Goal: Task Accomplishment & Management: Manage account settings

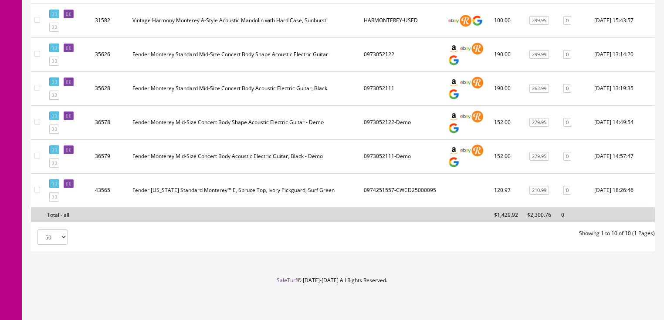
scroll to position [347, 0]
click at [71, 182] on icon at bounding box center [70, 184] width 2 height 5
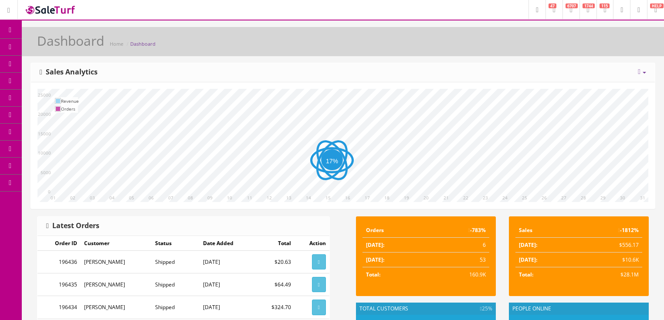
scroll to position [35, 0]
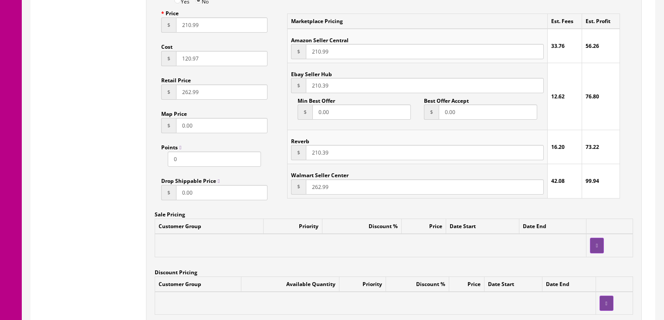
scroll to position [628, 0]
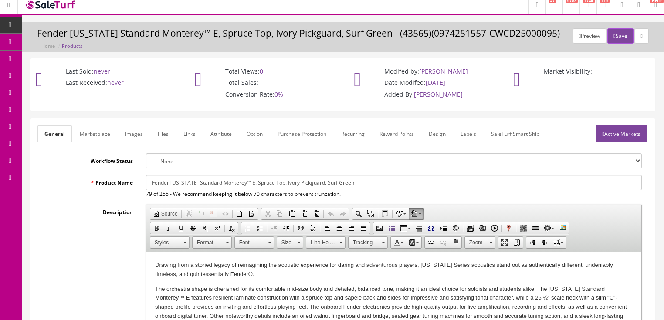
scroll to position [0, 0]
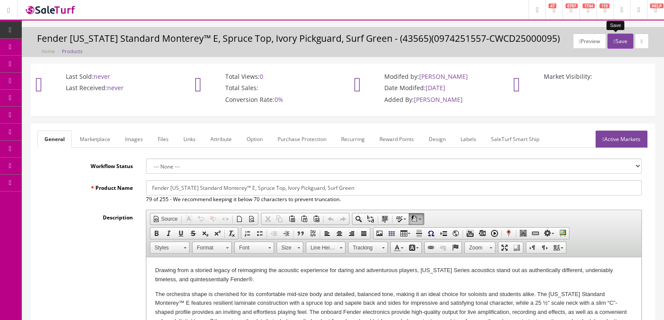
click at [623, 141] on button "Save" at bounding box center [634, 145] width 22 height 9
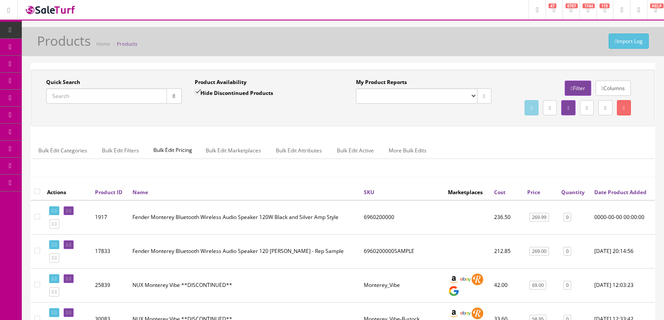
click at [120, 101] on input "Quick Search" at bounding box center [106, 96] width 121 height 15
type input "374048578"
click at [200, 90] on input "Hide Discontinued Products" at bounding box center [198, 92] width 6 height 6
checkbox input "false"
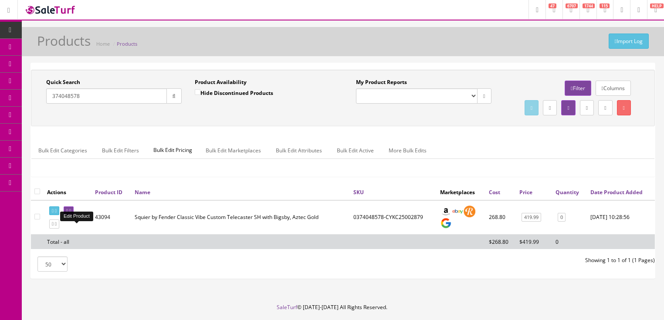
click at [71, 214] on icon at bounding box center [70, 211] width 2 height 5
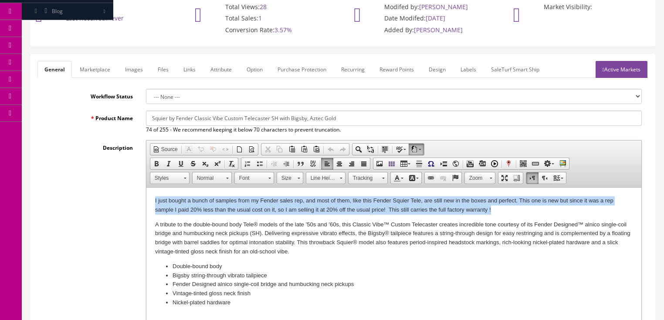
drag, startPoint x: 35, startPoint y: 523, endPoint x: 383, endPoint y: 531, distance: 348.0
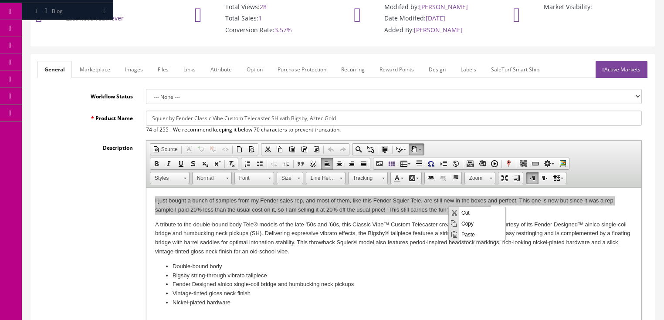
drag, startPoint x: 466, startPoint y: 224, endPoint x: 756, endPoint y: 209, distance: 289.9
click at [466, 224] on span "Copy" at bounding box center [483, 223] width 46 height 11
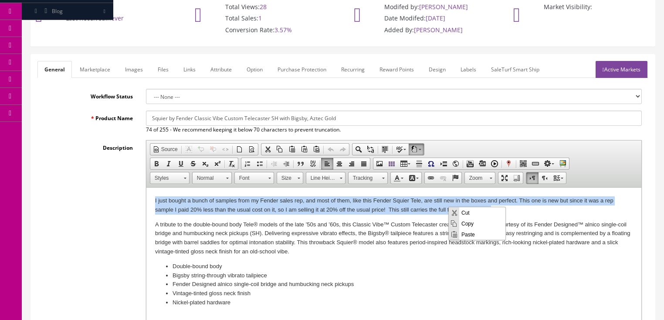
copy p "I just bought a bunch of samples from my Fender sales rep, and most of them, li…"
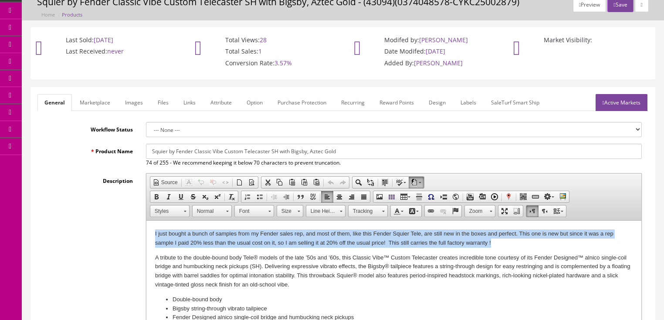
scroll to position [35, 0]
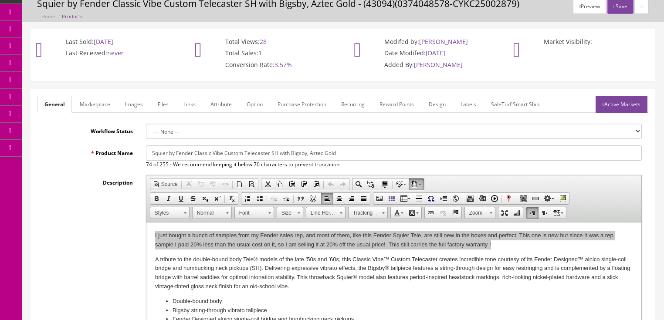
click at [623, 106] on button "Save" at bounding box center [634, 110] width 22 height 9
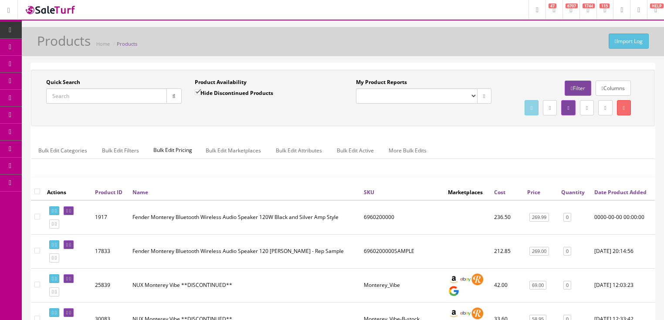
click at [121, 93] on input "Quick Search" at bounding box center [106, 96] width 121 height 15
type input "974251557"
click at [199, 91] on input "Hide Discontinued Products" at bounding box center [198, 92] width 6 height 6
checkbox input "false"
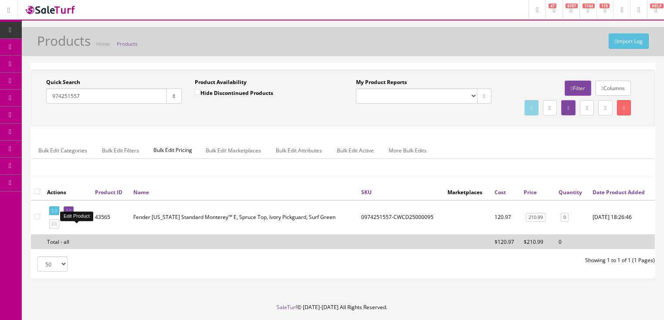
click at [71, 214] on icon at bounding box center [70, 211] width 2 height 5
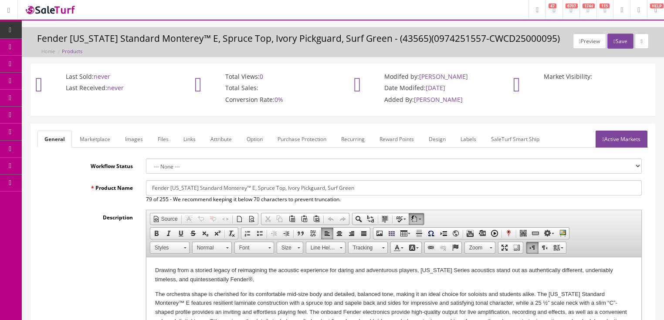
click at [156, 268] on p "Drawing from a storied legacy of reimagining the acoustic experience for daring…" at bounding box center [394, 275] width 478 height 18
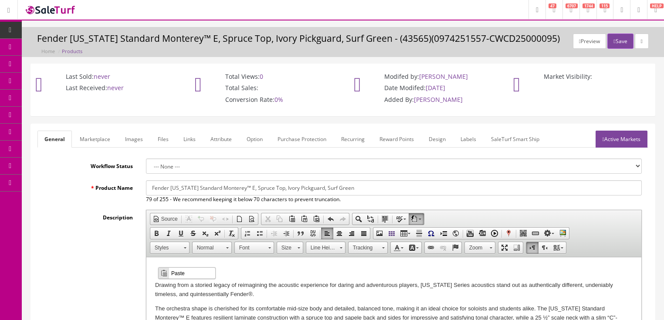
click at [176, 272] on span "Paste" at bounding box center [192, 273] width 46 height 11
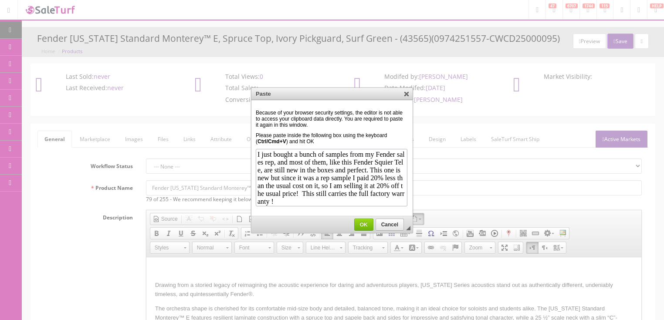
click at [364, 225] on span "OK" at bounding box center [364, 225] width 18 height 6
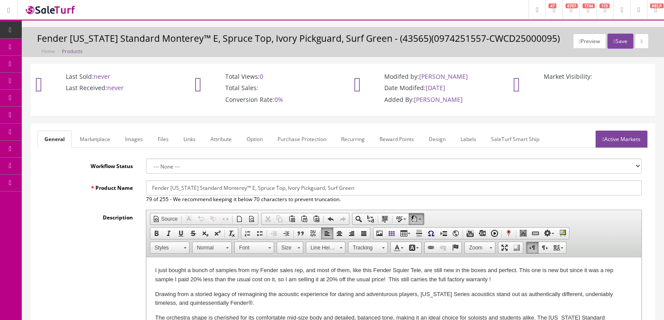
click at [392, 270] on p "I just bought a bunch of samples from my Fender sales rep, and most of them, li…" at bounding box center [394, 275] width 478 height 18
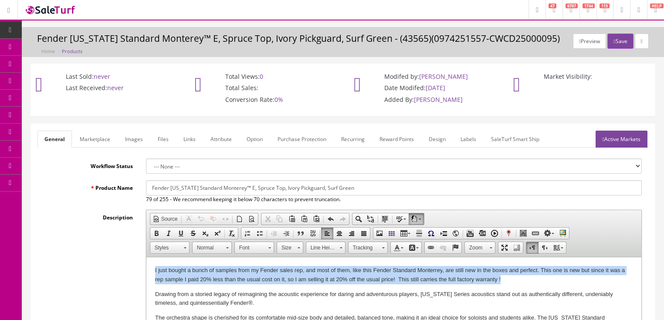
drag, startPoint x: 154, startPoint y: 271, endPoint x: 511, endPoint y: 280, distance: 357.2
click at [511, 280] on p "I just bought a bunch of samples from my Fender sales rep, and most of them, li…" at bounding box center [394, 275] width 478 height 18
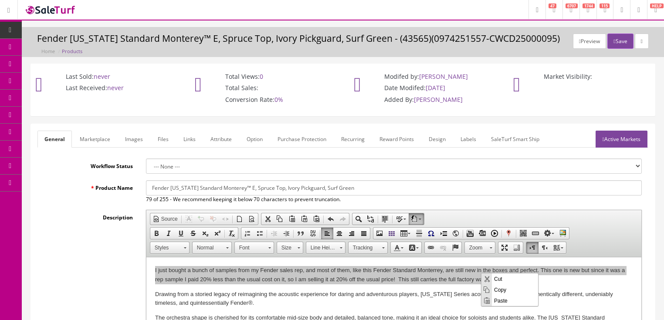
click at [502, 289] on span "Copy" at bounding box center [515, 289] width 46 height 11
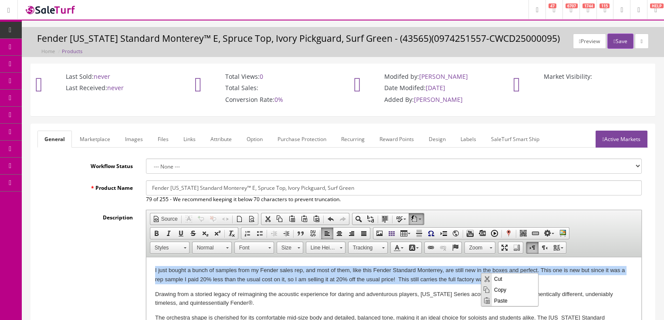
copy p "I just bought a bunch of samples from my Fender sales rep, and most of them, li…"
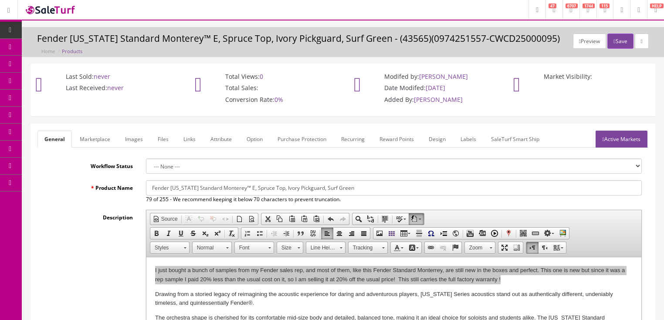
click at [100, 142] on link "Marketplace" at bounding box center [95, 139] width 44 height 17
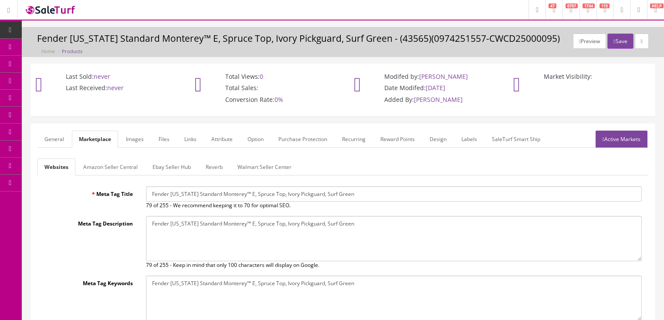
click at [110, 162] on link "Amazon Seller Central" at bounding box center [110, 167] width 68 height 17
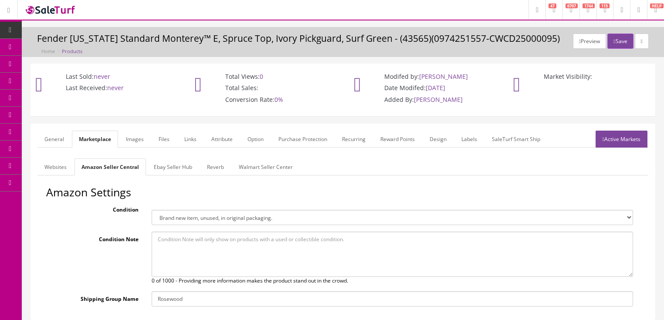
click at [167, 216] on select "Brand new item, unused, in original packaging. New item, but packaging has been…" at bounding box center [393, 217] width 482 height 15
select select "new_open_box"
click at [152, 210] on select "Brand new item, unused, in original packaging. New item, but packaging has been…" at bounding box center [393, 217] width 482 height 15
paste textarea "I just bought a bunch of samples from my Fender sales rep, and most of them, li…"
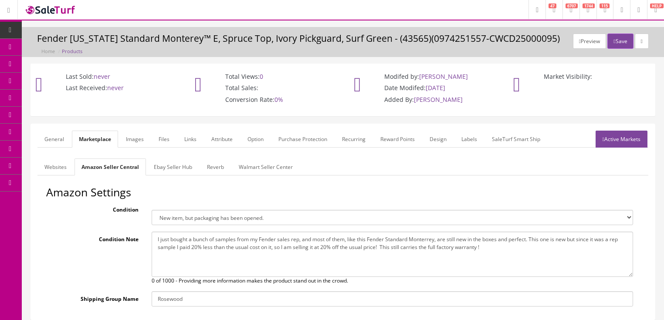
type textarea "I just bought a bunch of samples from my Fender sales rep, and most of them, li…"
click at [166, 166] on link "Ebay Seller Hub" at bounding box center [173, 167] width 52 height 17
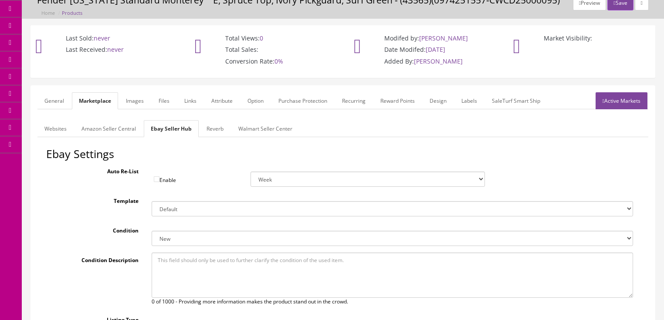
scroll to position [70, 0]
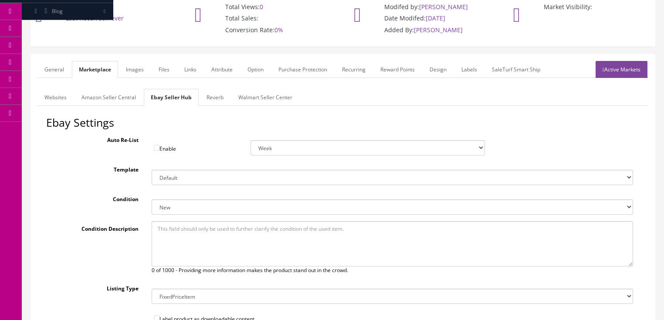
click at [168, 206] on select "New New other New with defects Manufacturer refurbished Seller refurbished Used…" at bounding box center [393, 207] width 482 height 15
select select "1500"
click at [152, 200] on select "New New other New with defects Manufacturer refurbished Seller refurbished Used…" at bounding box center [393, 207] width 482 height 15
paste textarea "I just bought a bunch of samples from my Fender sales rep, and most of them, li…"
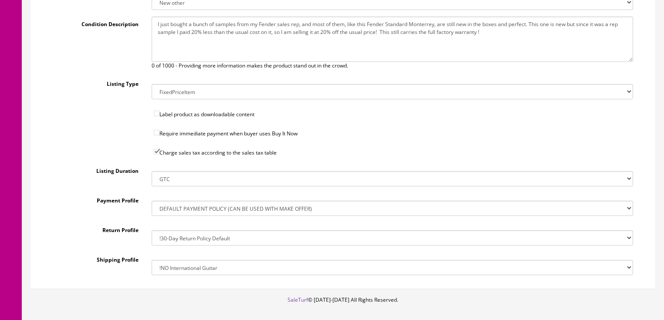
scroll to position [279, 0]
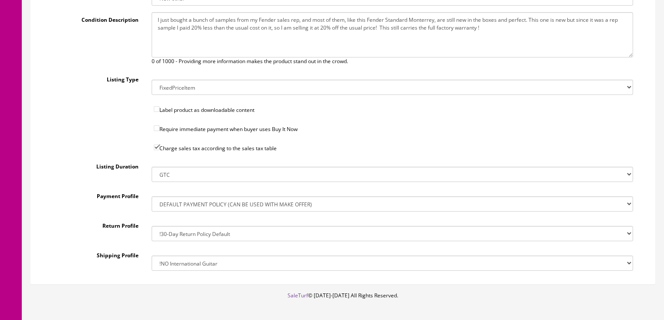
type textarea "I just bought a bunch of samples from my Fender sales rep, and most of them, li…"
click at [183, 259] on select "!$28.50 FedEx, Priority $65.00 No International !$28.50 FedEx, Priority $65.00 …" at bounding box center [393, 263] width 482 height 15
select select "77323016017"
click at [152, 256] on select "!$28.50 FedEx, Priority $65.00 No International !$28.50 FedEx, Priority $65.00 …" at bounding box center [393, 263] width 482 height 15
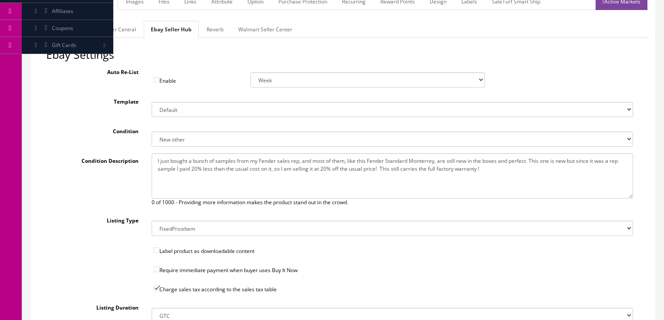
scroll to position [140, 0]
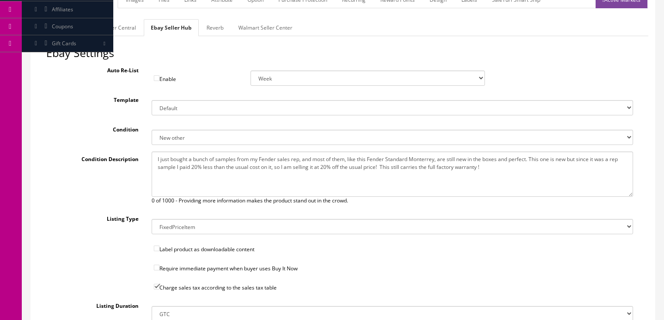
click at [214, 28] on link "Reverb" at bounding box center [215, 27] width 31 height 17
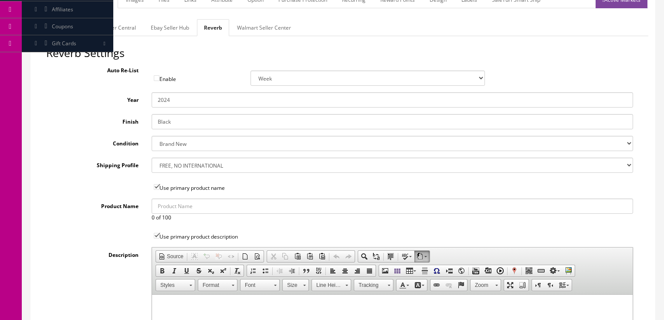
drag, startPoint x: 167, startPoint y: 102, endPoint x: 182, endPoint y: 102, distance: 14.8
click at [182, 102] on input "2024" at bounding box center [393, 99] width 482 height 15
type input "2025"
drag, startPoint x: 179, startPoint y: 123, endPoint x: 126, endPoint y: 114, distance: 53.9
click at [126, 114] on div "Finish Black" at bounding box center [343, 121] width 594 height 15
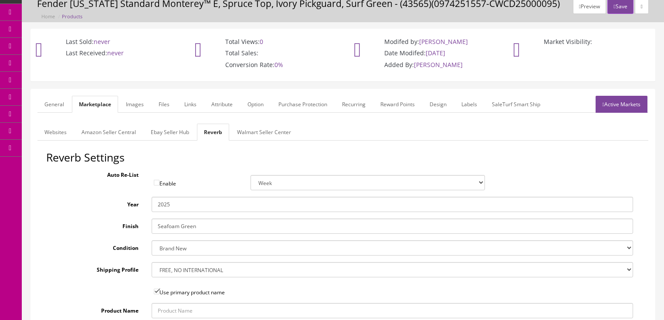
scroll to position [0, 0]
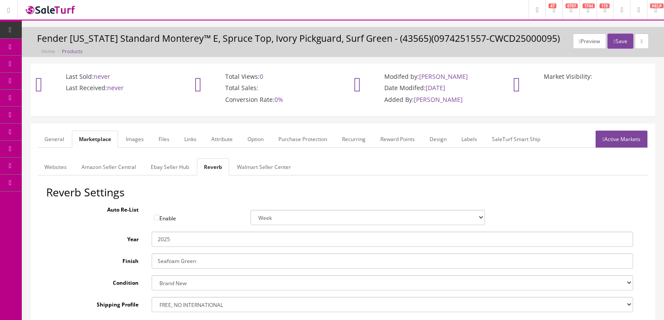
type input "Seafoam Green"
click at [138, 138] on link "Images" at bounding box center [135, 139] width 32 height 17
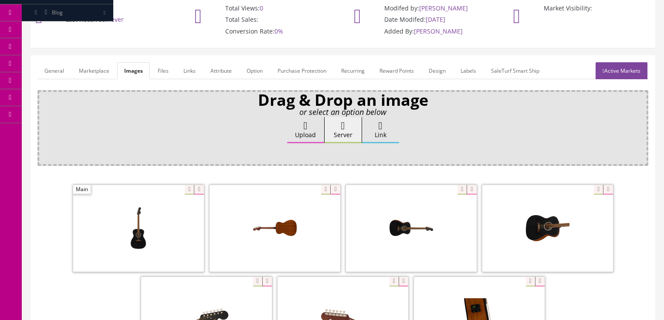
scroll to position [174, 0]
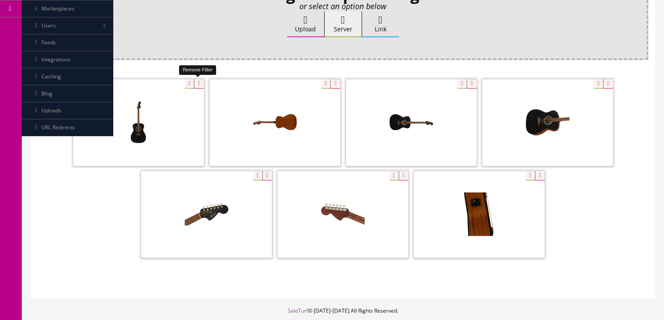
click at [199, 83] on icon at bounding box center [199, 84] width 10 height 10
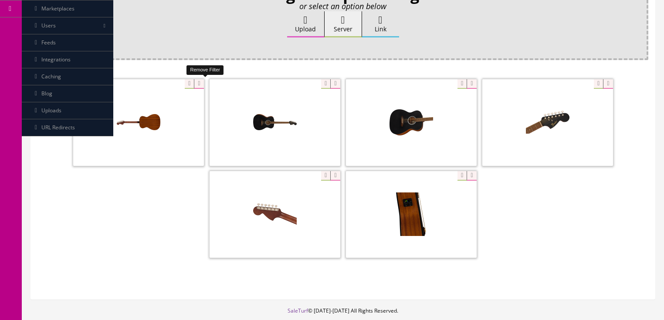
click at [199, 83] on icon at bounding box center [199, 84] width 10 height 10
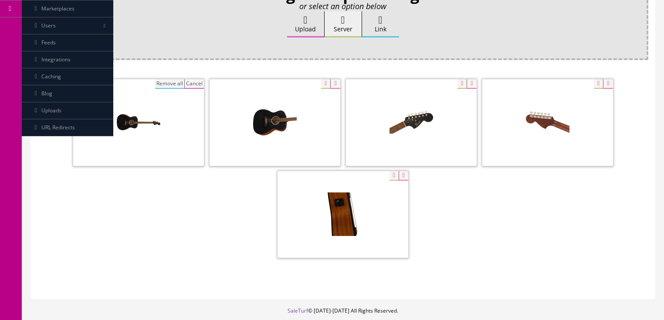
click at [165, 82] on button "Remove all" at bounding box center [169, 84] width 29 height 10
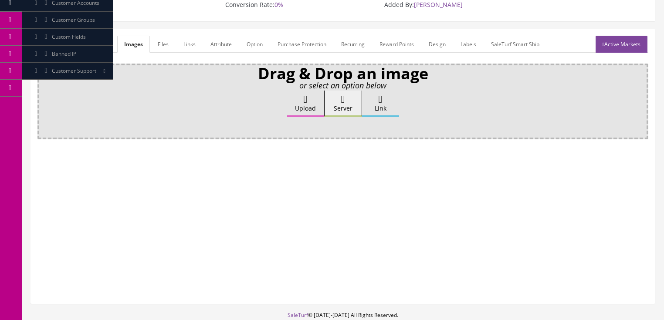
scroll to position [76, 0]
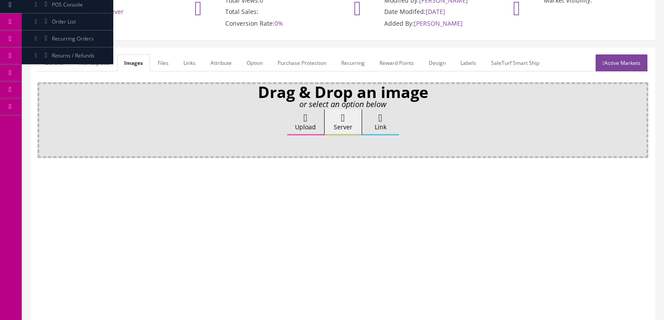
click at [218, 68] on link "Attribute" at bounding box center [221, 63] width 35 height 17
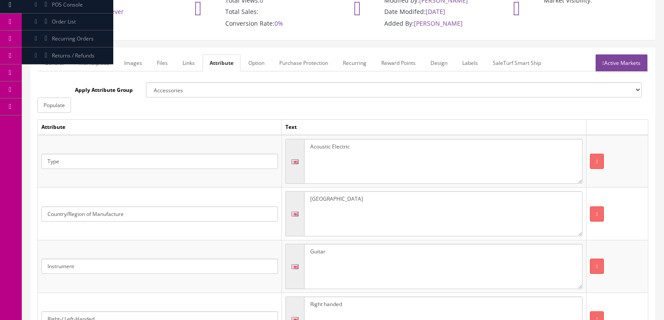
drag, startPoint x: 356, startPoint y: 204, endPoint x: 301, endPoint y: 207, distance: 55.0
click at [301, 207] on div "[GEOGRAPHIC_DATA]" at bounding box center [434, 213] width 297 height 45
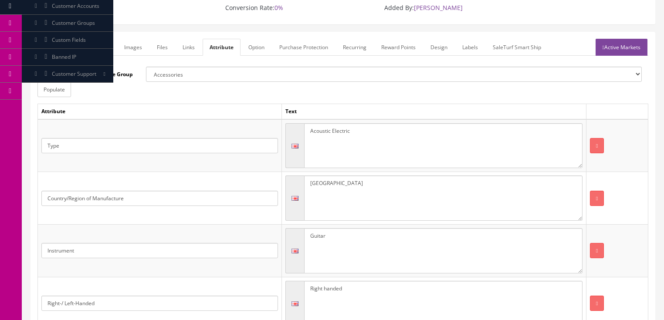
scroll to position [0, 0]
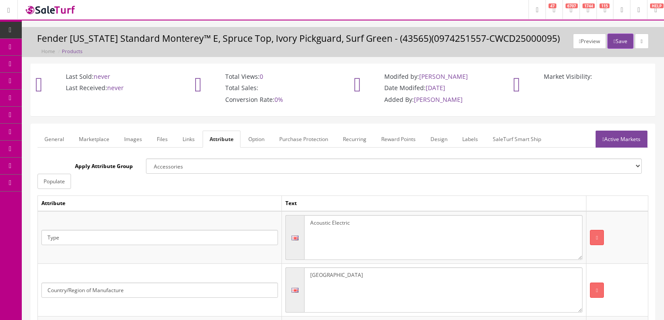
type textarea "[GEOGRAPHIC_DATA]"
click at [636, 143] on link "Active Markets" at bounding box center [622, 139] width 52 height 17
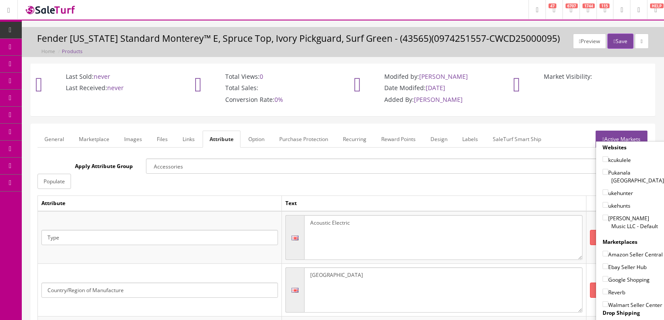
click at [603, 214] on label "[PERSON_NAME] Music LLC - Default" at bounding box center [633, 222] width 61 height 17
click at [603, 215] on input"] "[PERSON_NAME] Music LLC - Default" at bounding box center [606, 218] width 6 height 6
checkbox input"] "true"
click at [603, 251] on input"] "Amazon Seller Central" at bounding box center [606, 254] width 6 height 6
checkbox input"] "true"
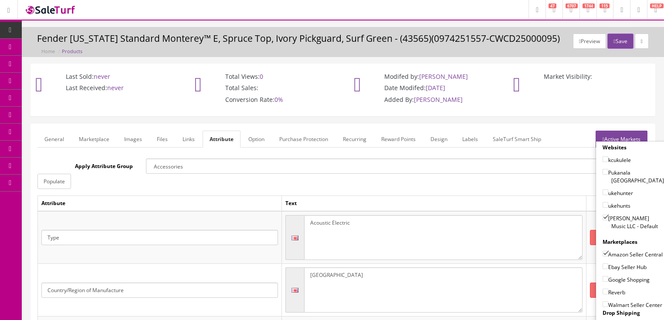
click at [603, 264] on input"] "Ebay Seller Hub" at bounding box center [606, 267] width 6 height 6
checkbox input"] "true"
click at [603, 277] on input"] "Google Shopping" at bounding box center [606, 279] width 6 height 6
checkbox input"] "true"
click at [603, 290] on input"] "Reverb" at bounding box center [606, 292] width 6 height 6
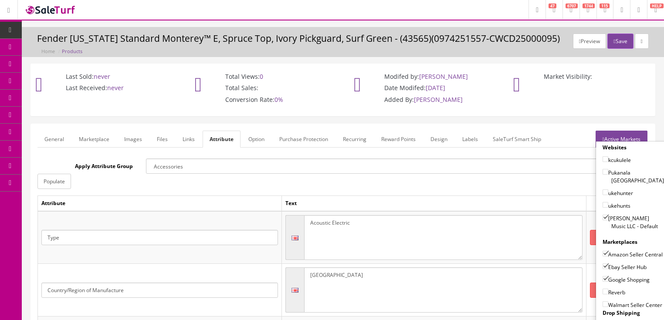
checkbox input"] "true"
click at [630, 140] on link "Active Markets" at bounding box center [622, 139] width 52 height 17
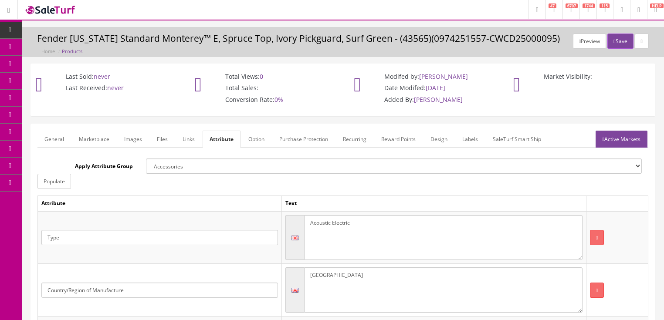
click at [43, 140] on link "General" at bounding box center [54, 139] width 34 height 17
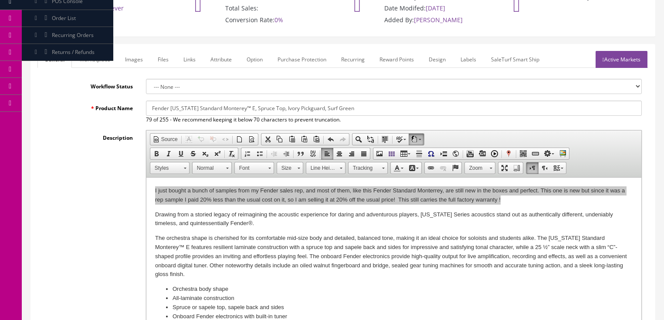
scroll to position [35, 0]
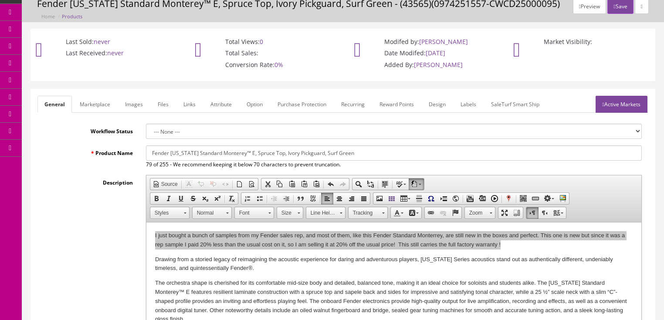
click at [125, 98] on link "Images" at bounding box center [134, 104] width 32 height 17
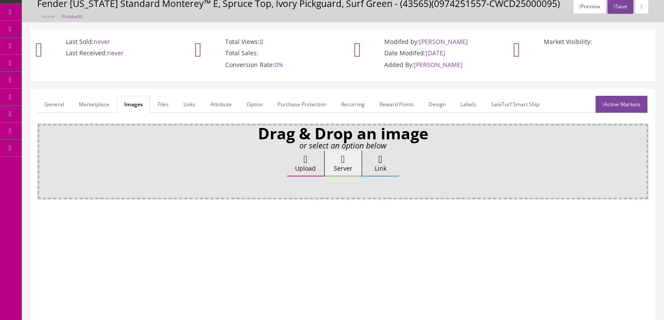
click at [291, 157] on label "Upload" at bounding box center [305, 164] width 37 height 26
click at [44, 157] on input "Upload" at bounding box center [44, 155] width 0 height 9
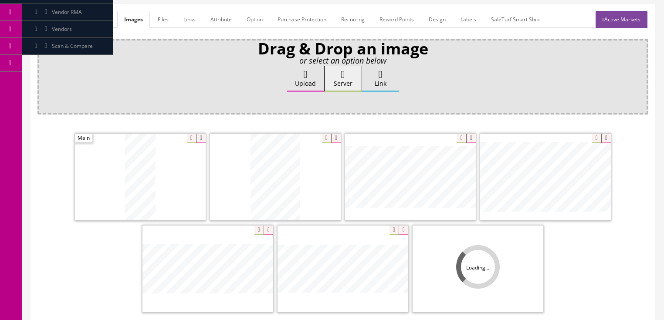
scroll to position [140, 0]
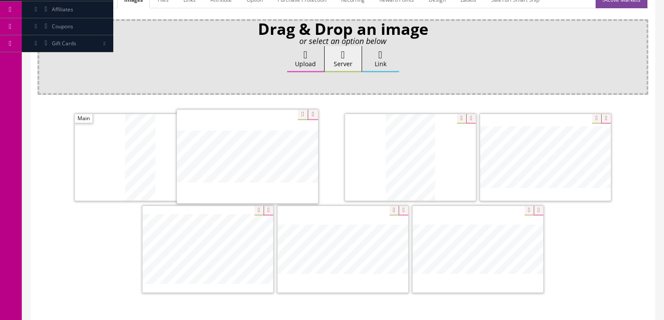
drag, startPoint x: 343, startPoint y: 242, endPoint x: 249, endPoint y: 151, distance: 131.0
drag, startPoint x: 304, startPoint y: 180, endPoint x: 347, endPoint y: 182, distance: 42.3
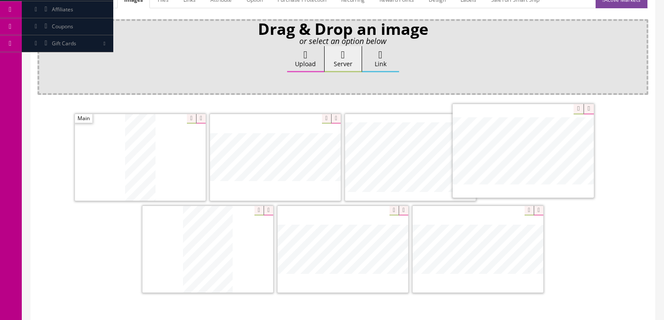
drag, startPoint x: 239, startPoint y: 249, endPoint x: 555, endPoint y: 152, distance: 330.3
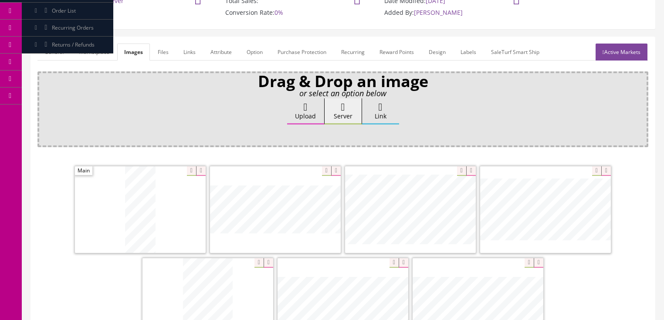
scroll to position [70, 0]
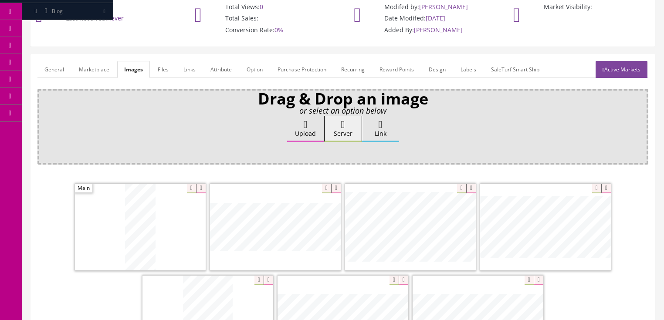
click at [623, 72] on link "Active Markets" at bounding box center [622, 69] width 52 height 17
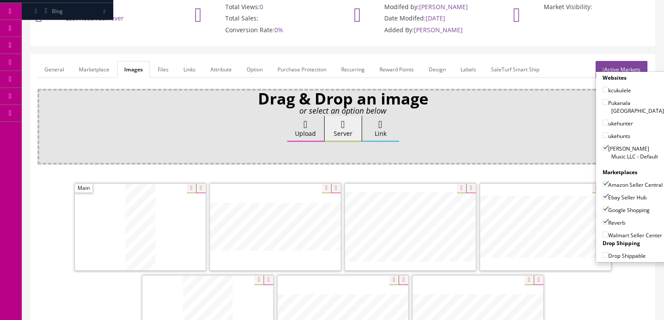
click at [626, 64] on link "Active Markets" at bounding box center [622, 69] width 52 height 17
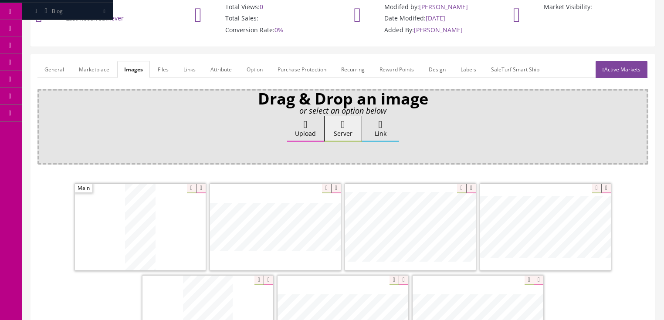
click at [53, 69] on link "General" at bounding box center [54, 69] width 34 height 17
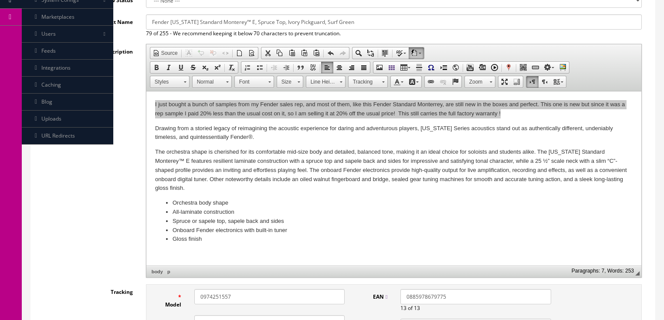
scroll to position [174, 0]
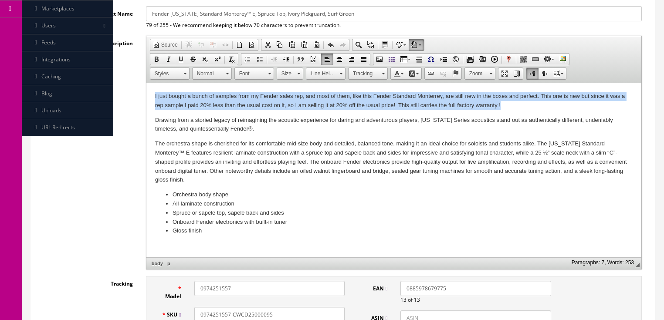
click at [200, 103] on p "I just bought a bunch of samples from my Fender sales rep, and most of them, li…" at bounding box center [394, 101] width 478 height 18
drag, startPoint x: 151, startPoint y: 99, endPoint x: 516, endPoint y: 106, distance: 365.4
click at [516, 106] on html "I just bought a bunch of samples from my Fender sales rep, and most of them, li…" at bounding box center [393, 204] width 495 height 242
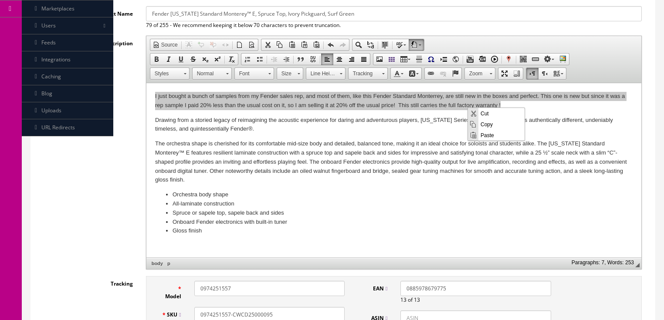
click at [486, 126] on span "Copy" at bounding box center [502, 124] width 46 height 11
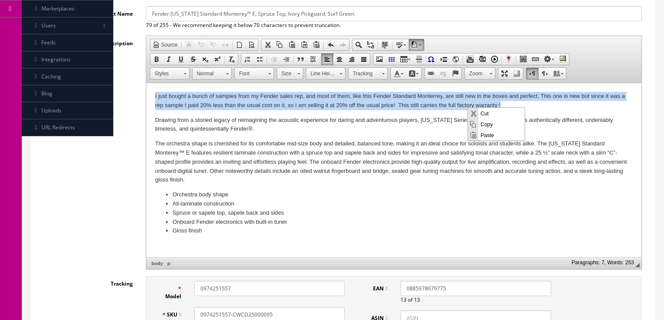
copy p "I just bought a bunch of samples from my Fender sales rep, and most of them, li…"
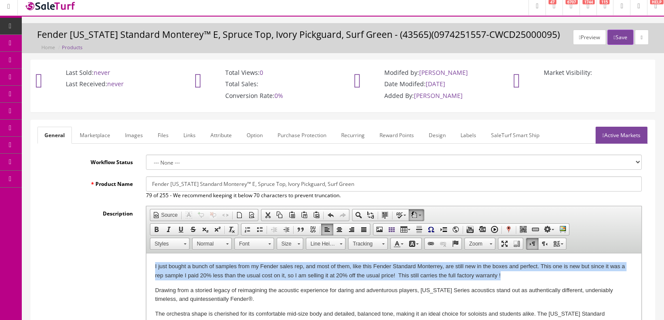
scroll to position [0, 0]
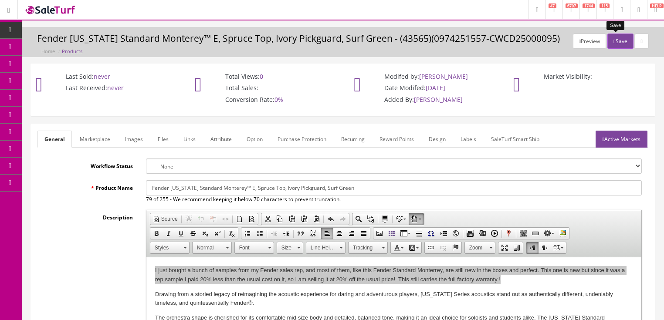
click at [611, 46] on button "Save" at bounding box center [621, 41] width 26 height 15
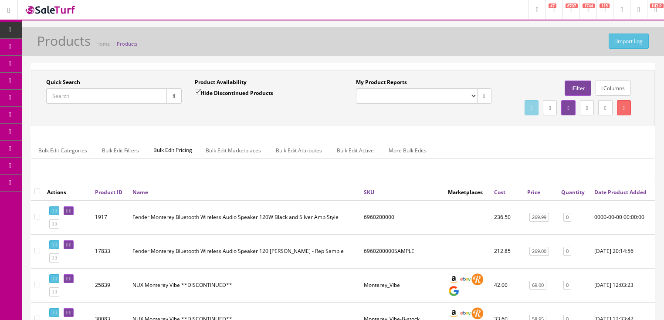
click at [132, 91] on input "Quick Search" at bounding box center [106, 96] width 121 height 15
drag, startPoint x: 132, startPoint y: 91, endPoint x: 72, endPoint y: 91, distance: 60.6
click at [72, 91] on input "Quick Search" at bounding box center [106, 96] width 121 height 15
click at [198, 94] on input "Hide Discontinued Products" at bounding box center [198, 92] width 6 height 6
checkbox input "false"
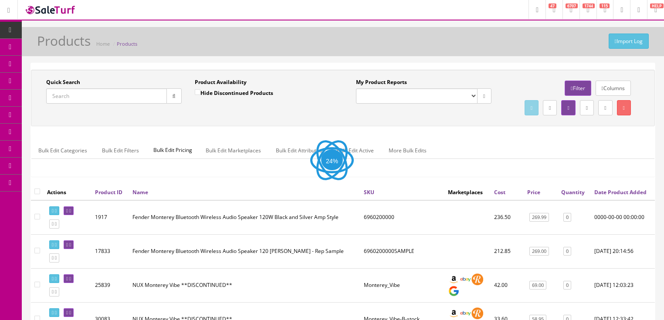
click at [115, 96] on input "Quick Search" at bounding box center [106, 96] width 121 height 15
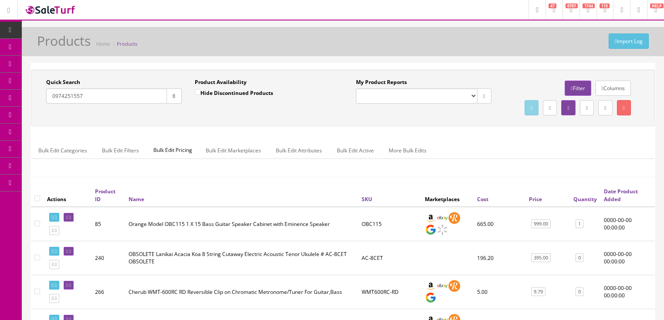
type input "0974251557"
click at [173, 95] on icon "button" at bounding box center [174, 96] width 3 height 5
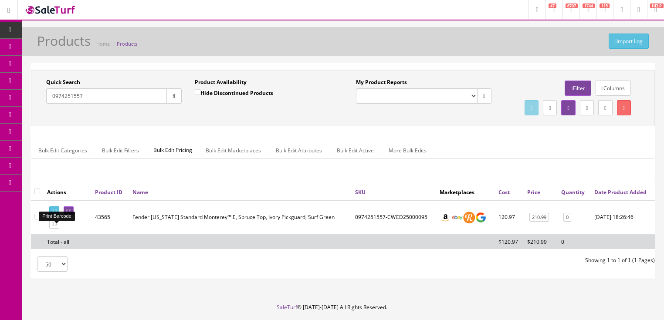
click at [57, 214] on icon at bounding box center [56, 211] width 2 height 5
click at [71, 214] on icon at bounding box center [70, 211] width 2 height 5
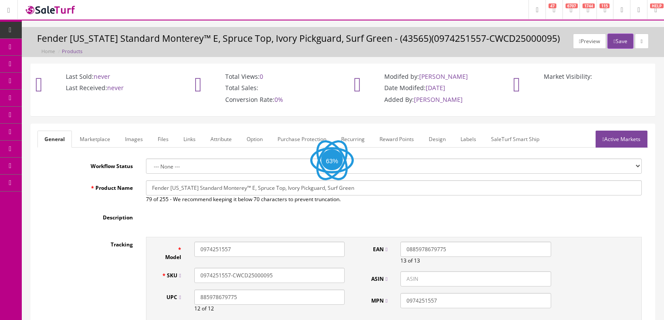
click at [464, 143] on link "Labels" at bounding box center [469, 139] width 30 height 17
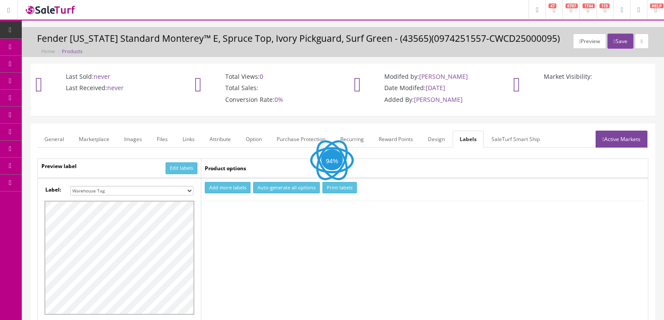
click at [185, 189] on select "Small Label 2 x 1 Label Shoe label 100 barcodes Dymo Label 2 X 1 Sticker Labels…" at bounding box center [131, 191] width 123 height 10
select select "16"
click at [70, 186] on select "Small Label 2 x 1 Label Shoe label 100 barcodes Dymo Label 2 X 1 Sticker Labels…" at bounding box center [131, 191] width 123 height 10
click at [217, 185] on button "Add more labels" at bounding box center [228, 188] width 46 height 12
type input "1"
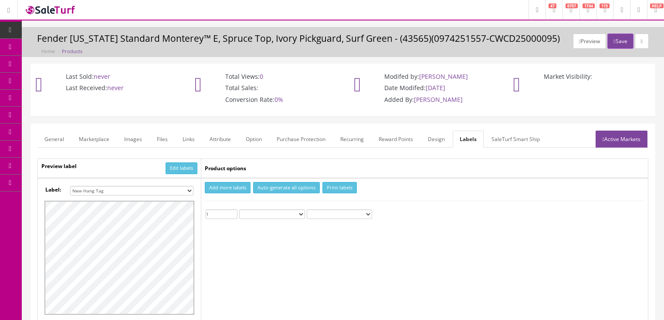
click at [232, 211] on input "1" at bounding box center [222, 215] width 32 height 10
click at [331, 189] on button "Print labels" at bounding box center [340, 188] width 34 height 12
click at [54, 141] on link "General" at bounding box center [54, 139] width 34 height 17
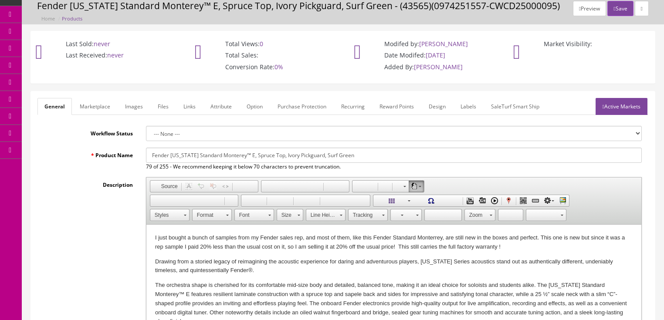
scroll to position [35, 0]
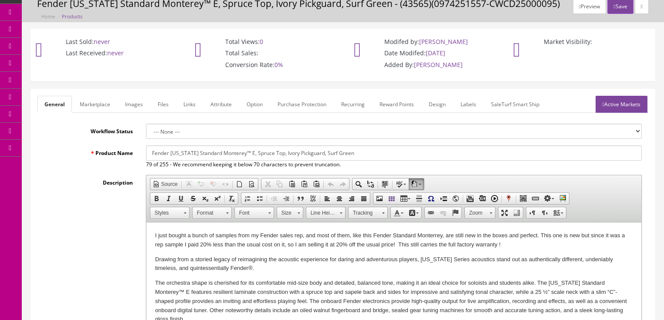
click at [90, 108] on link "Marketplace" at bounding box center [95, 104] width 44 height 17
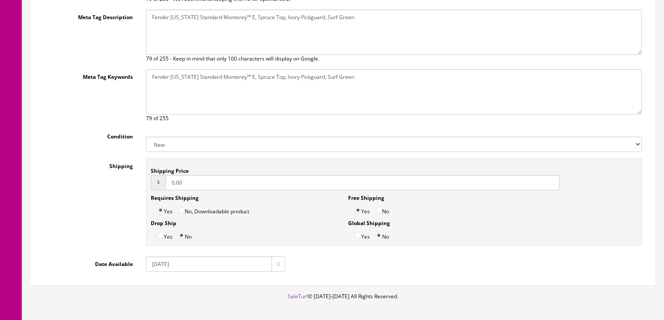
scroll to position [209, 0]
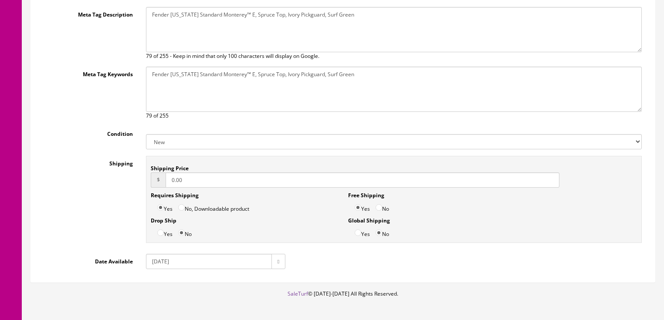
click at [170, 138] on select "New Used B Stock Open Box Re-Packed" at bounding box center [394, 141] width 496 height 15
select select "Open Box"
click at [146, 134] on select "New Used B Stock Open Box Re-Packed" at bounding box center [394, 141] width 496 height 15
drag, startPoint x: 186, startPoint y: 186, endPoint x: 126, endPoint y: 195, distance: 60.4
click at [127, 195] on div "Shipping Shipping Price $ 0.00 Requires Shipping Yes No, Downloadable product D…" at bounding box center [342, 202] width 611 height 92
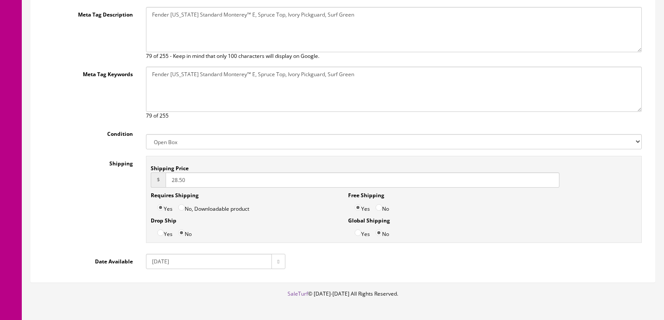
type input "28.50"
click at [379, 206] on input "No" at bounding box center [379, 207] width 7 height 7
radio input "true"
click at [159, 266] on input "2018-05-28" at bounding box center [209, 261] width 126 height 15
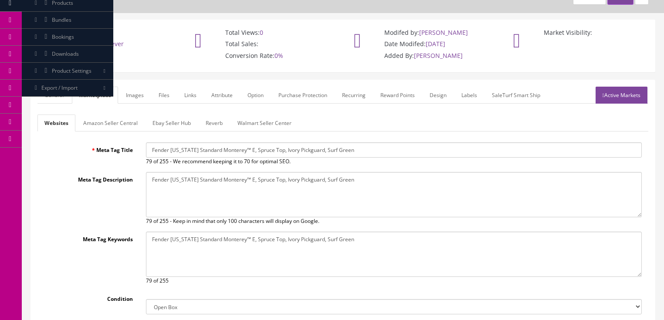
scroll to position [35, 0]
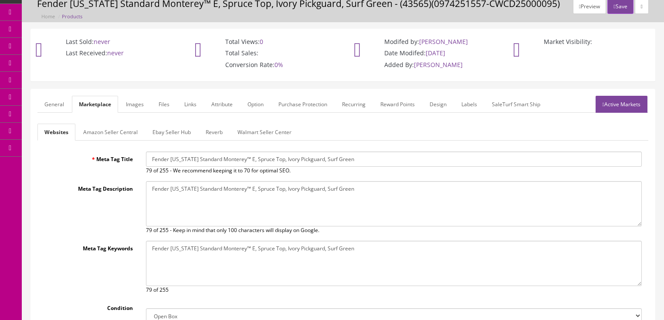
type input "[DATE]"
click at [124, 129] on link "Amazon Seller Central" at bounding box center [110, 132] width 68 height 17
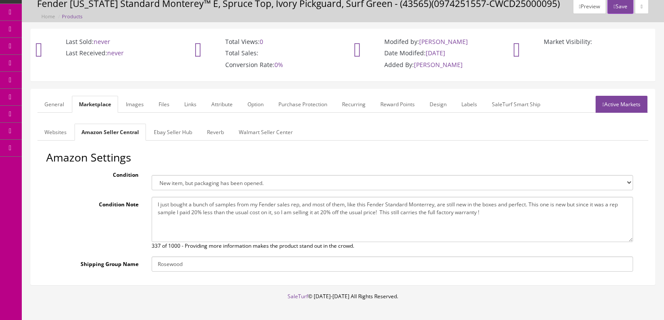
click at [166, 134] on link "Ebay Seller Hub" at bounding box center [173, 132] width 52 height 17
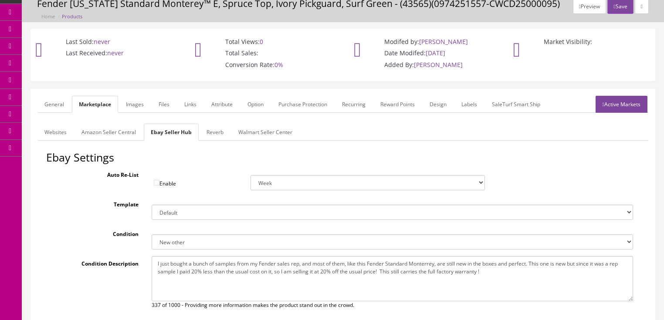
click at [204, 133] on link "Reverb" at bounding box center [215, 132] width 31 height 17
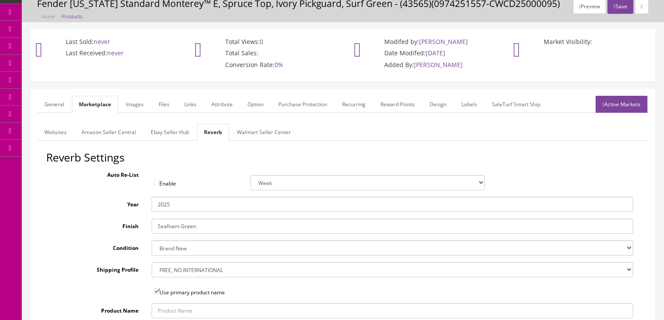
click at [172, 246] on select "Brand New Mint Excellent Very Good Good Fair Poor B-Stock Non Functioning" at bounding box center [393, 248] width 482 height 15
select select "ac5b9c1e-dc78-466d-b0b3-7cf712967a48"
click at [152, 241] on select "Brand New Mint Excellent Very Good Good Fair Poor B-Stock Non Functioning" at bounding box center [393, 248] width 482 height 15
click at [174, 268] on select "--- None --- $3.49 USPS Shipping MH INSURED $20000 GUITAR MH INSURED $11000 GUI…" at bounding box center [393, 269] width 482 height 15
select select "12660"
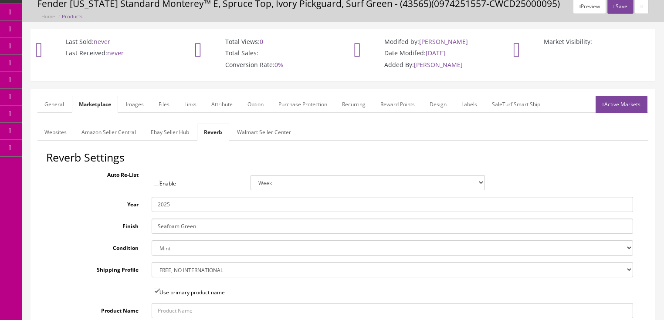
click at [152, 262] on select "--- None --- $3.49 USPS Shipping MH INSURED $20000 GUITAR MH INSURED $11000 GUI…" at bounding box center [393, 269] width 482 height 15
click at [126, 105] on link "Images" at bounding box center [135, 104] width 32 height 17
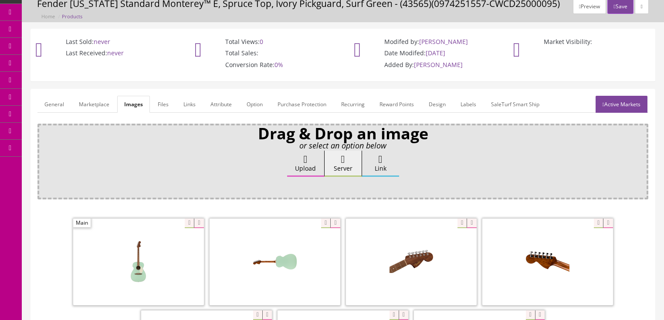
click at [236, 101] on link "Attribute" at bounding box center [221, 104] width 35 height 17
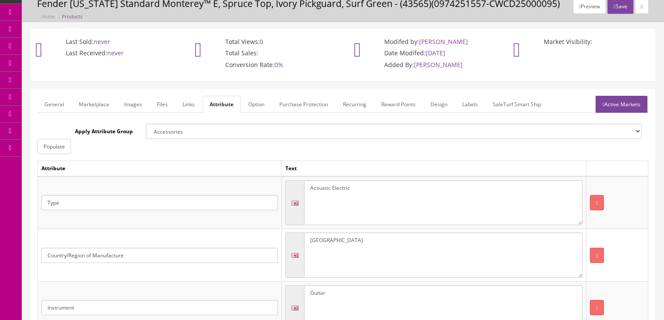
click at [614, 105] on link "Active Markets" at bounding box center [622, 104] width 52 height 17
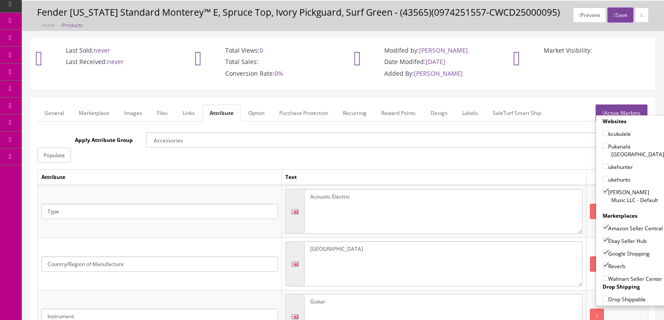
scroll to position [0, 0]
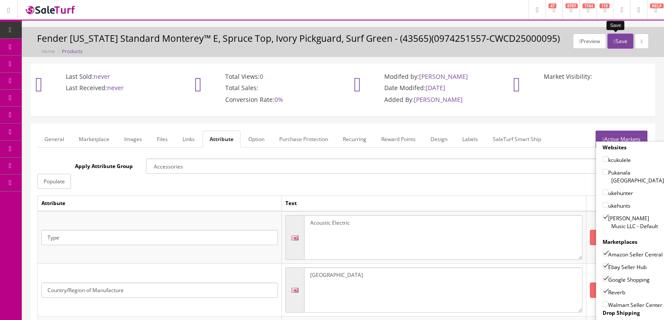
click at [617, 45] on button "Save" at bounding box center [621, 41] width 26 height 15
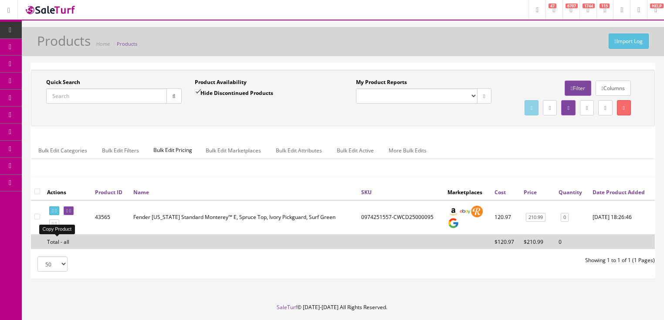
click at [57, 227] on icon at bounding box center [56, 224] width 2 height 5
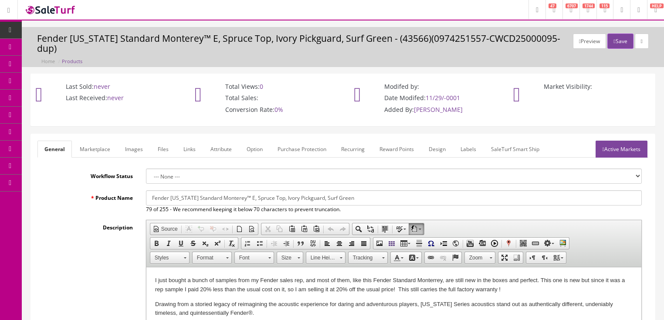
drag, startPoint x: 172, startPoint y: 199, endPoint x: 361, endPoint y: 195, distance: 188.8
click at [361, 195] on input "Fender [US_STATE] Standard Monterey™ E, Spruce Top, Ivory Pickguard, Surf Green" at bounding box center [394, 198] width 496 height 15
paste input "[US_STATE] Standard Redondo™, Spruce Top, Ivory Pickguard, Black"
click at [175, 203] on input "Fender CCalifornia Standard Redondo™, Spruce Top, Ivory Pickguard, Black" at bounding box center [394, 198] width 496 height 15
click at [361, 200] on input "Fender [US_STATE] Standard Redondo™, Spruce Top, Ivory Pickguard, Black" at bounding box center [394, 198] width 496 height 15
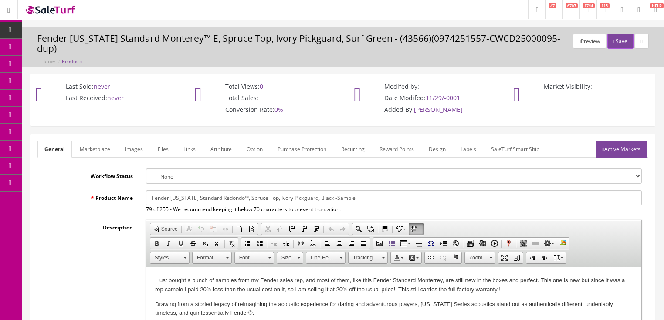
drag, startPoint x: 150, startPoint y: 195, endPoint x: 368, endPoint y: 200, distance: 218.9
click at [368, 200] on input "Fender [US_STATE] Standard Redondo™, Spruce Top, Ivory Pickguard, Black -Sample" at bounding box center [394, 198] width 496 height 15
type input "Fender [US_STATE] Standard Redondo™, Spruce Top, Ivory Pickguard, Black -Sample"
click at [102, 142] on link "Marketplace" at bounding box center [95, 149] width 44 height 17
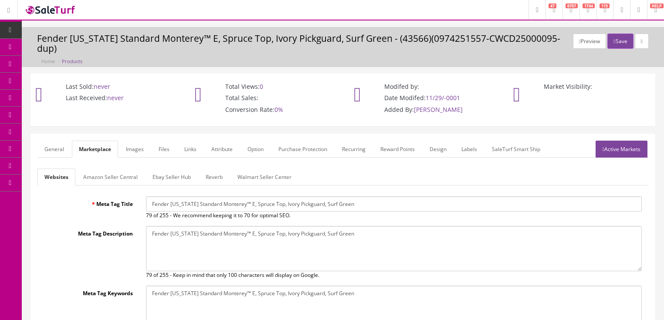
drag, startPoint x: 152, startPoint y: 202, endPoint x: 364, endPoint y: 208, distance: 212.9
click at [393, 210] on input "Fender [US_STATE] Standard Monterey™ E, Spruce Top, Ivory Pickguard, Surf Green" at bounding box center [394, 204] width 496 height 15
paste input "Redondo™, Spruce Top, Ivory Pickguard, Black -Sample"
type input "Fender [US_STATE] Standard Redondo™, Spruce Top, Ivory Pickguard, Black -Sample"
drag, startPoint x: 151, startPoint y: 233, endPoint x: 378, endPoint y: 234, distance: 227.2
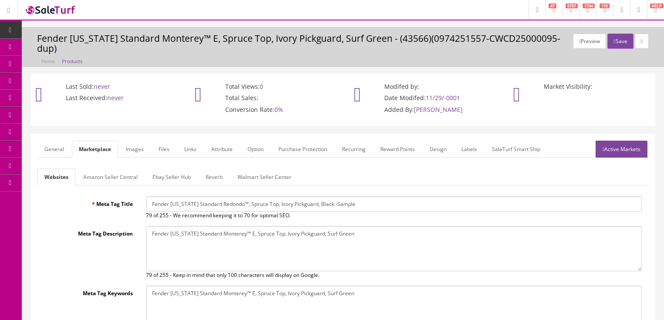
click at [378, 234] on textarea "Fender [US_STATE] Standard Monterey™ E, Spruce Top, Ivory Pickguard, Surf Green" at bounding box center [394, 248] width 496 height 45
paste textarea "Redondo™, Spruce Top, Ivory Pickguard, Black -Sample"
type textarea "Fender [US_STATE] Standard Redondo™, Spruce Top, Ivory Pickguard, Black -Sample"
drag, startPoint x: 146, startPoint y: 292, endPoint x: 375, endPoint y: 292, distance: 228.5
click at [375, 292] on textarea "Fender [US_STATE] Standard Monterey™ E, Spruce Top, Ivory Pickguard, Surf Green" at bounding box center [394, 308] width 496 height 45
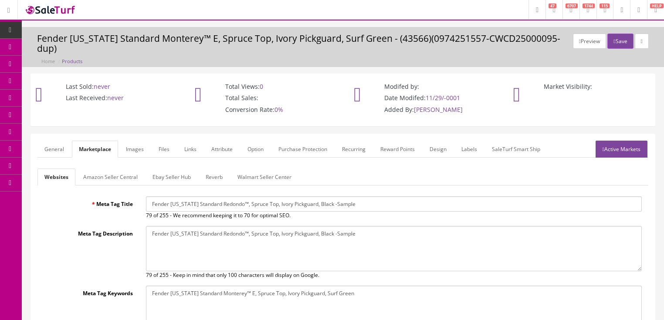
paste textarea "Redondo™, Spruce Top, Ivory Pickguard, Black -Sample"
type textarea "Fender [US_STATE] Standard Redondo™, Spruce Top, Ivory Pickguard, Black -Sample"
click at [625, 150] on link "Active Markets" at bounding box center [622, 149] width 52 height 17
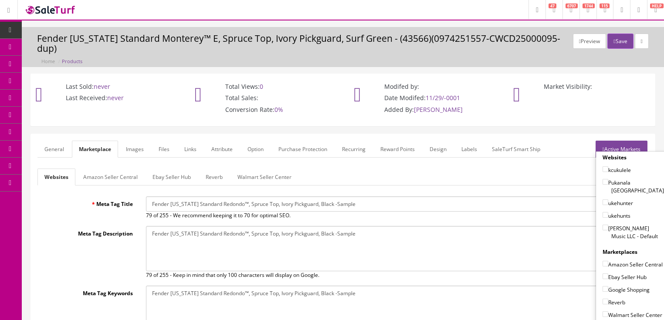
click at [603, 225] on input"] "[PERSON_NAME] Music LLC - Default" at bounding box center [606, 228] width 6 height 6
checkbox input"] "true"
click at [603, 261] on input"] "Amazon Seller Central" at bounding box center [606, 264] width 6 height 6
checkbox input"] "true"
click at [603, 277] on input"] "Ebay Seller Hub" at bounding box center [606, 277] width 6 height 6
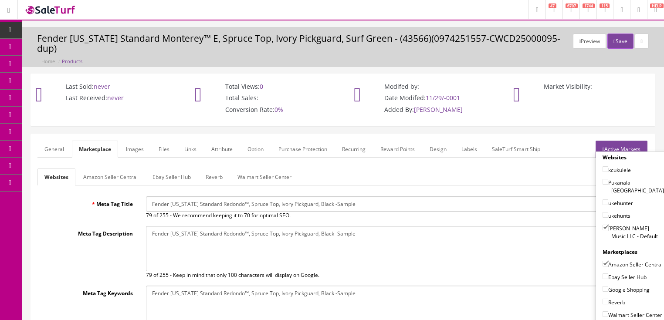
checkbox input"] "true"
click at [603, 286] on input"] "Google Shopping" at bounding box center [606, 289] width 6 height 6
checkbox input"] "true"
click at [603, 301] on input"] "Reverb" at bounding box center [606, 302] width 6 height 6
checkbox input"] "true"
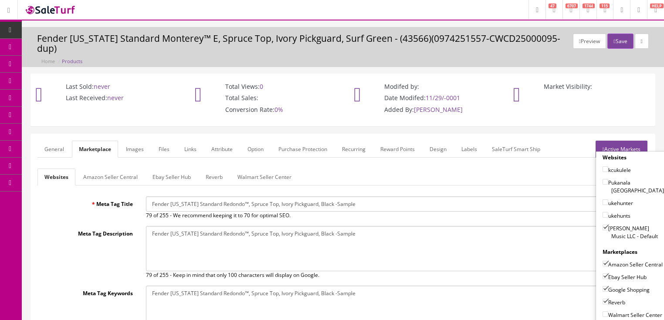
click at [633, 150] on link "Active Markets" at bounding box center [622, 149] width 52 height 17
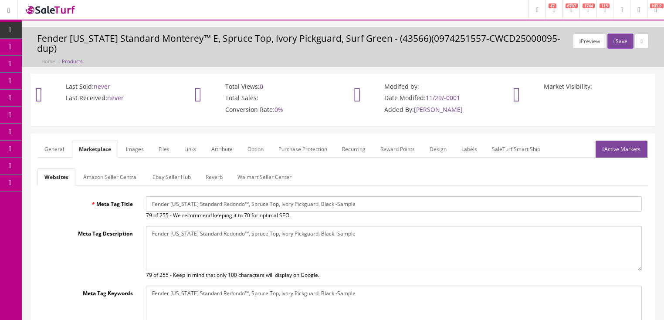
click at [224, 147] on link "Attribute" at bounding box center [221, 149] width 35 height 17
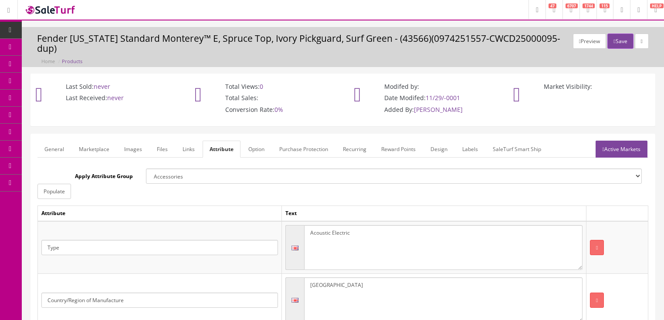
click at [134, 151] on link "Images" at bounding box center [133, 149] width 32 height 17
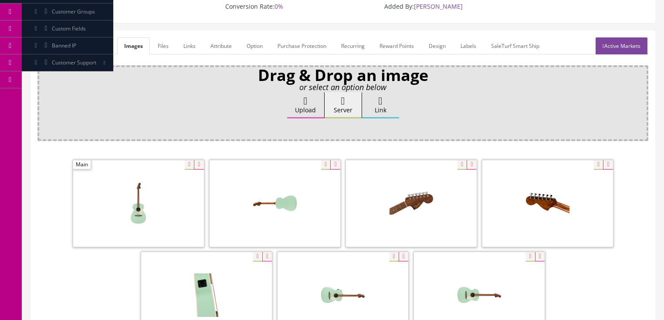
scroll to position [105, 0]
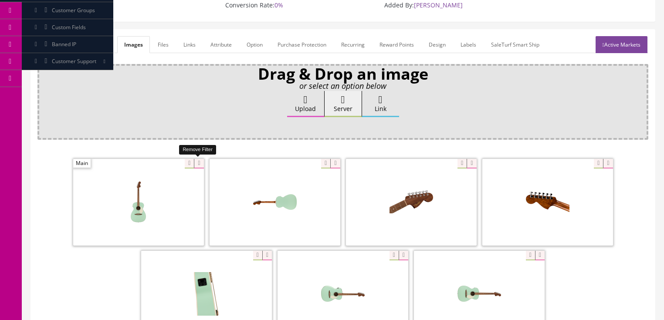
click at [198, 164] on icon at bounding box center [199, 164] width 10 height 10
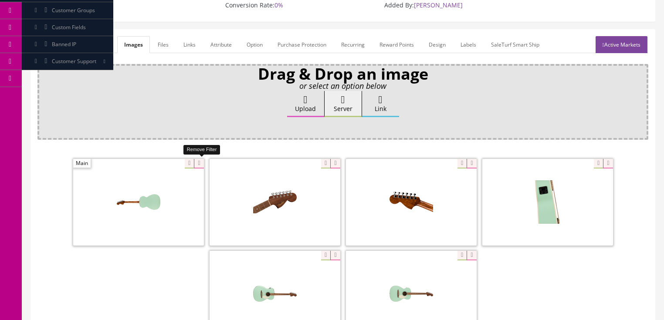
click at [198, 164] on icon at bounding box center [199, 164] width 10 height 10
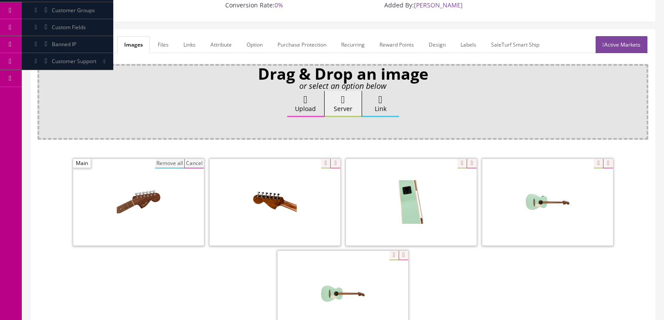
click at [164, 164] on button "Remove all" at bounding box center [169, 164] width 29 height 10
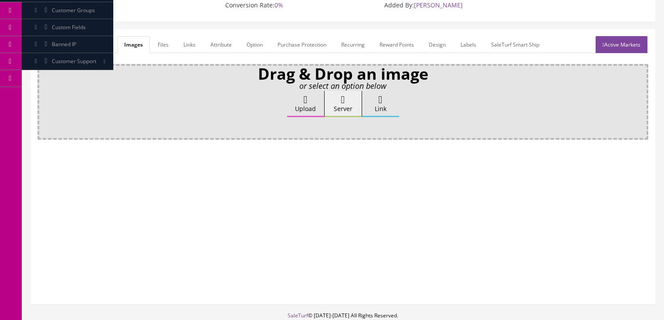
click at [299, 106] on label "Upload" at bounding box center [305, 104] width 37 height 26
click at [44, 100] on input "Upload" at bounding box center [44, 95] width 0 height 9
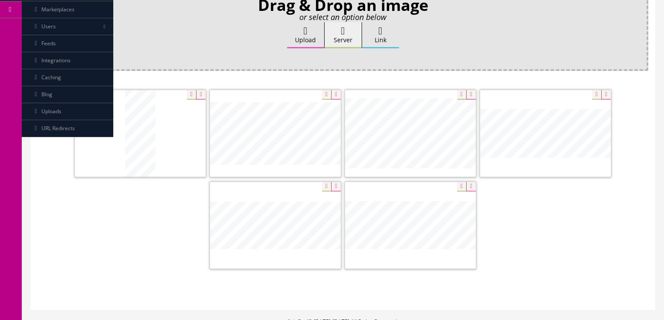
scroll to position [174, 0]
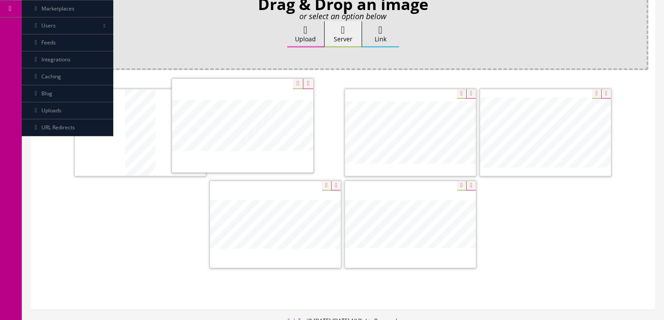
drag, startPoint x: 279, startPoint y: 184, endPoint x: 296, endPoint y: 119, distance: 66.6
drag, startPoint x: 553, startPoint y: 143, endPoint x: 372, endPoint y: 142, distance: 180.9
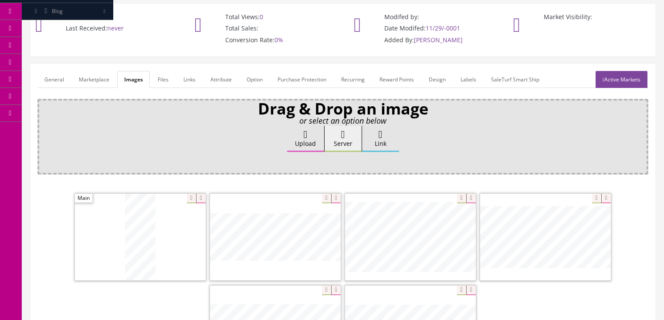
scroll to position [70, 0]
click at [628, 83] on link "Active Markets" at bounding box center [622, 79] width 52 height 17
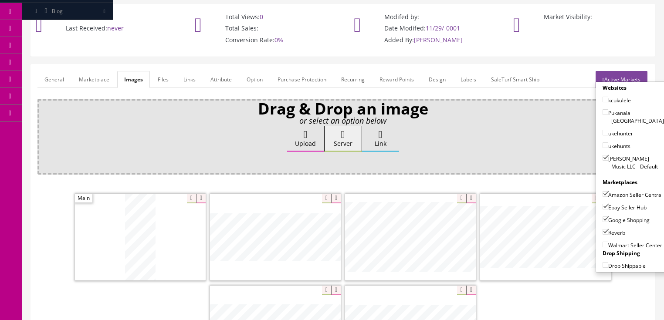
click at [627, 80] on link "Active Markets" at bounding box center [622, 79] width 52 height 17
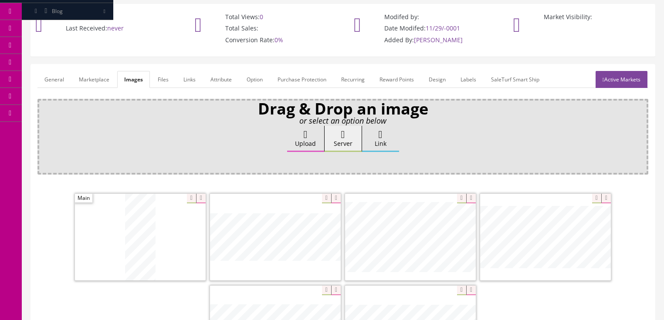
click at [47, 80] on link "General" at bounding box center [54, 79] width 34 height 17
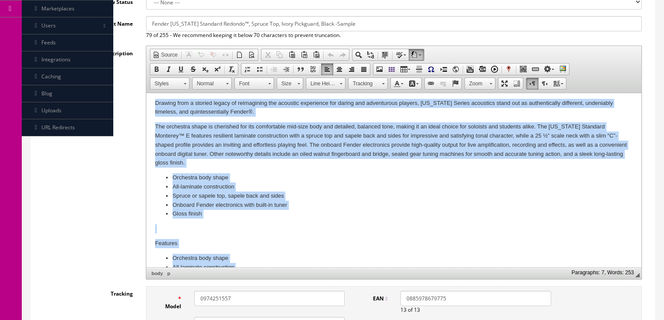
scroll to position [68, 0]
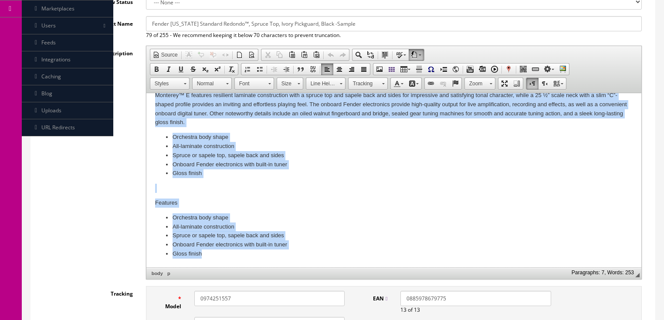
drag, startPoint x: 273, startPoint y: 256, endPoint x: 277, endPoint y: 264, distance: 8.8
click at [277, 264] on html "I just bought a bunch of samples from my Fender sales rep, and most of them, li…" at bounding box center [393, 147] width 495 height 242
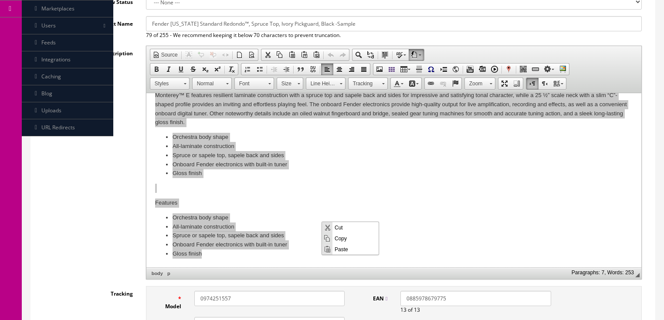
scroll to position [0, 0]
click at [347, 248] on span "Paste" at bounding box center [356, 249] width 46 height 11
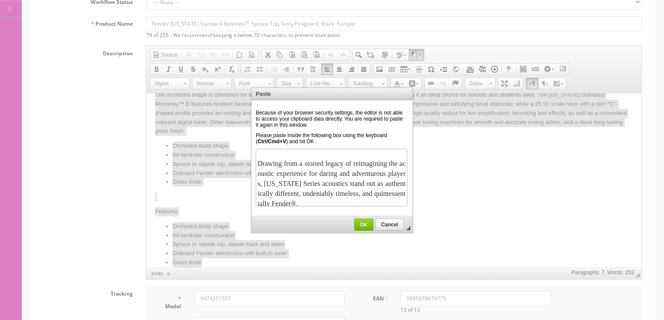
scroll to position [299, 0]
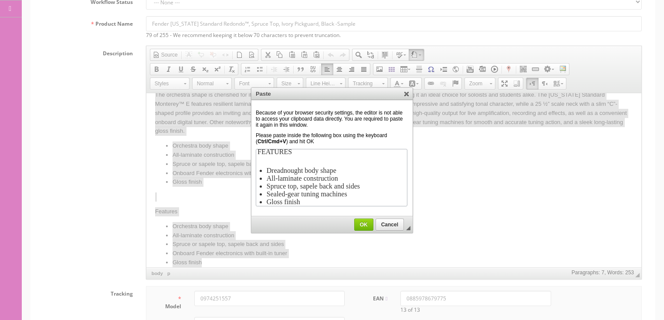
click at [370, 228] on link "OK" at bounding box center [363, 225] width 19 height 12
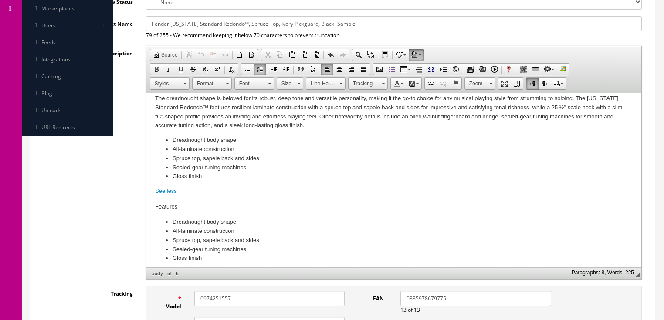
scroll to position [0, 0]
drag, startPoint x: 152, startPoint y: 192, endPoint x: 202, endPoint y: 194, distance: 50.2
click at [202, 194] on html "I just bought a bunch of samples from my Fender sales rep, and most of them, li…" at bounding box center [393, 153] width 495 height 238
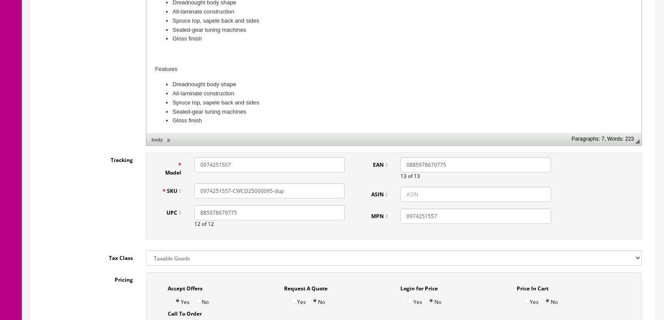
scroll to position [314, 0]
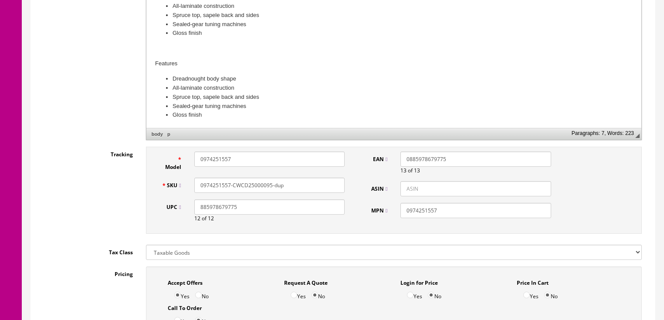
drag, startPoint x: 238, startPoint y: 214, endPoint x: 185, endPoint y: 213, distance: 52.3
click at [185, 213] on div "UPC 885978679775 12 of 12" at bounding box center [253, 211] width 197 height 23
paste input "492"
type input "885978679492"
drag, startPoint x: 447, startPoint y: 162, endPoint x: 422, endPoint y: 161, distance: 24.9
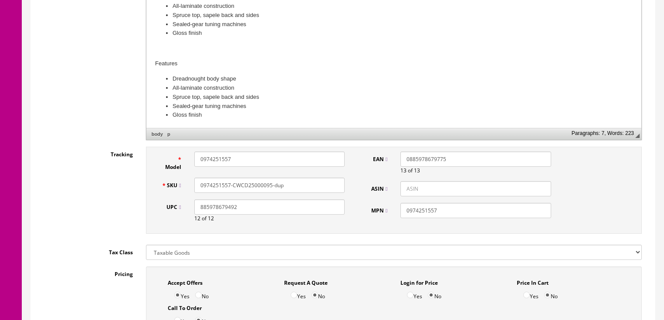
click at [395, 162] on div "0885978679775 13 of 13" at bounding box center [476, 163] width 164 height 23
paste input "885978679492"
click at [402, 163] on input "885978679492" at bounding box center [476, 159] width 150 height 15
type input "0885978679492"
drag, startPoint x: 233, startPoint y: 159, endPoint x: 184, endPoint y: 159, distance: 49.7
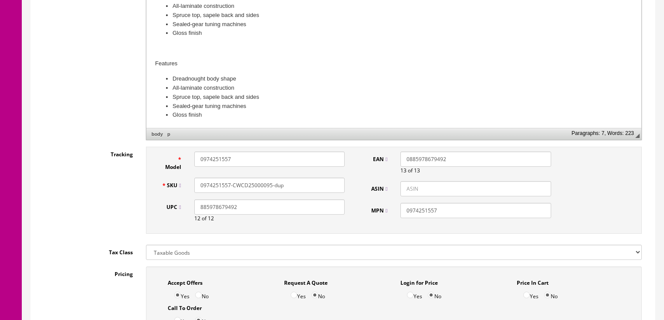
click at [184, 159] on div "Model 0974251557" at bounding box center [253, 162] width 197 height 20
paste input "01506"
type input "0974201506"
drag, startPoint x: 194, startPoint y: 187, endPoint x: 335, endPoint y: 187, distance: 140.4
click at [335, 187] on input "0974251557-CWCD25000095-dup" at bounding box center [269, 185] width 150 height 15
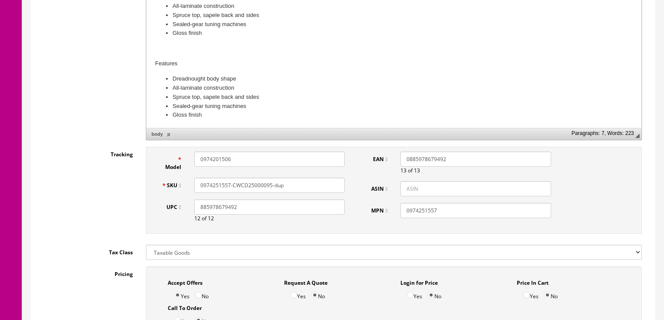
paste input "01506"
type input "0974201506"
drag, startPoint x: 402, startPoint y: 212, endPoint x: 463, endPoint y: 215, distance: 61.5
click at [463, 215] on input "0974251557" at bounding box center [476, 210] width 150 height 15
paste input "01506"
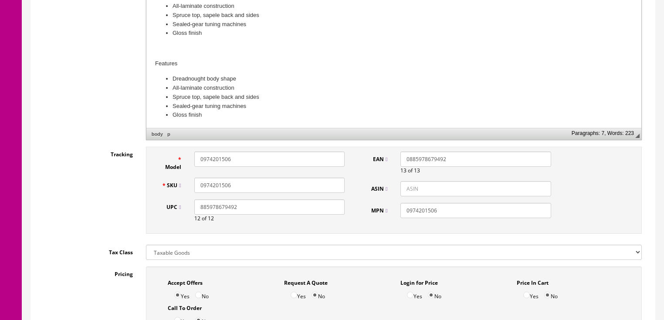
type input "0974201506"
click at [252, 187] on input "0974201506" at bounding box center [269, 185] width 150 height 15
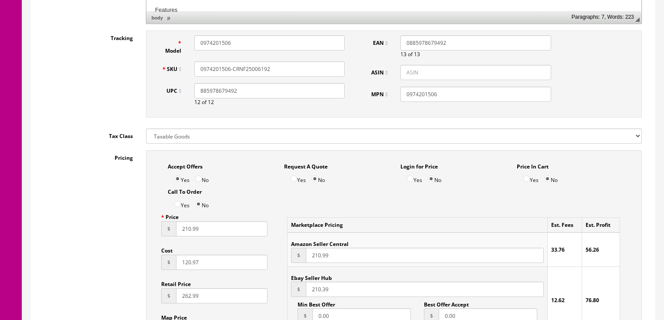
scroll to position [488, 0]
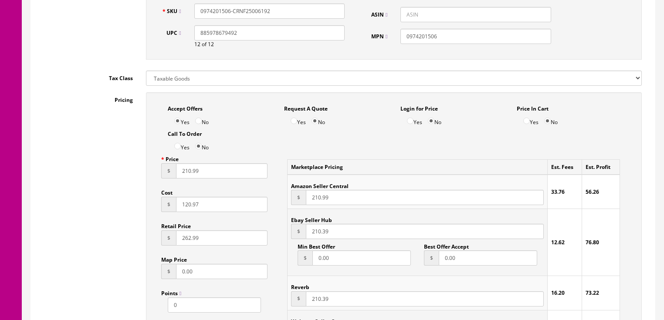
type input "0974201506-CRNF25006192"
drag, startPoint x: 206, startPoint y: 180, endPoint x: 157, endPoint y: 181, distance: 49.3
click at [157, 181] on div "Price $ 210.99 Cost $ 120.97 Retail Price $ 262.99 Map Price $ 0.00 Points 0 Dr…" at bounding box center [215, 252] width 120 height 201
type input "193.99"
drag, startPoint x: 334, startPoint y: 204, endPoint x: 295, endPoint y: 205, distance: 39.3
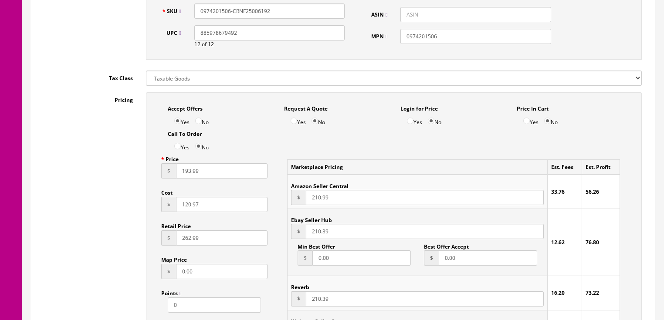
click at [295, 205] on div "$ 210.99" at bounding box center [417, 197] width 252 height 15
type input "193.99"
drag, startPoint x: 317, startPoint y: 237, endPoint x: 307, endPoint y: 237, distance: 10.0
click at [308, 237] on input "210.39" at bounding box center [425, 231] width 238 height 15
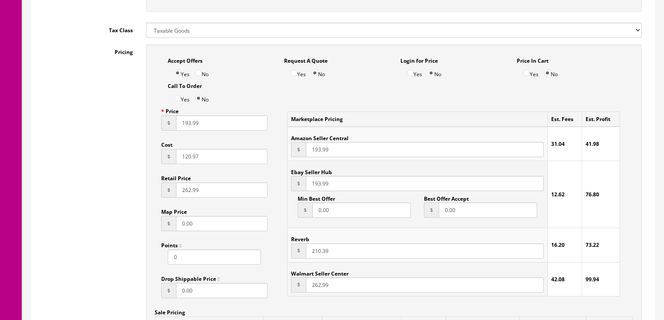
scroll to position [558, 0]
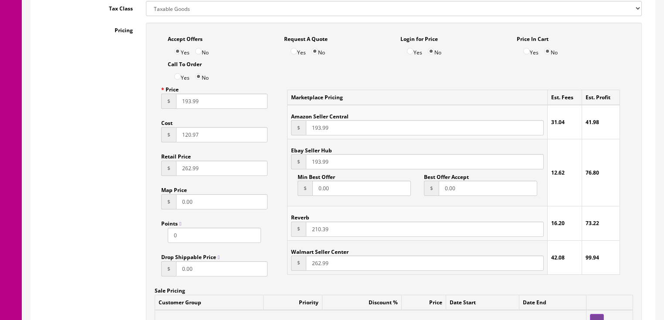
type input "193.99"
drag, startPoint x: 332, startPoint y: 232, endPoint x: 288, endPoint y: 234, distance: 44.1
click at [288, 234] on td "Reverb $ 210.39" at bounding box center [418, 224] width 260 height 34
type input "193.99"
drag, startPoint x: 204, startPoint y: 137, endPoint x: 148, endPoint y: 139, distance: 55.8
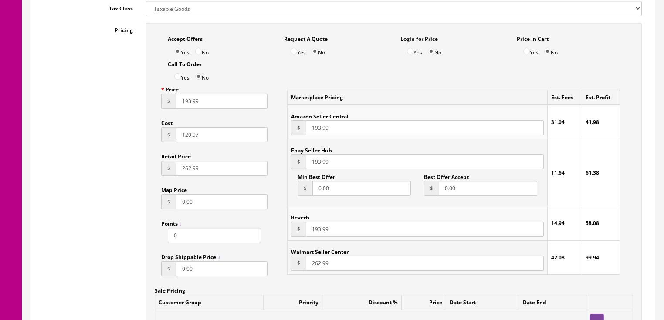
click at [148, 139] on div "Accept Offers Yes No Request A Quote Yes No Login for Price Yes No Price In Car…" at bounding box center [394, 215] width 496 height 385
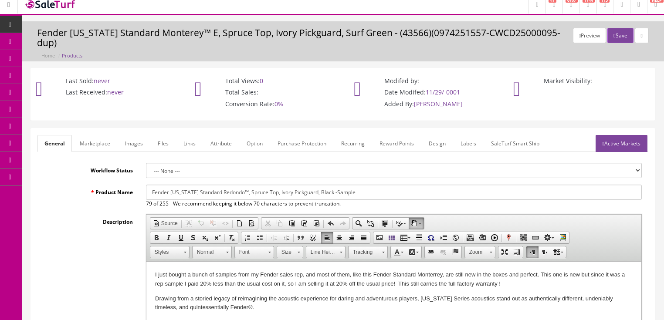
scroll to position [0, 0]
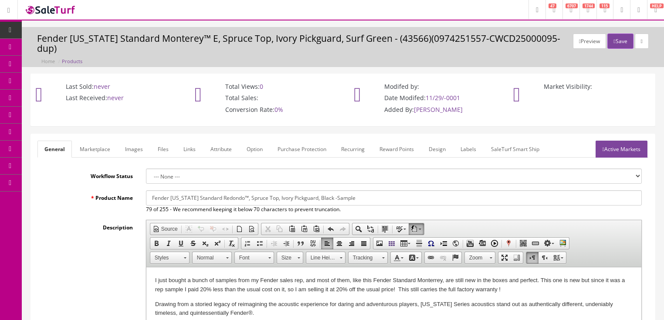
type input "112.78"
click at [99, 148] on link "Marketplace" at bounding box center [95, 149] width 44 height 17
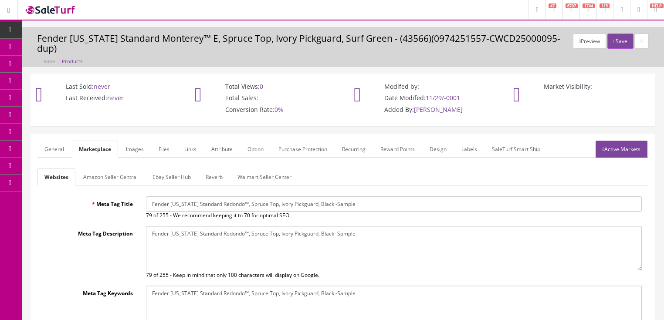
click at [127, 176] on link "Amazon Seller Central" at bounding box center [110, 177] width 68 height 17
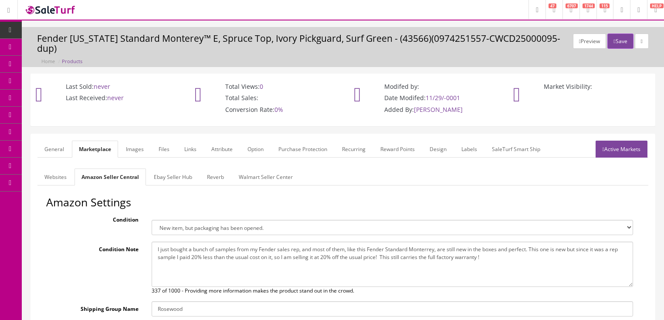
click at [178, 178] on link "Ebay Seller Hub" at bounding box center [173, 177] width 52 height 17
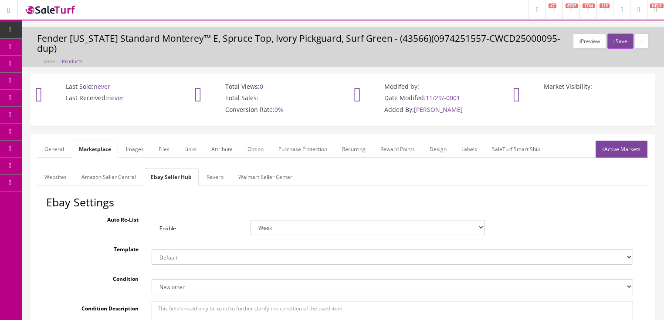
click at [212, 178] on link "Reverb" at bounding box center [215, 177] width 31 height 17
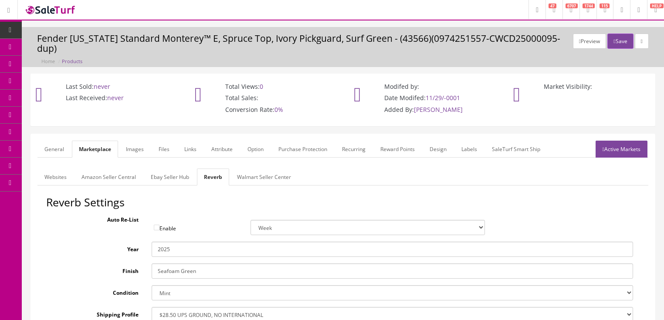
drag, startPoint x: 198, startPoint y: 272, endPoint x: 109, endPoint y: 272, distance: 89.8
click at [109, 272] on div "Finish Seafoam Green" at bounding box center [343, 271] width 594 height 15
type input "Black"
drag, startPoint x: 89, startPoint y: 264, endPoint x: 261, endPoint y: 215, distance: 179.5
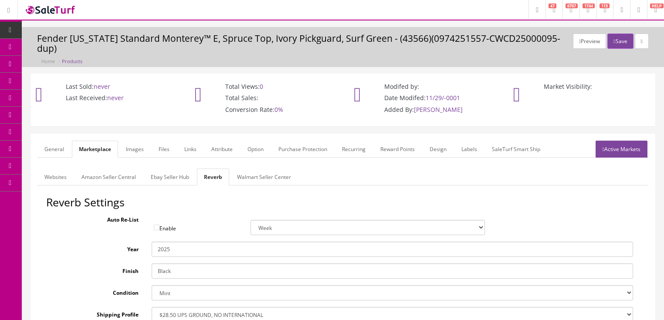
click at [618, 143] on link "Active Markets" at bounding box center [622, 149] width 52 height 17
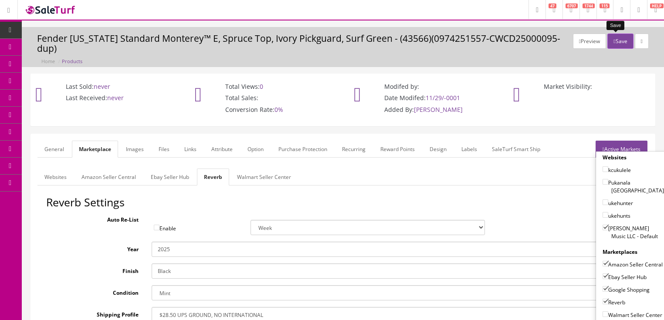
click at [616, 39] on button "Save" at bounding box center [621, 41] width 26 height 15
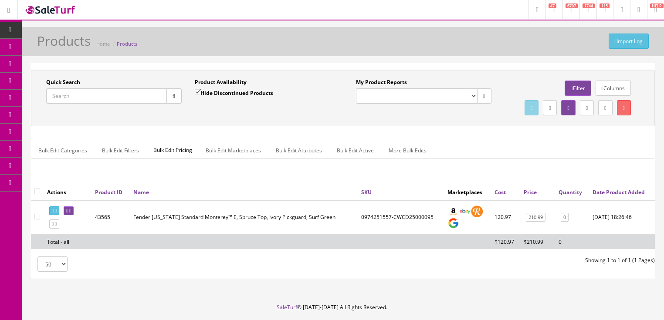
click at [197, 94] on input "Hide Discontinued Products" at bounding box center [198, 92] width 6 height 6
checkbox input "false"
click at [153, 99] on input "Quick Search" at bounding box center [106, 96] width 121 height 15
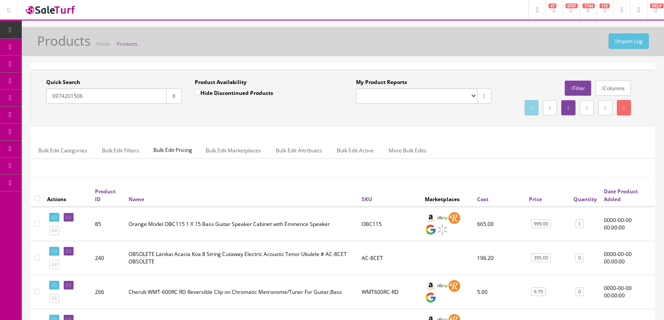
type input "0974201506"
click at [167, 93] on button "button" at bounding box center [174, 96] width 15 height 15
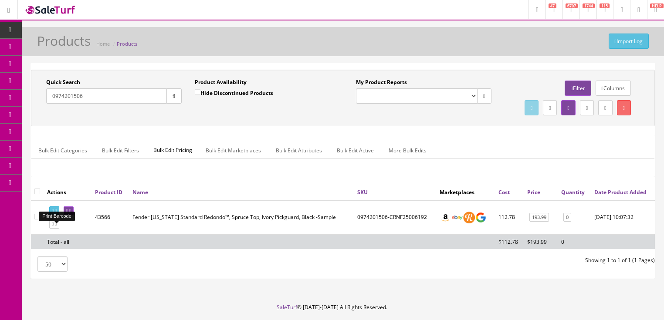
click at [57, 214] on icon at bounding box center [56, 211] width 2 height 5
click at [71, 214] on icon at bounding box center [70, 211] width 2 height 5
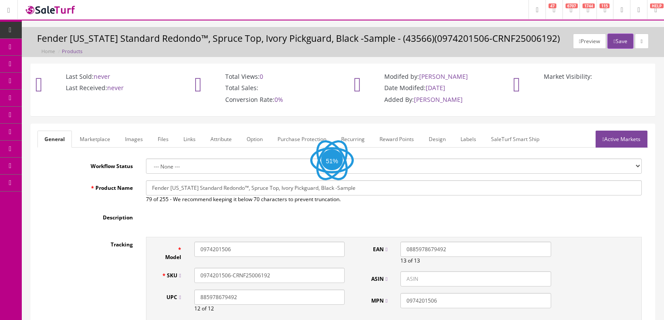
click at [460, 142] on link "Labels" at bounding box center [469, 139] width 30 height 17
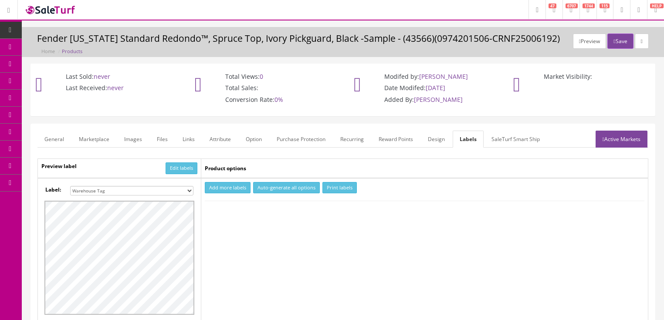
click at [188, 188] on select "Small Label 2 x 1 Label Shoe label 100 barcodes Dymo Label 2 X 1 Sticker Labels…" at bounding box center [131, 191] width 123 height 10
select select "16"
click at [70, 186] on select "Small Label 2 x 1 Label Shoe label 100 barcodes Dymo Label 2 X 1 Sticker Labels…" at bounding box center [131, 191] width 123 height 10
click at [219, 185] on button "Add more labels" at bounding box center [228, 188] width 46 height 12
type input "1"
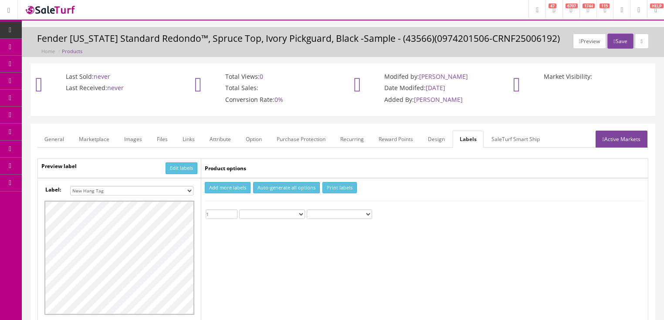
click at [234, 210] on input "1" at bounding box center [222, 215] width 32 height 10
click at [335, 187] on button "Print labels" at bounding box center [340, 188] width 34 height 12
click at [617, 40] on button "Save" at bounding box center [621, 41] width 26 height 15
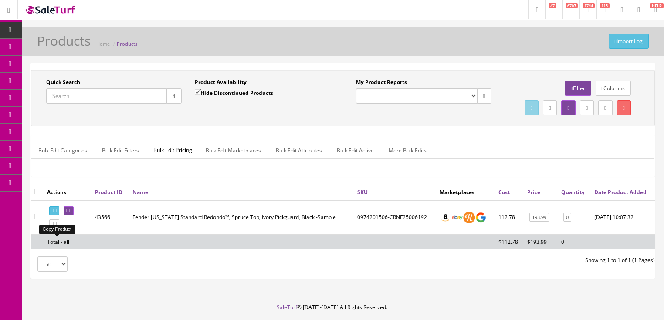
click at [57, 227] on icon at bounding box center [56, 224] width 2 height 5
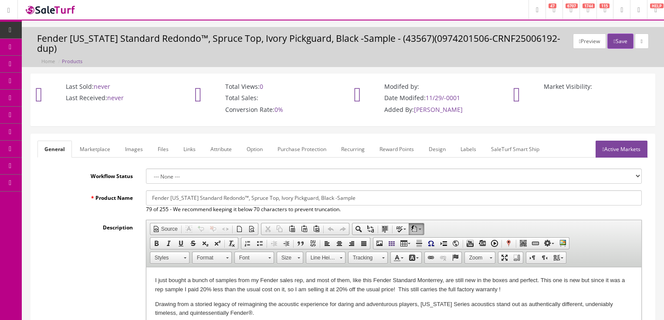
drag, startPoint x: 171, startPoint y: 198, endPoint x: 394, endPoint y: 199, distance: 222.8
click at [394, 199] on input "Fender [US_STATE] Standard Redondo™, Spruce Top, Ivory Pickguard, Black -Sample" at bounding box center [394, 198] width 496 height 15
paste input "Mini with Bag, Spruce Top, 3-Color Sunburst"
drag, startPoint x: 151, startPoint y: 197, endPoint x: 361, endPoint y: 200, distance: 209.7
click at [361, 200] on input "Fender [US_STATE] Standard Redondo™ Mini with Bag, Spruce Top, 3-Color Sunburst" at bounding box center [394, 198] width 496 height 15
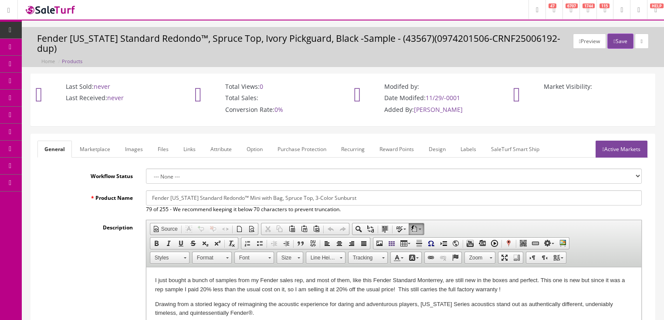
type input "Fender [US_STATE] Standard Redondo™ Mini with Bag, Spruce Top, 3-Color Sunburst"
click at [81, 149] on link "Marketplace" at bounding box center [95, 149] width 44 height 17
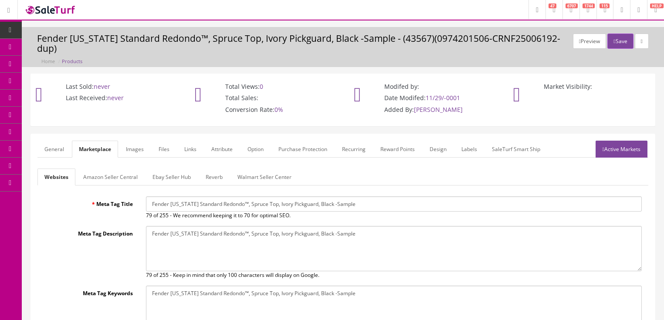
drag, startPoint x: 153, startPoint y: 206, endPoint x: 430, endPoint y: 210, distance: 277.3
click at [430, 210] on input "Fender [US_STATE] Standard Redondo™, Spruce Top, Ivory Pickguard, Black -Sample" at bounding box center [394, 204] width 496 height 15
paste input "Mini with Bag, Spruce Top, 3-Color Sunburst"
type input "Fender [US_STATE] Standard Redondo™ Mini with Bag, Spruce Top, 3-Color Sunburst"
drag, startPoint x: 148, startPoint y: 230, endPoint x: 399, endPoint y: 235, distance: 251.2
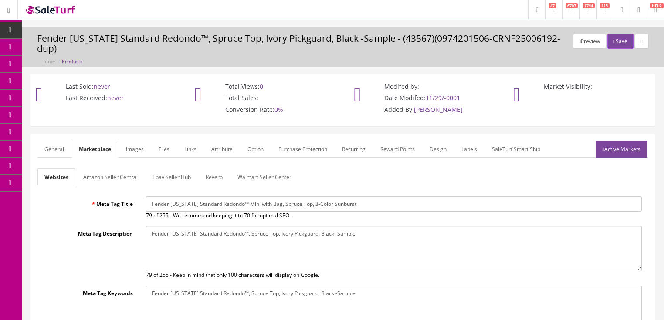
click at [399, 235] on textarea "Fender [US_STATE] Standard Redondo™, Spruce Top, Ivory Pickguard, Black -Sample" at bounding box center [394, 248] width 496 height 45
paste textarea "Mini with Bag, Spruce Top, 3-Color Sunburst"
type textarea "Fender [US_STATE] Standard Redondo™ Mini with Bag, Spruce Top, 3-Color Sunburst"
drag, startPoint x: 150, startPoint y: 294, endPoint x: 358, endPoint y: 294, distance: 208.0
click at [358, 294] on textarea "Fender [US_STATE] Standard Redondo™, Spruce Top, Ivory Pickguard, Black -Sample" at bounding box center [394, 308] width 496 height 45
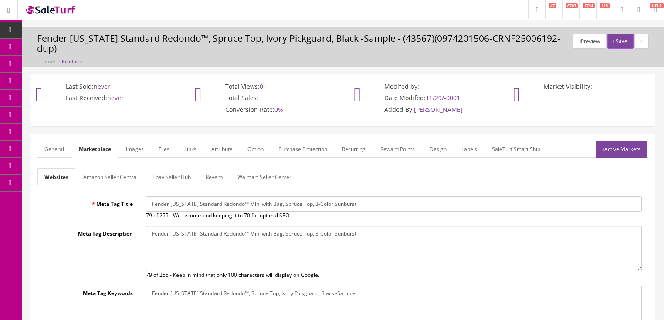
paste textarea "Mini with Bag, Spruce Top, 3-Color Sunburst"
type textarea "Fender [US_STATE] Standard Redondo™ Mini with Bag, Spruce Top, 3-Color Sunburst"
click at [614, 148] on link "Active Markets" at bounding box center [622, 149] width 52 height 17
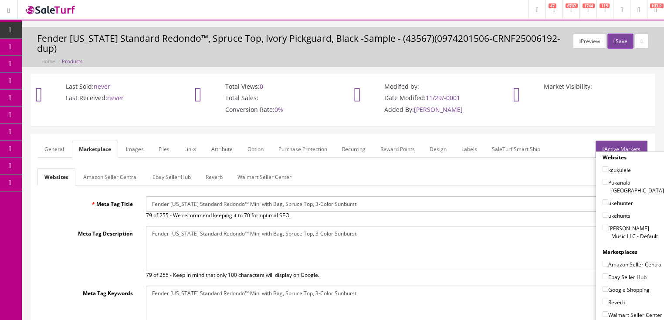
click at [603, 225] on input"] "[PERSON_NAME] Music LLC - Default" at bounding box center [606, 228] width 6 height 6
checkbox input"] "true"
click at [603, 261] on input"] "Amazon Seller Central" at bounding box center [606, 264] width 6 height 6
checkbox input"] "true"
click at [603, 274] on input"] "Ebay Seller Hub" at bounding box center [606, 277] width 6 height 6
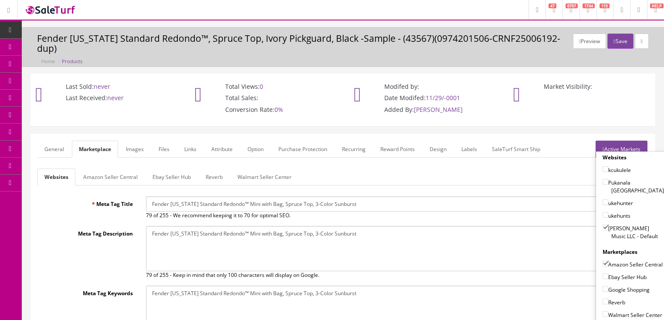
checkbox input"] "true"
drag, startPoint x: 601, startPoint y: 287, endPoint x: 601, endPoint y: 295, distance: 7.8
click at [603, 287] on input"] "Google Shopping" at bounding box center [606, 289] width 6 height 6
checkbox input"] "true"
click at [603, 300] on input"] "Reverb" at bounding box center [606, 302] width 6 height 6
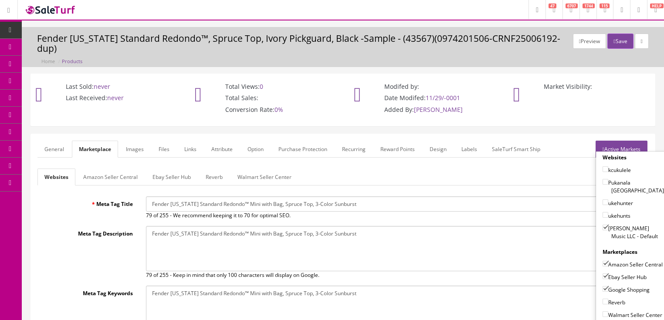
checkbox input"] "true"
click at [616, 148] on link "Active Markets" at bounding box center [622, 149] width 52 height 17
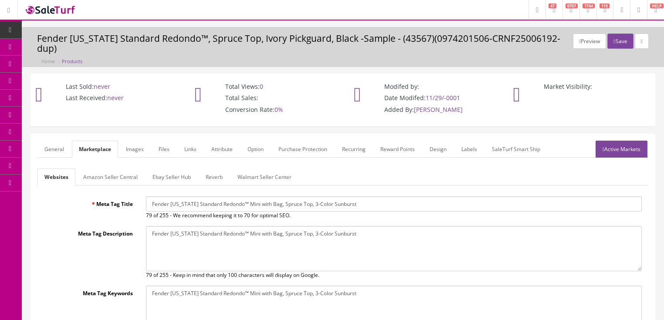
click at [212, 178] on link "Reverb" at bounding box center [214, 177] width 31 height 17
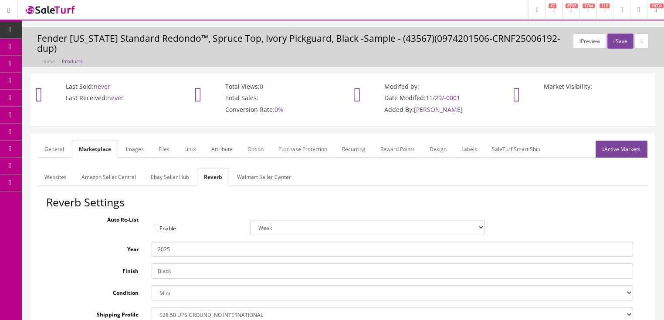
drag, startPoint x: 192, startPoint y: 268, endPoint x: 130, endPoint y: 268, distance: 61.9
click at [130, 268] on div "Finish Black" at bounding box center [343, 271] width 594 height 15
type input "3 color sunburst"
click at [135, 147] on link "Images" at bounding box center [135, 149] width 32 height 17
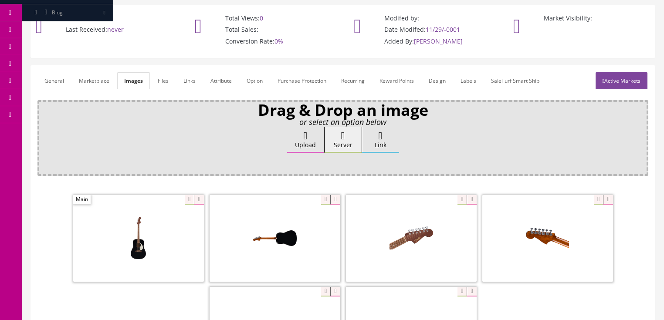
scroll to position [70, 0]
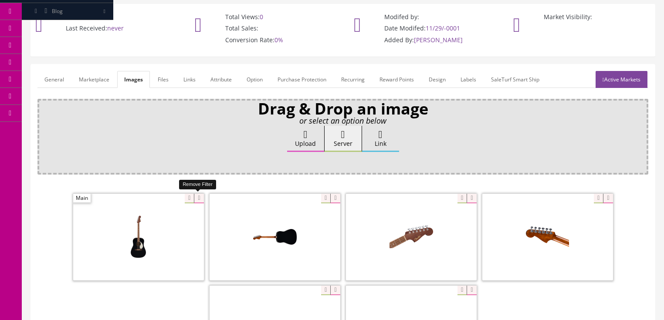
click at [201, 196] on icon at bounding box center [199, 199] width 10 height 10
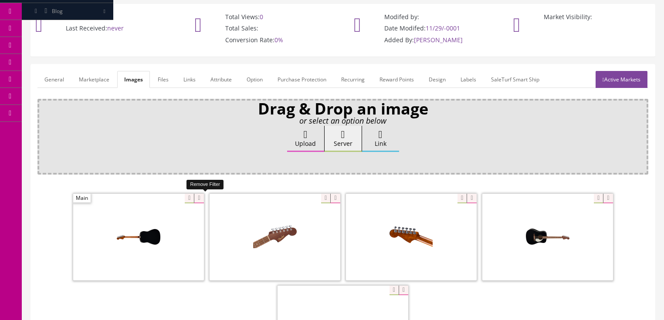
click at [201, 196] on icon at bounding box center [199, 199] width 10 height 10
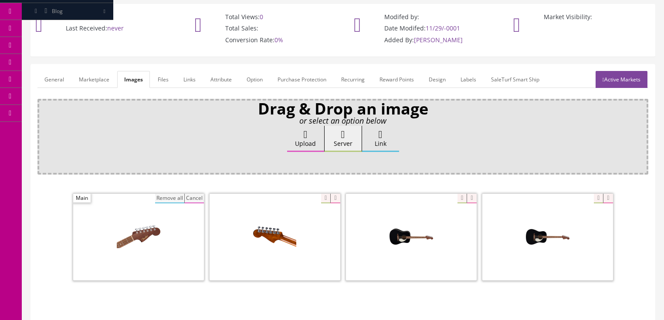
click at [185, 197] on button "Cancel" at bounding box center [194, 199] width 20 height 10
click at [179, 197] on button "Remove all" at bounding box center [169, 199] width 29 height 10
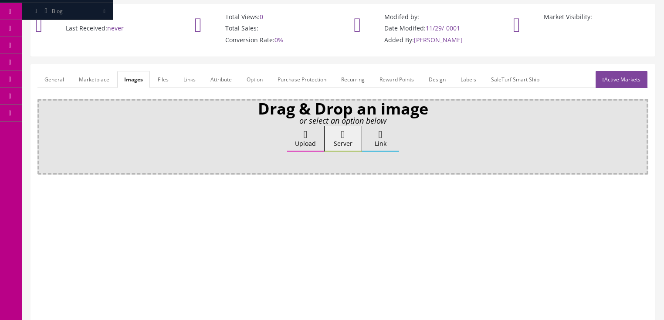
click at [311, 136] on label "Upload" at bounding box center [305, 139] width 37 height 26
click at [44, 135] on input "Upload" at bounding box center [44, 130] width 0 height 9
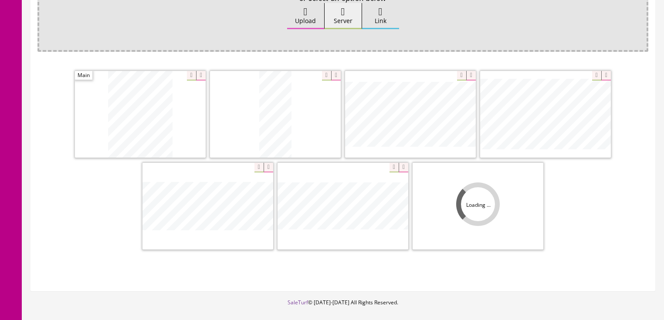
scroll to position [230, 0]
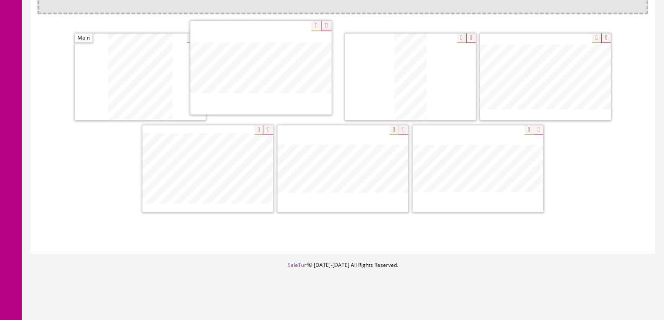
drag, startPoint x: 450, startPoint y: 171, endPoint x: 319, endPoint y: 127, distance: 138.0
drag, startPoint x: 453, startPoint y: 173, endPoint x: 355, endPoint y: 71, distance: 141.6
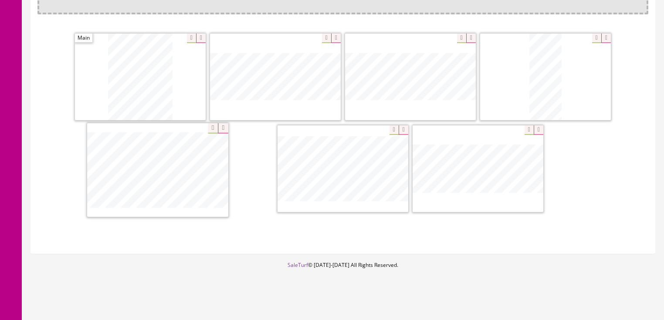
drag, startPoint x: 352, startPoint y: 164, endPoint x: 160, endPoint y: 166, distance: 191.4
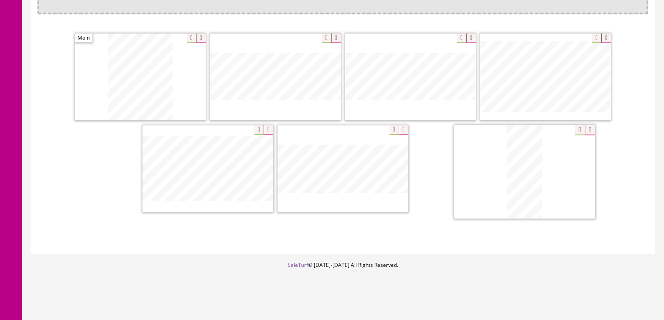
drag, startPoint x: 539, startPoint y: 80, endPoint x: 519, endPoint y: 176, distance: 98.0
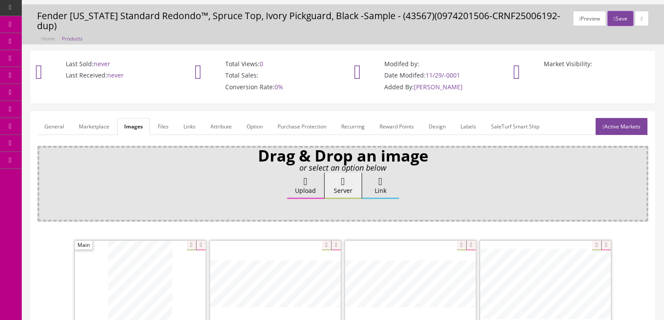
scroll to position [21, 0]
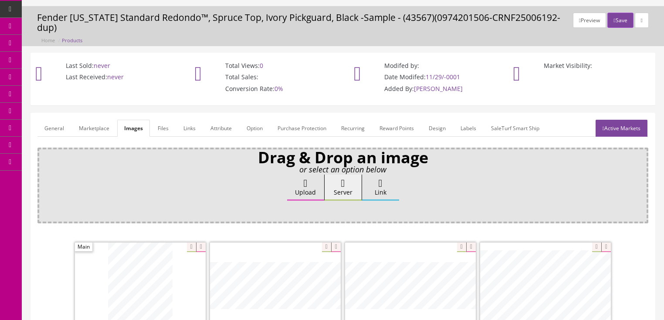
click at [629, 129] on link "Active Markets" at bounding box center [622, 128] width 52 height 17
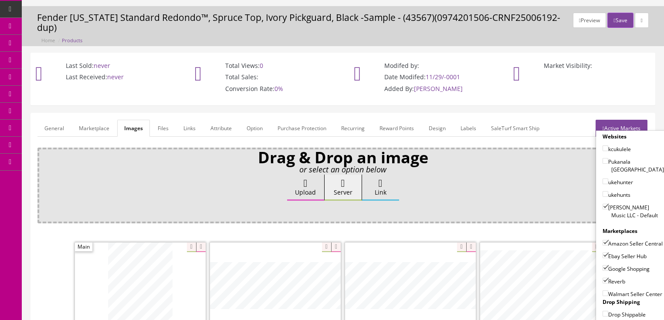
click at [623, 127] on link "Active Markets" at bounding box center [622, 128] width 52 height 17
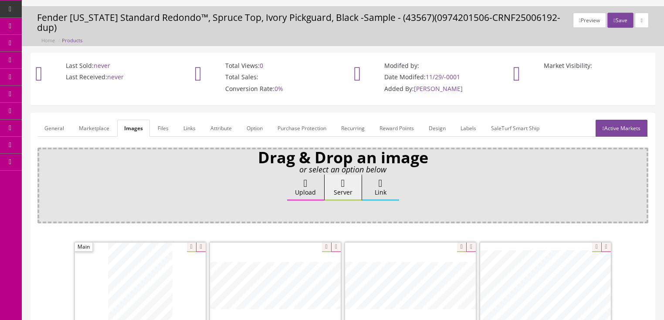
click at [46, 131] on link "General" at bounding box center [54, 128] width 34 height 17
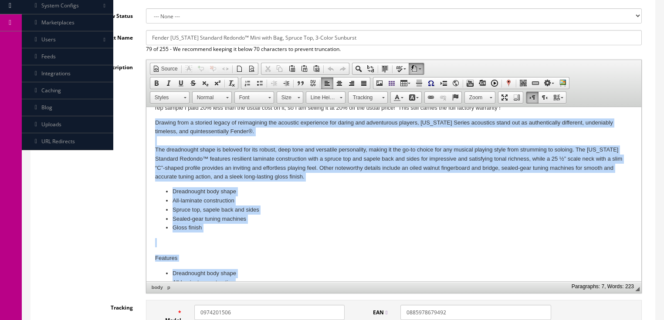
scroll to position [63, 0]
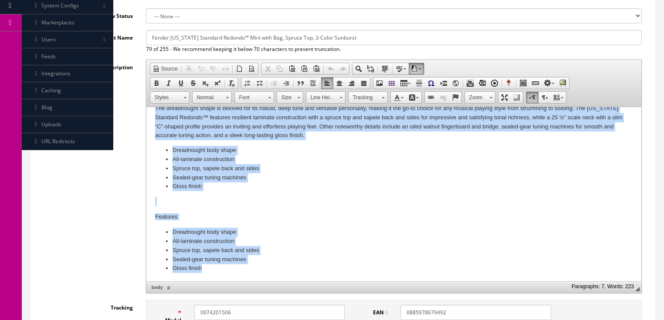
drag, startPoint x: 151, startPoint y: 145, endPoint x: 298, endPoint y: 282, distance: 200.8
click at [298, 282] on html "I just bought a bunch of samples from my Fender sales rep, and most of them, li…" at bounding box center [393, 163] width 495 height 238
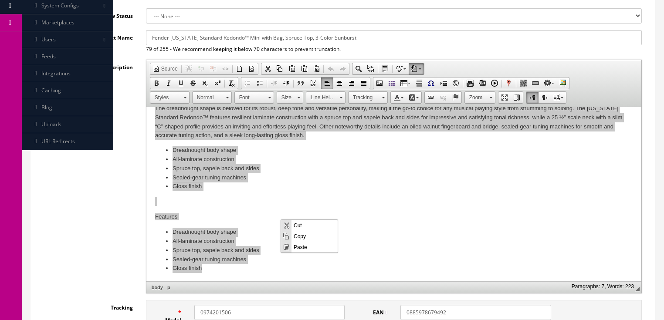
scroll to position [0, 0]
click at [298, 249] on span "Paste" at bounding box center [315, 247] width 46 height 11
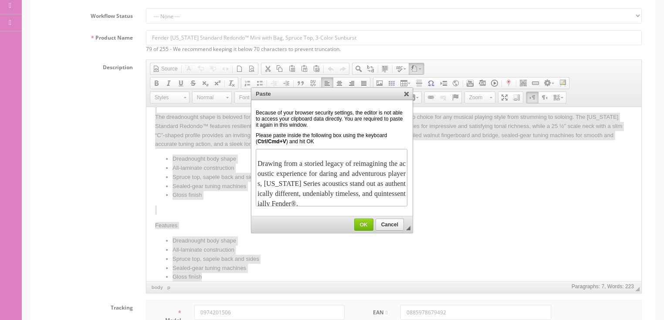
scroll to position [303, 0]
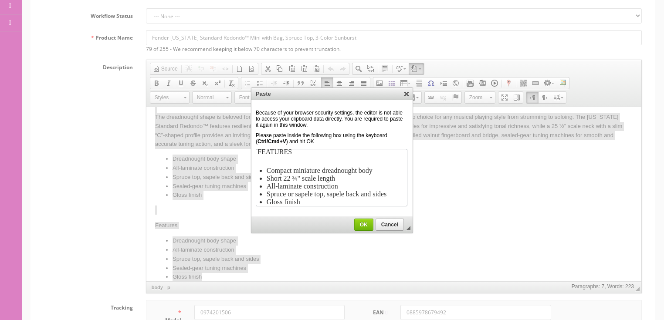
click at [365, 227] on span "OK" at bounding box center [364, 225] width 18 height 6
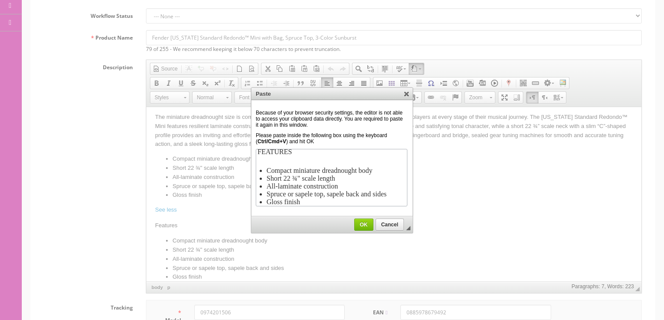
scroll to position [0, 0]
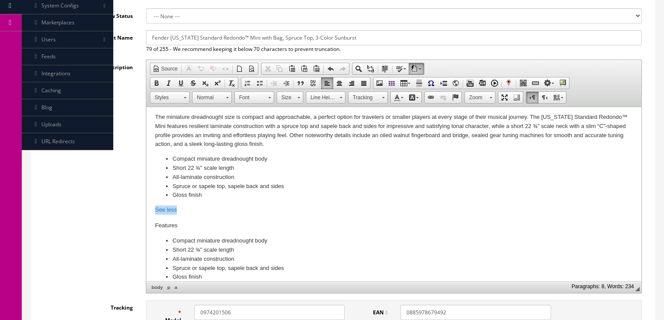
drag, startPoint x: 154, startPoint y: 208, endPoint x: 193, endPoint y: 208, distance: 38.8
click at [193, 208] on html "I just bought a bunch of samples from my Fender sales rep, and most of them, li…" at bounding box center [393, 172] width 495 height 238
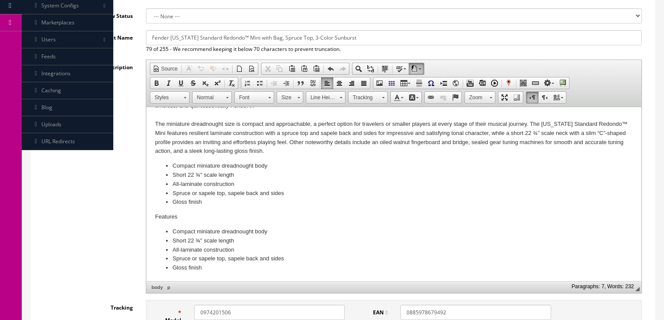
drag, startPoint x: 247, startPoint y: 269, endPoint x: 255, endPoint y: 268, distance: 8.3
click at [247, 269] on li "Gloss finish" at bounding box center [393, 268] width 443 height 9
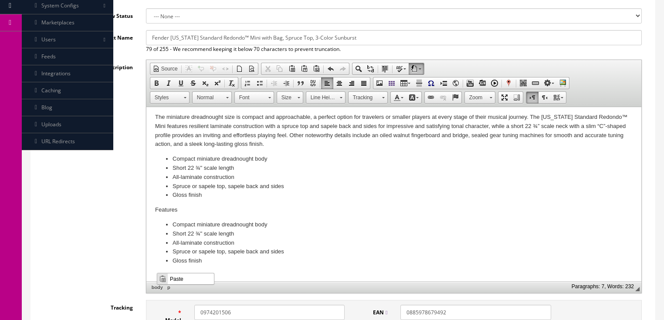
click at [181, 278] on span "Paste" at bounding box center [191, 278] width 46 height 11
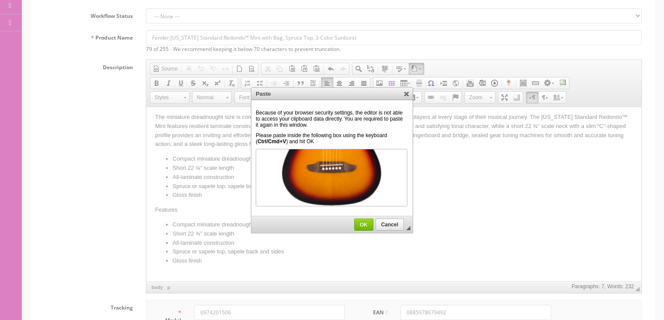
scroll to position [1107, 0]
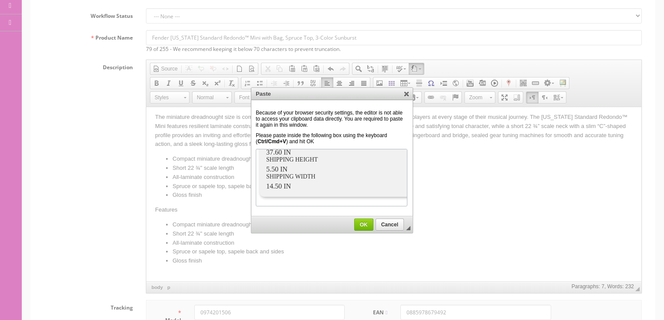
click at [366, 223] on span "OK" at bounding box center [364, 225] width 18 height 6
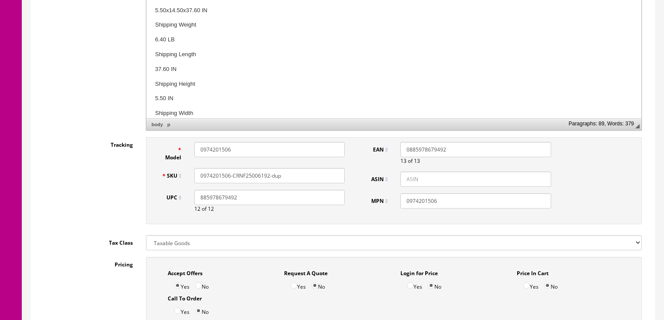
scroll to position [370, 0]
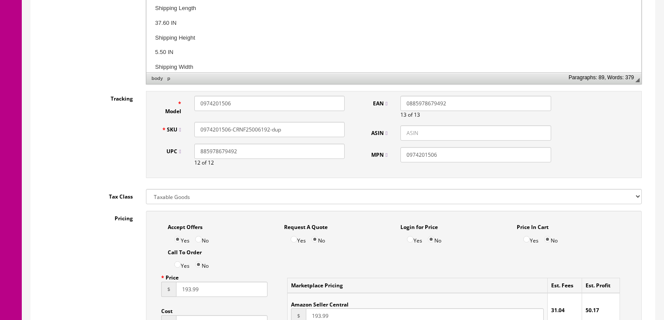
drag, startPoint x: 236, startPoint y: 157, endPoint x: 209, endPoint y: 157, distance: 26.6
click at [194, 159] on div "885978679492 12 of 12" at bounding box center [270, 155] width 164 height 23
paste input "857241"
type input "885978857241"
drag, startPoint x: 458, startPoint y: 105, endPoint x: 399, endPoint y: 105, distance: 59.3
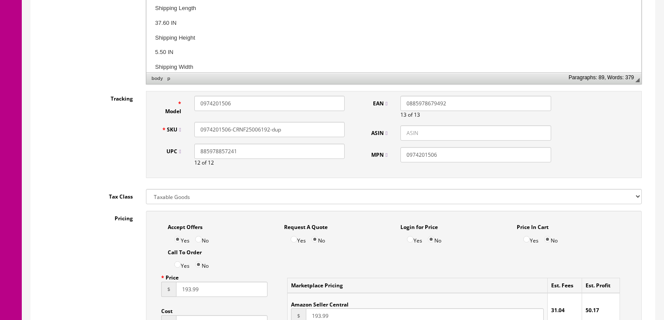
click at [399, 105] on div "0885978679492 13 of 13" at bounding box center [476, 107] width 164 height 23
paste input "885978857241"
click at [402, 104] on input "885978857241" at bounding box center [476, 103] width 150 height 15
type input "0885978857241"
drag, startPoint x: 249, startPoint y: 103, endPoint x: 194, endPoint y: 102, distance: 54.9
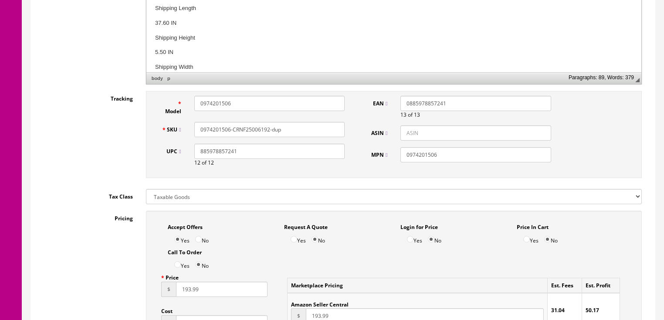
click at [194, 102] on input "0974201506" at bounding box center [269, 103] width 150 height 15
paste input "101100"
type input "0974101100"
drag, startPoint x: 287, startPoint y: 126, endPoint x: 212, endPoint y: 130, distance: 75.5
click at [180, 130] on div "SKU 0974201506-CRNF25006192-dup" at bounding box center [253, 129] width 197 height 15
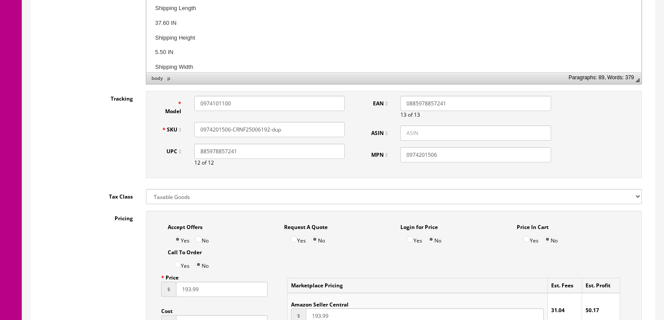
paste input "101100"
type input "0974101100"
drag, startPoint x: 452, startPoint y: 153, endPoint x: 398, endPoint y: 160, distance: 54.5
click at [398, 160] on div "0974201506" at bounding box center [476, 154] width 164 height 15
paste input "101100"
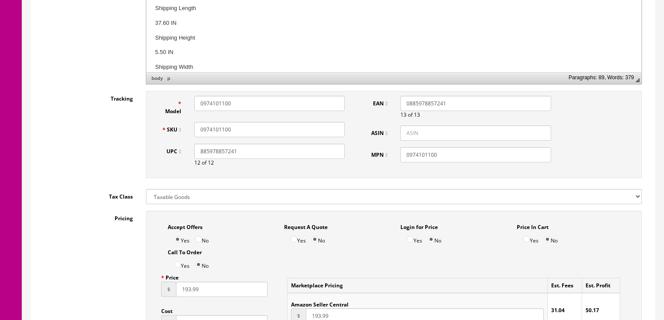
type input "0974101100"
click at [252, 133] on input "0974101100" at bounding box center [269, 129] width 150 height 15
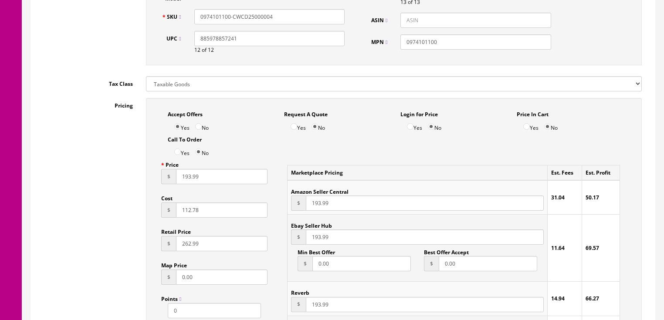
scroll to position [509, 0]
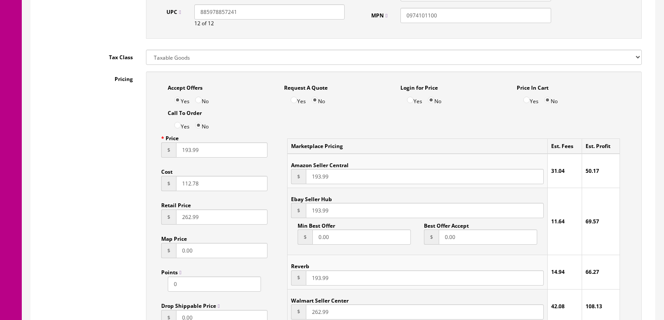
type input "0974101100-CWCD25000004"
drag, startPoint x: 208, startPoint y: 154, endPoint x: 165, endPoint y: 158, distance: 43.4
click at [165, 158] on div "$ 193.99" at bounding box center [214, 150] width 107 height 15
type input "167.99"
drag, startPoint x: 203, startPoint y: 187, endPoint x: 131, endPoint y: 188, distance: 72.4
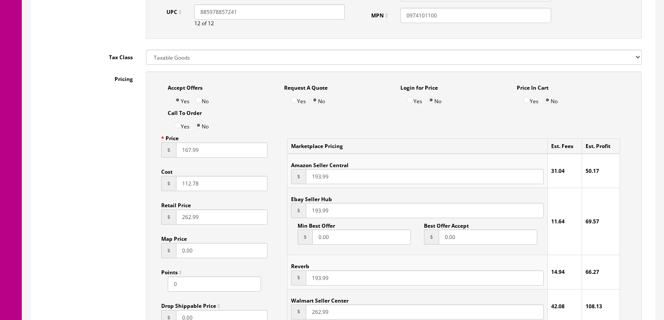
click at [131, 188] on div "Pricing Accept Offers Yes No Request A Quote Yes No Login for Price Yes No Pric…" at bounding box center [342, 269] width 611 height 394
type input "110.87"
drag, startPoint x: 343, startPoint y: 177, endPoint x: 296, endPoint y: 182, distance: 46.9
click at [296, 182] on div "$ 193.99" at bounding box center [417, 176] width 252 height 15
type input "179.00"
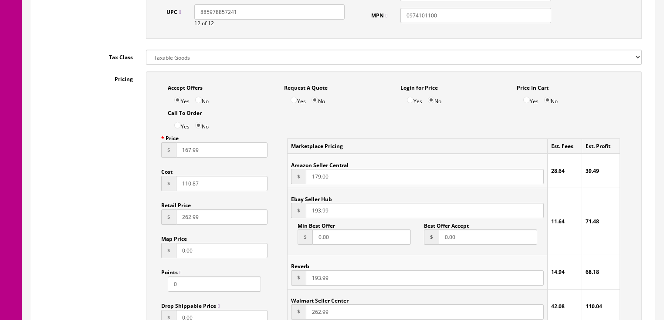
drag, startPoint x: 333, startPoint y: 211, endPoint x: 302, endPoint y: 217, distance: 31.9
click at [302, 217] on div "$ 193.99" at bounding box center [417, 210] width 252 height 15
type input "167.99"
drag, startPoint x: 335, startPoint y: 282, endPoint x: 310, endPoint y: 282, distance: 24.9
click at [310, 282] on input "193.99" at bounding box center [425, 278] width 238 height 15
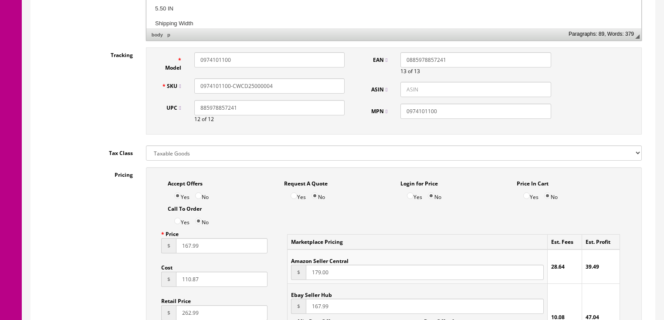
scroll to position [412, 0]
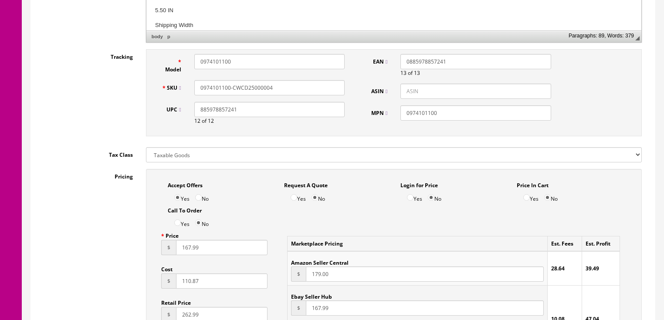
type input "167.99"
drag, startPoint x: 275, startPoint y: 90, endPoint x: 198, endPoint y: 95, distance: 77.3
click at [187, 95] on div "SKU 0974101100-CWCD25000004" at bounding box center [253, 87] width 197 height 15
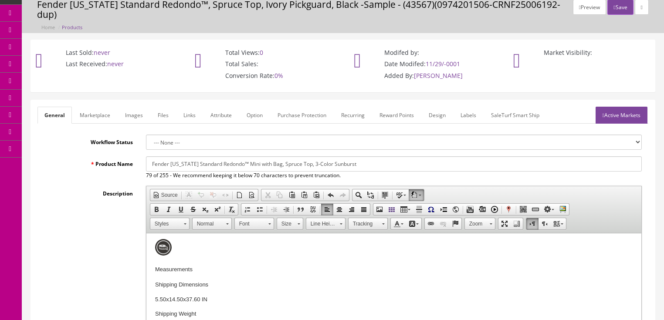
scroll to position [35, 0]
click at [616, 111] on link "Active Markets" at bounding box center [622, 114] width 52 height 17
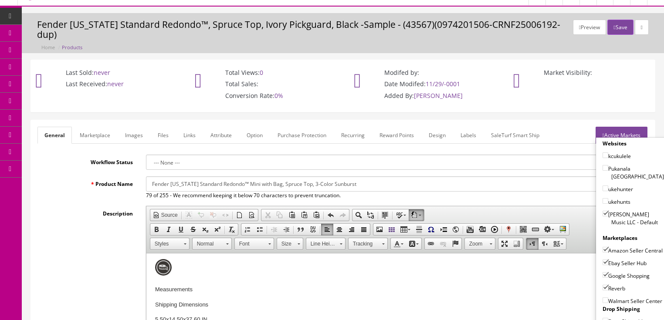
scroll to position [0, 0]
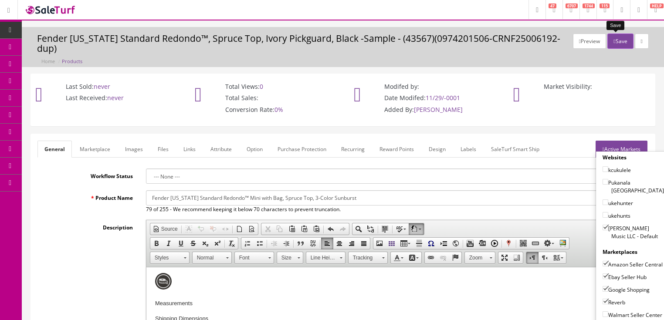
click at [613, 40] on button "Save" at bounding box center [621, 41] width 26 height 15
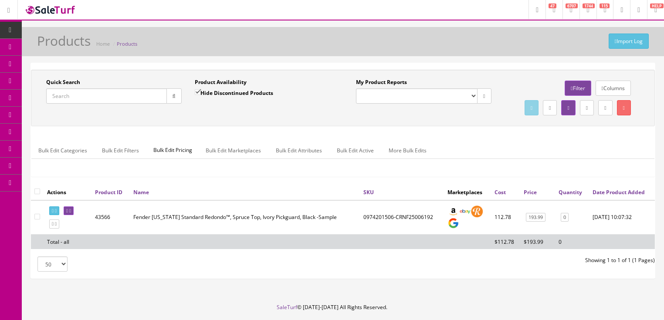
click at [119, 98] on input "Quick Search" at bounding box center [106, 96] width 121 height 15
paste input "0974101100-CWCD25000004"
type input "0974101100-CWCD25000004"
click at [197, 93] on input "Hide Discontinued Products" at bounding box center [198, 92] width 6 height 6
checkbox input "false"
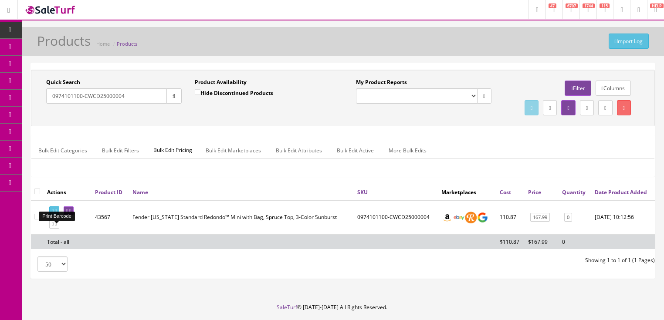
click at [57, 214] on icon at bounding box center [56, 211] width 2 height 5
click at [71, 214] on icon at bounding box center [70, 211] width 2 height 5
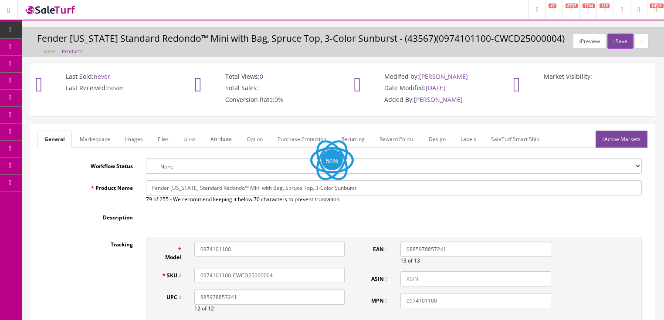
click at [467, 142] on link "Labels" at bounding box center [469, 139] width 30 height 17
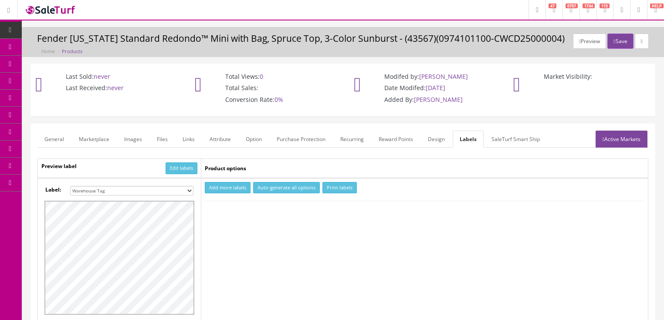
drag, startPoint x: 190, startPoint y: 190, endPoint x: 187, endPoint y: 185, distance: 5.9
click at [190, 190] on select "Small Label 2 x 1 Label Shoe label 100 barcodes Dymo Label 2 X 1 Sticker Labels…" at bounding box center [131, 191] width 123 height 10
select select "16"
click at [70, 186] on select "Small Label 2 x 1 Label Shoe label 100 barcodes Dymo Label 2 X 1 Sticker Labels…" at bounding box center [131, 191] width 123 height 10
click at [238, 188] on button "Add more labels" at bounding box center [228, 188] width 46 height 12
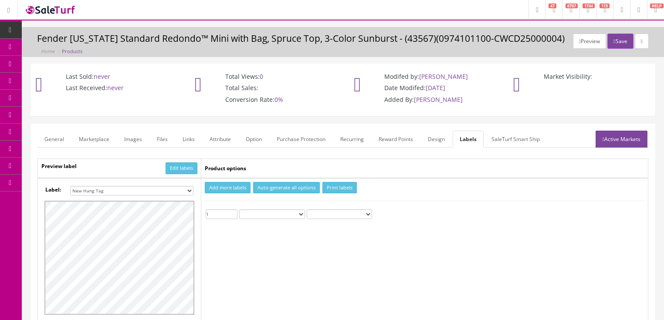
type input "1"
click at [234, 211] on input "1" at bounding box center [222, 215] width 32 height 10
click at [334, 186] on button "Print labels" at bounding box center [340, 188] width 34 height 12
click at [614, 38] on button "Save" at bounding box center [621, 41] width 26 height 15
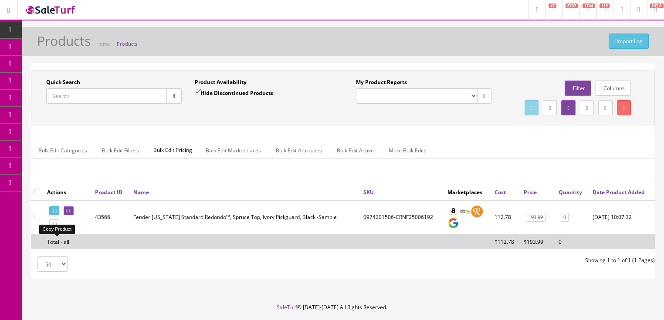
click at [57, 227] on icon at bounding box center [56, 224] width 2 height 5
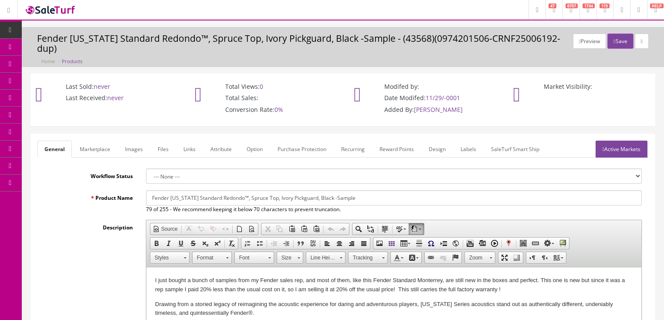
drag, startPoint x: 356, startPoint y: 199, endPoint x: 148, endPoint y: 198, distance: 208.0
click at [123, 200] on div "Product Name Fender [US_STATE] Standard Redondo™, Spruce Top, Ivory Pickguard, …" at bounding box center [342, 202] width 611 height 23
paste input "[PERSON_NAME] Acoustic Guitar Electric 36 Inch All Mahogany with DSS-mini Sound…"
type input "[PERSON_NAME] Acoustic Guitar Electric 36 Inch All Mahogany with DSS-mini Sound…"
click at [101, 150] on link "Marketplace" at bounding box center [95, 149] width 44 height 17
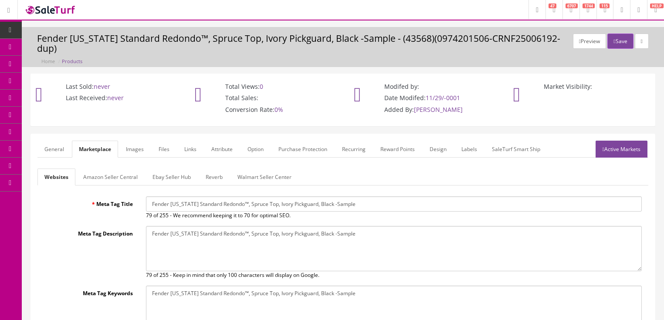
drag, startPoint x: 153, startPoint y: 203, endPoint x: 387, endPoint y: 206, distance: 233.7
click at [387, 206] on input "Fender California Standard Redondo™, Spruce Top, Ivory Pickguard, Black -Sample" at bounding box center [394, 204] width 496 height 15
paste input "Donner Acoustic Guitar Electric 36 Inch All Mahogany with DSS-mini Soundhole Pi…"
type input "FDonner Acoustic Guitar Electric 36 Inch All Mahogany with DSS-mini Soundhole P…"
drag, startPoint x: 150, startPoint y: 232, endPoint x: 357, endPoint y: 231, distance: 207.5
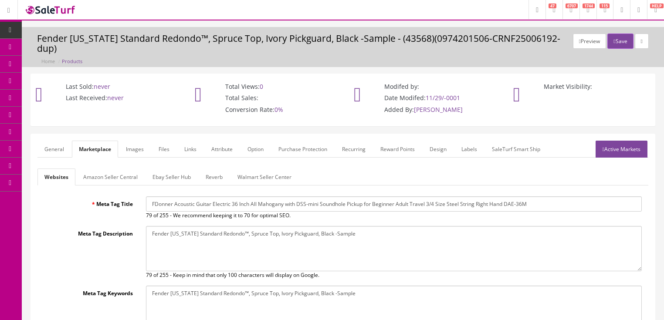
click at [357, 231] on textarea "Fender California Standard Redondo™, Spruce Top, Ivory Pickguard, Black -Sample" at bounding box center [394, 248] width 496 height 45
paste textarea "Donner Acoustic Guitar Electric 36 Inch All Mahogany with DSS-mini Soundhole Pi…"
type textarea "Donner Acoustic Guitar Electric 36 Inch All Mahogany with DSS-mini Soundhole Pi…"
drag, startPoint x: 148, startPoint y: 290, endPoint x: 355, endPoint y: 293, distance: 207.1
click at [355, 293] on textarea "Fender California Standard Redondo™, Spruce Top, Ivory Pickguard, Black -Sample" at bounding box center [394, 308] width 496 height 45
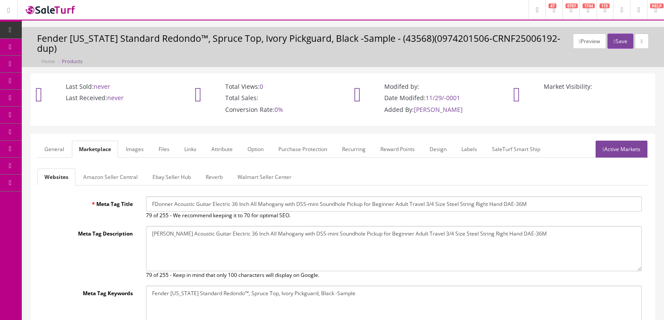
paste textarea "Donner Acoustic Guitar Electric 36 Inch All Mahogany with DSS-mini Soundhole Pi…"
type textarea "Donner Acoustic Guitar Electric 36 Inch All Mahogany with DSS-mini Soundhole Pi…"
click at [616, 148] on link "Active Markets" at bounding box center [622, 149] width 52 height 17
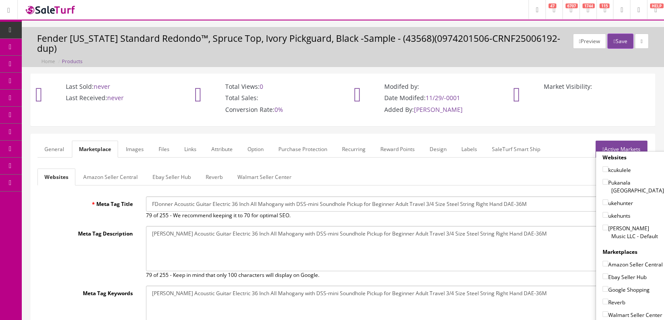
drag, startPoint x: 602, startPoint y: 218, endPoint x: 602, endPoint y: 225, distance: 7.8
click at [603, 225] on input"] "[PERSON_NAME] Music LLC - Default" at bounding box center [606, 228] width 6 height 6
checkbox input"] "true"
click at [603, 261] on input"] "Amazon Seller Central" at bounding box center [606, 264] width 6 height 6
checkbox input"] "true"
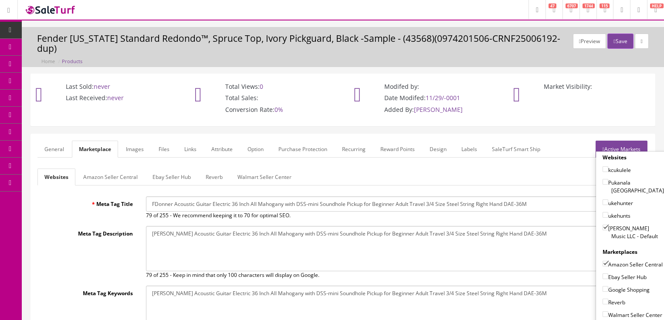
click at [603, 277] on input"] "Ebay Seller Hub" at bounding box center [606, 277] width 6 height 6
checkbox input"] "true"
click at [603, 286] on input"] "Google Shopping" at bounding box center [606, 289] width 6 height 6
checkbox input"] "true"
drag, startPoint x: 603, startPoint y: 298, endPoint x: 612, endPoint y: 274, distance: 25.9
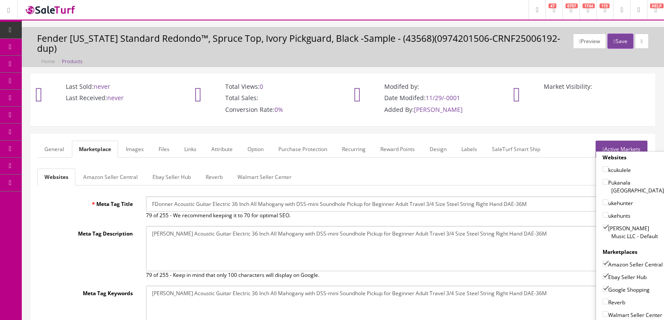
click at [603, 299] on input"] "Reverb" at bounding box center [606, 302] width 6 height 6
checkbox input"] "true"
click at [626, 147] on link "Active Markets" at bounding box center [622, 149] width 52 height 17
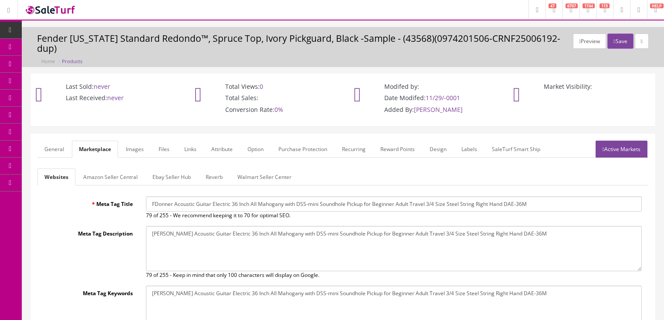
click at [51, 150] on link "General" at bounding box center [54, 149] width 34 height 17
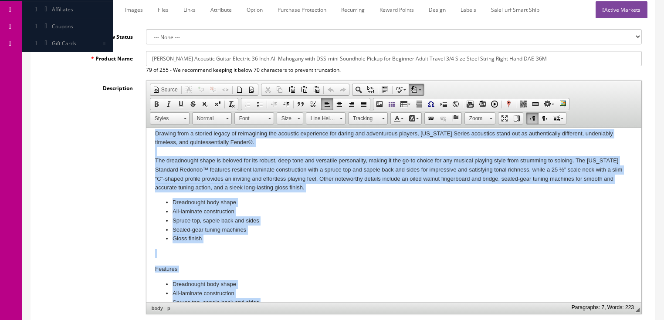
scroll to position [63, 0]
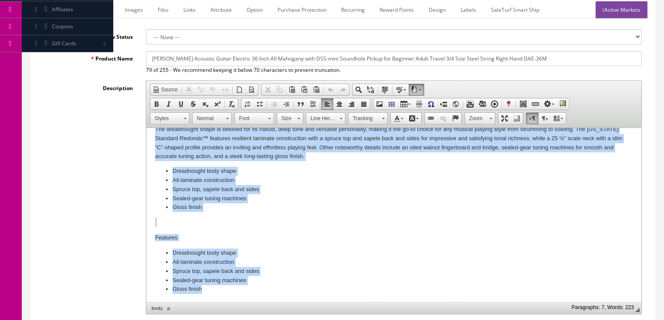
drag, startPoint x: 156, startPoint y: 165, endPoint x: 306, endPoint y: 297, distance: 200.2
click at [303, 301] on html "I just bought a bunch of samples from my Fender sales rep, and most of them, li…" at bounding box center [393, 184] width 495 height 238
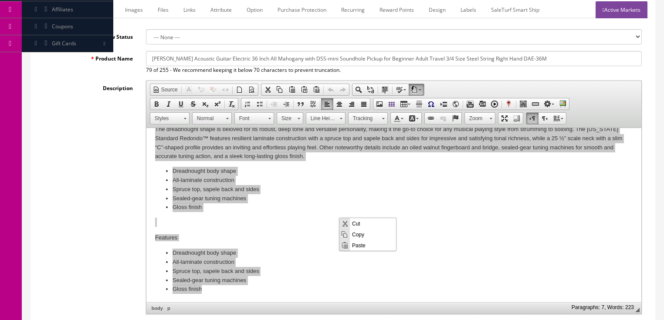
scroll to position [0, 0]
click at [360, 247] on span "Paste" at bounding box center [373, 245] width 46 height 11
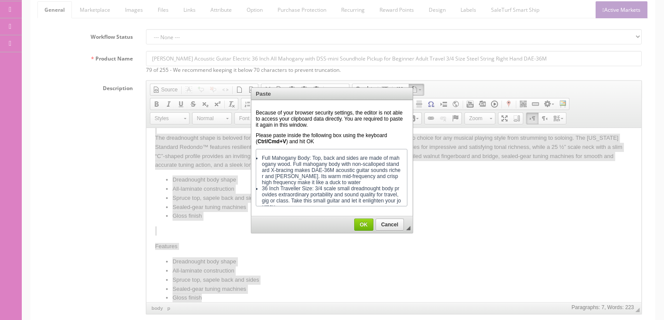
scroll to position [155, 0]
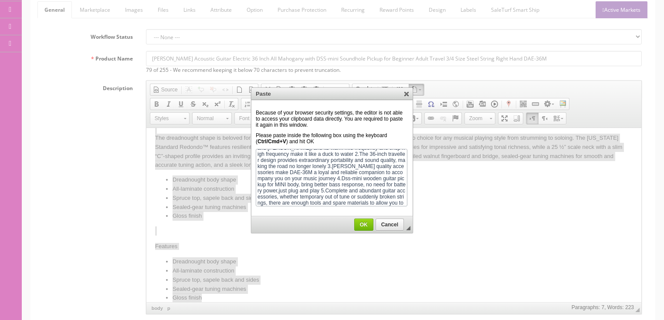
click at [368, 225] on span "OK" at bounding box center [364, 225] width 18 height 6
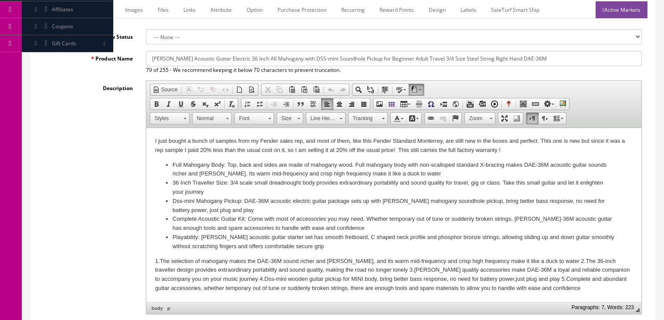
scroll to position [0, 0]
click at [124, 11] on link "Images" at bounding box center [134, 9] width 32 height 17
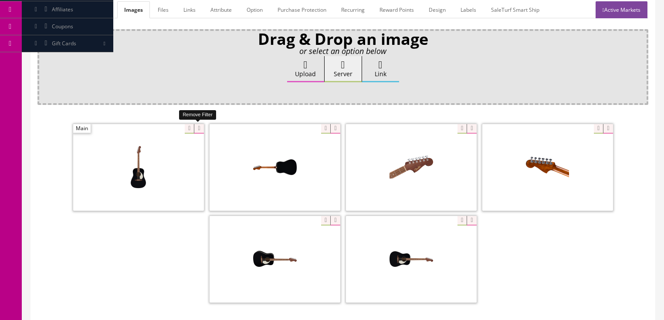
click at [197, 128] on icon at bounding box center [199, 129] width 10 height 10
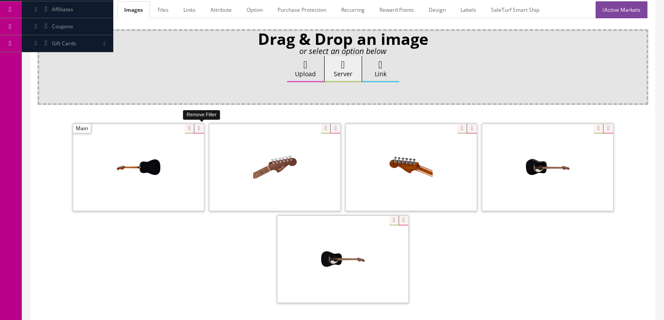
click at [197, 128] on icon at bounding box center [199, 129] width 10 height 10
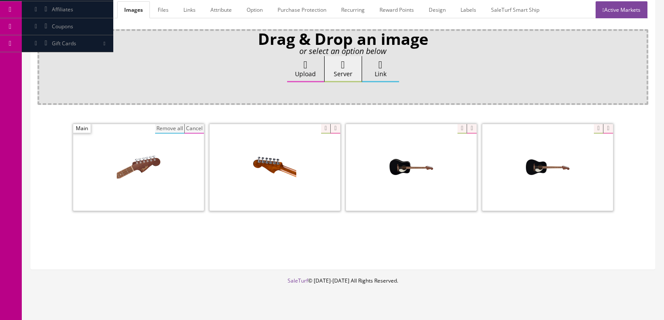
click at [166, 128] on button "Remove all" at bounding box center [169, 129] width 29 height 10
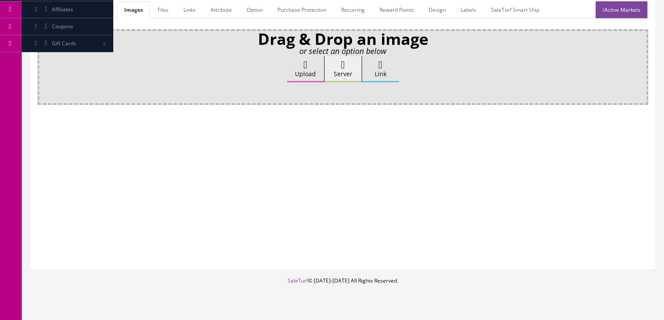
click at [307, 60] on icon at bounding box center [306, 65] width 4 height 10
click at [44, 59] on input "Upload" at bounding box center [44, 60] width 0 height 9
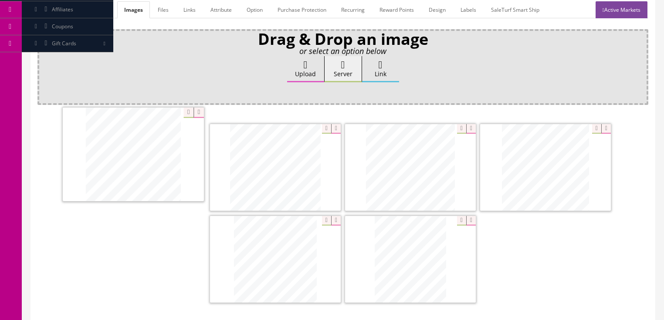
drag, startPoint x: 402, startPoint y: 247, endPoint x: 125, endPoint y: 143, distance: 296.1
click at [612, 12] on link "Active Markets" at bounding box center [622, 9] width 52 height 17
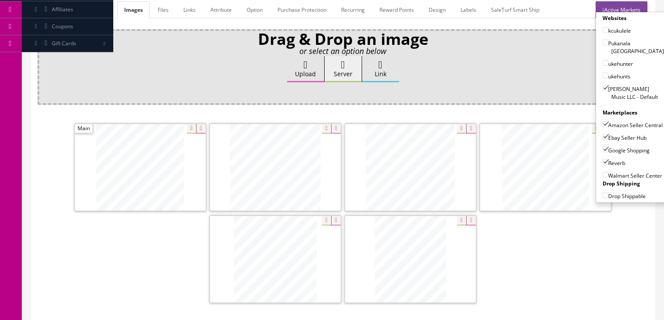
click at [614, 10] on link "Active Markets" at bounding box center [622, 9] width 52 height 17
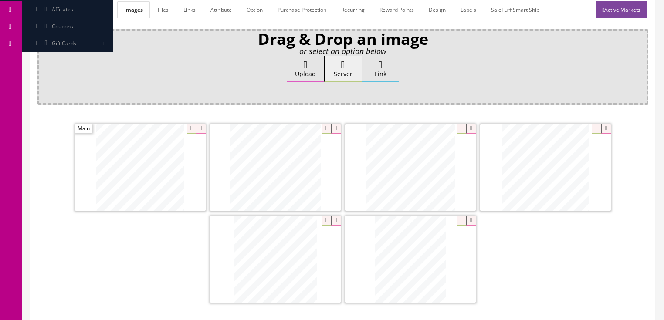
click at [215, 15] on link "Attribute" at bounding box center [221, 9] width 35 height 17
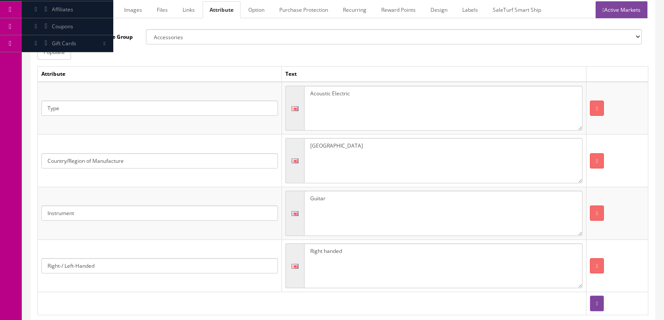
click at [65, 13] on link "General" at bounding box center [54, 9] width 34 height 17
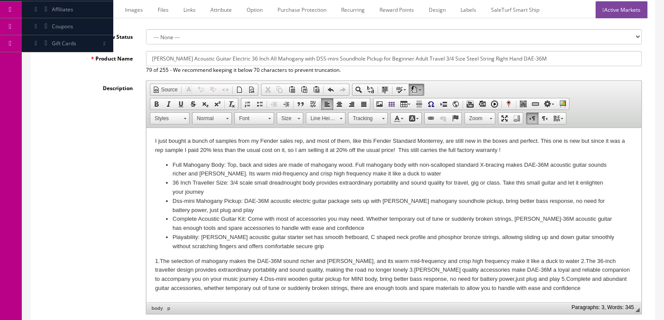
click at [361, 60] on input "Donner Acoustic Guitar Electric 36 Inch All Mahogany with DSS-mini Soundhole Pi…" at bounding box center [394, 58] width 496 height 15
drag, startPoint x: 150, startPoint y: 57, endPoint x: 394, endPoint y: 57, distance: 243.7
click at [394, 57] on input "Donner Acoustic/Electric Guitar 36" Mahogany w/DSSmini Soundhole Pickup 3/4 Size" at bounding box center [394, 58] width 496 height 15
type input "Donner Acoustic/Electric Guitar 36" Mahogany w/DSSmini Soundhole Pickup 3/4 Size"
click at [106, 10] on link "Marketplace" at bounding box center [95, 9] width 44 height 17
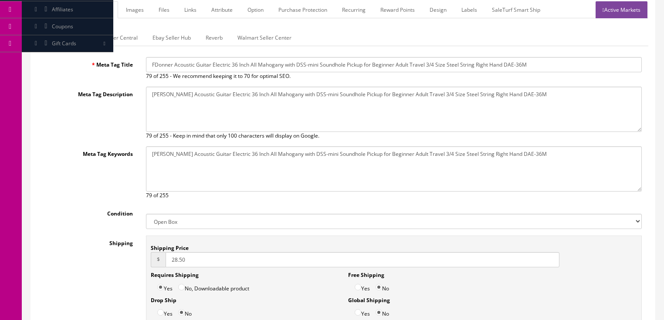
click at [147, 65] on input "FDonner Acoustic Guitar Electric 36 Inch All Mahogany with DSS-mini Soundhole P…" at bounding box center [394, 64] width 496 height 15
click at [54, 12] on link "General" at bounding box center [54, 9] width 34 height 17
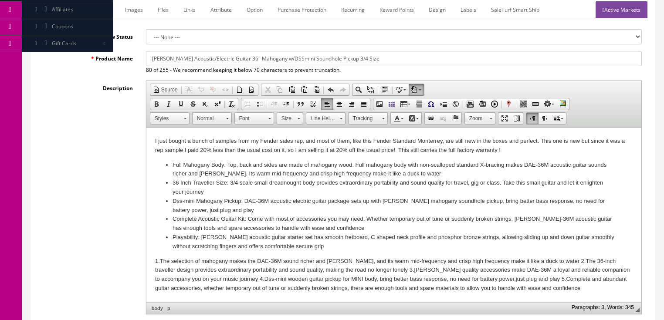
click at [168, 139] on p "I just bought a bunch of samples from my Fender sales rep, and most of them, li…" at bounding box center [394, 146] width 478 height 18
drag, startPoint x: 151, startPoint y: 140, endPoint x: 583, endPoint y: 150, distance: 432.6
click at [583, 150] on html "I just got this guitar as a sample from the manufacturer. It is still brand new…" at bounding box center [393, 215] width 495 height 174
click at [548, 166] on span "Copy" at bounding box center [562, 166] width 46 height 11
copy p "I just got this guitar as a sample from the manufacturer. It is still brand new…"
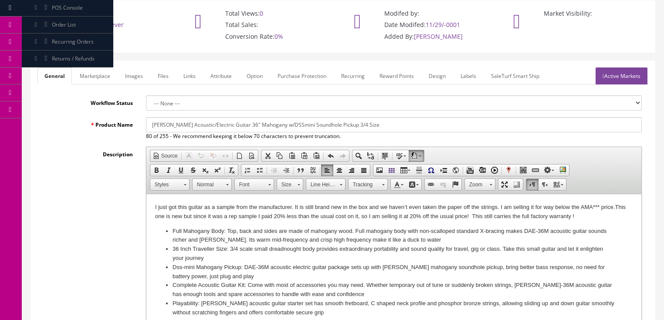
scroll to position [35, 0]
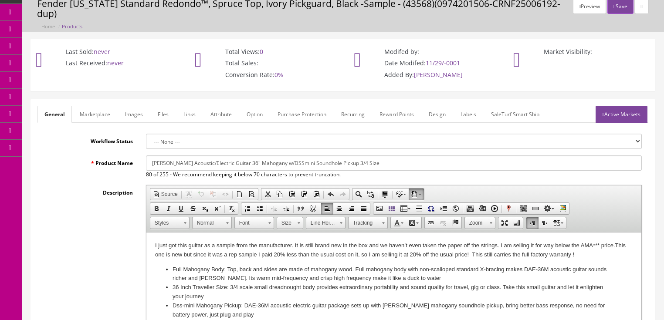
click at [109, 114] on link "Marketplace" at bounding box center [95, 114] width 44 height 17
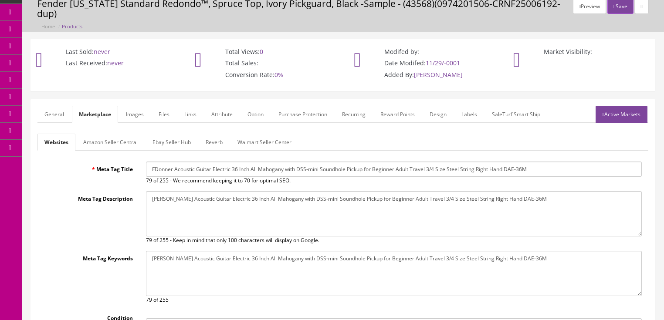
click at [154, 139] on link "Ebay Seller Hub" at bounding box center [172, 142] width 52 height 17
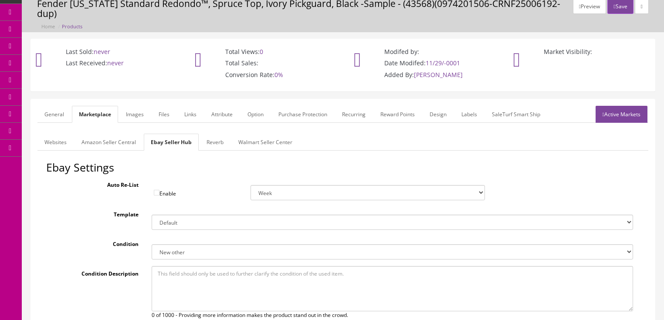
click at [190, 282] on textarea at bounding box center [393, 288] width 482 height 45
paste textarea "I just got this guitar as a sample from the manufacturer. It is still brand new…"
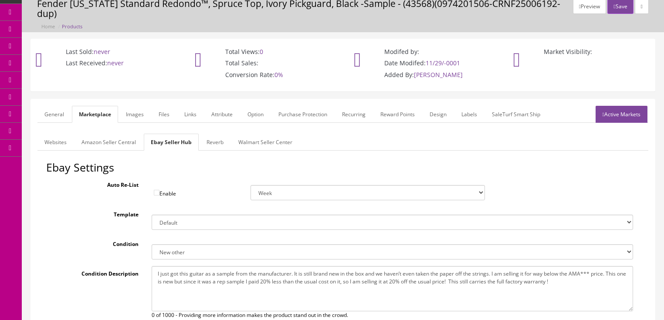
type textarea "I just got this guitar as a sample from the manufacturer. It is still brand new…"
click at [218, 147] on link "Reverb" at bounding box center [215, 142] width 31 height 17
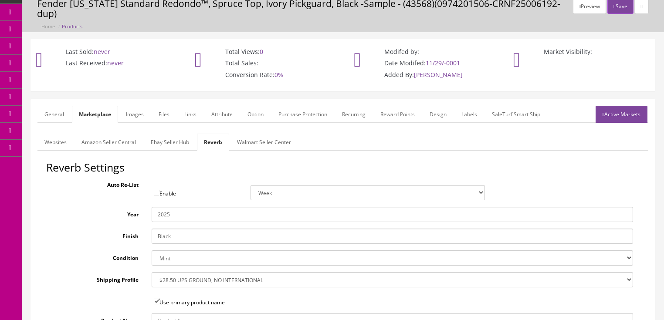
drag, startPoint x: 190, startPoint y: 236, endPoint x: 102, endPoint y: 228, distance: 88.8
click at [102, 229] on div "Finish Black" at bounding box center [343, 236] width 594 height 15
type input "Natural"
click at [105, 143] on link "Amazon Seller Central" at bounding box center [109, 142] width 68 height 17
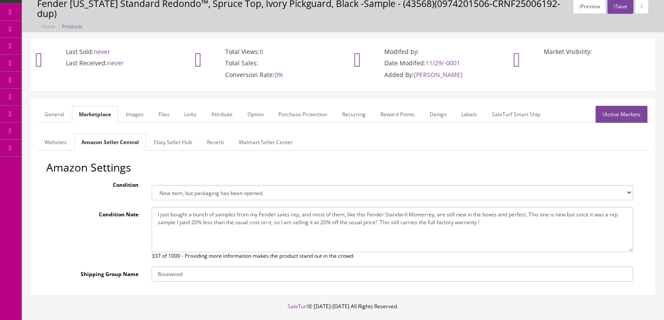
drag, startPoint x: 153, startPoint y: 216, endPoint x: 517, endPoint y: 220, distance: 363.2
click at [517, 220] on textarea "I just bought a bunch of samples from my Fender sales rep, and most of them, li…" at bounding box center [393, 229] width 482 height 45
paste textarea "got this guitar as a sample from the manufacturer. It is still brand new in the…"
type textarea "I just got this guitar as a sample from the manufacturer. It is still brand new…"
click at [609, 110] on link "Active Markets" at bounding box center [622, 114] width 52 height 17
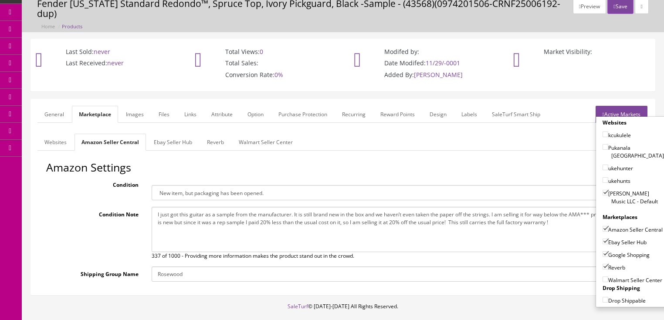
click at [609, 110] on link "Active Markets" at bounding box center [622, 114] width 52 height 17
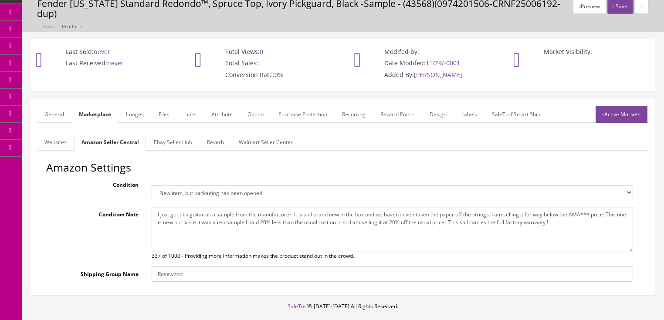
click at [57, 117] on link "General" at bounding box center [54, 114] width 34 height 17
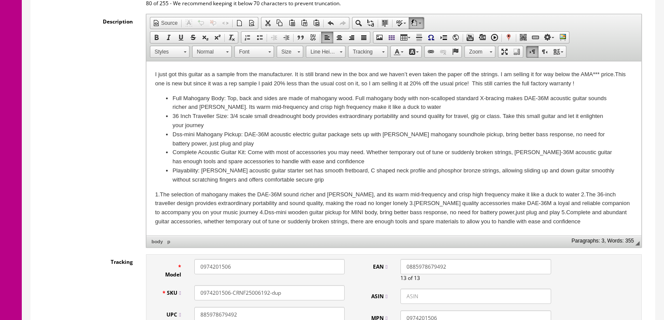
scroll to position [279, 0]
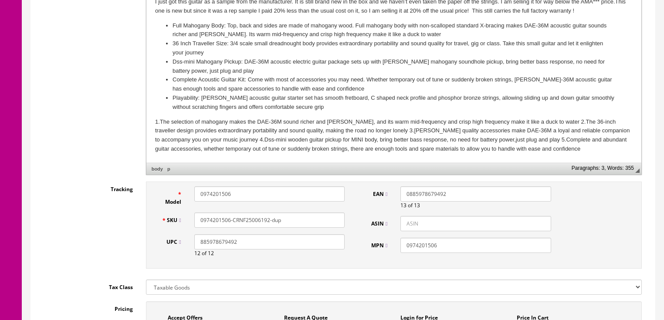
drag, startPoint x: 299, startPoint y: 218, endPoint x: 134, endPoint y: 215, distance: 164.8
click at [131, 218] on div "Tracking Model 0974201506 SKU 0974201506-CRNF25006192-dup UPC 885978679492 12 o…" at bounding box center [342, 228] width 611 height 92
type input "DAE-36M"
drag, startPoint x: 234, startPoint y: 190, endPoint x: 189, endPoint y: 190, distance: 44.5
click at [189, 190] on div "0974201506" at bounding box center [270, 194] width 164 height 15
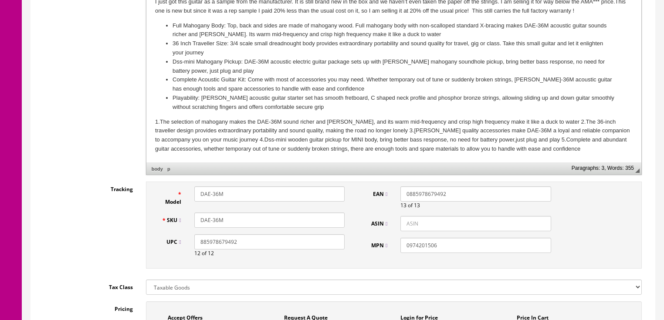
type input "DAE-36M"
drag, startPoint x: 452, startPoint y: 242, endPoint x: 394, endPoint y: 251, distance: 58.3
click at [394, 251] on div "0974201506" at bounding box center [476, 245] width 164 height 15
type input "DAE-36M"
click at [402, 225] on input "ASIN" at bounding box center [476, 223] width 150 height 15
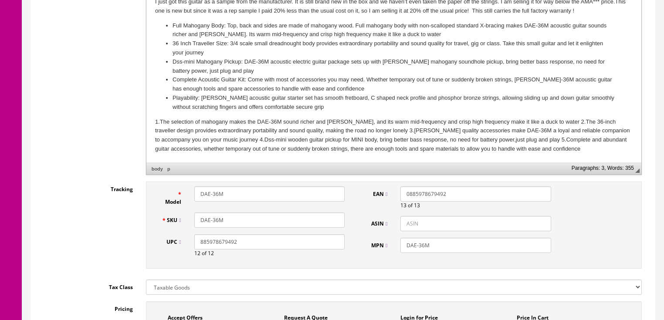
paste input "B09493JVB6"
type input "B09493JVB6"
drag, startPoint x: 434, startPoint y: 229, endPoint x: 354, endPoint y: 222, distance: 80.9
click at [354, 222] on div "Model DAE-36M SKU DAE-36M UPC 885978679492 12 of 12 EAN 0885978679492 13 of 13 …" at bounding box center [394, 225] width 496 height 87
drag, startPoint x: 447, startPoint y: 193, endPoint x: 372, endPoint y: 173, distance: 77.2
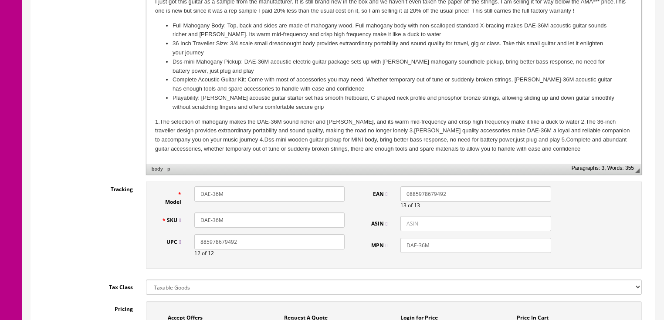
drag, startPoint x: 104, startPoint y: 248, endPoint x: 98, endPoint y: 244, distance: 7.0
click at [95, 247] on div "Tracking Model DAE-36M SKU DAE-36M UPC 885978679492 12 of 12 EAN 0 of 13 ASIN M…" at bounding box center [342, 228] width 611 height 92
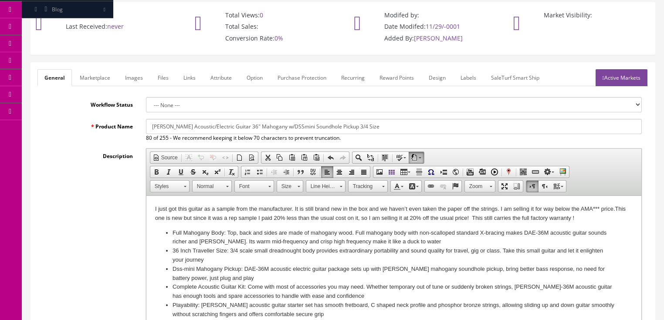
scroll to position [70, 0]
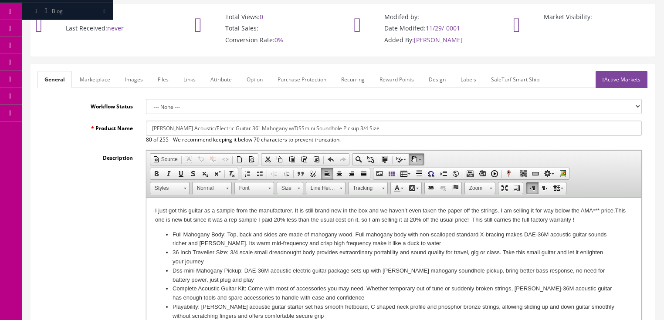
click at [611, 81] on link "Active Markets" at bounding box center [622, 79] width 52 height 17
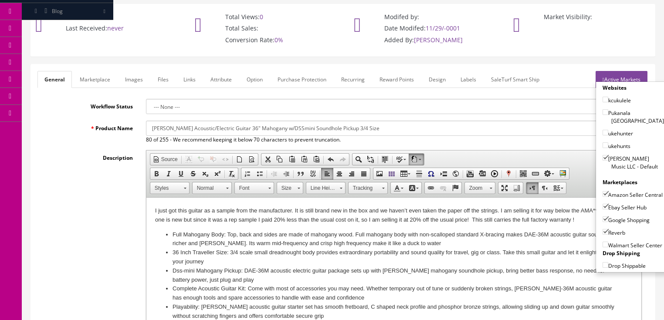
click at [603, 191] on input"] "Amazon Seller Central" at bounding box center [606, 194] width 6 height 6
checkbox input"] "false"
click at [621, 35] on div "Last Sold: never Last Received: never Total Views: 0 Total Sales: Conversion Ra…" at bounding box center [342, 30] width 637 height 52
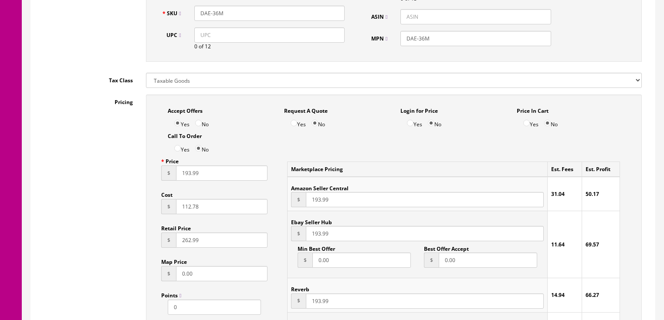
scroll to position [523, 0]
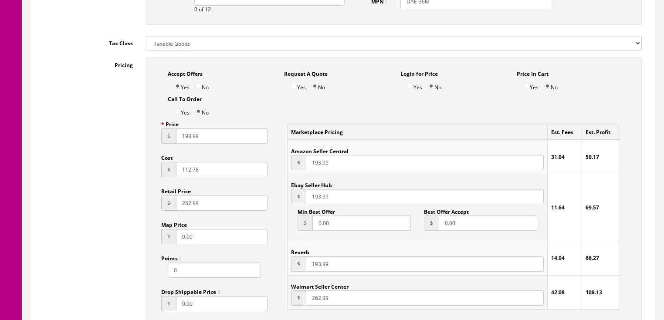
drag, startPoint x: 205, startPoint y: 174, endPoint x: 120, endPoint y: 175, distance: 85.5
click at [120, 175] on div "Pricing Accept Offers Yes No Request A Quote Yes No Login for Price Yes No Pric…" at bounding box center [342, 255] width 611 height 394
type input "41.50"
drag, startPoint x: 201, startPoint y: 141, endPoint x: 146, endPoint y: 141, distance: 54.1
click at [146, 141] on div "Accept Offers Yes No Request A Quote Yes No Login for Price Yes No Price In Car…" at bounding box center [394, 250] width 496 height 385
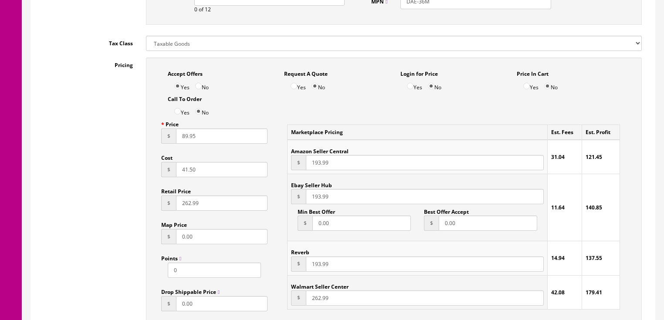
type input "89.95"
drag, startPoint x: 312, startPoint y: 201, endPoint x: 296, endPoint y: 202, distance: 15.7
click at [296, 202] on div "$ 193.99" at bounding box center [417, 196] width 252 height 15
type input "82.95"
drag, startPoint x: 337, startPoint y: 265, endPoint x: 310, endPoint y: 267, distance: 28.0
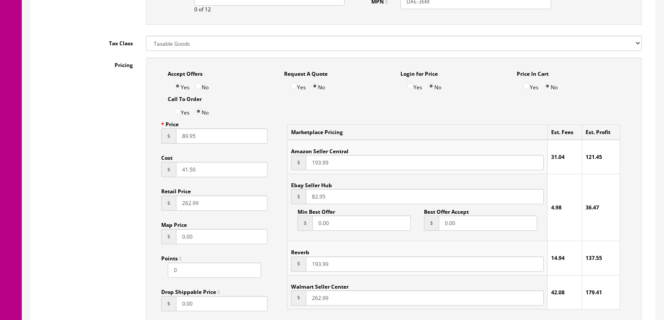
click at [310, 267] on input "193.99" at bounding box center [425, 264] width 238 height 15
type input "82.95"
click at [199, 87] on input "No" at bounding box center [198, 86] width 7 height 7
radio input "true"
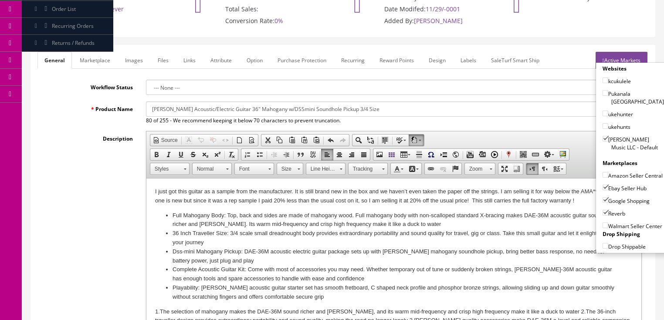
scroll to position [0, 0]
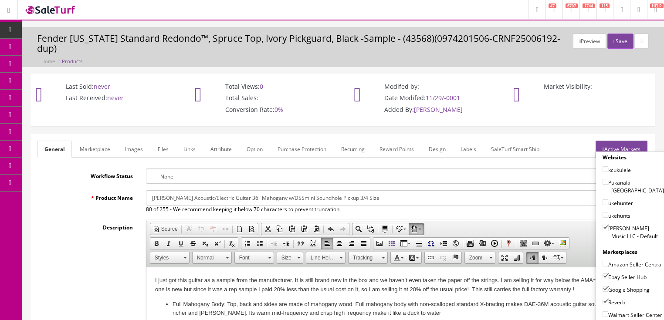
click at [101, 151] on link "Marketplace" at bounding box center [95, 149] width 44 height 17
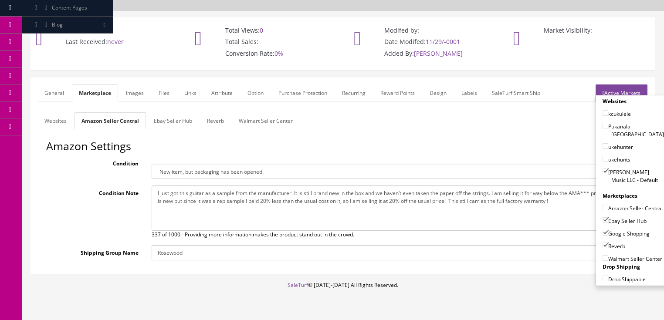
scroll to position [77, 0]
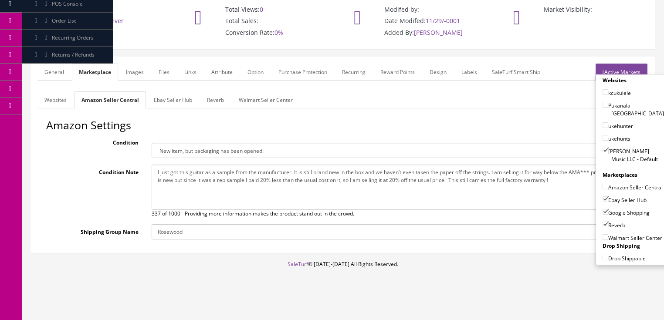
click at [155, 96] on link "Ebay Seller Hub" at bounding box center [173, 100] width 52 height 17
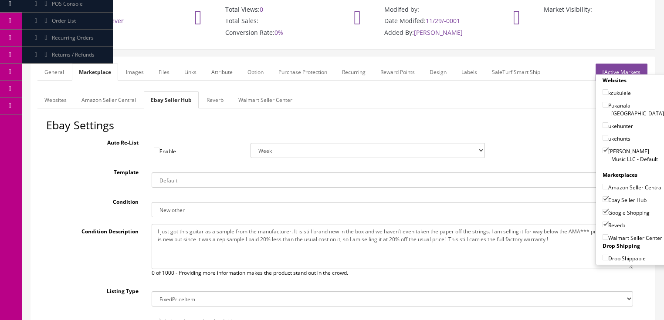
click at [633, 68] on link "Active Markets" at bounding box center [622, 72] width 52 height 17
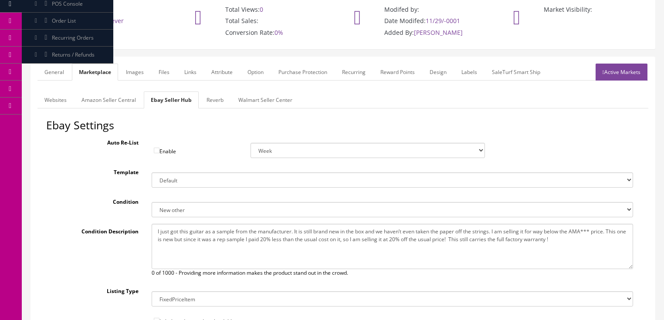
click at [55, 77] on link "General" at bounding box center [54, 72] width 34 height 17
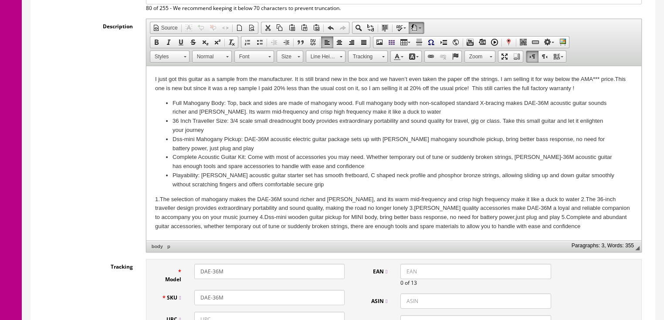
scroll to position [252, 0]
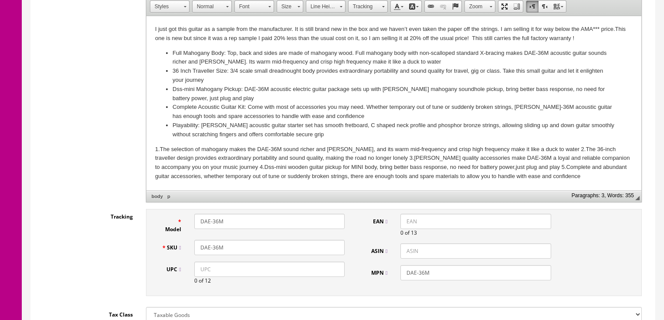
drag, startPoint x: 227, startPoint y: 242, endPoint x: 192, endPoint y: 244, distance: 34.5
click at [192, 244] on div "DAE-36M" at bounding box center [270, 247] width 164 height 15
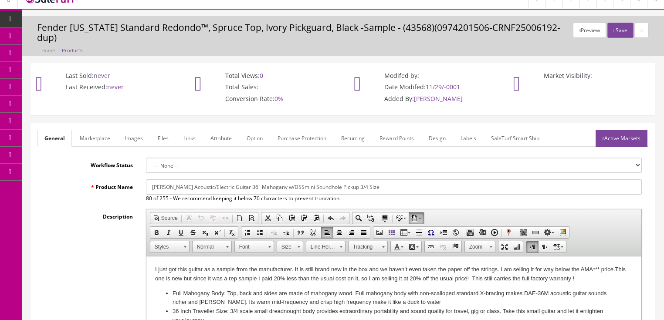
scroll to position [0, 0]
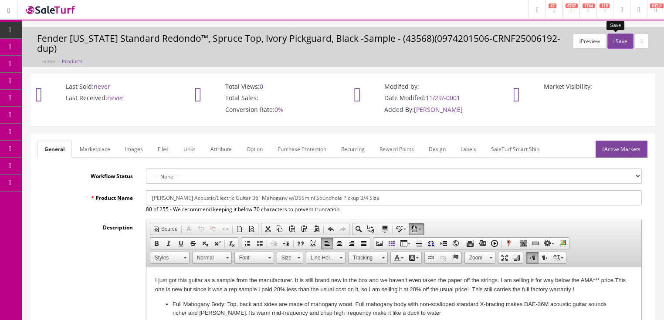
click at [612, 38] on button "Save" at bounding box center [621, 41] width 26 height 15
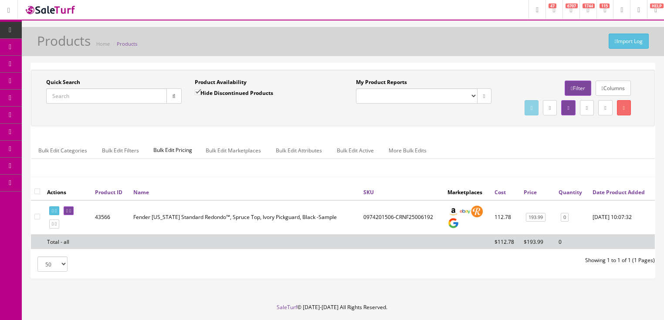
click at [107, 94] on input "Quick Search" at bounding box center [106, 96] width 121 height 15
paste input "DAE-36M"
type input "DAE-36M"
click at [169, 99] on button "button" at bounding box center [174, 96] width 15 height 15
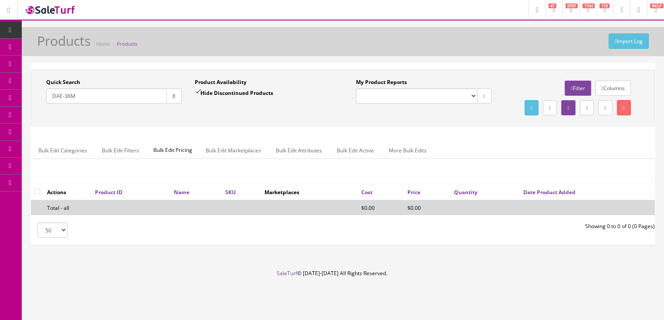
click at [179, 93] on button "button" at bounding box center [174, 96] width 15 height 15
click at [199, 92] on input "Hide Discontinued Products" at bounding box center [198, 92] width 6 height 6
checkbox input "false"
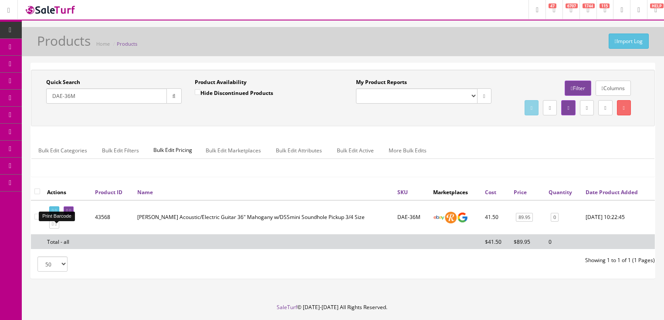
click at [53, 214] on icon at bounding box center [53, 211] width 2 height 5
click at [68, 214] on icon at bounding box center [67, 211] width 2 height 5
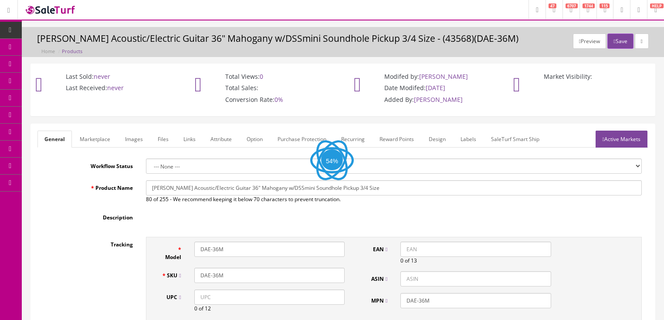
click at [467, 143] on link "Labels" at bounding box center [469, 139] width 30 height 17
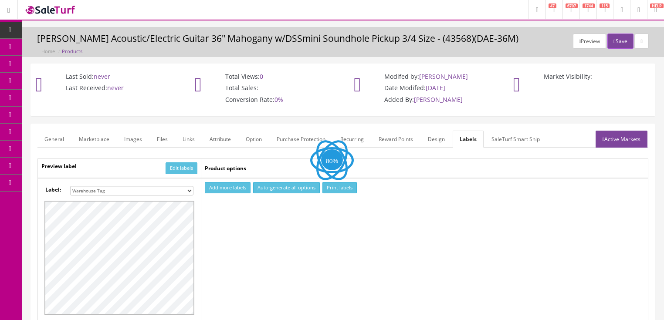
drag, startPoint x: 187, startPoint y: 190, endPoint x: 183, endPoint y: 185, distance: 6.2
click at [187, 190] on select "Small Label 2 x 1 Label Shoe label 100 barcodes Dymo Label 2 X 1 Sticker Labels…" at bounding box center [131, 191] width 123 height 10
select select "16"
click at [70, 186] on select "Small Label 2 x 1 Label Shoe label 100 barcodes Dymo Label 2 X 1 Sticker Labels…" at bounding box center [131, 191] width 123 height 10
click at [218, 187] on button "Add more labels" at bounding box center [228, 188] width 46 height 12
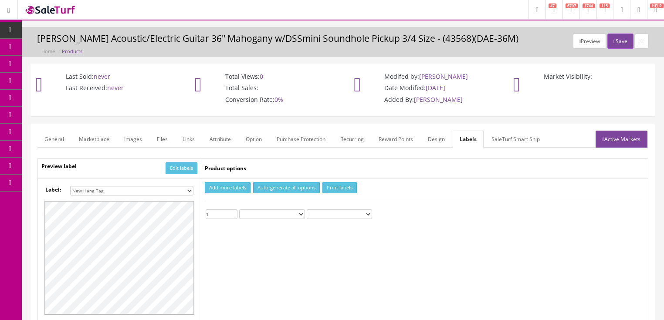
type input "1"
click at [235, 211] on input "1" at bounding box center [222, 215] width 32 height 10
click at [332, 187] on button "Print labels" at bounding box center [340, 188] width 34 height 12
click at [613, 38] on button "Save" at bounding box center [621, 41] width 26 height 15
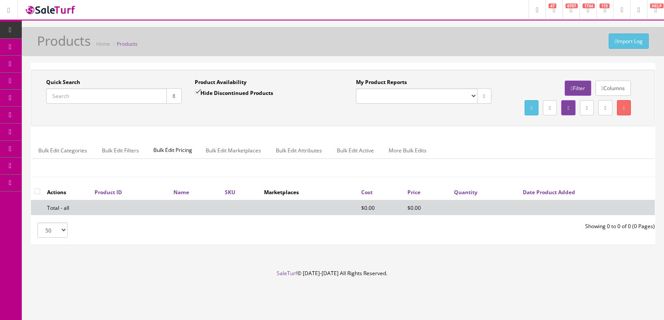
click at [116, 94] on input "Quick Search" at bounding box center [106, 96] width 121 height 15
paste input "DAE-36M"
type input "DAE-36M"
click at [199, 91] on input "Hide Discontinued Products" at bounding box center [198, 92] width 6 height 6
checkbox input "false"
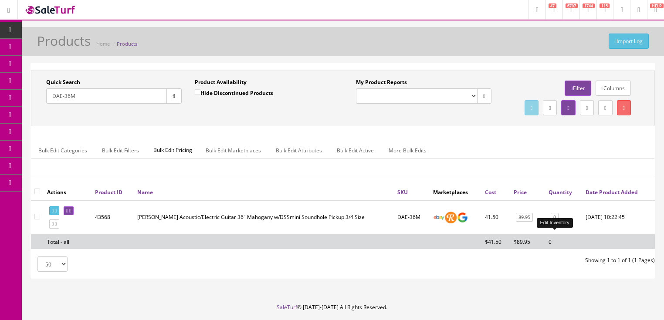
click at [552, 222] on link "0" at bounding box center [555, 217] width 8 height 9
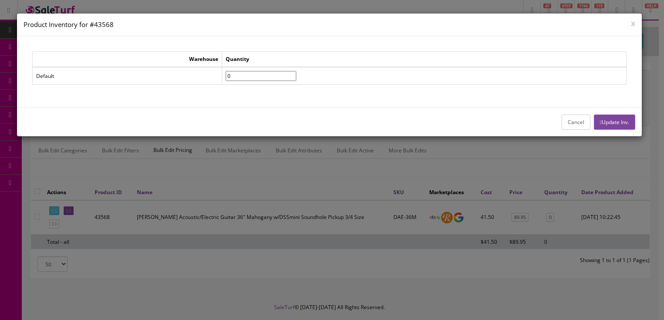
drag, startPoint x: 250, startPoint y: 73, endPoint x: 241, endPoint y: 75, distance: 9.4
click at [241, 75] on input"] "0" at bounding box center [261, 76] width 71 height 10
type input"] "1"
click at [617, 117] on button "Update Inv." at bounding box center [614, 122] width 41 height 15
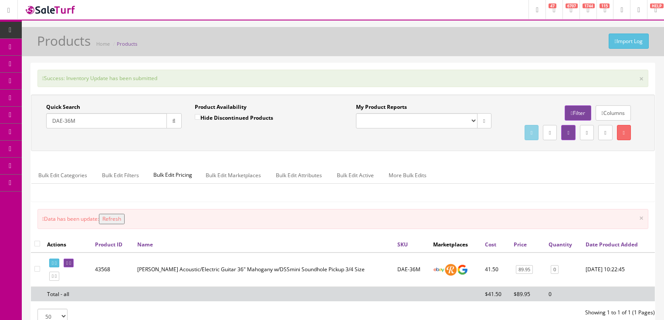
click at [120, 225] on button "Refresh" at bounding box center [112, 219] width 26 height 10
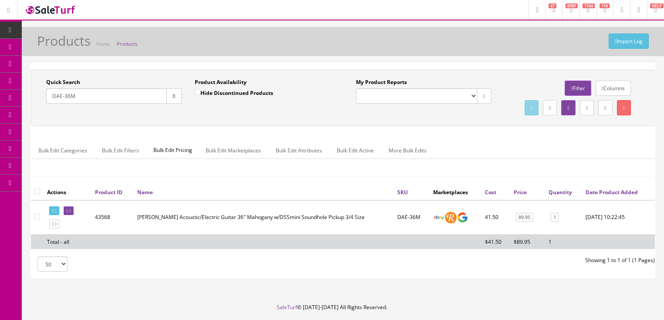
drag, startPoint x: 101, startPoint y: 99, endPoint x: 55, endPoint y: 108, distance: 47.5
click at [55, 108] on div "Quick Search DAE-36M Date From" at bounding box center [114, 94] width 149 height 32
type input "D"
type input "stratocaster pickup set"
click at [173, 94] on icon "button" at bounding box center [174, 96] width 3 height 5
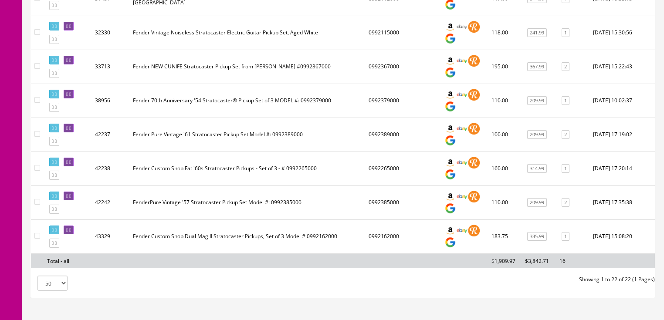
scroll to position [698, 0]
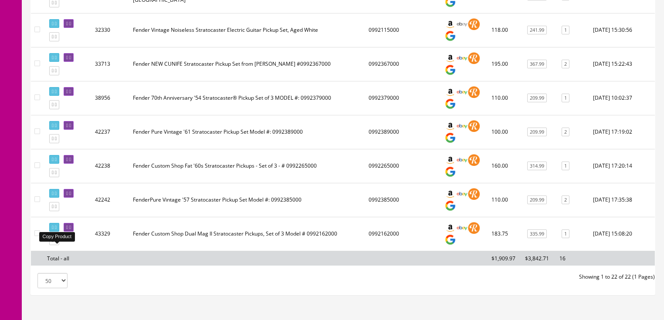
click at [57, 243] on icon at bounding box center [56, 240] width 2 height 5
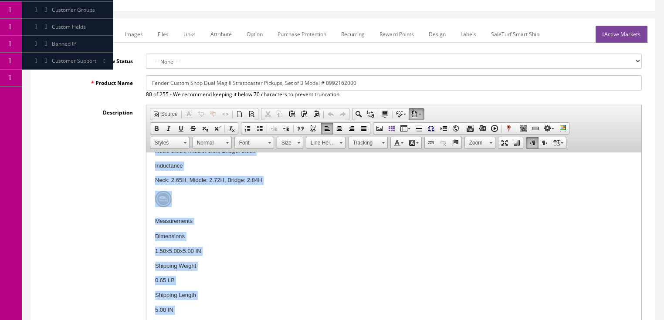
scroll to position [1443, 0]
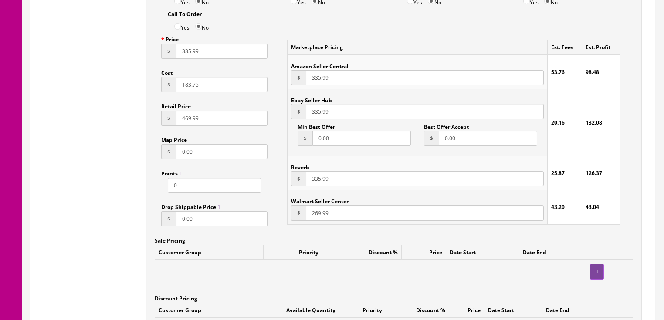
drag, startPoint x: 153, startPoint y: -327, endPoint x: 383, endPoint y: 383, distance: 745.9
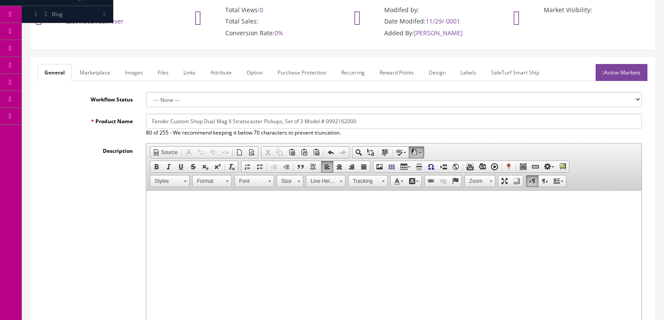
scroll to position [0, 0]
click at [176, 212] on span "Paste" at bounding box center [189, 212] width 46 height 11
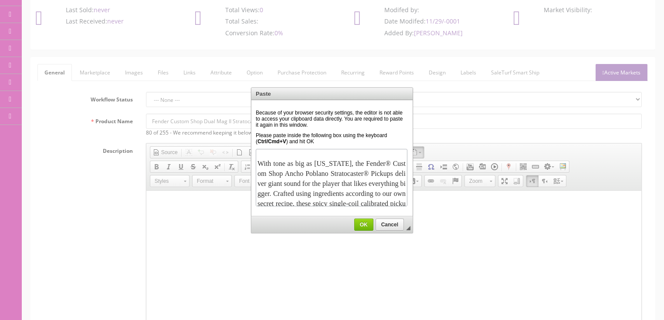
scroll to position [194, 0]
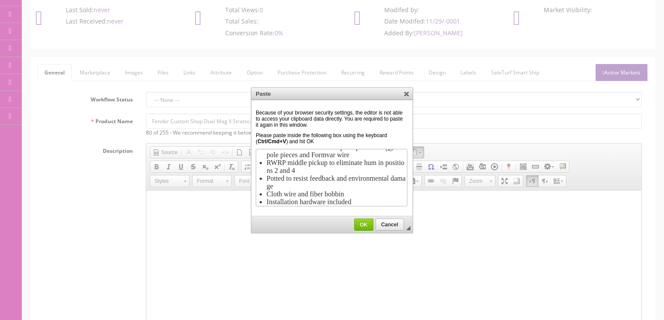
click at [363, 222] on span "OK" at bounding box center [364, 225] width 18 height 6
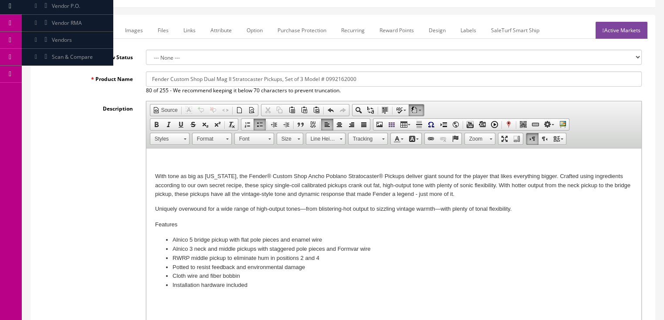
scroll to position [111, 0]
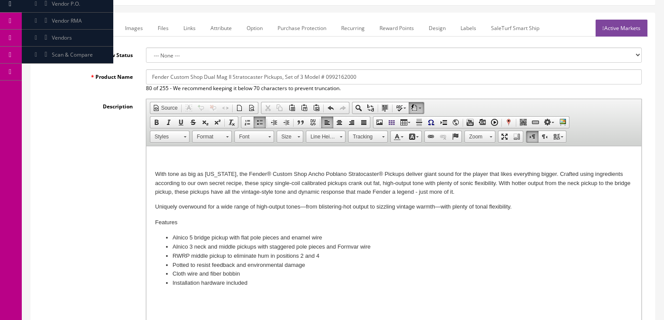
click at [267, 284] on li "Installation hardware included" at bounding box center [393, 283] width 443 height 9
click at [180, 267] on span "Paste" at bounding box center [191, 267] width 46 height 11
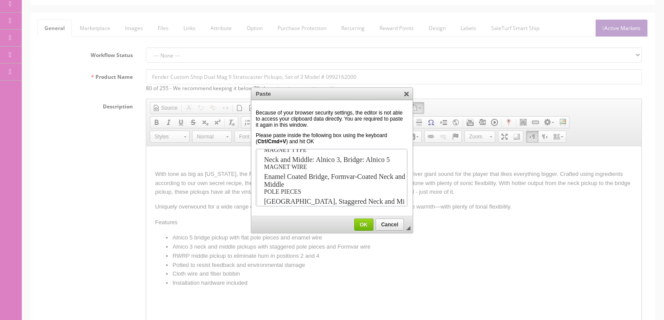
scroll to position [598, 0]
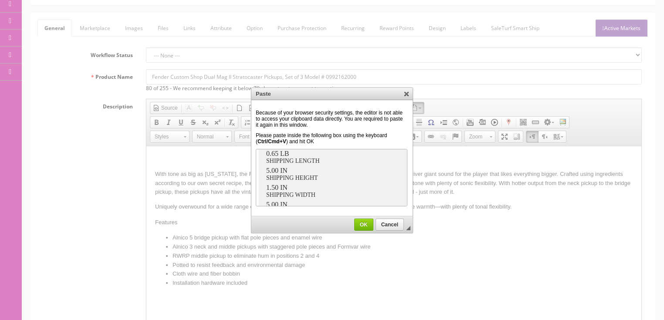
click at [364, 225] on span "OK" at bounding box center [364, 225] width 18 height 6
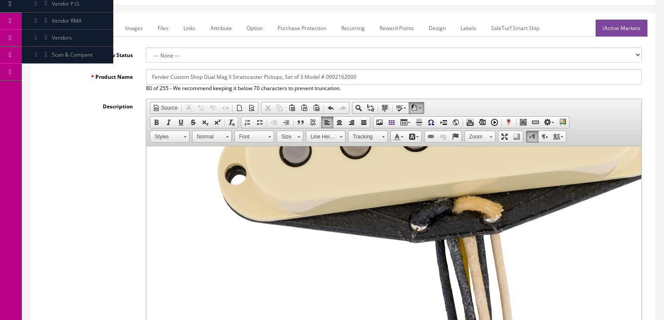
scroll to position [839, 0]
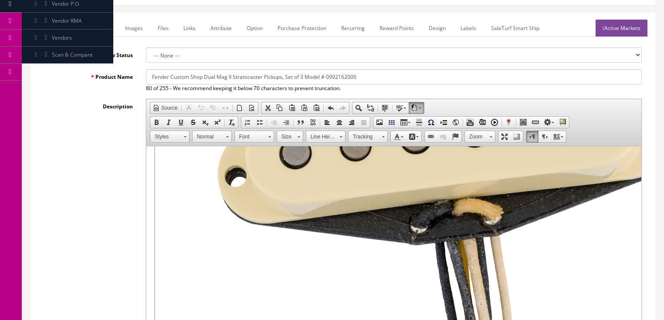
click at [259, 223] on img "sku-image image widget" at bounding box center [416, 15] width 523 height 795
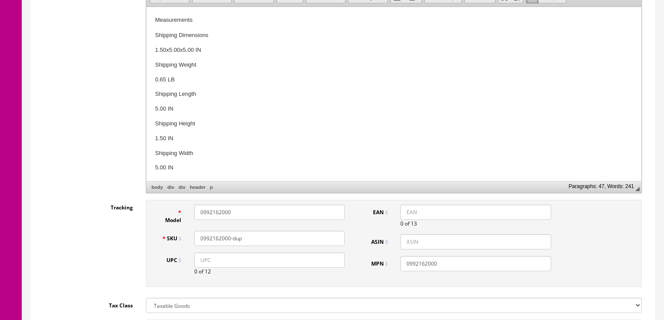
scroll to position [634, 0]
click at [199, 267] on input "UPC" at bounding box center [269, 260] width 150 height 15
paste input "885978540433"
type input "885978540433"
drag, startPoint x: 199, startPoint y: 261, endPoint x: 119, endPoint y: 258, distance: 79.4
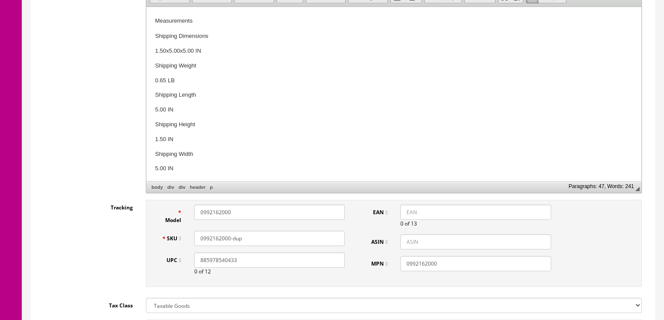
click at [198, 262] on input "885978540433" at bounding box center [269, 260] width 150 height 15
click at [404, 215] on input "EAN" at bounding box center [476, 212] width 150 height 15
paste input "885978540433"
click at [405, 213] on input "885978540433" at bounding box center [476, 212] width 150 height 15
type input "0885978540433"
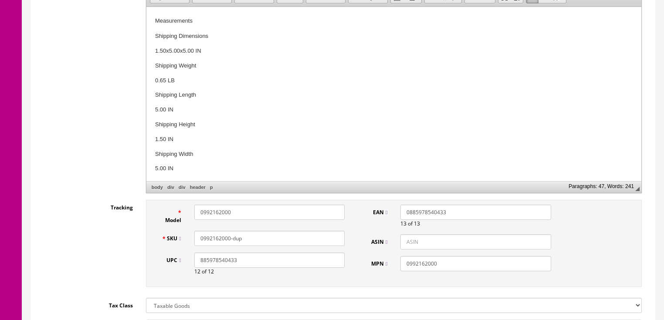
drag, startPoint x: 238, startPoint y: 208, endPoint x: 190, endPoint y: 213, distance: 48.6
click at [190, 213] on div "0992162000" at bounding box center [270, 212] width 164 height 15
paste input "0992163"
type input "0992163000"
drag, startPoint x: 247, startPoint y: 237, endPoint x: 192, endPoint y: 242, distance: 55.1
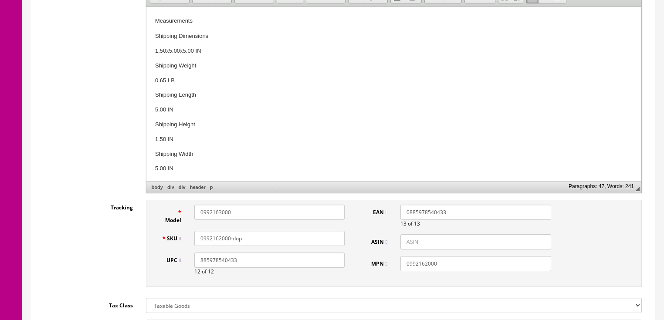
click at [191, 242] on div "0992162000-dup" at bounding box center [270, 238] width 164 height 15
paste input "0992163000"
type input "0992163000"
drag, startPoint x: 447, startPoint y: 260, endPoint x: 403, endPoint y: 260, distance: 43.6
click at [403, 260] on input "0992162000" at bounding box center [476, 263] width 150 height 15
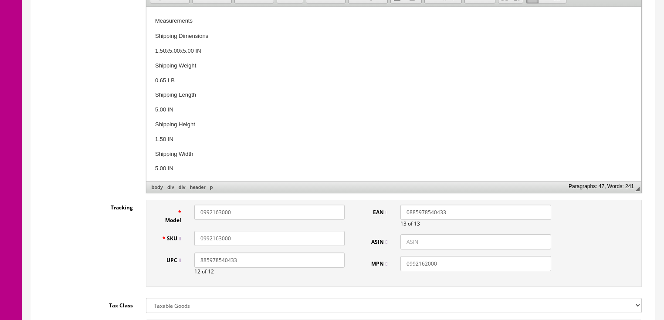
paste input "0992163"
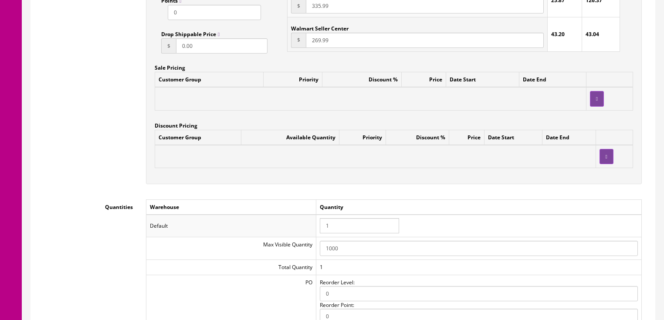
scroll to position [879, 0]
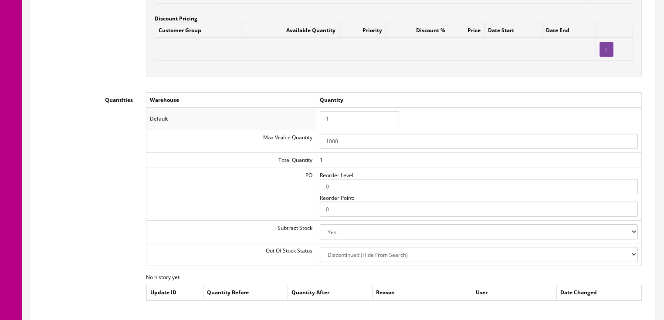
type input "0992163000"
drag, startPoint x: 344, startPoint y: 121, endPoint x: 294, endPoint y: 128, distance: 49.8
click at [294, 128] on tr "Default 1" at bounding box center [394, 119] width 496 height 23
type input "0"
click at [91, 141] on div "Quantities Warehouse Quantity Default 0 Max Visible Quantity 1000 Total Quantit…" at bounding box center [342, 210] width 611 height 236
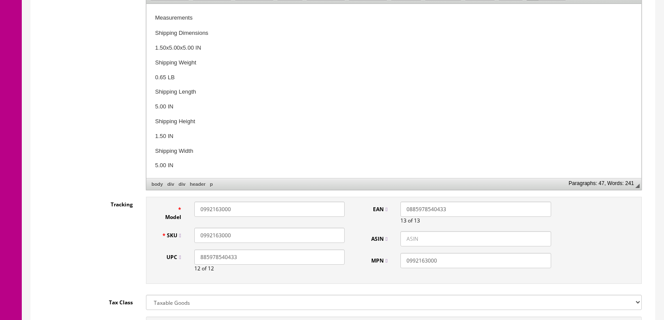
scroll to position [146, 0]
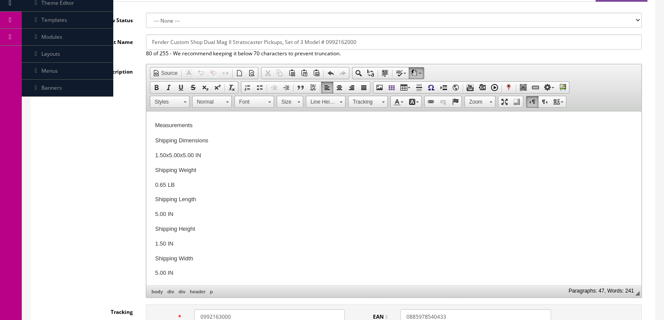
drag, startPoint x: 171, startPoint y: 40, endPoint x: 372, endPoint y: 43, distance: 201.0
click at [388, 41] on input "Fender Custom Shop Dual Mag II Stratocaster Pickups, Set of 3 Model # 0992162000" at bounding box center [394, 41] width 496 height 15
paste input "Ancho Poblano Stratocaster® Pickups, Set of 3"
click at [328, 43] on input "Fender Custom Shop Ancho Poblano Stratocaster® Pickups, Set of 3" at bounding box center [394, 41] width 496 height 15
paste input "Model #: 0992163000"
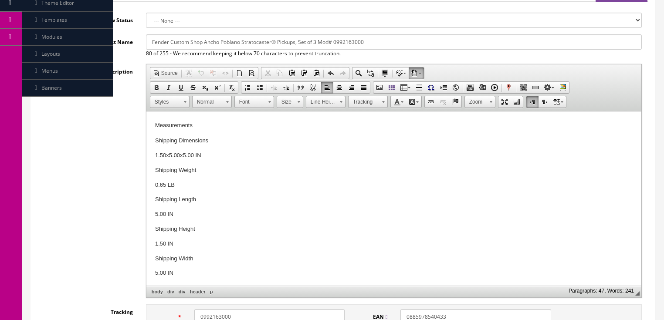
drag, startPoint x: 147, startPoint y: 42, endPoint x: 358, endPoint y: 45, distance: 210.6
click at [400, 44] on input "Fender Custom Shop Ancho Poblano Stratocaster® Pickups, Set of 3 Mod# 0992163000" at bounding box center [394, 41] width 496 height 15
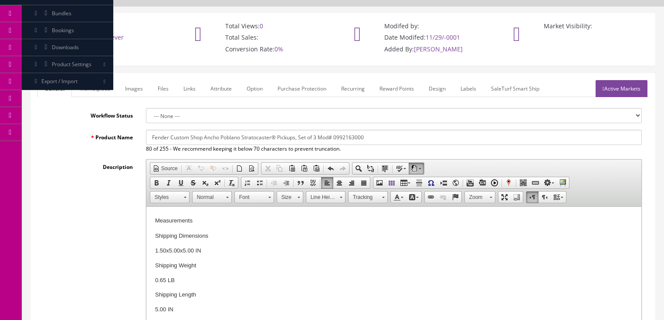
scroll to position [41, 0]
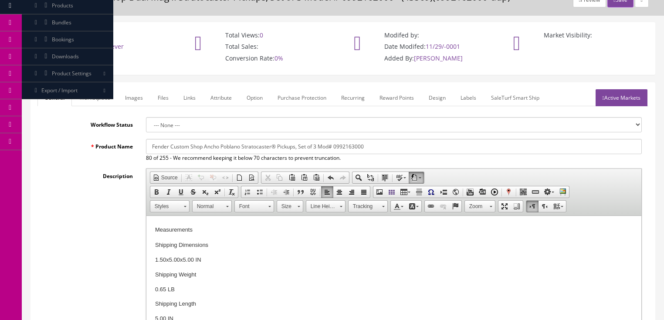
type input "Fender Custom Shop Ancho Poblano Stratocaster® Pickups, Set of 3 Mod# 0992163000"
click at [89, 99] on link "Marketplace" at bounding box center [95, 97] width 44 height 17
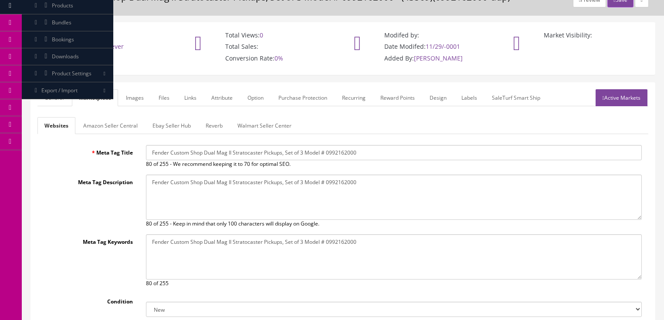
scroll to position [0, 0]
drag, startPoint x: 147, startPoint y: 155, endPoint x: 334, endPoint y: 155, distance: 187.0
click at [419, 154] on input "Fender Custom Shop Dual Mag II Stratocaster Pickups, Set of 3 Model # 0992162000" at bounding box center [394, 152] width 496 height 15
paste input "Ancho Poblano Stratocaster® Pickups, Set of 3 Mod# 0992163"
type input "Fender Custom Shop Ancho Poblano Stratocaster® Pickups, Set of 3 Mod# 0992163000"
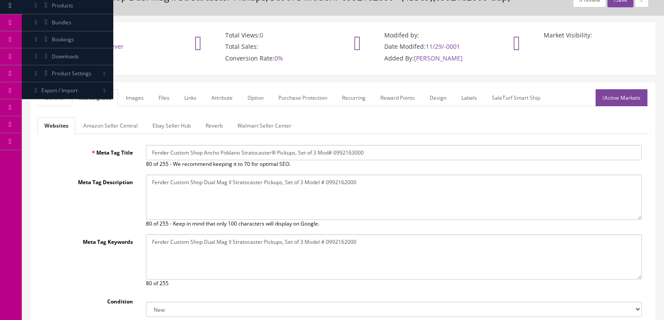
drag, startPoint x: 153, startPoint y: 181, endPoint x: 381, endPoint y: 183, distance: 227.2
click at [423, 182] on textarea "Fender Custom Shop Dual Mag II Stratocaster Pickups, Set of 3 Model # 0992162000" at bounding box center [394, 197] width 496 height 45
paste textarea "Ancho Poblano Stratocaster® Pickups, Set of 3 Mod# 0992163"
type textarea "Fender Custom Shop Ancho Poblano Stratocaster® Pickups, Set of 3 Mod# 0992163000"
drag, startPoint x: 149, startPoint y: 239, endPoint x: 370, endPoint y: 246, distance: 221.2
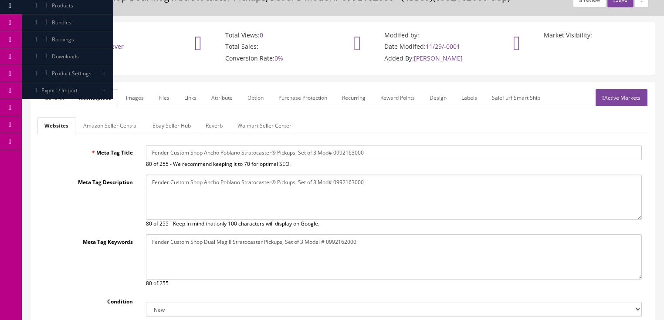
click at [452, 239] on textarea "Fender Custom Shop Dual Mag II Stratocaster Pickups, Set of 3 Model # 0992162000" at bounding box center [394, 257] width 496 height 45
paste textarea "Ancho Poblano Stratocaster® Pickups, Set of 3 Mod# 0992163"
type textarea "Fender Custom Shop Ancho Poblano Stratocaster® Pickups, Set of 3 Mod# 0992163000"
click at [125, 123] on link "Amazon Seller Central" at bounding box center [110, 125] width 68 height 17
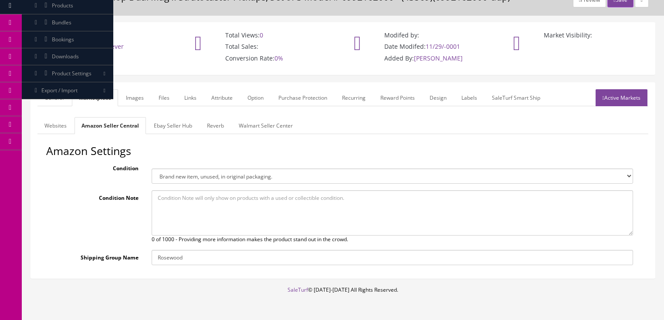
click at [169, 124] on link "Ebay Seller Hub" at bounding box center [173, 125] width 52 height 17
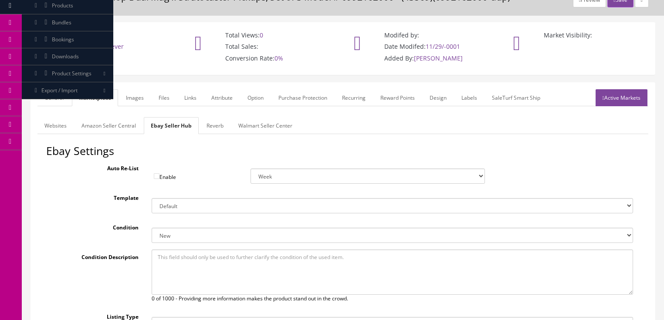
click at [215, 129] on link "Reverb" at bounding box center [215, 125] width 31 height 17
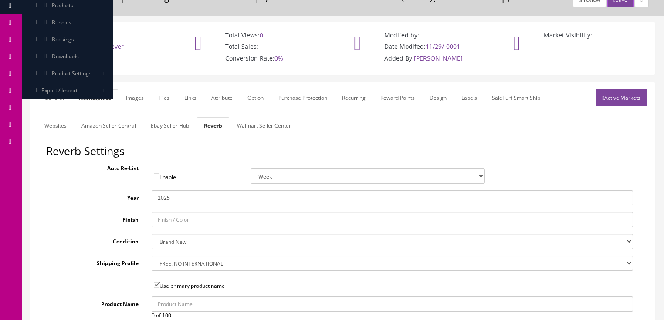
click at [126, 99] on link "Images" at bounding box center [135, 97] width 32 height 17
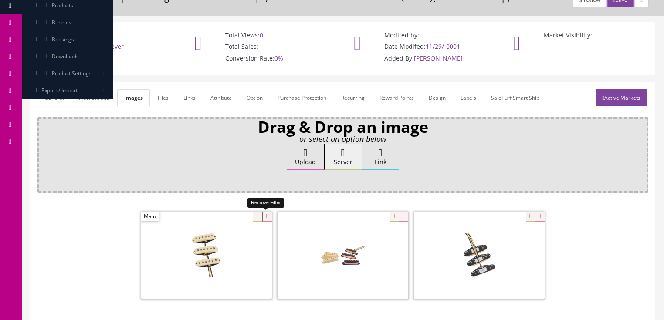
click at [266, 215] on icon at bounding box center [267, 217] width 10 height 10
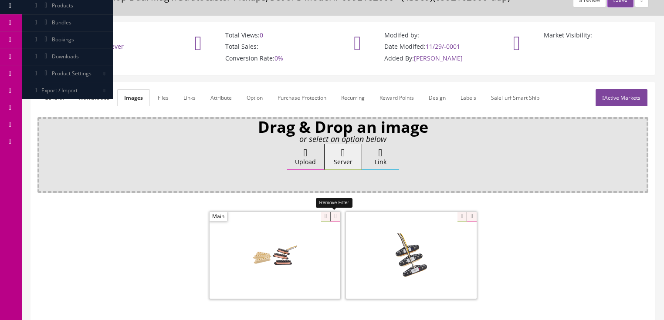
click at [331, 216] on icon at bounding box center [335, 217] width 10 height 10
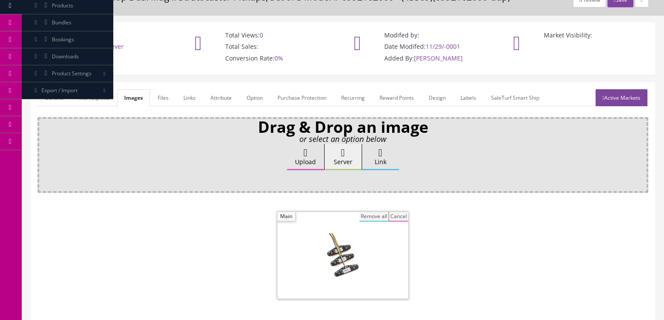
click at [367, 216] on button "Remove all" at bounding box center [374, 217] width 29 height 10
click at [316, 159] on label "Upload" at bounding box center [305, 157] width 37 height 26
click at [44, 153] on input "Upload" at bounding box center [44, 148] width 0 height 9
click at [308, 150] on icon at bounding box center [306, 153] width 4 height 10
click at [44, 150] on input "Upload" at bounding box center [44, 148] width 0 height 9
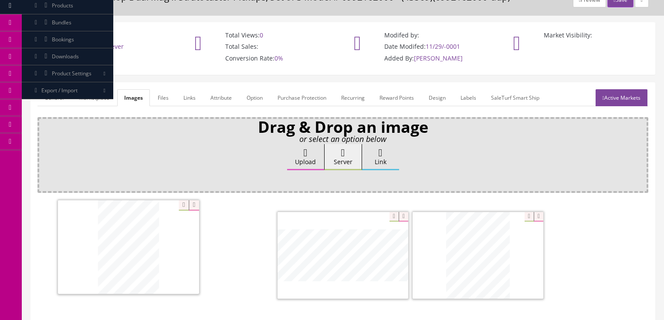
drag, startPoint x: 440, startPoint y: 236, endPoint x: 133, endPoint y: 238, distance: 306.5
drag, startPoint x: 460, startPoint y: 245, endPoint x: 303, endPoint y: 235, distance: 156.8
click at [213, 98] on link "Attribute" at bounding box center [221, 97] width 35 height 17
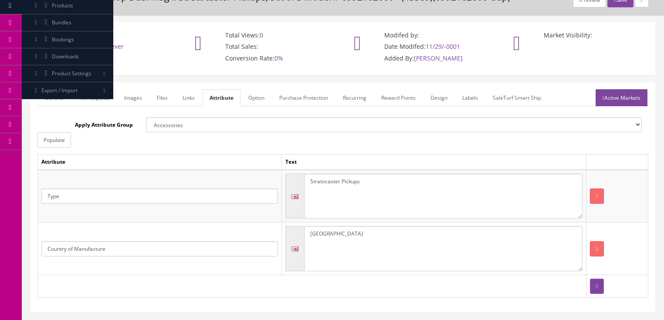
click at [619, 95] on link "Active Markets" at bounding box center [622, 97] width 52 height 17
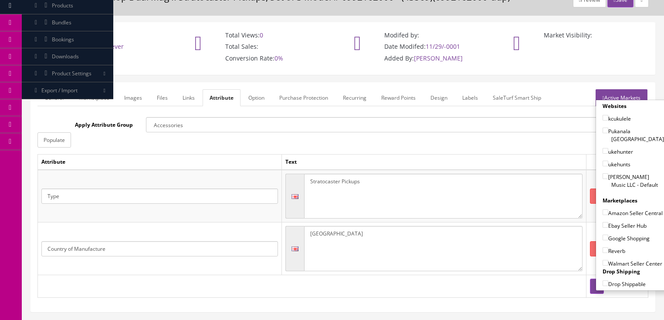
drag, startPoint x: 602, startPoint y: 169, endPoint x: 600, endPoint y: 184, distance: 15.4
click at [603, 174] on input"] "[PERSON_NAME] Music LLC - Default" at bounding box center [606, 177] width 6 height 6
checkbox input"] "true"
click at [603, 210] on input"] "Amazon Seller Central" at bounding box center [606, 213] width 6 height 6
checkbox input"] "true"
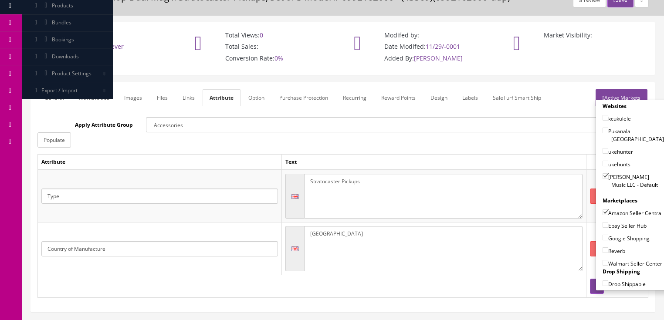
drag, startPoint x: 601, startPoint y: 223, endPoint x: 602, endPoint y: 232, distance: 8.8
click at [603, 224] on input"] "Ebay Seller Hub" at bounding box center [606, 225] width 6 height 6
checkbox input"] "true"
drag, startPoint x: 602, startPoint y: 234, endPoint x: 602, endPoint y: 239, distance: 4.8
click at [603, 235] on input"] "Google Shopping" at bounding box center [606, 238] width 6 height 6
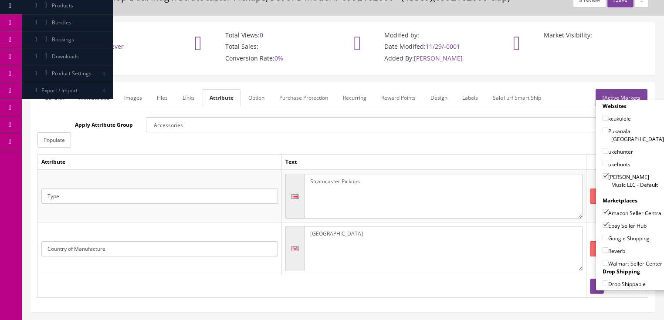
checkbox input"] "true"
drag, startPoint x: 603, startPoint y: 248, endPoint x: 618, endPoint y: 217, distance: 34.3
click at [603, 248] on input"] "Reverb" at bounding box center [606, 251] width 6 height 6
checkbox input"] "true"
click at [631, 94] on link "Active Markets" at bounding box center [622, 97] width 52 height 17
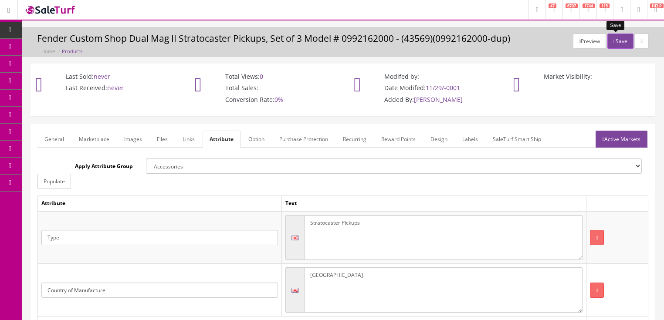
click at [614, 42] on icon "button" at bounding box center [615, 41] width 2 height 5
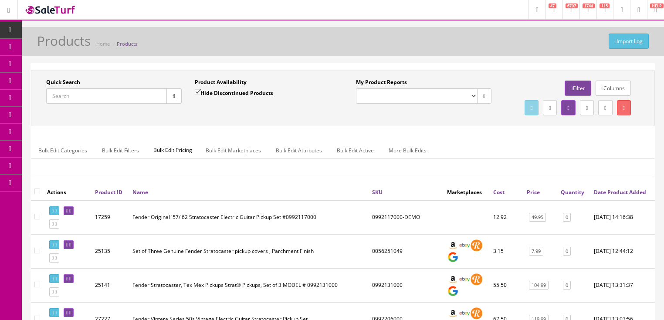
click at [119, 99] on input "Quick Search" at bounding box center [106, 96] width 121 height 15
click at [168, 94] on button "button" at bounding box center [174, 96] width 15 height 15
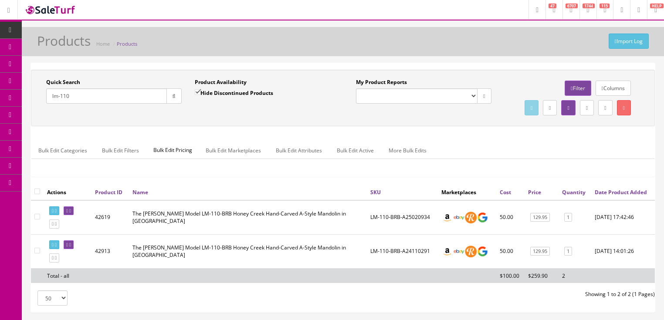
click at [61, 94] on input "lm-110" at bounding box center [106, 96] width 121 height 15
click at [169, 95] on button "button" at bounding box center [174, 96] width 15 height 15
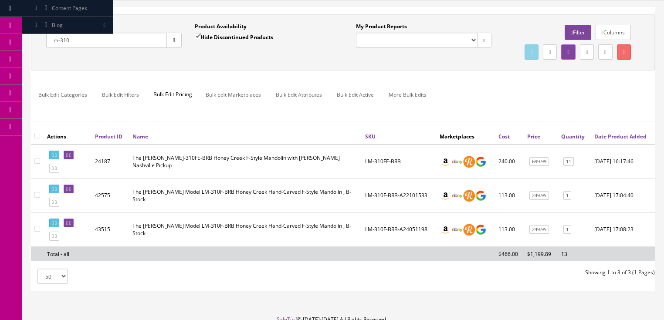
scroll to position [42, 0]
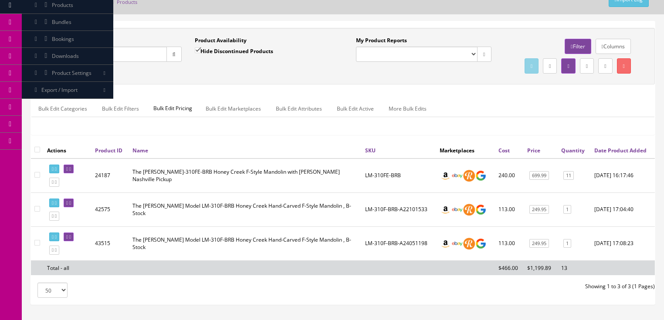
drag, startPoint x: 84, startPoint y: 54, endPoint x: 52, endPoint y: 66, distance: 33.7
click at [52, 66] on div "Quick Search lm-310 Date From" at bounding box center [114, 53] width 149 height 32
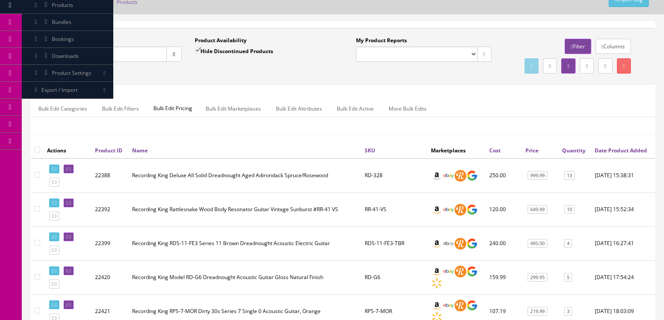
drag, startPoint x: 96, startPoint y: 56, endPoint x: 46, endPoint y: 65, distance: 51.5
click at [46, 65] on div "Quick Search recording king Date From" at bounding box center [114, 53] width 149 height 32
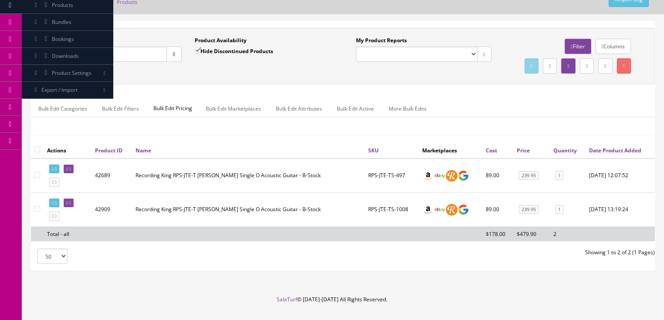
drag, startPoint x: 106, startPoint y: 55, endPoint x: 48, endPoint y: 61, distance: 58.7
click at [48, 61] on input "townes" at bounding box center [106, 54] width 121 height 15
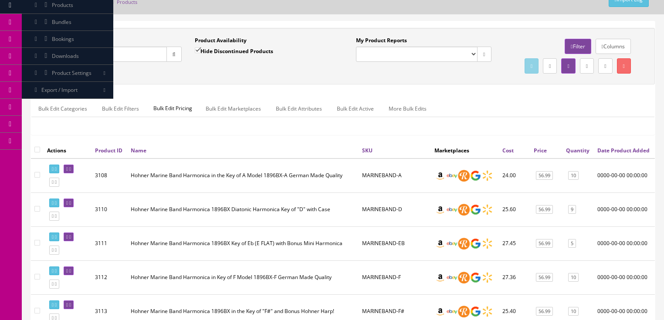
click at [539, 154] on link "Price" at bounding box center [540, 150] width 13 height 7
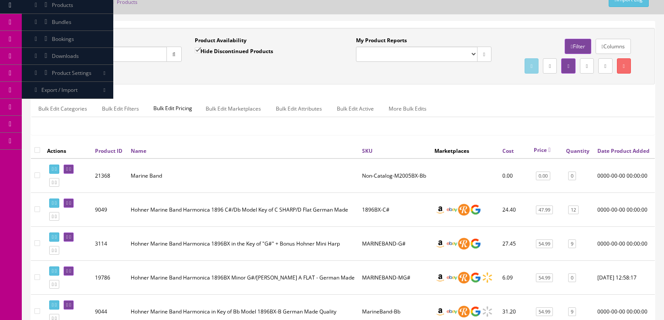
click at [537, 154] on link "Price" at bounding box center [542, 149] width 17 height 7
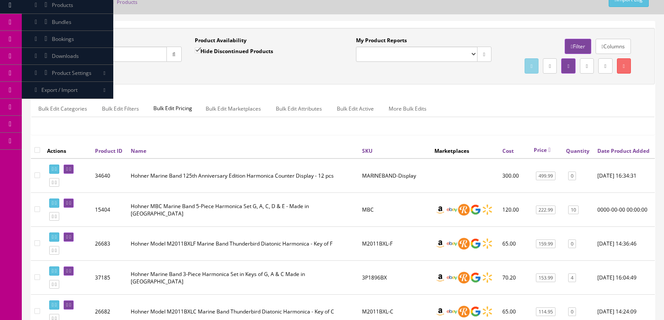
drag, startPoint x: 87, startPoint y: 55, endPoint x: 49, endPoint y: 71, distance: 40.6
click at [49, 71] on div "Quick Search marine band Date From Product Availability Hide Discontinued Produ…" at bounding box center [343, 56] width 620 height 39
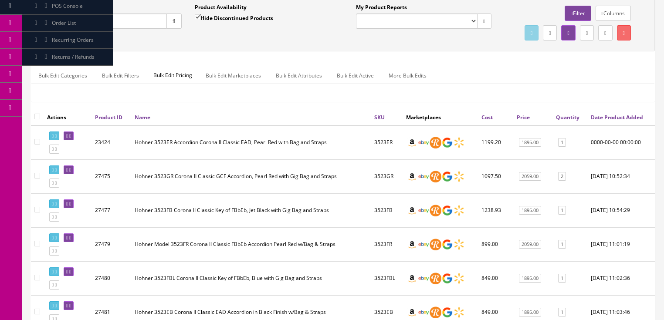
scroll to position [77, 0]
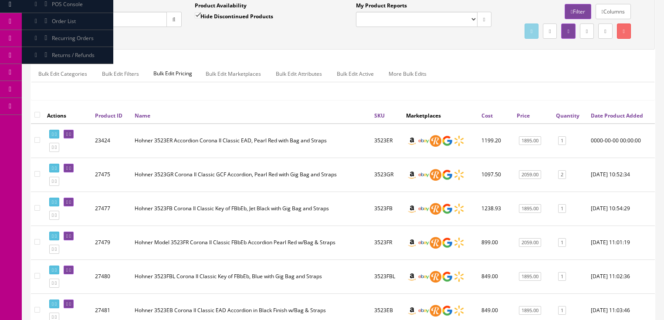
drag, startPoint x: 92, startPoint y: 18, endPoint x: 27, endPoint y: 26, distance: 65.4
click at [27, 26] on div "Quick Search corona II Classic Date From Product Availability Hide Discontinued…" at bounding box center [343, 183] width 643 height 394
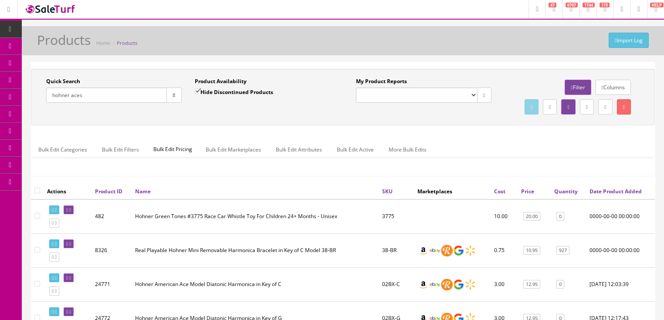
scroll to position [0, 0]
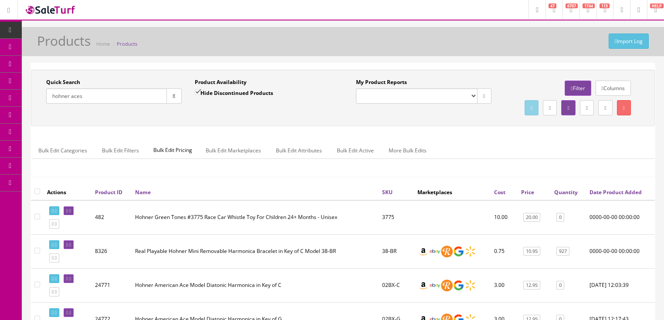
drag, startPoint x: 99, startPoint y: 98, endPoint x: 45, endPoint y: 113, distance: 55.9
click at [45, 113] on div "Quick Search hohner aces Date From Product Availability Hide Discontinued Produ…" at bounding box center [343, 97] width 620 height 39
type input "lm-110"
click at [196, 92] on input "Hide Discontinued Products" at bounding box center [198, 92] width 6 height 6
checkbox input "false"
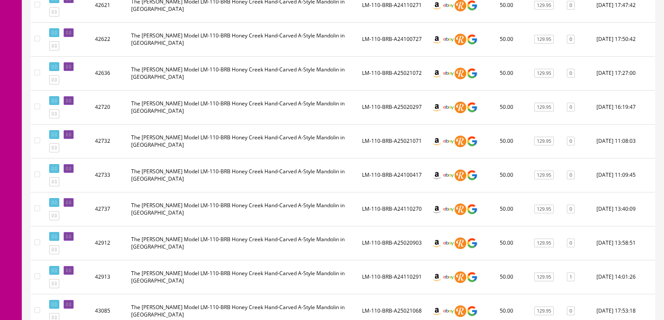
scroll to position [488, 0]
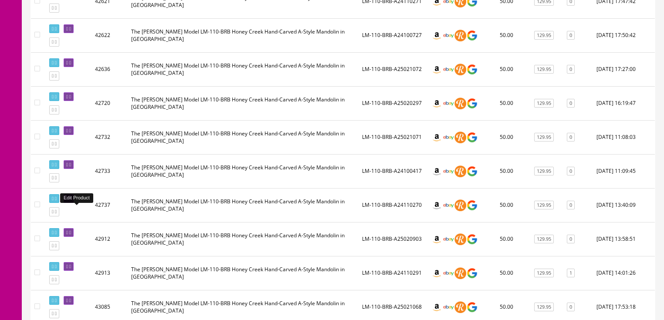
click at [68, 201] on icon at bounding box center [67, 199] width 2 height 5
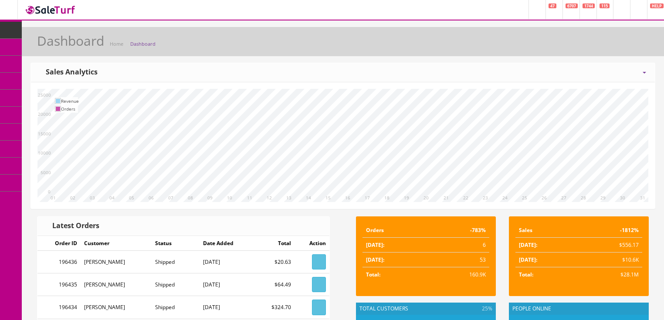
scroll to position [35, 0]
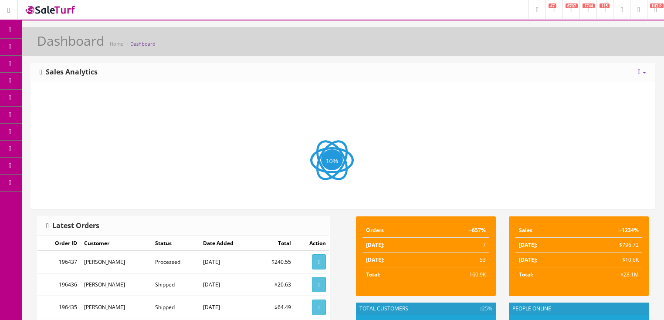
scroll to position [35, 0]
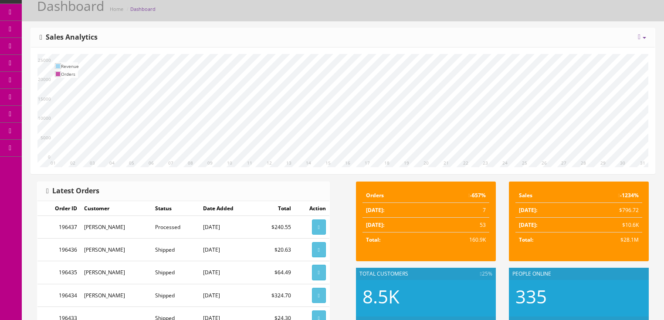
click at [640, 36] on icon at bounding box center [639, 37] width 3 height 7
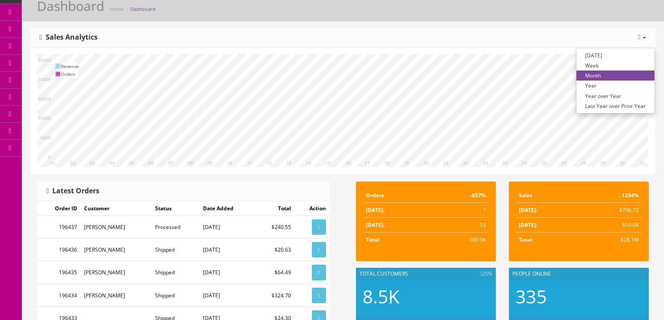
click at [606, 96] on link "Year over Year" at bounding box center [616, 96] width 78 height 10
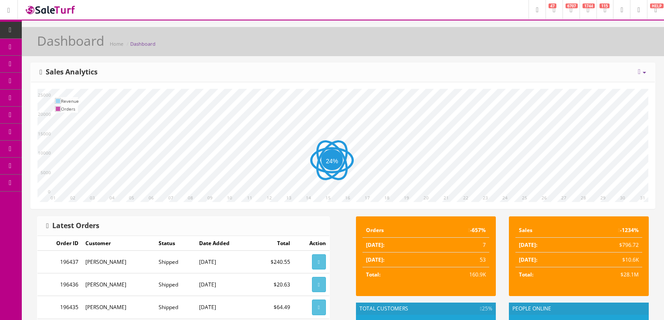
scroll to position [35, 0]
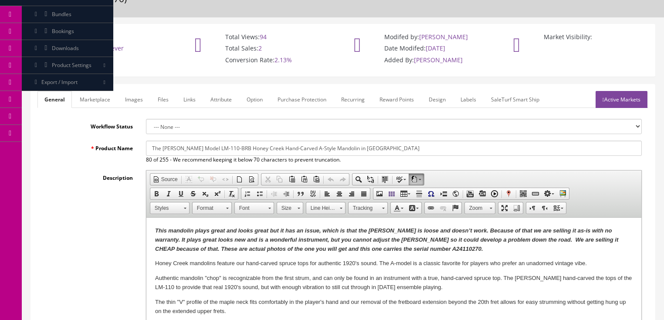
scroll to position [70, 0]
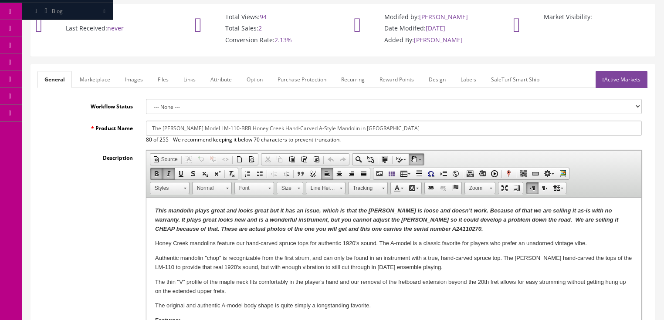
click at [424, 231] on strong "This mandolin plays great and looks great but it has an issue, which is that th…" at bounding box center [386, 220] width 463 height 25
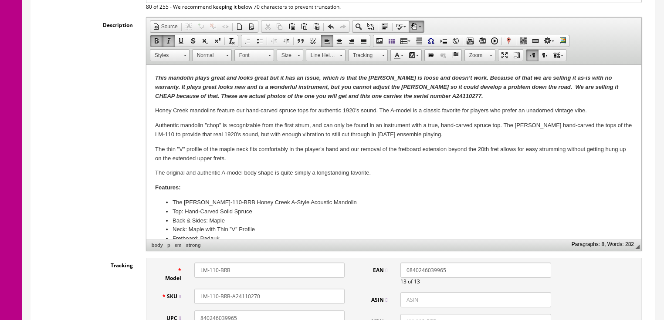
scroll to position [209, 0]
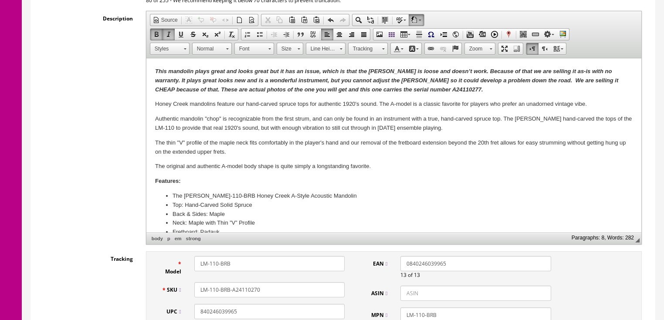
drag, startPoint x: 255, startPoint y: 280, endPoint x: 265, endPoint y: 280, distance: 9.6
click at [265, 283] on input "LM-110-BRB-A24110270" at bounding box center [269, 290] width 150 height 15
type input "LM-110-BRB-A24110277"
drag, startPoint x: 57, startPoint y: 217, endPoint x: 65, endPoint y: 211, distance: 10.3
click at [60, 215] on div "Description Rich Text Editor, input-description1 Editor toolbars Document Sourc…" at bounding box center [342, 128] width 611 height 234
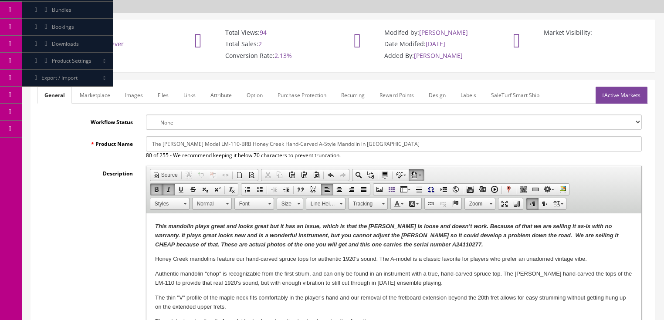
scroll to position [0, 0]
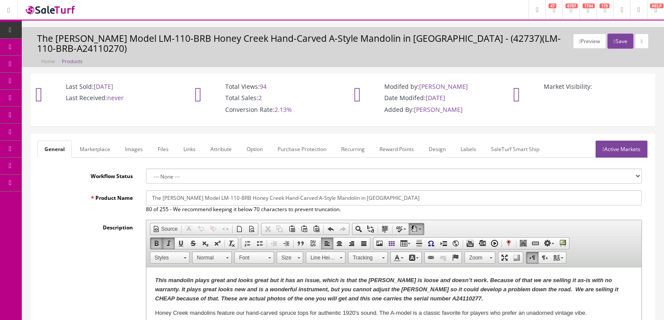
click at [133, 141] on link "Images" at bounding box center [134, 149] width 32 height 17
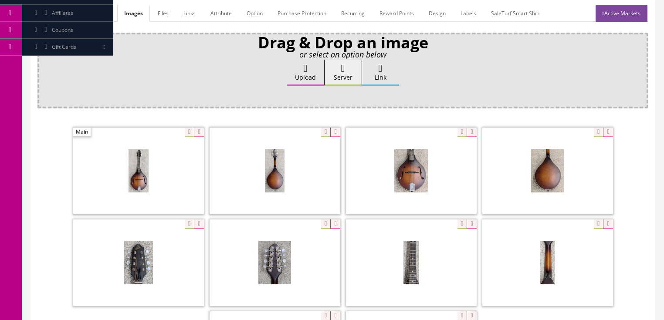
scroll to position [140, 0]
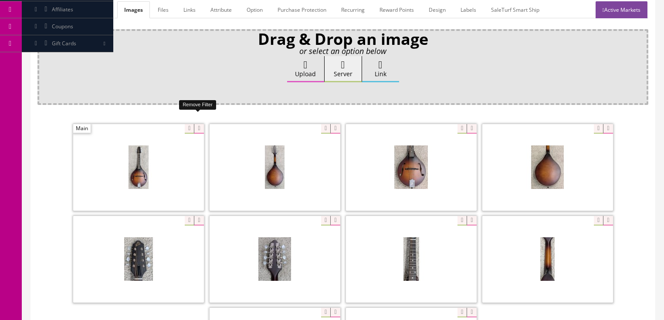
click at [195, 124] on icon at bounding box center [199, 129] width 10 height 10
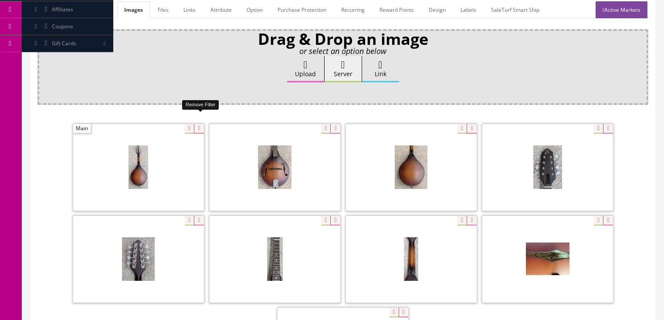
click at [195, 124] on icon at bounding box center [199, 129] width 10 height 10
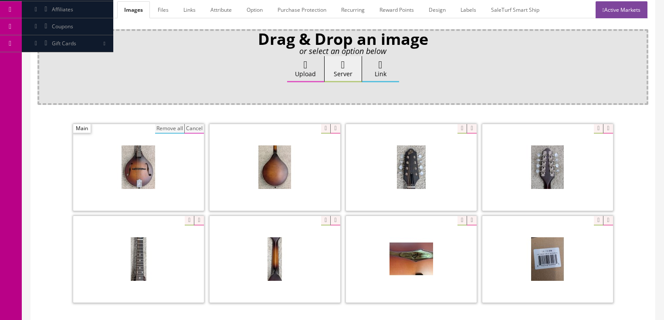
click at [162, 124] on button "Remove all" at bounding box center [169, 129] width 29 height 10
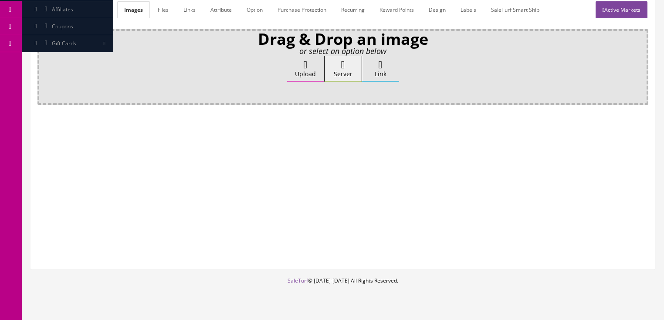
click at [300, 56] on label "Upload" at bounding box center [305, 69] width 37 height 26
click at [44, 56] on input "Upload" at bounding box center [44, 60] width 0 height 9
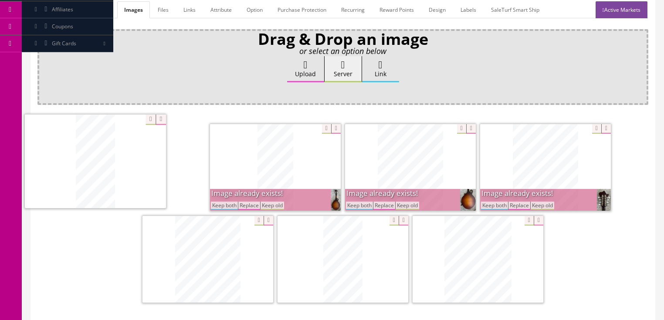
drag, startPoint x: 344, startPoint y: 203, endPoint x: 81, endPoint y: 153, distance: 267.6
drag, startPoint x: 218, startPoint y: 194, endPoint x: 228, endPoint y: 194, distance: 10.9
click at [218, 202] on button "Keep both" at bounding box center [224, 206] width 27 height 8
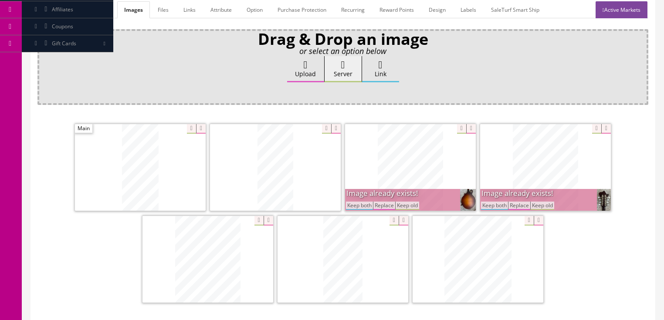
click at [363, 202] on button "Keep both" at bounding box center [359, 206] width 27 height 8
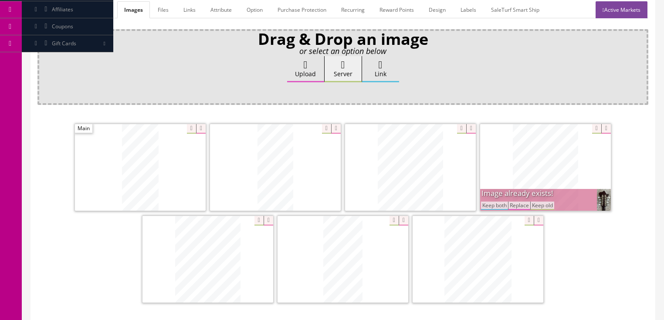
click at [495, 202] on button "Keep both" at bounding box center [494, 206] width 27 height 8
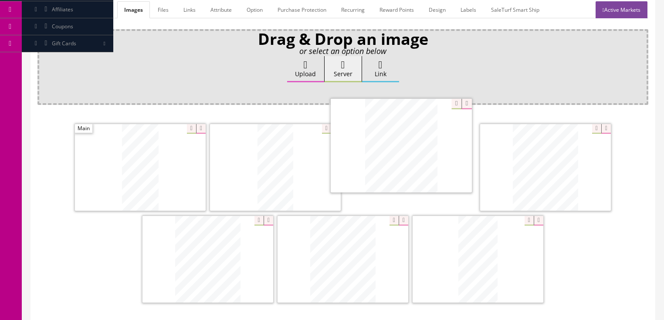
drag, startPoint x: 480, startPoint y: 253, endPoint x: 403, endPoint y: 157, distance: 122.2
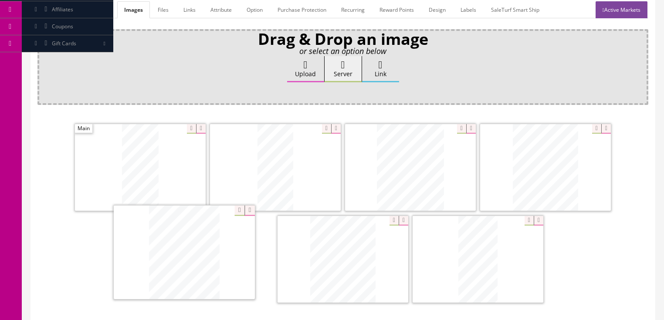
drag, startPoint x: 338, startPoint y: 238, endPoint x: 174, endPoint y: 229, distance: 164.1
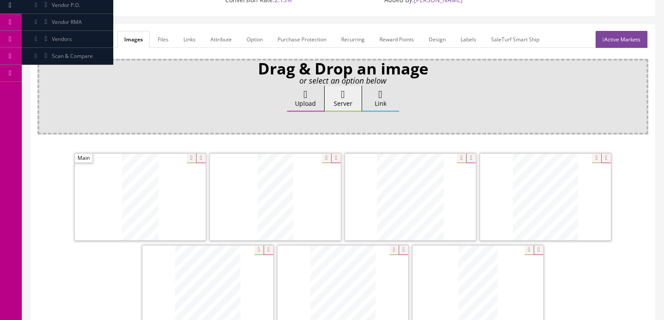
scroll to position [105, 0]
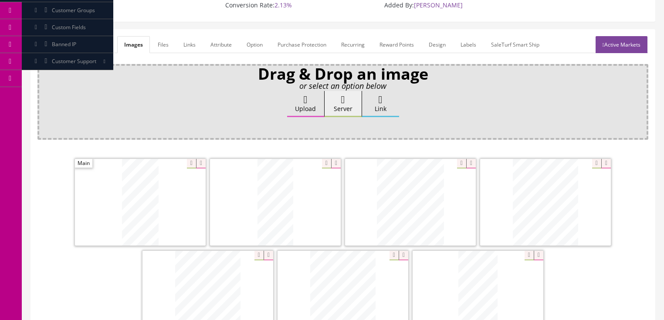
click at [627, 37] on link "Active Markets" at bounding box center [622, 44] width 52 height 17
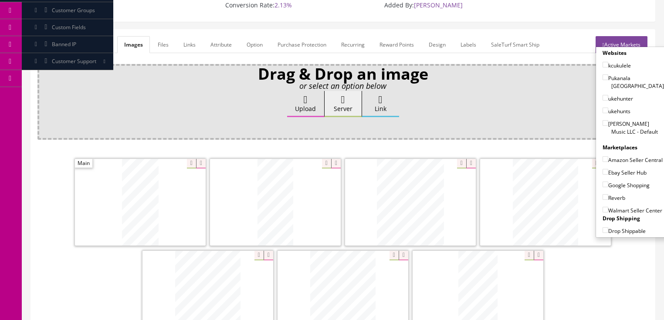
drag, startPoint x: 623, startPoint y: 30, endPoint x: 354, endPoint y: 24, distance: 268.6
click at [622, 36] on link "Active Markets" at bounding box center [622, 44] width 52 height 17
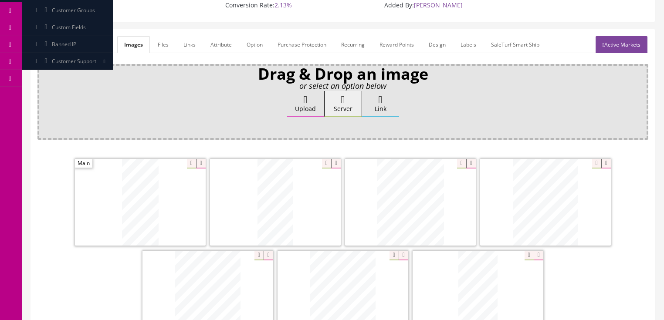
click at [51, 36] on link "General" at bounding box center [54, 44] width 34 height 17
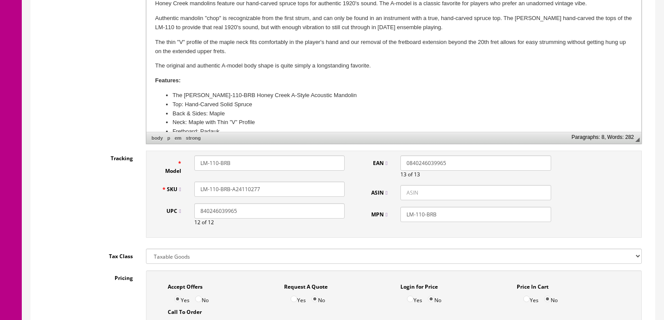
scroll to position [314, 0]
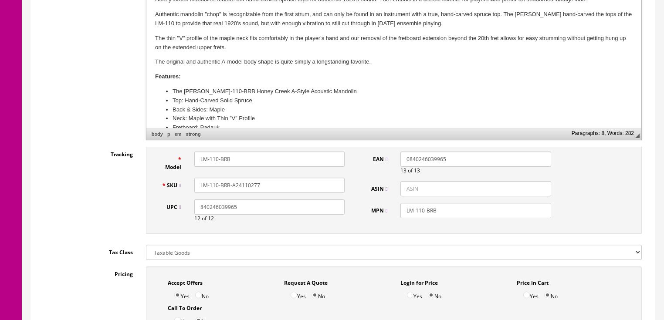
drag, startPoint x: 259, startPoint y: 176, endPoint x: 189, endPoint y: 176, distance: 70.2
click at [188, 178] on div "LM-110-BRB-A24110277" at bounding box center [270, 185] width 164 height 15
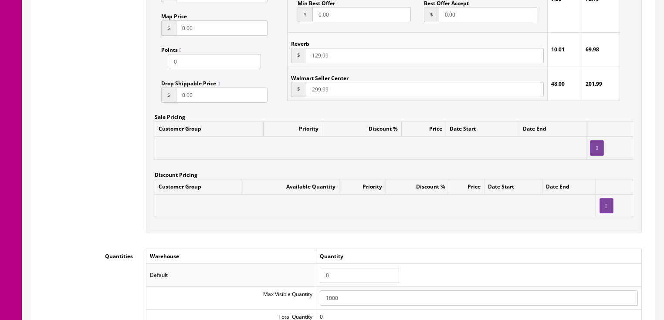
scroll to position [732, 0]
drag, startPoint x: 331, startPoint y: 263, endPoint x: 314, endPoint y: 262, distance: 17.0
click at [314, 264] on tr "Default 0" at bounding box center [394, 275] width 496 height 23
type input "1"
click at [462, 254] on td "Quantity" at bounding box center [479, 256] width 326 height 15
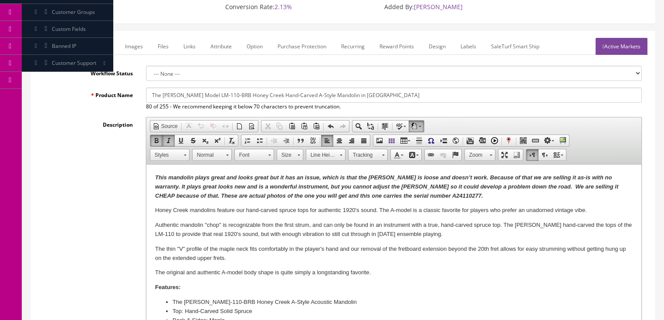
scroll to position [0, 0]
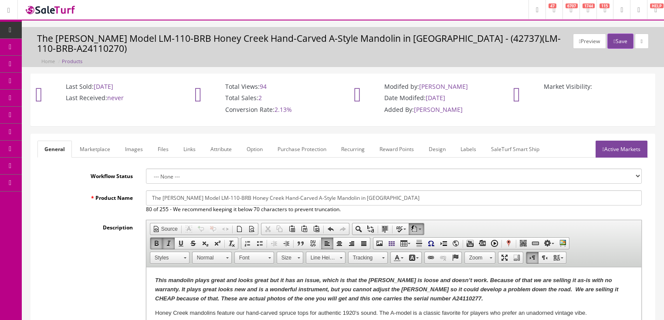
drag, startPoint x: 615, startPoint y: 136, endPoint x: 616, endPoint y: 105, distance: 31.0
click at [615, 141] on link "Active Markets" at bounding box center [622, 149] width 52 height 17
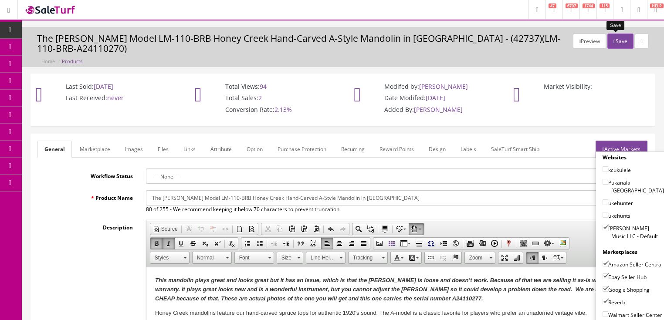
click at [614, 43] on button "Save" at bounding box center [621, 41] width 26 height 15
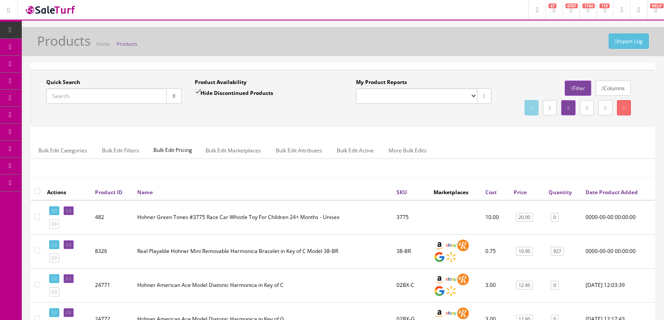
click at [88, 90] on input "Quick Search" at bounding box center [106, 96] width 121 height 15
paste input "LM-110-BRB-A24110277"
click at [175, 98] on icon "button" at bounding box center [174, 96] width 3 height 5
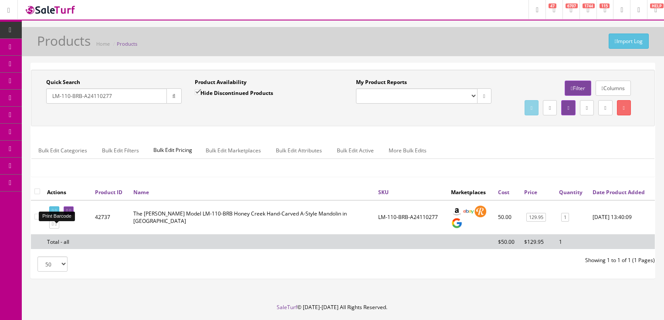
click at [56, 216] on link at bounding box center [54, 211] width 10 height 9
drag, startPoint x: 82, startPoint y: 99, endPoint x: 143, endPoint y: 99, distance: 61.0
click at [143, 99] on input "LM-110-BRB-A24110277" at bounding box center [106, 96] width 121 height 15
type input "LM-110-BRB"
click at [195, 93] on input "Hide Discontinued Products" at bounding box center [198, 92] width 6 height 6
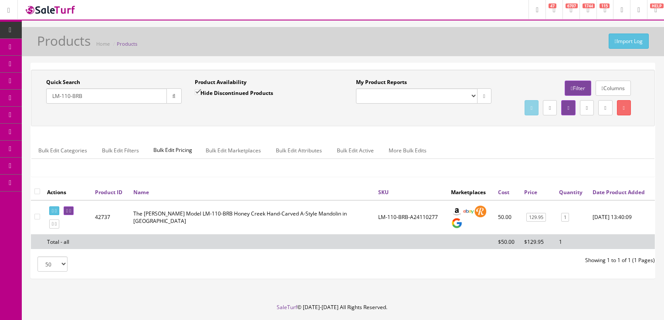
checkbox input "false"
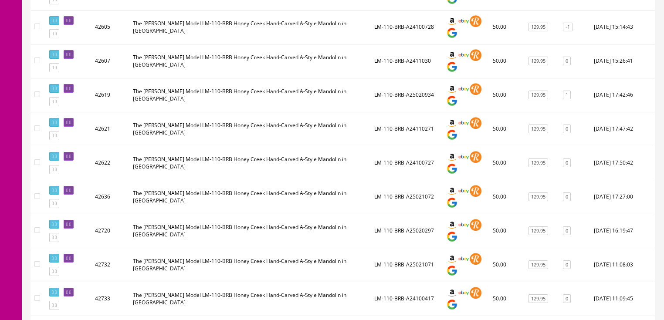
scroll to position [419, 0]
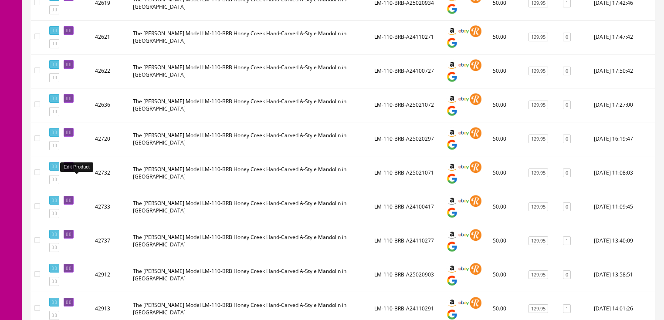
click at [74, 171] on link at bounding box center [69, 166] width 10 height 9
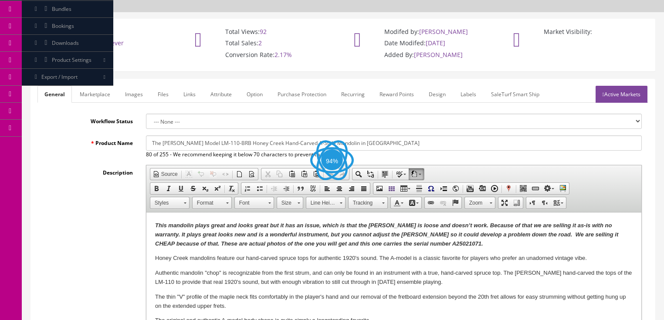
scroll to position [70, 0]
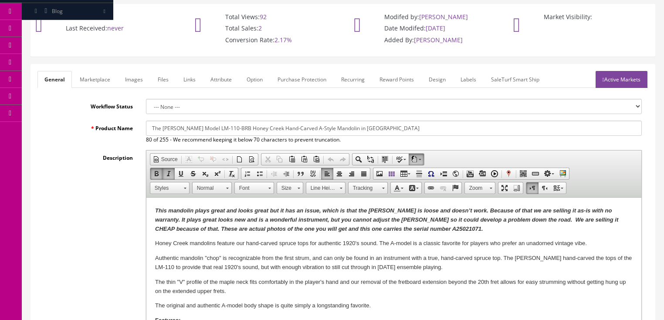
click at [416, 229] on strong "This mandolin plays great and looks great but it has an issue, which is that th…" at bounding box center [386, 220] width 463 height 25
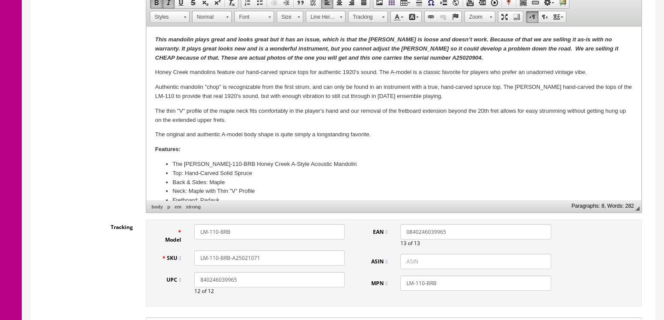
scroll to position [244, 0]
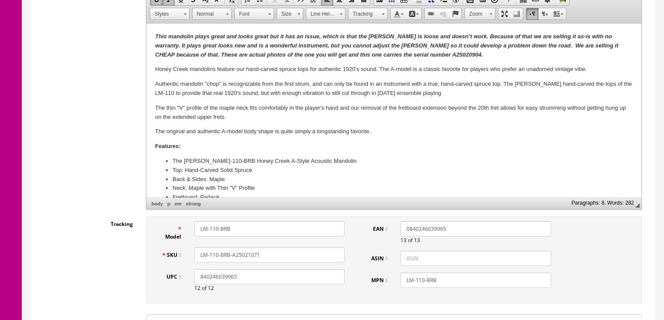
drag, startPoint x: 246, startPoint y: 244, endPoint x: 288, endPoint y: 245, distance: 42.3
click at [288, 248] on input "LM-110-BRB-A25021071" at bounding box center [269, 255] width 150 height 15
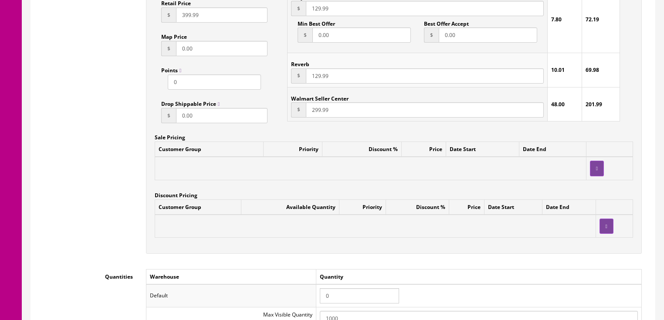
scroll to position [767, 0]
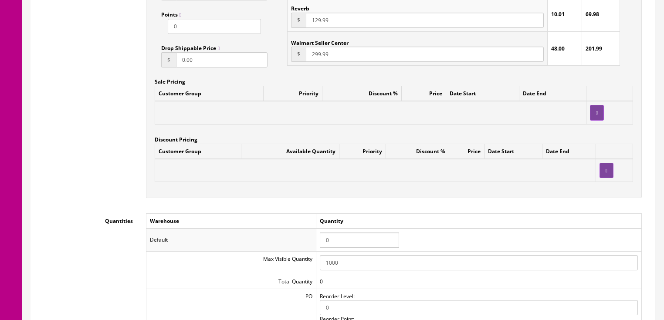
type input "LM-110-BRB-A25020904"
drag, startPoint x: 338, startPoint y: 232, endPoint x: 316, endPoint y: 228, distance: 22.6
click at [316, 229] on tr "Default 0" at bounding box center [394, 240] width 496 height 23
type input "1"
click at [310, 214] on td "Warehouse" at bounding box center [231, 221] width 170 height 15
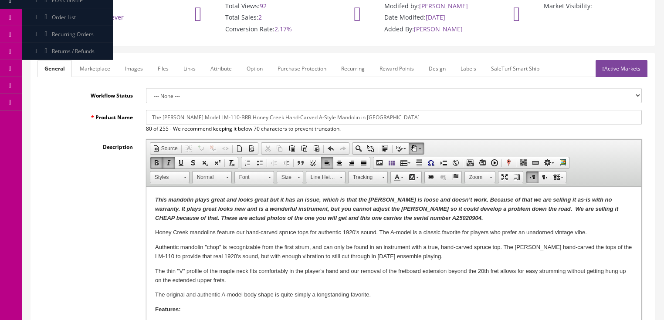
scroll to position [35, 0]
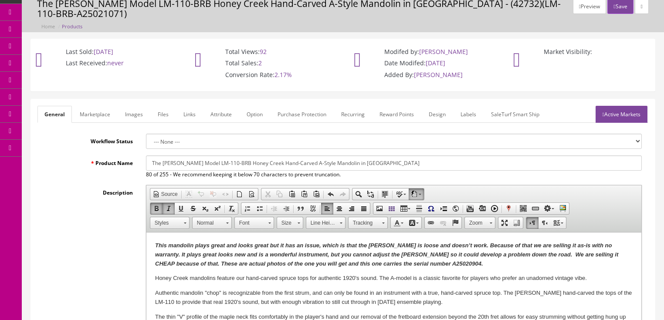
click at [136, 106] on link "Images" at bounding box center [134, 114] width 32 height 17
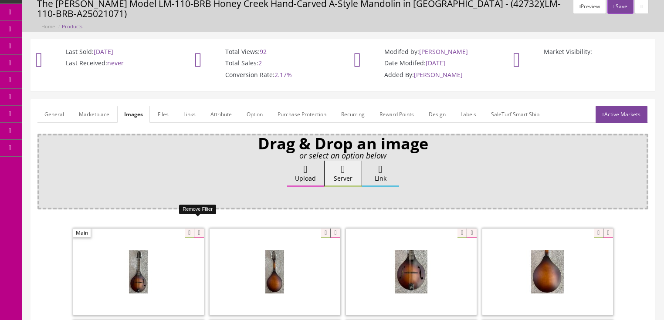
click at [197, 229] on icon at bounding box center [199, 234] width 10 height 10
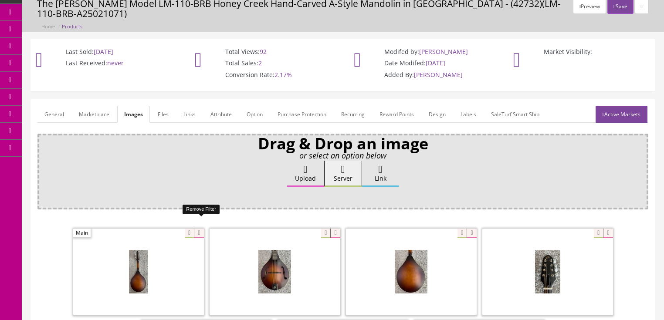
click at [197, 229] on icon at bounding box center [199, 234] width 10 height 10
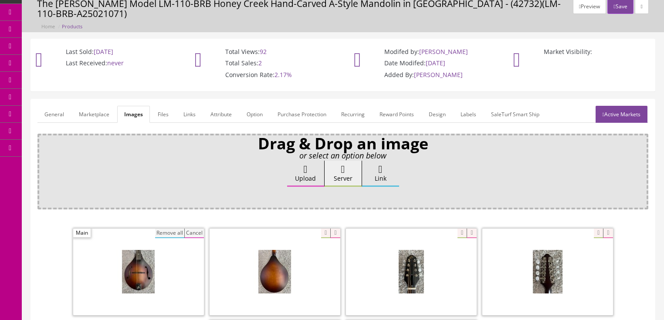
drag, startPoint x: 174, startPoint y: 221, endPoint x: 194, endPoint y: 205, distance: 24.9
click at [174, 229] on button "Remove all" at bounding box center [169, 234] width 29 height 10
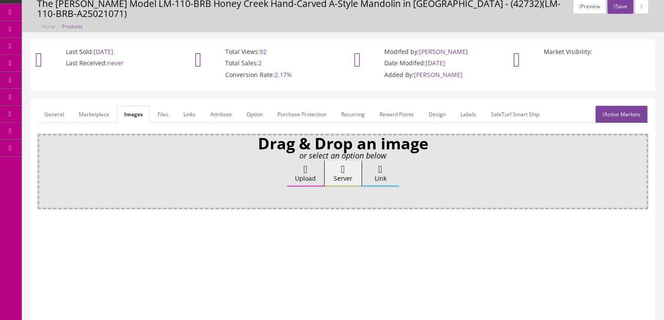
click at [293, 161] on label "Upload" at bounding box center [305, 174] width 37 height 26
click at [44, 161] on input "Upload" at bounding box center [44, 165] width 0 height 9
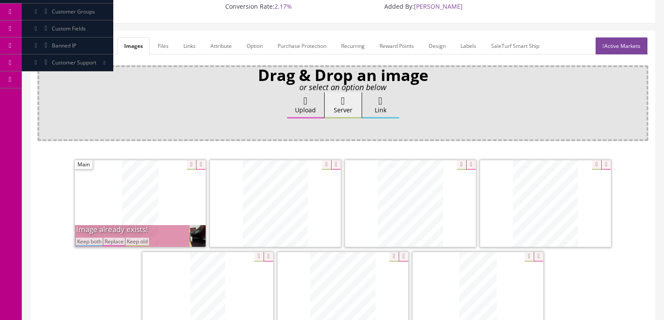
scroll to position [140, 0]
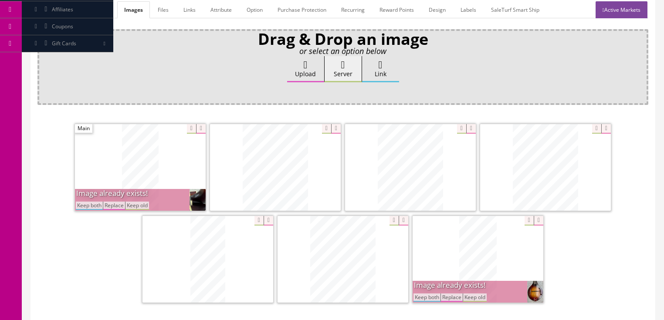
drag, startPoint x: 89, startPoint y: 197, endPoint x: 102, endPoint y: 201, distance: 13.2
click at [89, 202] on button "Keep both" at bounding box center [89, 206] width 27 height 8
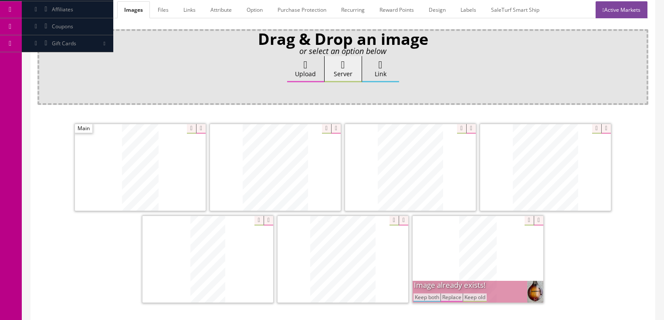
click at [423, 294] on button "Keep both" at bounding box center [427, 298] width 27 height 8
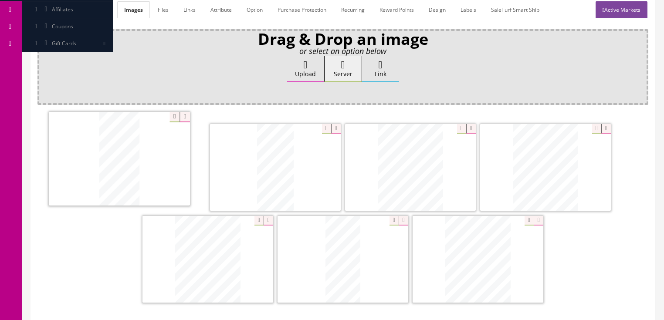
drag, startPoint x: 460, startPoint y: 264, endPoint x: 119, endPoint y: 176, distance: 352.1
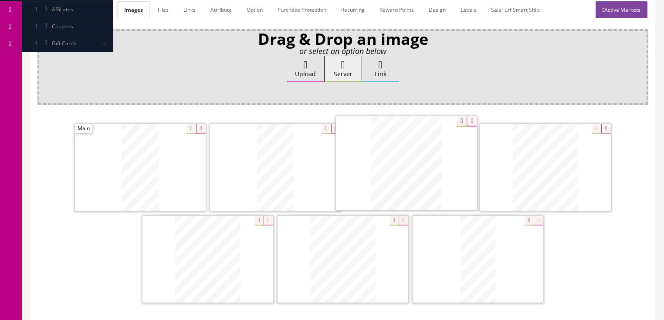
drag, startPoint x: 471, startPoint y: 242, endPoint x: 399, endPoint y: 147, distance: 118.9
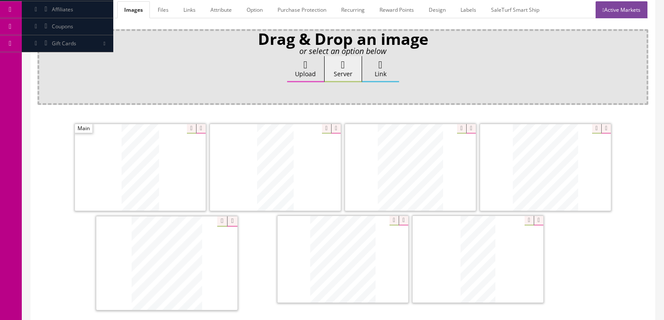
drag, startPoint x: 334, startPoint y: 244, endPoint x: 164, endPoint y: 249, distance: 170.1
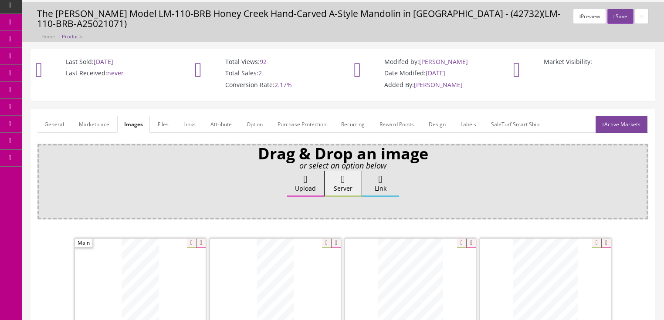
scroll to position [0, 0]
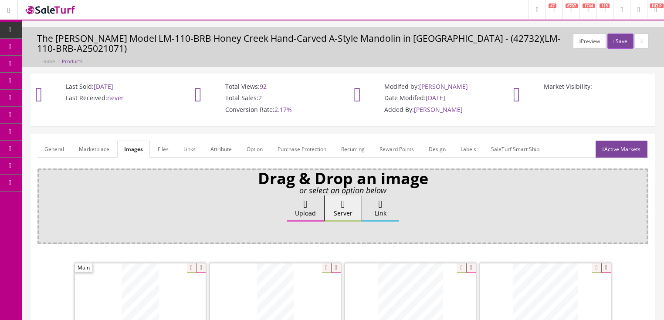
click at [616, 141] on link "Active Markets" at bounding box center [622, 149] width 52 height 17
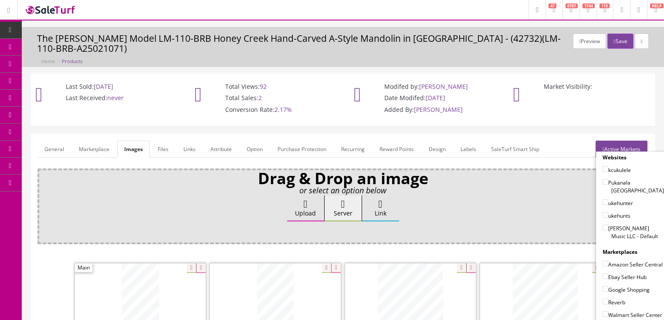
click at [617, 141] on link "Active Markets" at bounding box center [622, 149] width 52 height 17
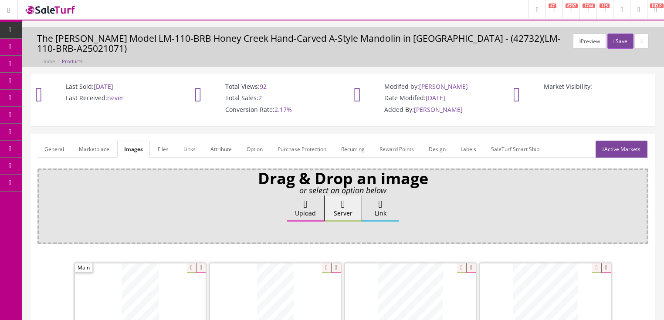
click at [58, 141] on link "General" at bounding box center [54, 149] width 34 height 17
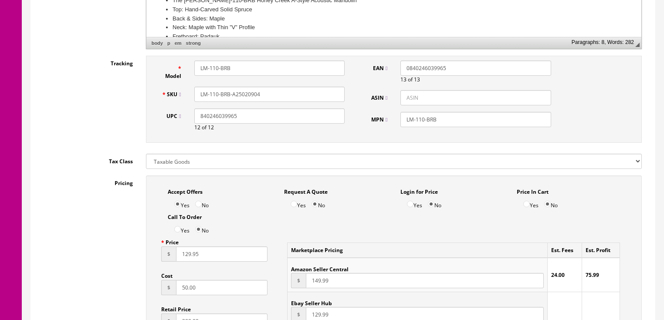
scroll to position [279, 0]
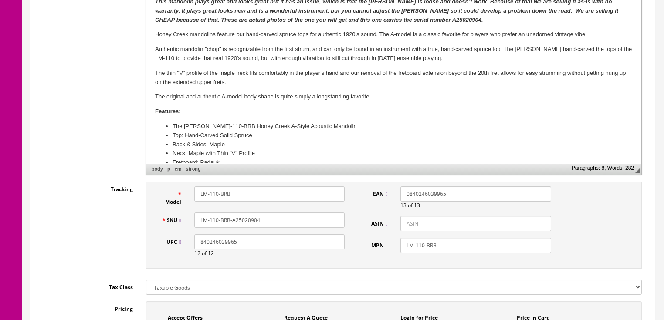
drag, startPoint x: 260, startPoint y: 213, endPoint x: 201, endPoint y: 213, distance: 58.9
click at [190, 216] on div "LM-110-BRB-A25020904" at bounding box center [270, 220] width 164 height 15
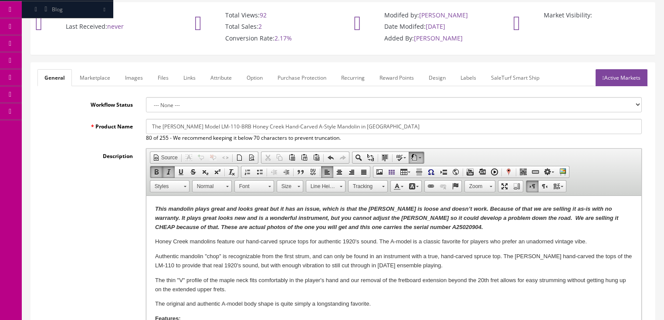
scroll to position [70, 0]
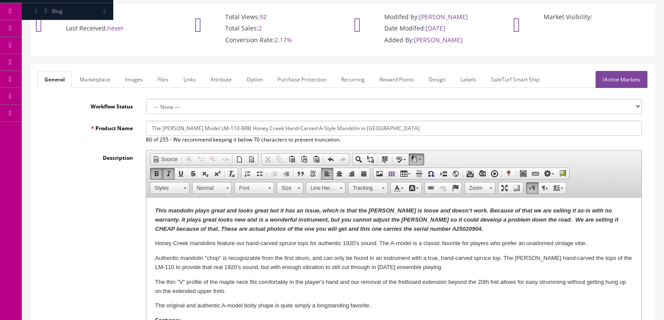
click at [108, 71] on link "Marketplace" at bounding box center [95, 79] width 44 height 17
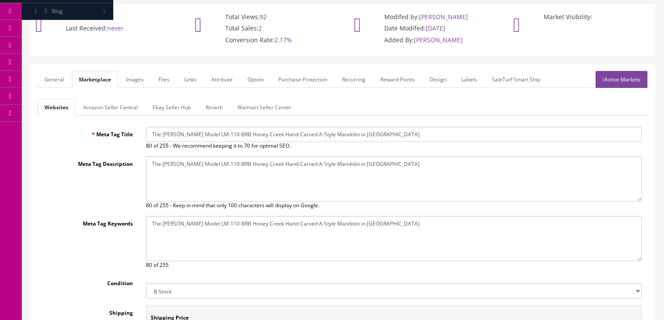
click at [119, 99] on link "Amazon Seller Central" at bounding box center [110, 107] width 68 height 17
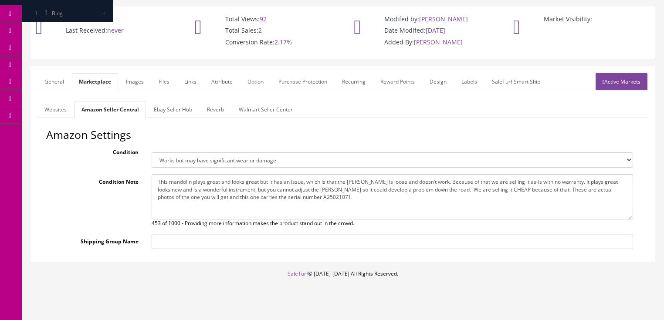
drag, startPoint x: 307, startPoint y: 189, endPoint x: 309, endPoint y: 201, distance: 12.9
click at [307, 189] on textarea "This mandolin plays great and looks great but it has an issue, which is that th…" at bounding box center [393, 196] width 482 height 45
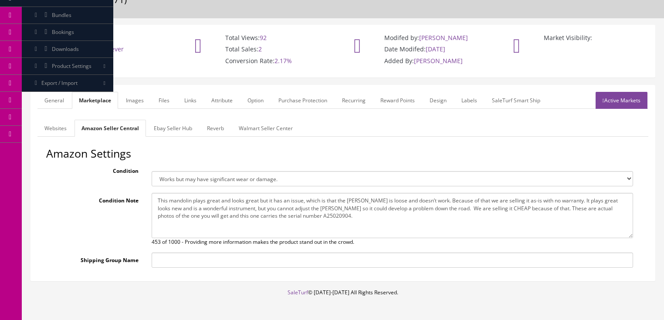
scroll to position [0, 0]
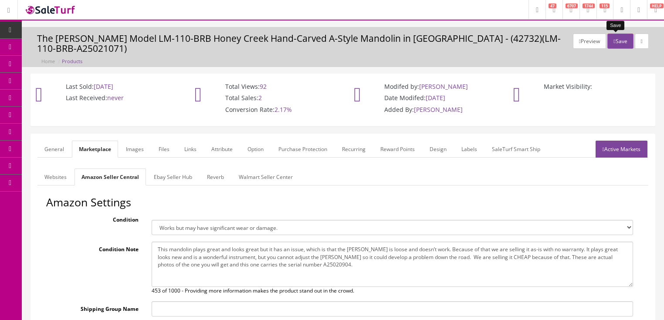
type textarea "This mandolin plays great and looks great but it has an issue, which is that th…"
click at [612, 38] on button "Save" at bounding box center [621, 41] width 26 height 15
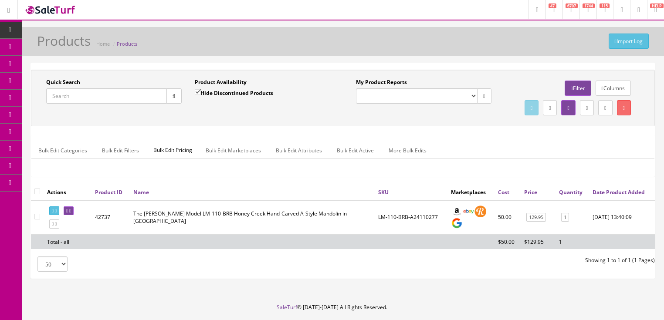
click at [140, 96] on input "Quick Search" at bounding box center [106, 96] width 121 height 15
paste input "LM-110-BRB-A25020904"
click at [181, 95] on button "button" at bounding box center [174, 96] width 15 height 15
click at [57, 214] on icon at bounding box center [56, 211] width 2 height 5
drag, startPoint x: 81, startPoint y: 97, endPoint x: 143, endPoint y: 125, distance: 67.7
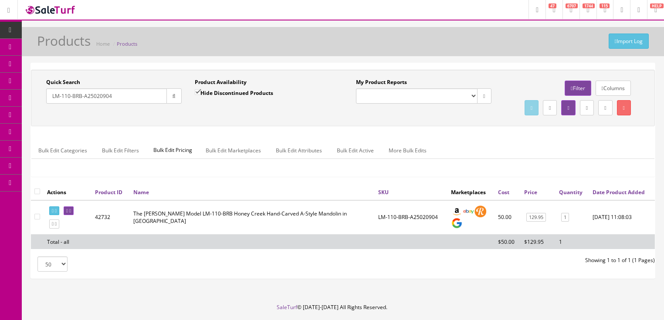
click at [142, 118] on div "Quick Search LM-110-BRB-A25020904 Date From Product Availability Hide Discontin…" at bounding box center [343, 97] width 620 height 39
type input "LM-110-BRB"
click at [198, 91] on input "Hide Discontinued Products" at bounding box center [198, 92] width 6 height 6
checkbox input "false"
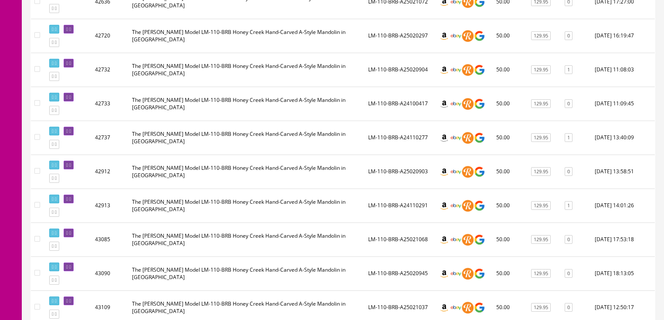
scroll to position [523, 0]
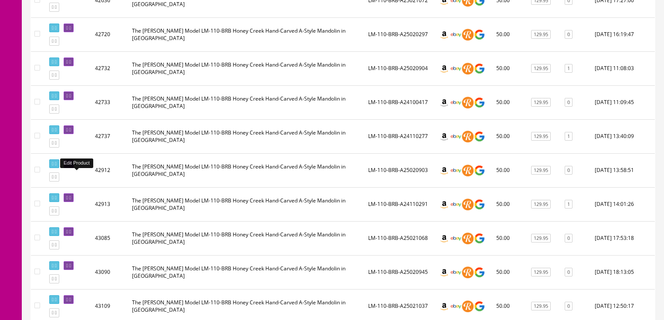
click at [68, 167] on icon at bounding box center [67, 164] width 2 height 5
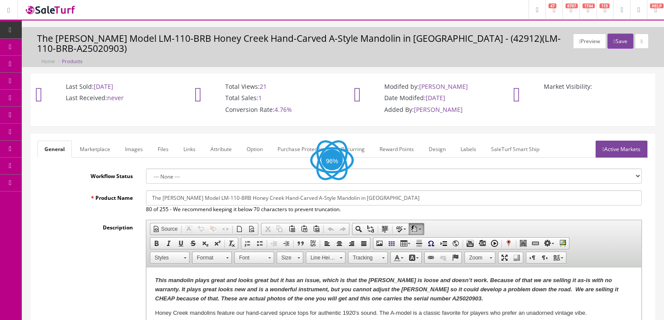
scroll to position [105, 0]
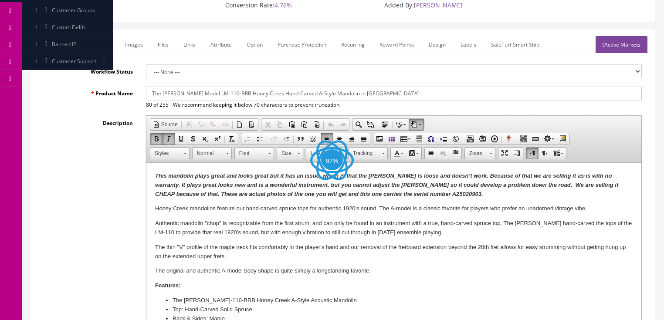
click at [426, 192] on strong "This mandolin plays great and looks great but it has an issue, which is that th…" at bounding box center [386, 185] width 463 height 25
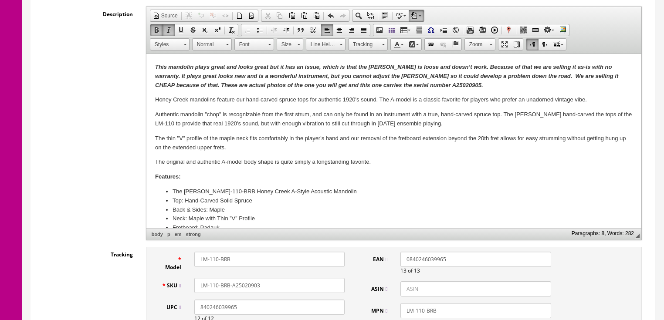
scroll to position [314, 0]
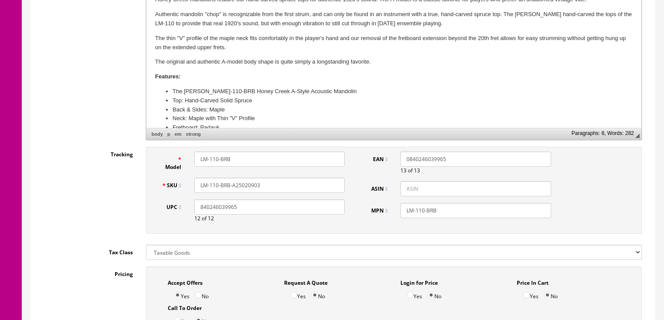
drag, startPoint x: 256, startPoint y: 179, endPoint x: 283, endPoint y: 179, distance: 26.2
click at [283, 179] on input "LM-110-BRB-A25020903" at bounding box center [269, 185] width 150 height 15
type input "LM-110-BRB-A25020905"
click at [62, 147] on label "Tracking" at bounding box center [88, 153] width 102 height 12
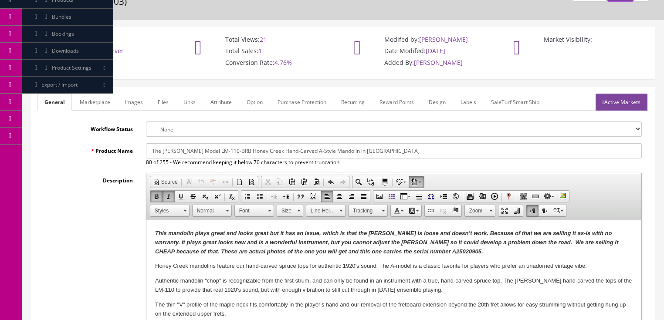
scroll to position [0, 0]
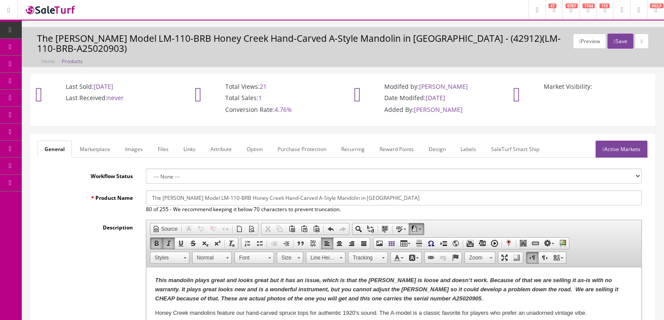
click at [85, 141] on link "Marketplace" at bounding box center [95, 149] width 44 height 17
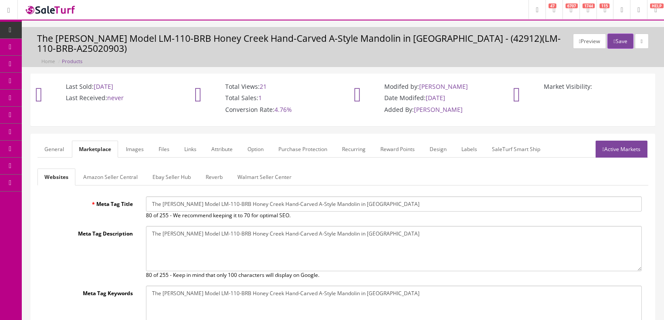
click at [112, 169] on link "Amazon Seller Central" at bounding box center [110, 177] width 68 height 17
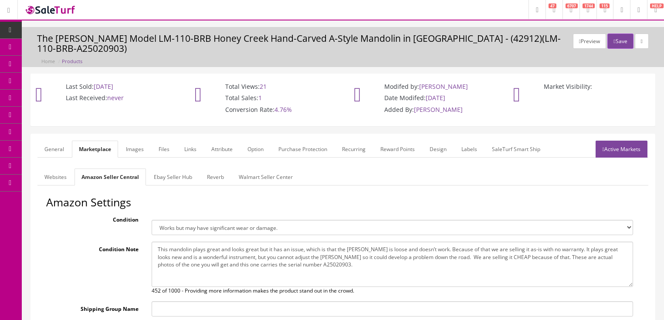
click at [316, 254] on textarea "This mandolin plays great and looks great but it has an issue, which is that th…" at bounding box center [393, 264] width 482 height 45
type textarea "This mandolin plays great and looks great but it has an issue, which is that th…"
click at [128, 142] on link "Images" at bounding box center [135, 149] width 32 height 17
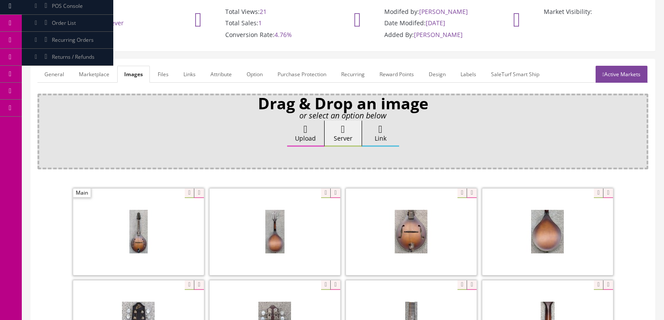
scroll to position [140, 0]
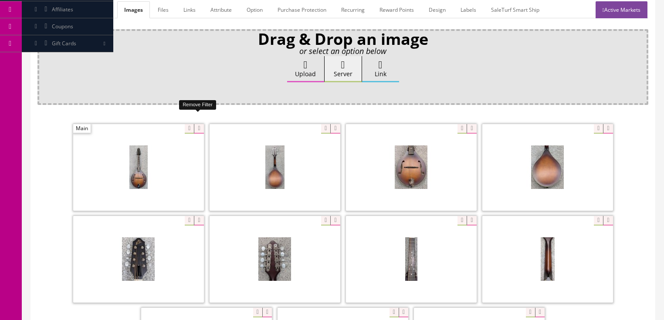
click at [194, 124] on icon at bounding box center [199, 129] width 10 height 10
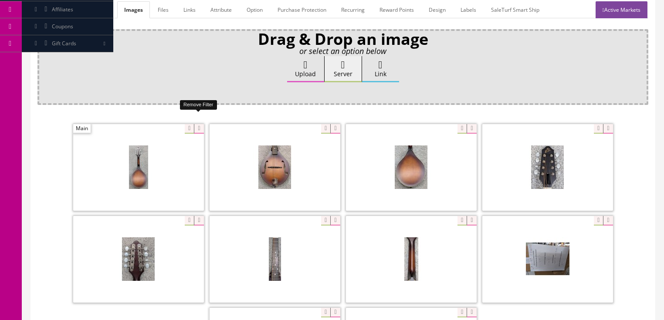
click at [194, 124] on icon at bounding box center [199, 129] width 10 height 10
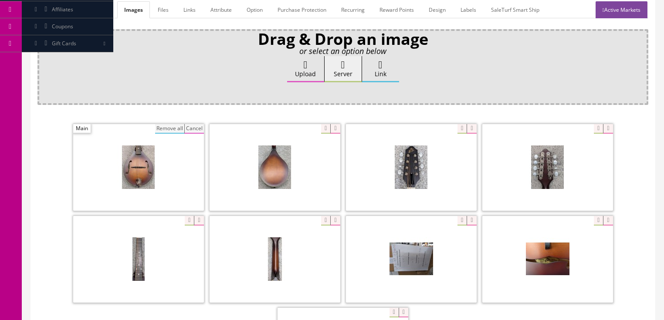
click at [169, 124] on button "Remove all" at bounding box center [169, 129] width 29 height 10
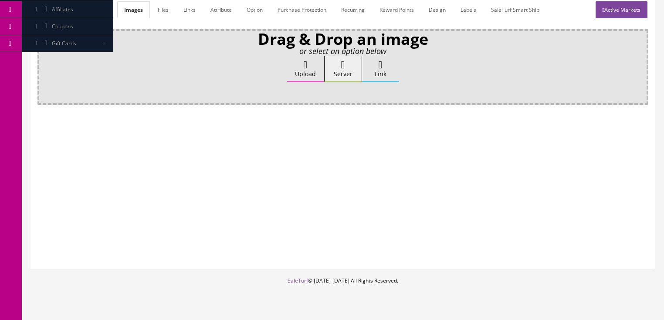
click at [317, 61] on label "Upload" at bounding box center [305, 69] width 37 height 26
click at [44, 61] on input "Upload" at bounding box center [44, 60] width 0 height 9
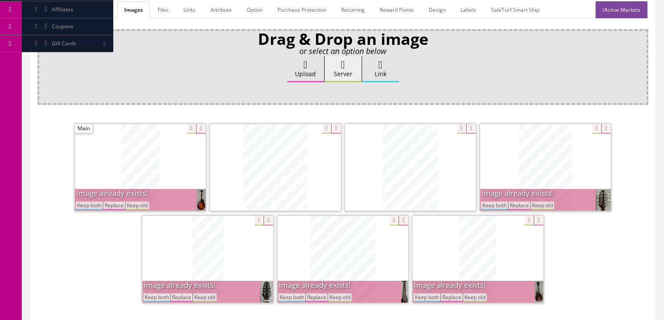
click at [99, 202] on button "Keep both" at bounding box center [89, 206] width 27 height 8
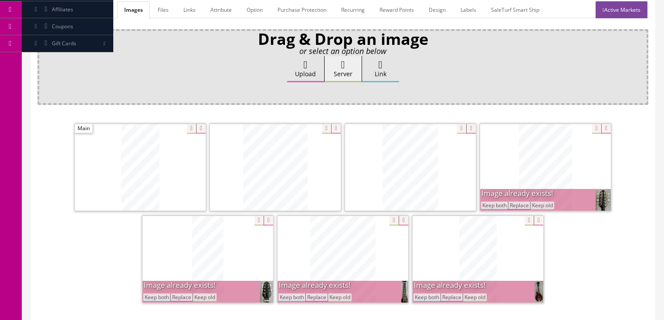
click at [491, 202] on button "Keep both" at bounding box center [494, 206] width 27 height 8
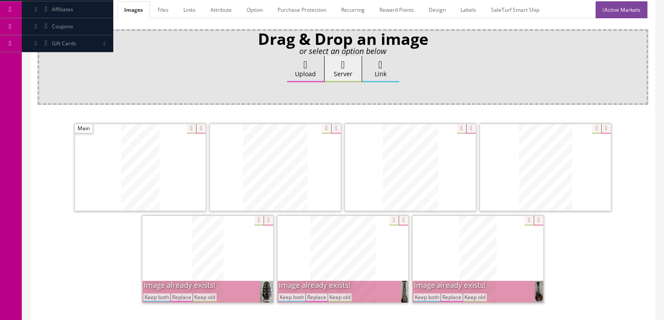
drag, startPoint x: 424, startPoint y: 289, endPoint x: 367, endPoint y: 295, distance: 57.4
click at [422, 294] on button "Keep both" at bounding box center [427, 298] width 27 height 8
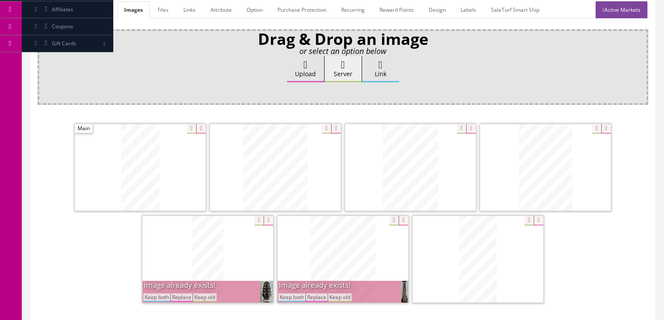
click at [296, 294] on button "Keep both" at bounding box center [292, 298] width 27 height 8
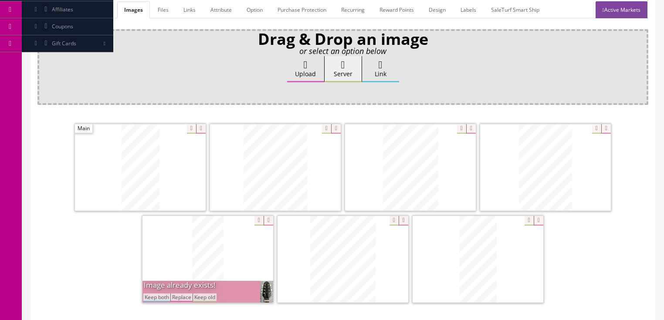
click at [166, 294] on button "Keep both" at bounding box center [156, 298] width 27 height 8
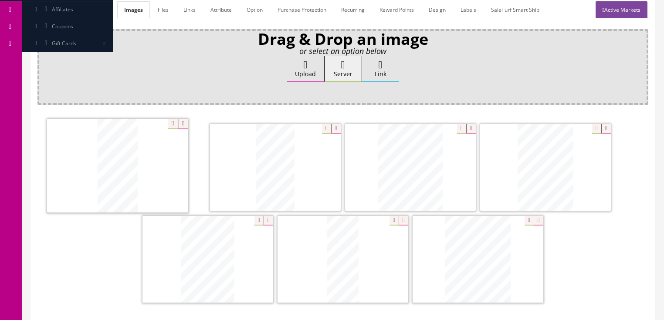
drag, startPoint x: 491, startPoint y: 261, endPoint x: 136, endPoint y: 169, distance: 367.5
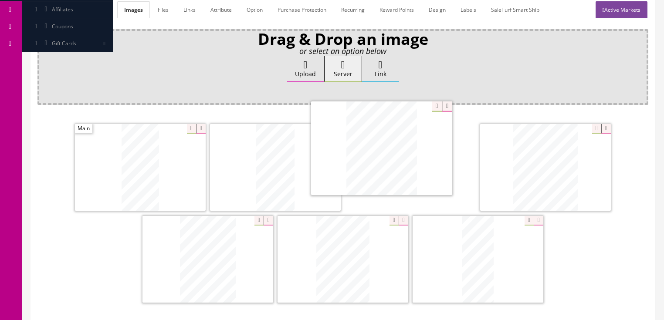
drag, startPoint x: 443, startPoint y: 241, endPoint x: 335, endPoint y: 169, distance: 129.6
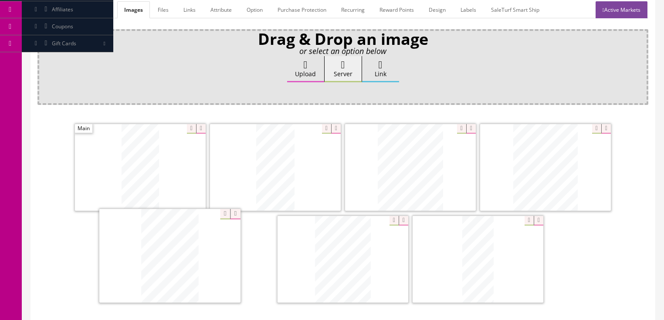
drag, startPoint x: 347, startPoint y: 230, endPoint x: 174, endPoint y: 228, distance: 173.1
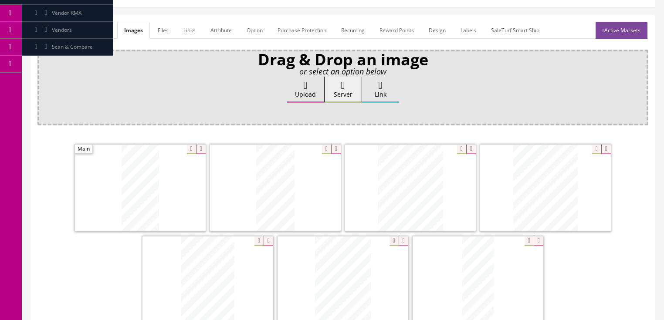
scroll to position [70, 0]
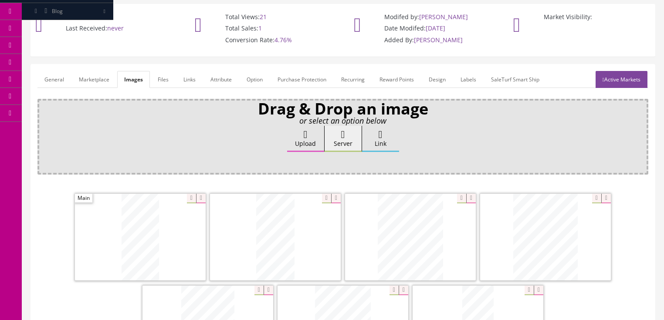
click at [55, 71] on link "General" at bounding box center [54, 79] width 34 height 17
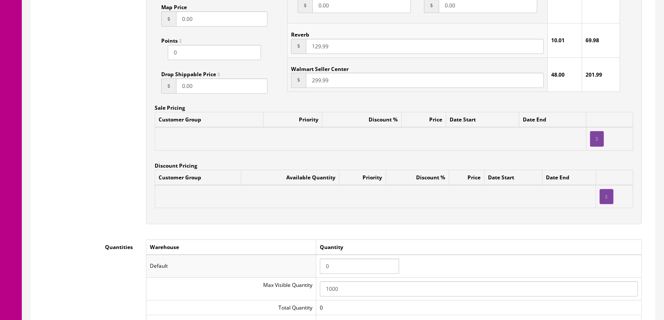
scroll to position [802, 0]
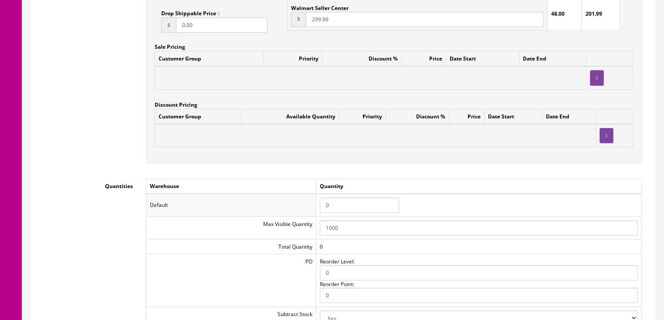
drag, startPoint x: 332, startPoint y: 198, endPoint x: 312, endPoint y: 199, distance: 19.6
click at [312, 199] on tr "Default 0" at bounding box center [394, 205] width 496 height 23
type input "1"
click at [331, 179] on td "Quantity" at bounding box center [479, 186] width 326 height 15
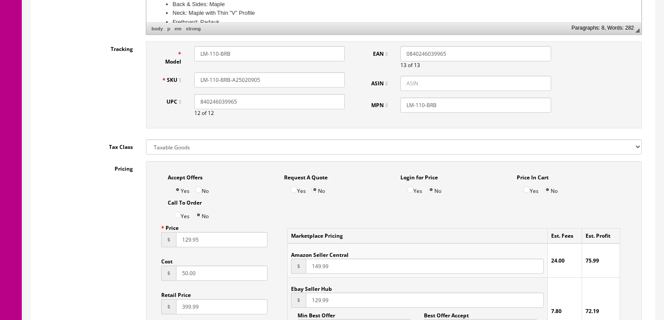
scroll to position [419, 0]
drag, startPoint x: 268, startPoint y: 71, endPoint x: 188, endPoint y: 75, distance: 79.9
click at [188, 75] on div "LM-110-BRB-A25020905" at bounding box center [270, 80] width 164 height 15
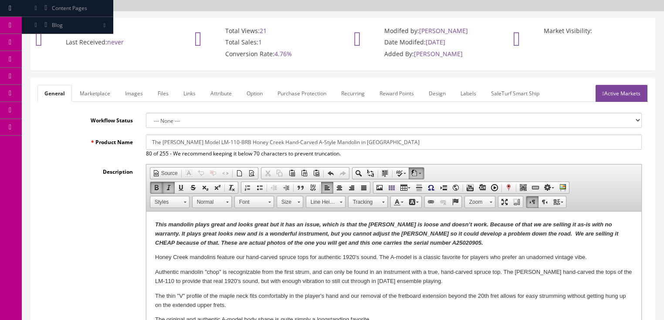
scroll to position [0, 0]
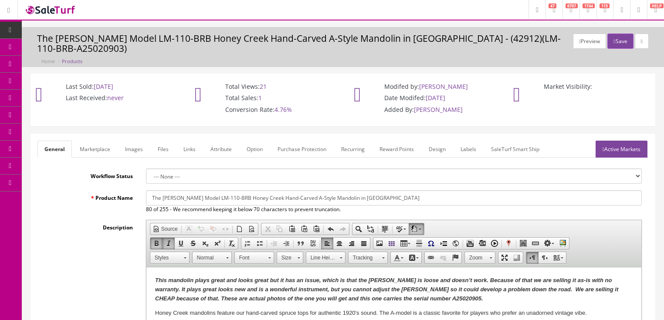
click at [623, 143] on link "Active Markets" at bounding box center [622, 149] width 52 height 17
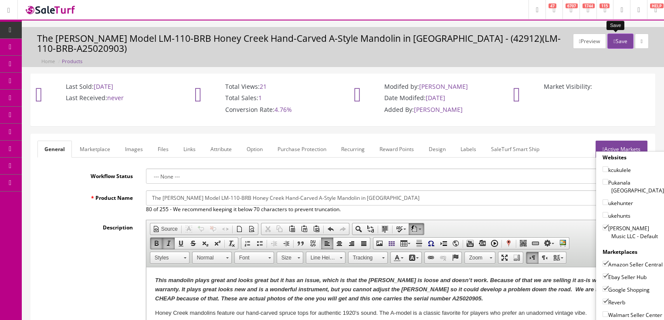
click at [620, 44] on button "Save" at bounding box center [621, 41] width 26 height 15
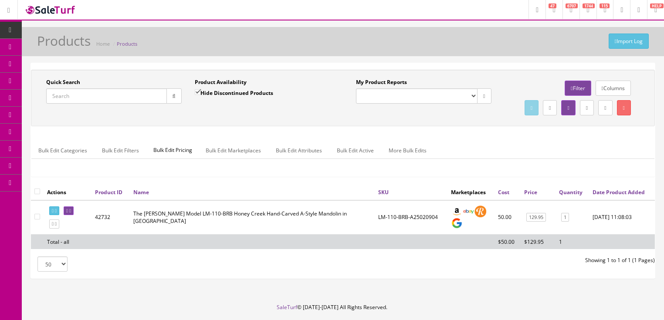
click at [128, 97] on input "Quick Search" at bounding box center [106, 96] width 121 height 15
paste input "LM-110-BRB-A25020905"
type input "LM-110-BRB-A25020905"
click at [174, 95] on icon "button" at bounding box center [174, 96] width 3 height 5
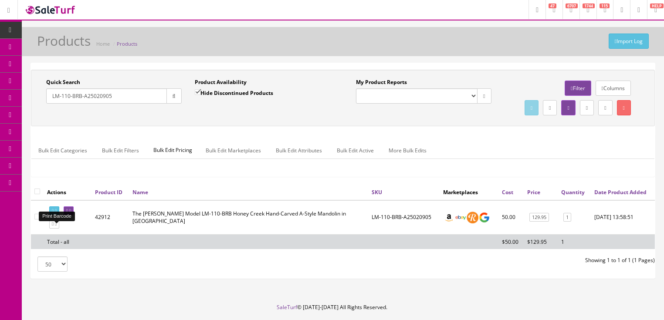
click at [57, 214] on icon at bounding box center [56, 211] width 2 height 5
drag, startPoint x: 127, startPoint y: 92, endPoint x: 44, endPoint y: 109, distance: 84.4
click at [44, 110] on div "Quick Search LM-110-BRB-A25020905 Date From Product Availability Hide Discontin…" at bounding box center [343, 97] width 620 height 39
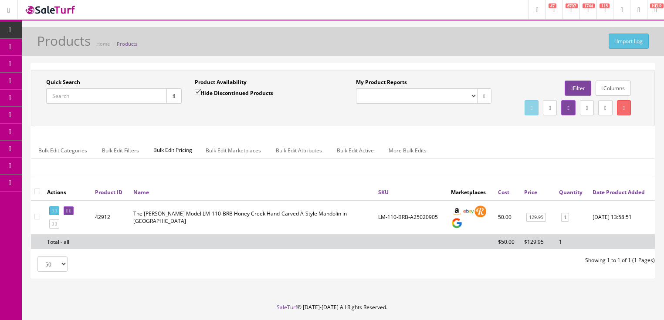
click at [173, 96] on icon "button" at bounding box center [174, 96] width 3 height 5
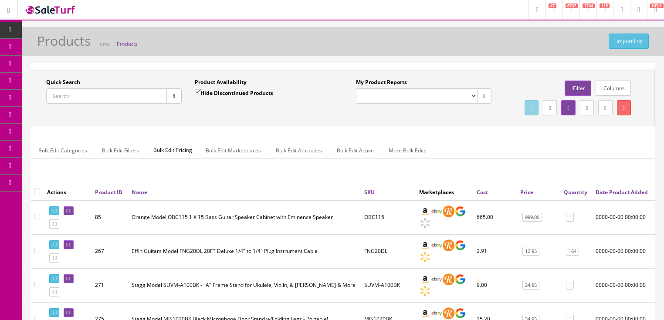
click at [549, 109] on icon at bounding box center [550, 108] width 2 height 5
click at [514, 136] on link "CSV File" at bounding box center [514, 132] width 19 height 7
click at [92, 96] on input "Quick Search" at bounding box center [106, 96] width 121 height 15
type input "[PERSON_NAME]"
click at [168, 98] on button "button" at bounding box center [174, 96] width 15 height 15
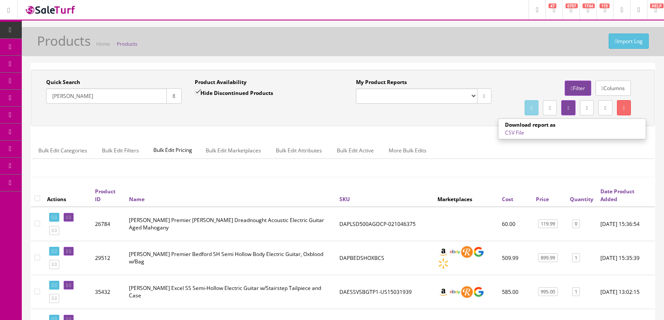
click at [512, 136] on link "CSV File" at bounding box center [514, 132] width 19 height 7
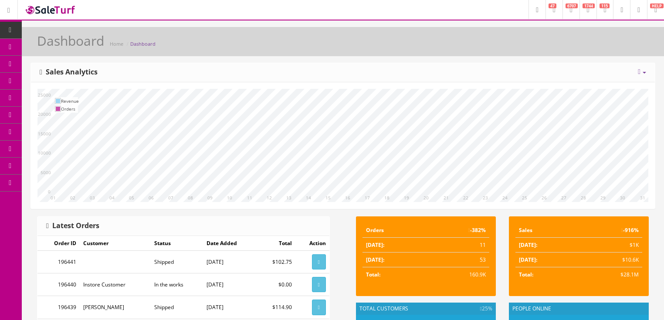
click at [570, 11] on icon at bounding box center [571, 9] width 3 height 5
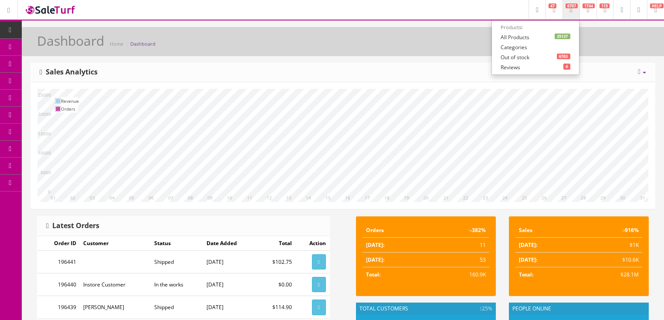
click at [501, 38] on link "35137 All Products" at bounding box center [535, 37] width 87 height 10
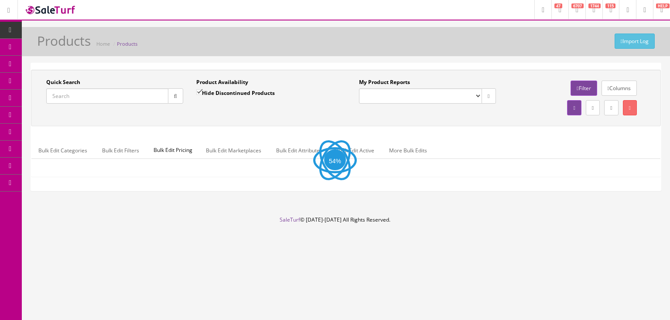
click at [146, 95] on input "Quick Search" at bounding box center [107, 96] width 122 height 15
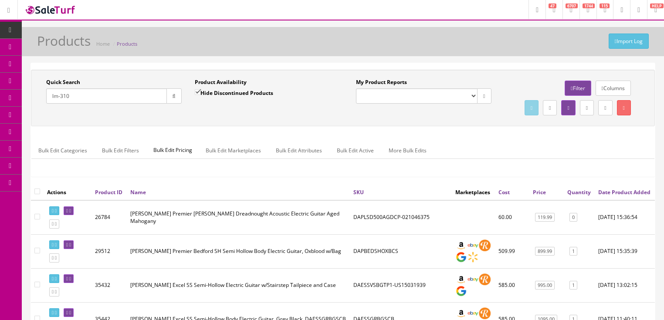
type input "lm-310"
click at [195, 93] on input "Hide Discontinued Products" at bounding box center [198, 92] width 6 height 6
checkbox input "false"
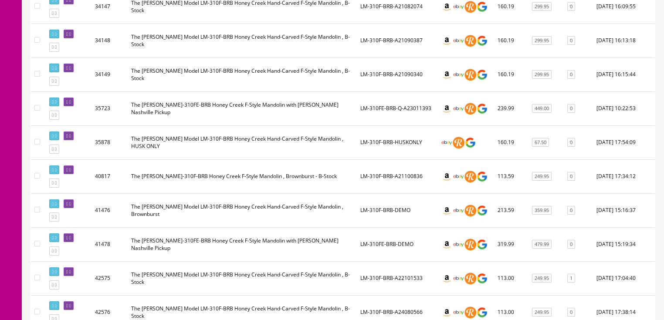
scroll to position [349, 0]
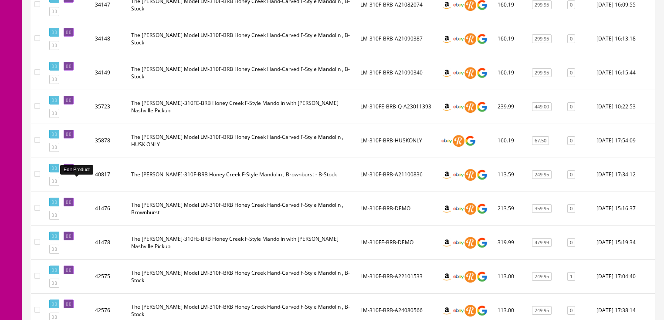
click at [68, 171] on icon at bounding box center [67, 168] width 2 height 5
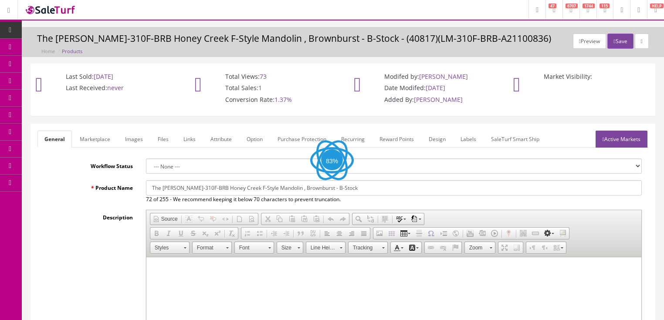
click at [135, 141] on link "Images" at bounding box center [134, 139] width 32 height 17
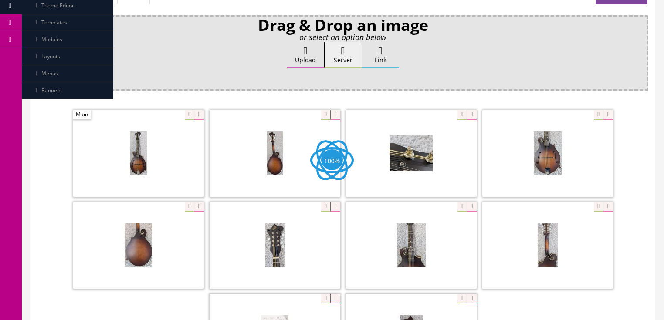
scroll to position [174, 0]
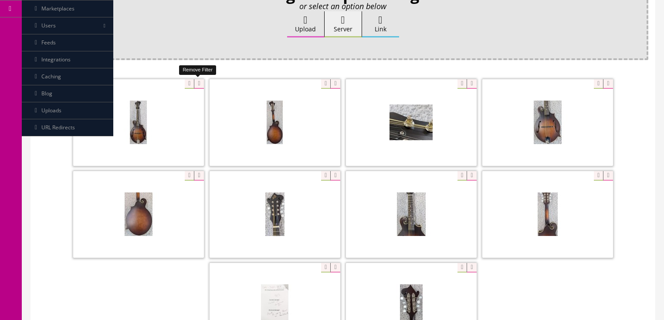
click at [198, 80] on icon at bounding box center [199, 84] width 10 height 10
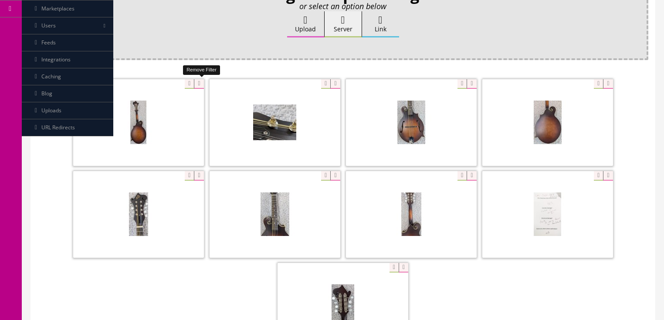
click at [198, 80] on icon at bounding box center [199, 84] width 10 height 10
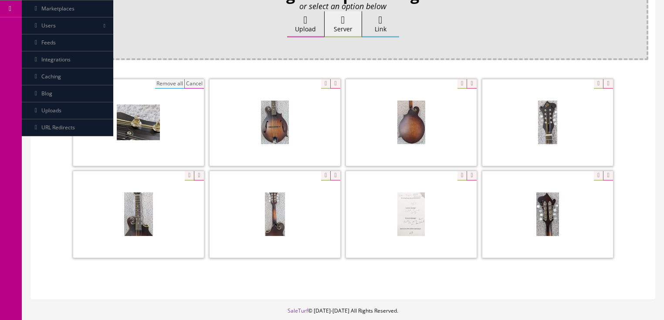
click at [169, 84] on button "Remove all" at bounding box center [169, 84] width 29 height 10
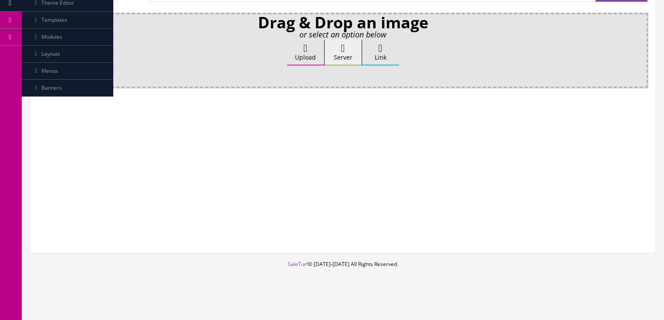
click at [300, 40] on label "Upload" at bounding box center [305, 53] width 37 height 26
click at [44, 40] on input "Upload" at bounding box center [44, 44] width 0 height 9
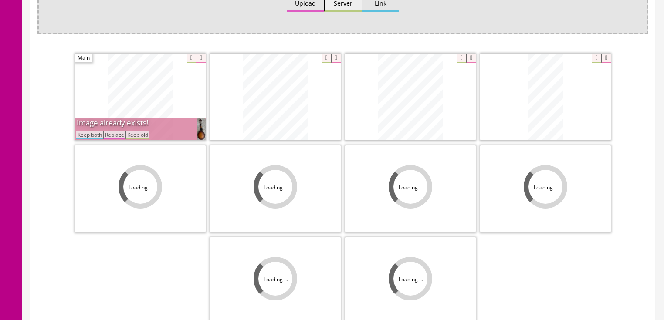
scroll to position [279, 0]
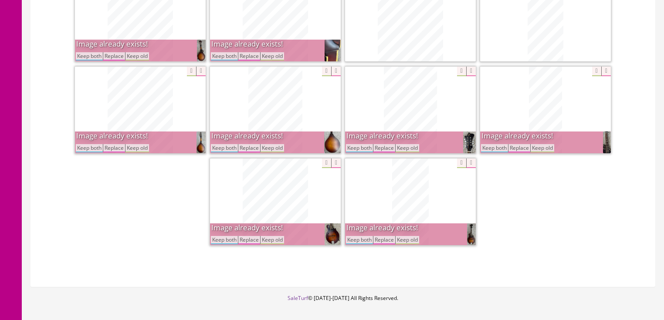
click at [224, 57] on button "Keep both" at bounding box center [224, 56] width 27 height 8
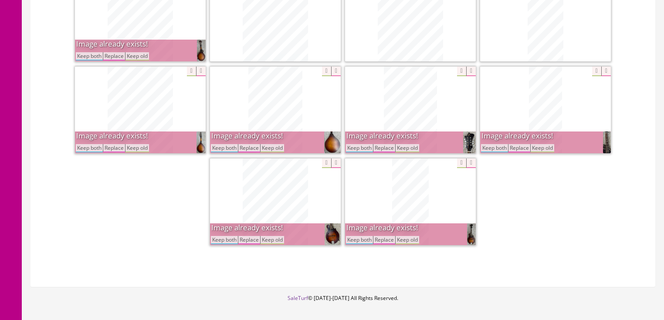
click at [78, 55] on button "Keep both" at bounding box center [89, 56] width 27 height 8
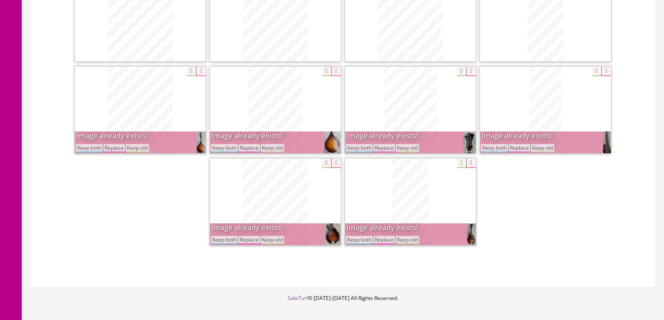
drag, startPoint x: 88, startPoint y: 146, endPoint x: 153, endPoint y: 146, distance: 65.0
click at [89, 146] on button "Keep both" at bounding box center [89, 148] width 27 height 8
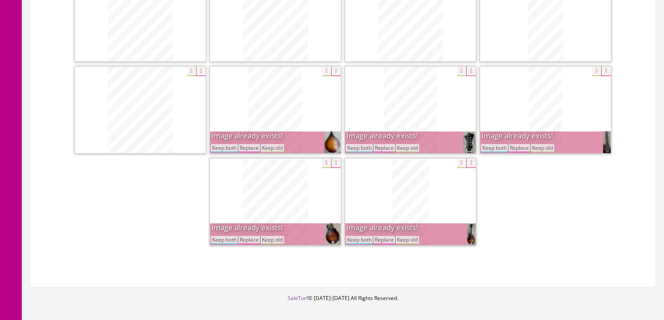
drag, startPoint x: 223, startPoint y: 148, endPoint x: 240, endPoint y: 148, distance: 16.6
click at [224, 148] on button "Keep both" at bounding box center [224, 148] width 27 height 8
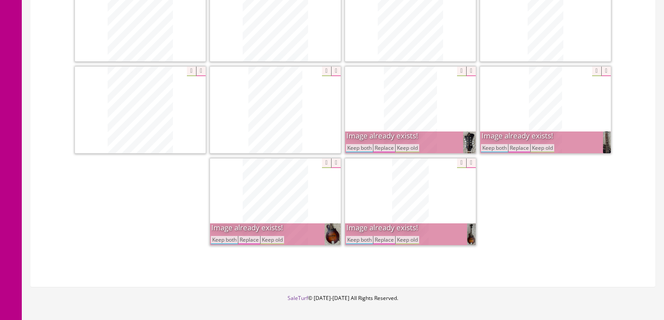
click at [354, 148] on button "Keep both" at bounding box center [359, 148] width 27 height 8
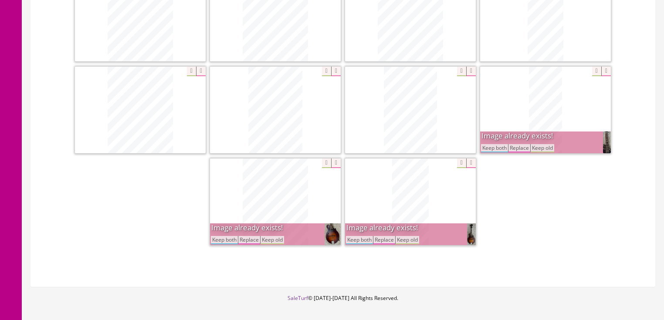
drag, startPoint x: 489, startPoint y: 148, endPoint x: 478, endPoint y: 153, distance: 12.5
click at [489, 148] on button "Keep both" at bounding box center [494, 148] width 27 height 8
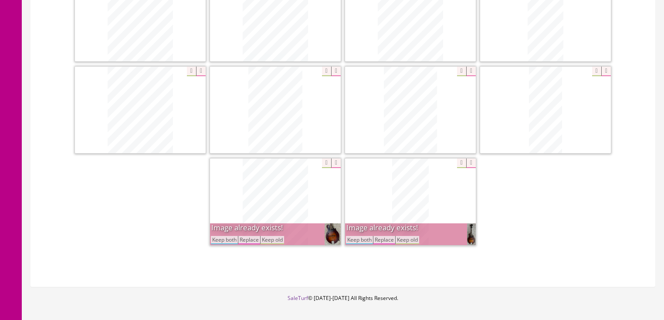
click at [368, 236] on button "Keep both" at bounding box center [359, 240] width 27 height 8
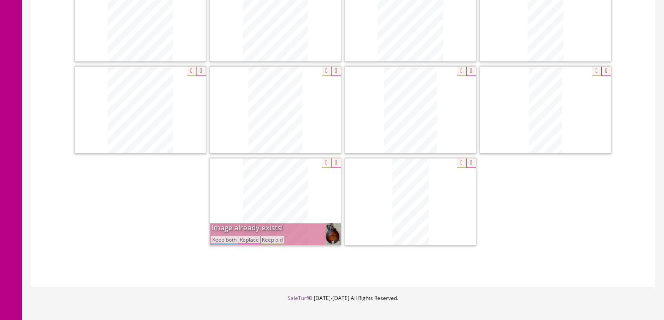
click at [225, 241] on button "Keep both" at bounding box center [224, 240] width 27 height 8
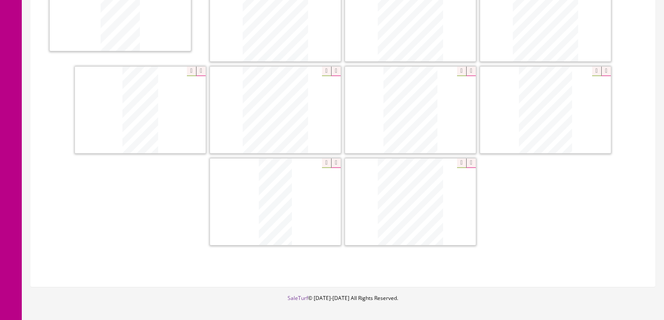
drag, startPoint x: 406, startPoint y: 226, endPoint x: 118, endPoint y: 35, distance: 346.3
drag, startPoint x: 135, startPoint y: 129, endPoint x: 272, endPoint y: 37, distance: 164.9
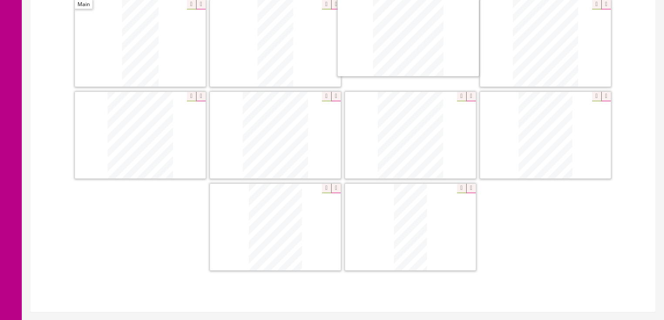
scroll to position [228, 0]
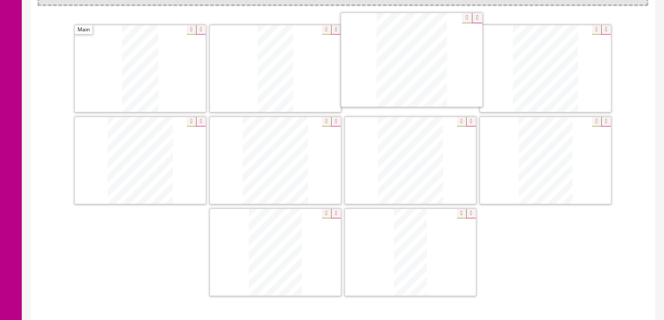
drag, startPoint x: 381, startPoint y: 184, endPoint x: 392, endPoint y: 59, distance: 125.6
drag, startPoint x: 418, startPoint y: 126, endPoint x: 491, endPoint y: 99, distance: 77.9
drag, startPoint x: 272, startPoint y: 255, endPoint x: 111, endPoint y: 157, distance: 188.6
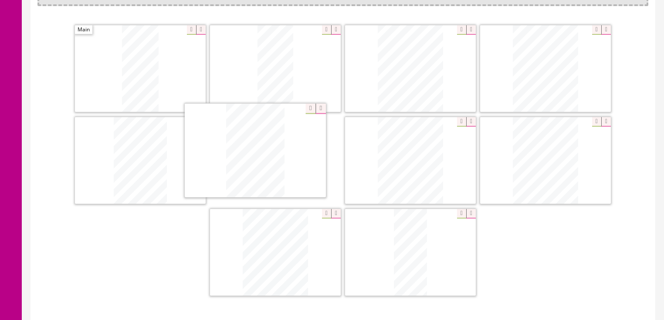
drag, startPoint x: 266, startPoint y: 270, endPoint x: 284, endPoint y: 194, distance: 78.8
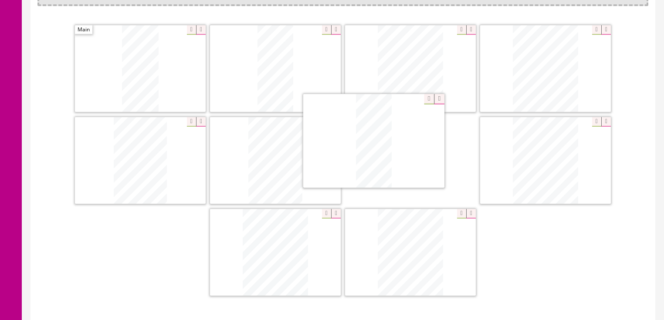
drag, startPoint x: 396, startPoint y: 251, endPoint x: 378, endPoint y: 164, distance: 89.0
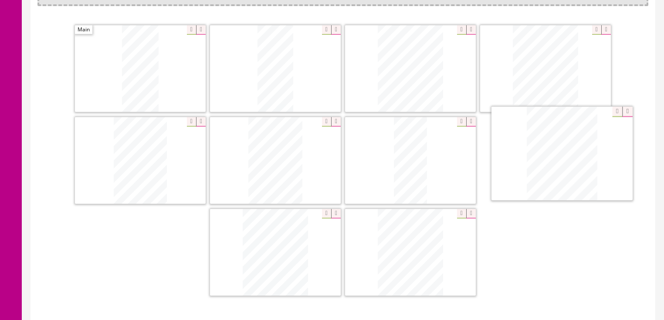
drag, startPoint x: 406, startPoint y: 235, endPoint x: 551, endPoint y: 148, distance: 169.1
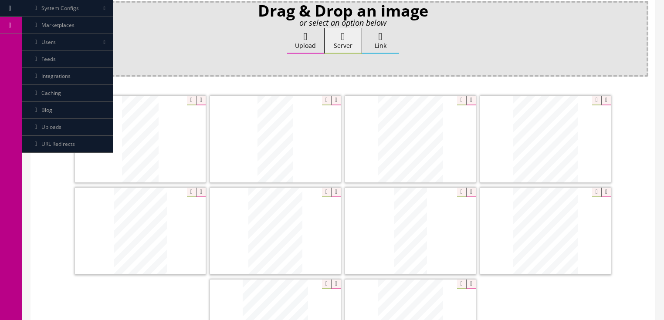
scroll to position [124, 0]
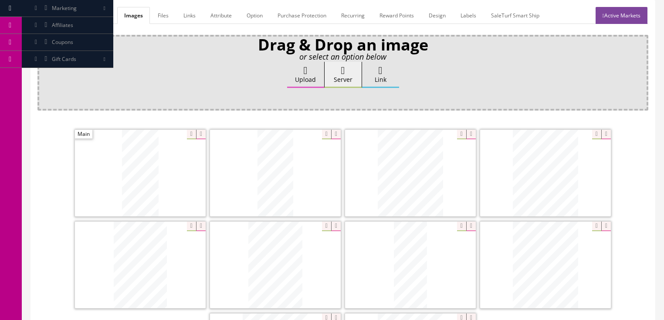
click at [49, 14] on link "General" at bounding box center [54, 15] width 34 height 17
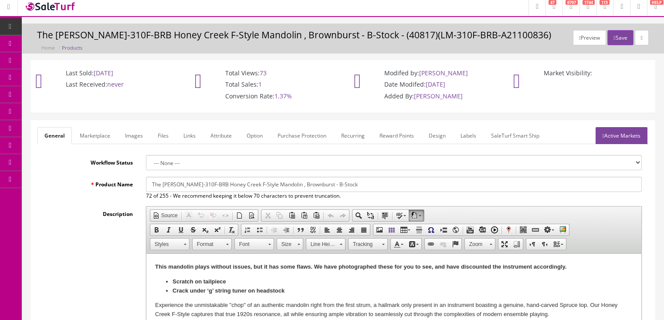
scroll to position [0, 0]
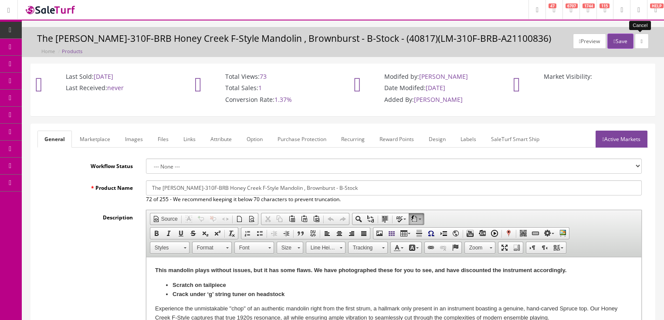
click at [641, 43] on icon at bounding box center [642, 41] width 2 height 5
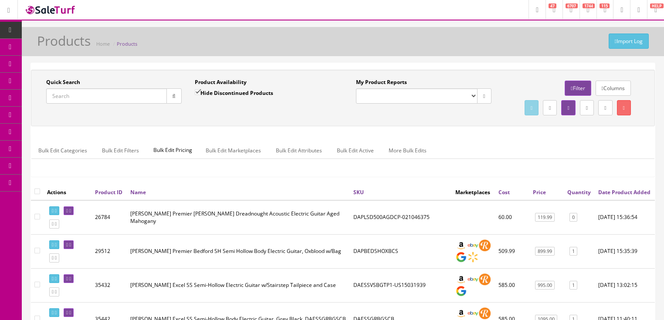
click at [146, 95] on input "Quick Search" at bounding box center [106, 96] width 121 height 15
type input "lm-310"
click at [195, 91] on input "Hide Discontinued Products" at bounding box center [198, 92] width 6 height 6
checkbox input "false"
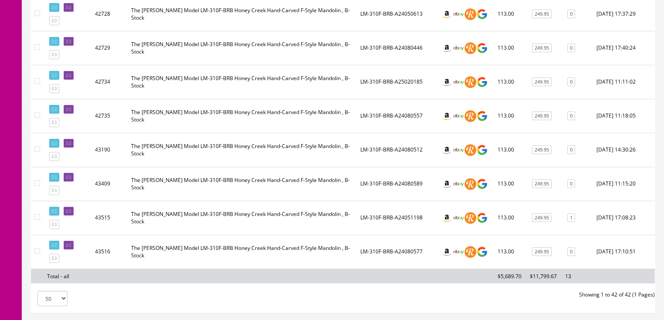
scroll to position [1360, 0]
click at [71, 177] on icon at bounding box center [70, 177] width 2 height 5
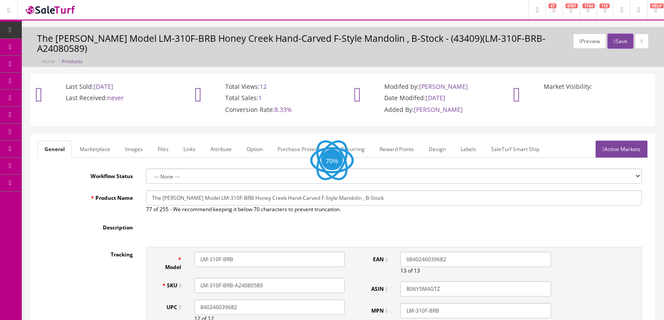
click at [129, 141] on link "Images" at bounding box center [134, 149] width 32 height 17
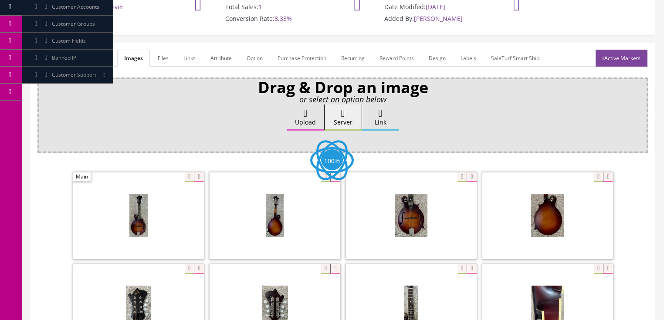
scroll to position [174, 0]
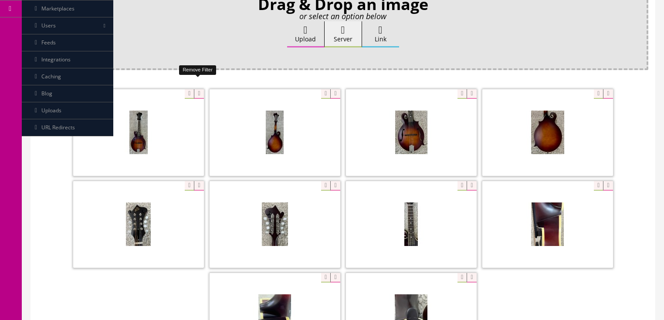
click at [197, 89] on icon at bounding box center [199, 94] width 10 height 10
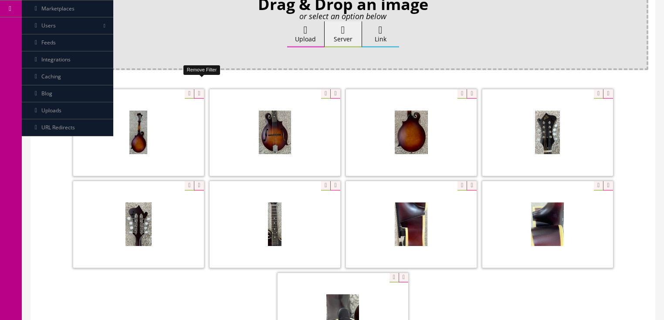
click at [197, 89] on icon at bounding box center [199, 94] width 10 height 10
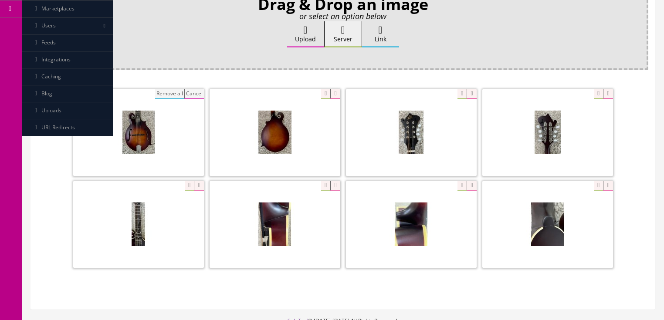
click at [167, 89] on button "Remove all" at bounding box center [169, 94] width 29 height 10
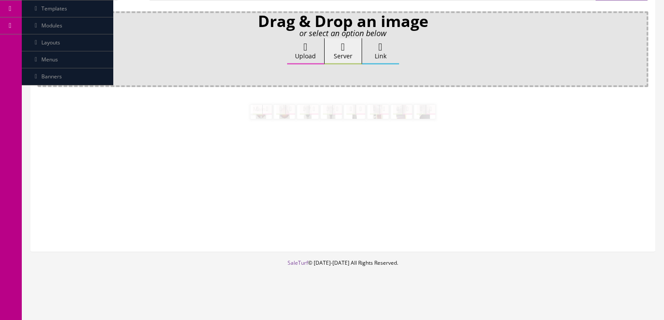
scroll to position [146, 0]
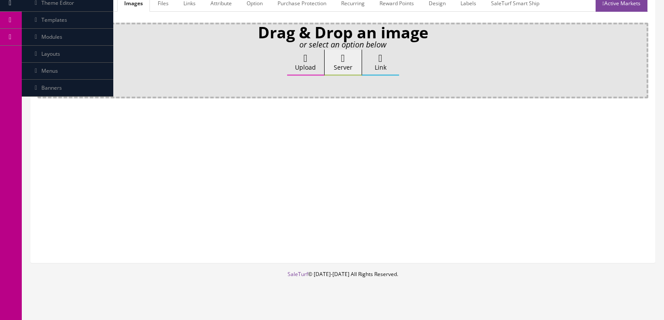
click at [297, 52] on label "Upload" at bounding box center [305, 63] width 37 height 26
click at [44, 52] on input "Upload" at bounding box center [44, 54] width 0 height 9
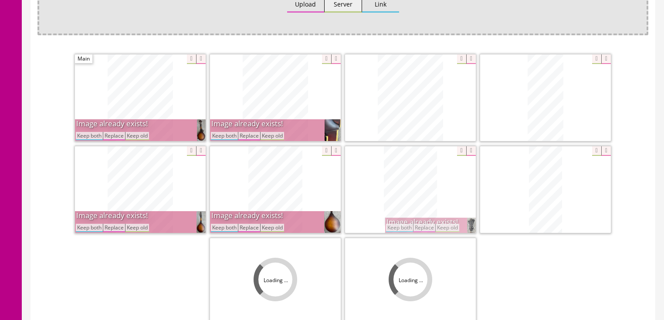
scroll to position [244, 0]
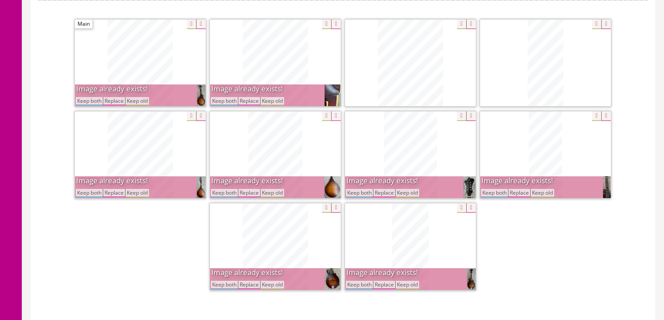
click at [95, 97] on button "Keep both" at bounding box center [89, 101] width 27 height 8
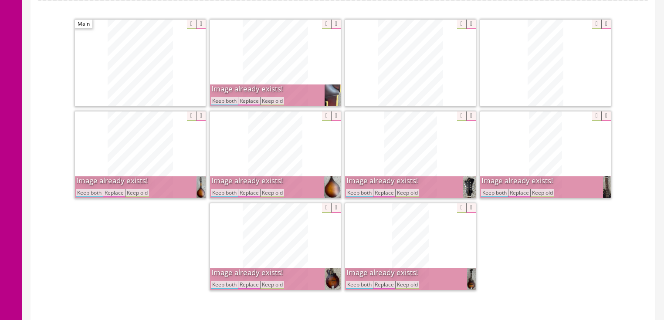
drag, startPoint x: 218, startPoint y: 90, endPoint x: 220, endPoint y: 108, distance: 18.4
click at [219, 97] on button "Keep both" at bounding box center [224, 101] width 27 height 8
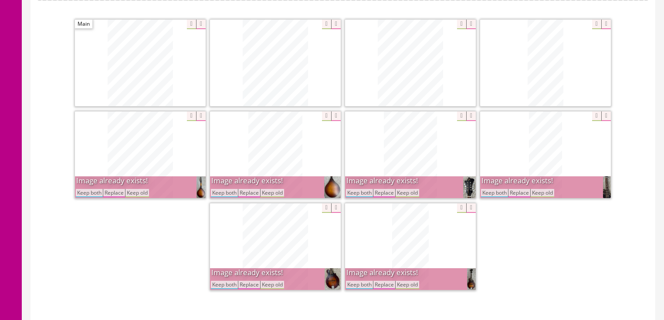
click at [224, 189] on button "Keep both" at bounding box center [224, 193] width 27 height 8
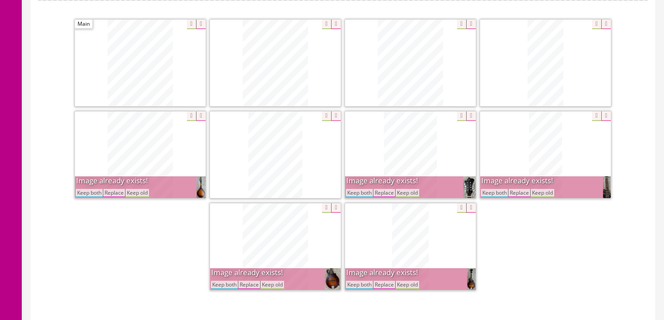
drag, startPoint x: 88, startPoint y: 180, endPoint x: 170, endPoint y: 181, distance: 82.4
click at [88, 189] on button "Keep both" at bounding box center [89, 193] width 27 height 8
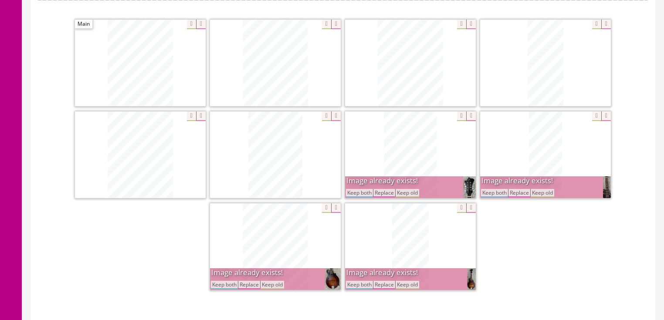
drag, startPoint x: 351, startPoint y: 183, endPoint x: 436, endPoint y: 183, distance: 84.6
click at [354, 189] on button "Keep both" at bounding box center [359, 193] width 27 height 8
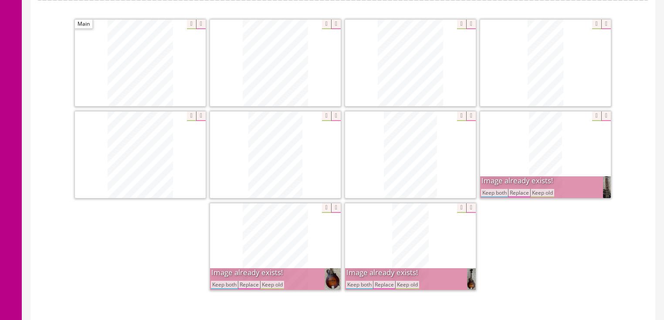
drag, startPoint x: 494, startPoint y: 183, endPoint x: 449, endPoint y: 211, distance: 53.6
click at [494, 189] on button "Keep both" at bounding box center [494, 193] width 27 height 8
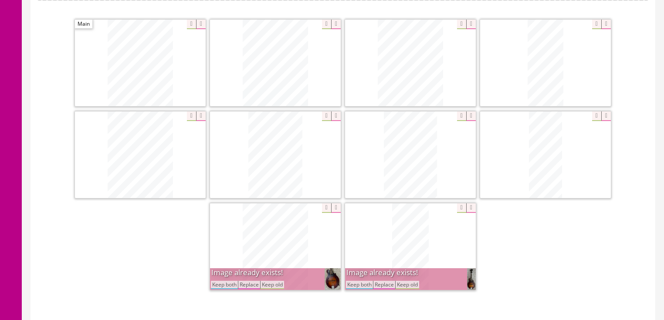
click at [359, 281] on button "Keep both" at bounding box center [359, 285] width 27 height 8
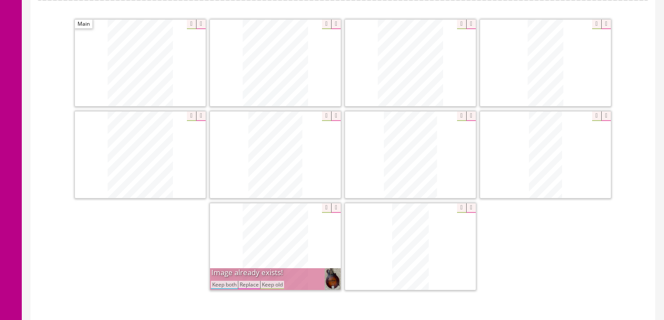
click at [227, 281] on button "Keep both" at bounding box center [224, 285] width 27 height 8
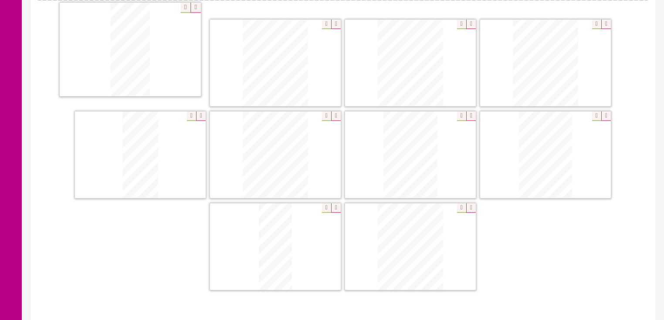
drag, startPoint x: 408, startPoint y: 245, endPoint x: 127, endPoint y: 48, distance: 342.5
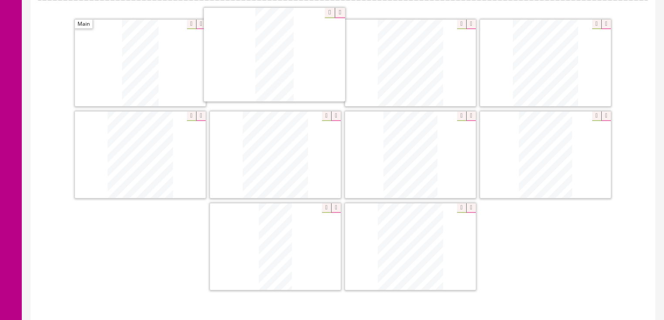
drag, startPoint x: 155, startPoint y: 110, endPoint x: 305, endPoint y: 66, distance: 156.3
drag, startPoint x: 395, startPoint y: 211, endPoint x: 388, endPoint y: 19, distance: 192.0
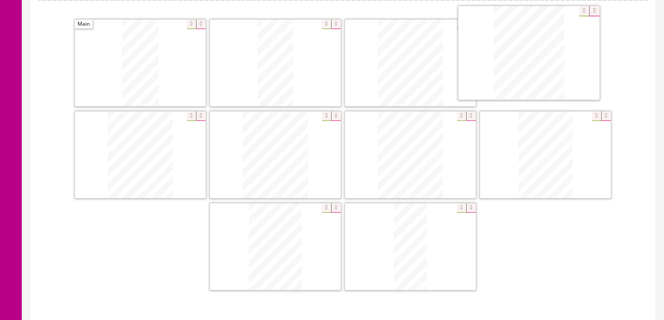
drag, startPoint x: 431, startPoint y: 105, endPoint x: 502, endPoint y: 54, distance: 87.6
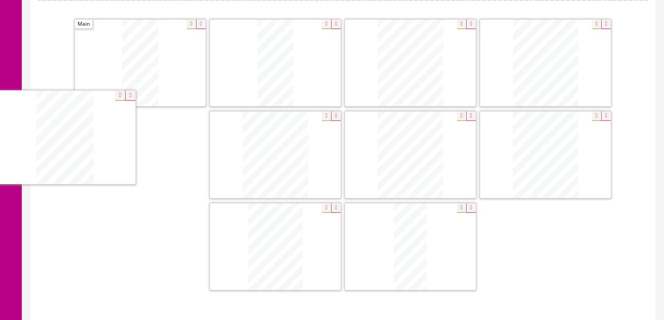
drag, startPoint x: 260, startPoint y: 231, endPoint x: 72, endPoint y: 133, distance: 211.4
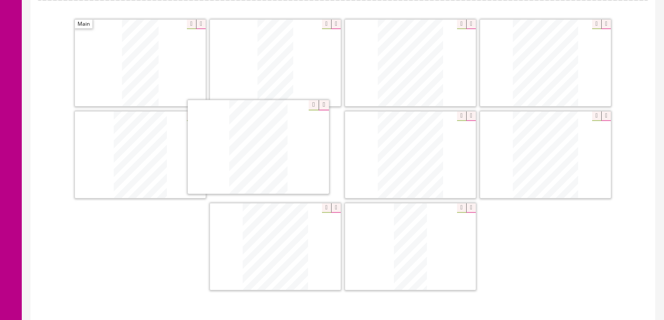
drag, startPoint x: 269, startPoint y: 232, endPoint x: 273, endPoint y: 159, distance: 73.8
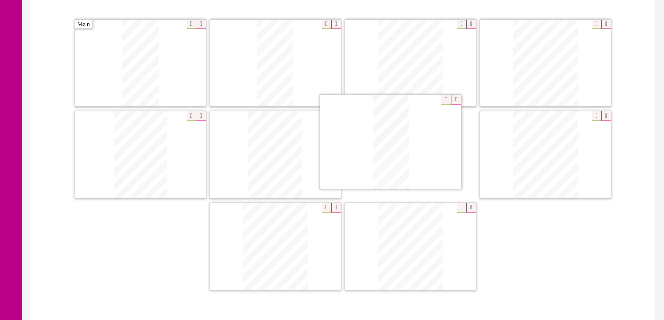
drag, startPoint x: 396, startPoint y: 229, endPoint x: 380, endPoint y: 137, distance: 93.3
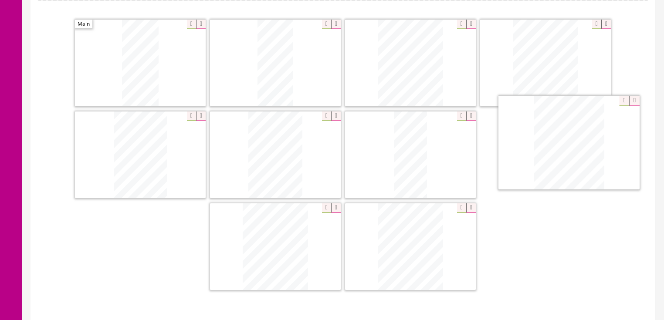
drag, startPoint x: 400, startPoint y: 236, endPoint x: 478, endPoint y: 146, distance: 119.0
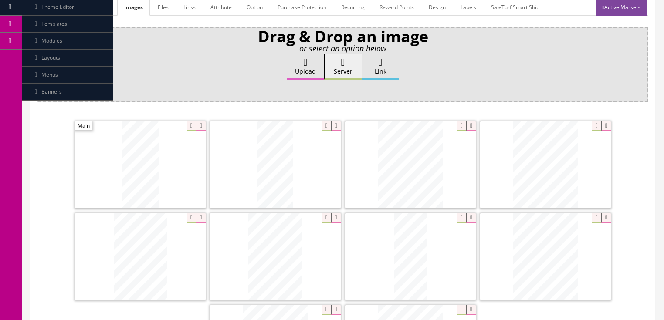
scroll to position [70, 0]
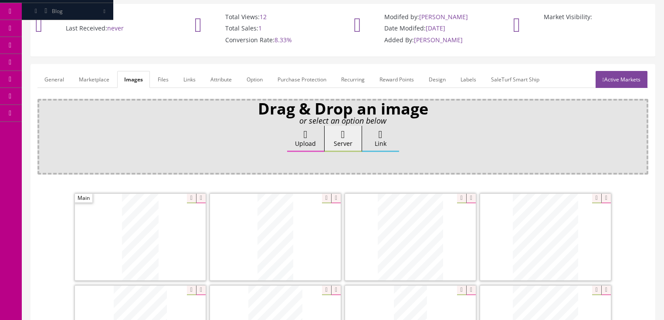
click at [53, 71] on link "General" at bounding box center [54, 79] width 34 height 17
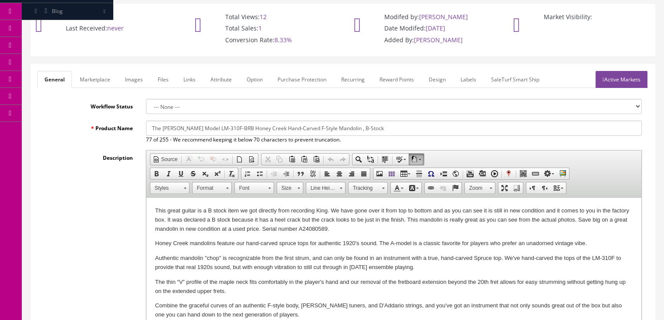
click at [337, 229] on p "This great guitar is a B stock item we got directly from recording King. We hav…" at bounding box center [394, 220] width 478 height 27
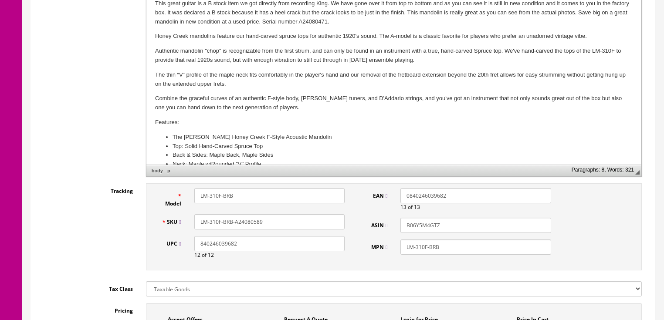
scroll to position [279, 0]
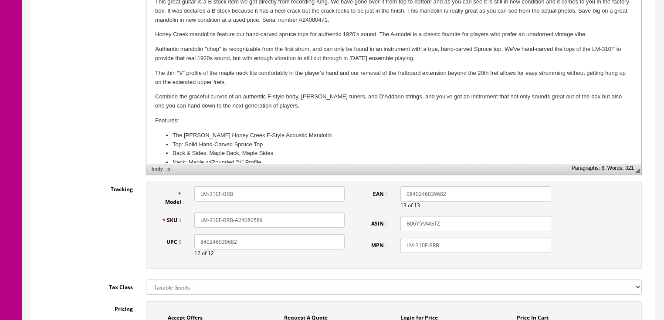
drag, startPoint x: 252, startPoint y: 211, endPoint x: 287, endPoint y: 211, distance: 34.4
click at [287, 213] on input "LM-310F-BRB-A24080589" at bounding box center [269, 220] width 150 height 15
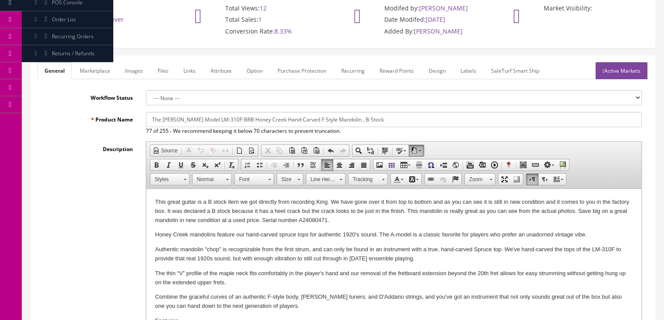
scroll to position [70, 0]
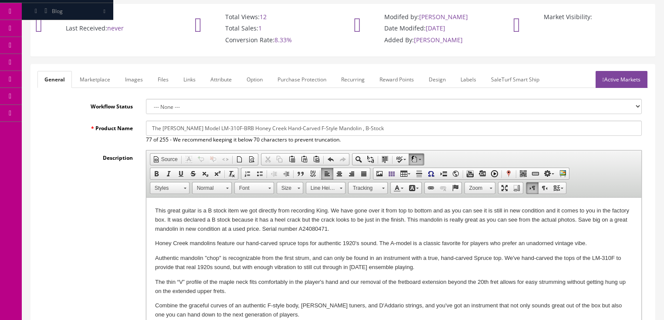
type input "LM-310F-BRB-A24080471"
click at [96, 71] on link "Marketplace" at bounding box center [95, 79] width 44 height 17
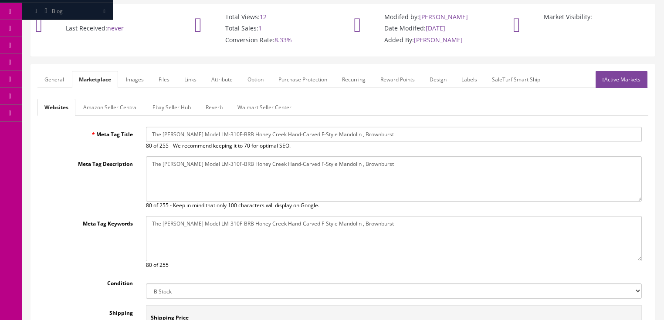
click at [113, 99] on link "Amazon Seller Central" at bounding box center [110, 107] width 68 height 17
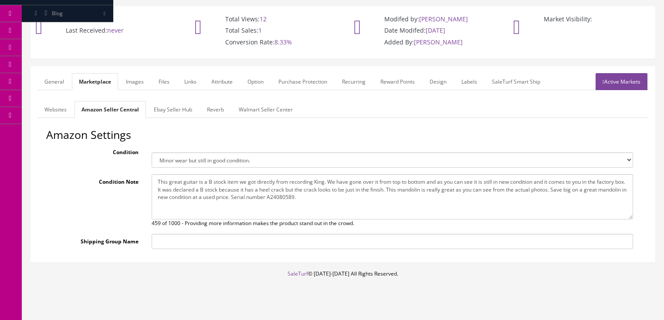
click at [317, 191] on textarea "This great guitar is a B stock item we got directly from recording King. We hav…" at bounding box center [393, 196] width 482 height 45
type textarea "This great guitar is a B stock item we got directly from recording King. We hav…"
click at [160, 103] on link "Ebay Seller Hub" at bounding box center [173, 109] width 52 height 17
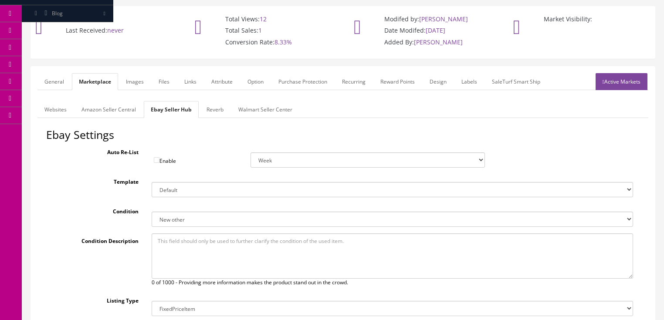
click at [621, 73] on link "Active Markets" at bounding box center [622, 81] width 52 height 17
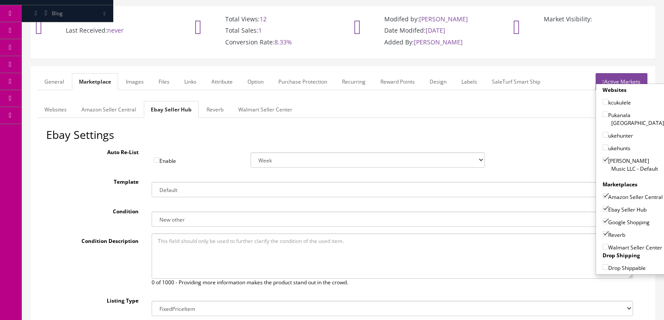
click at [625, 73] on link "Active Markets" at bounding box center [622, 81] width 52 height 17
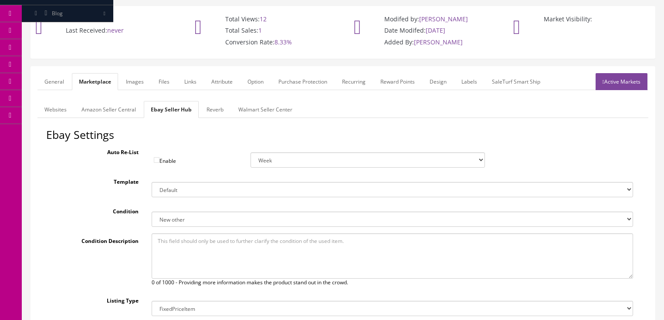
drag, startPoint x: 59, startPoint y: 73, endPoint x: 59, endPoint y: 78, distance: 4.8
click at [59, 73] on link "General" at bounding box center [54, 81] width 34 height 17
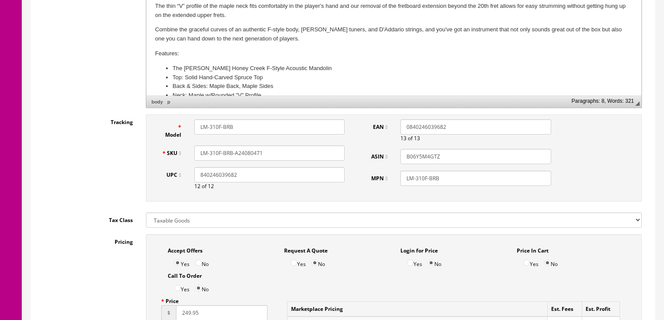
scroll to position [347, 0]
drag, startPoint x: 266, startPoint y: 141, endPoint x: 191, endPoint y: 143, distance: 75.5
click at [191, 145] on div "LM-310F-BRB-A24080471" at bounding box center [270, 152] width 164 height 15
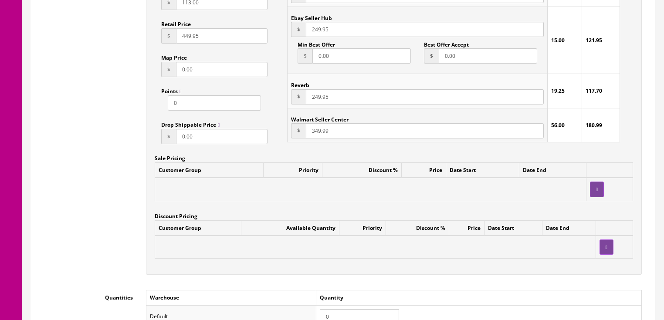
scroll to position [695, 0]
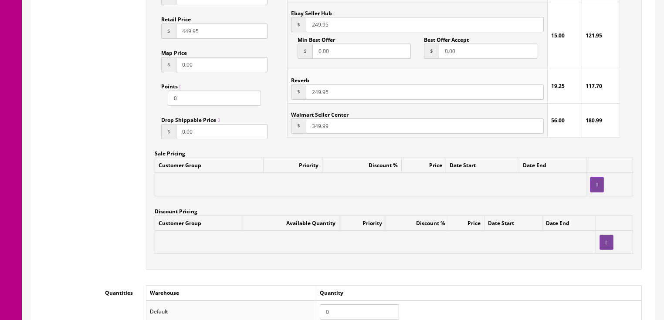
drag, startPoint x: 340, startPoint y: 303, endPoint x: 305, endPoint y: 301, distance: 34.9
click at [305, 301] on tr "Default 0" at bounding box center [394, 312] width 496 height 23
type input "1"
click at [424, 273] on div "Workflow Status --- None --- Product Name The Loar Model LM-310F-BRB Honey Cree…" at bounding box center [342, 149] width 611 height 1352
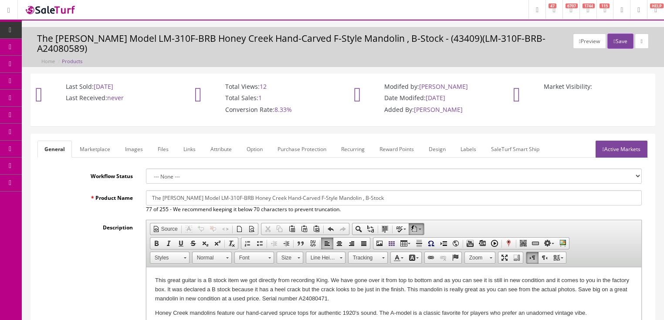
scroll to position [0, 0]
drag, startPoint x: 620, startPoint y: 39, endPoint x: 543, endPoint y: 65, distance: 81.8
click at [620, 40] on button "Save" at bounding box center [621, 41] width 26 height 15
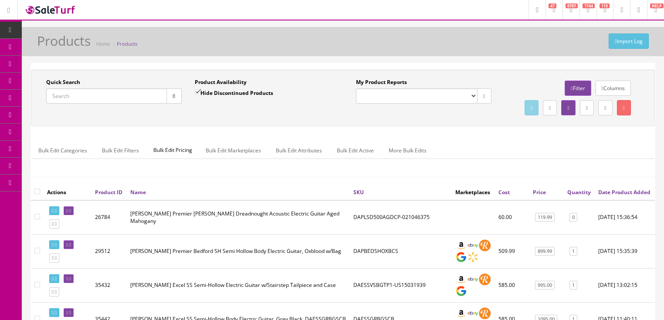
click at [134, 92] on input "Quick Search" at bounding box center [106, 96] width 121 height 15
paste input "LM-310F-BRB-A24080471"
click at [174, 96] on icon "button" at bounding box center [174, 96] width 3 height 5
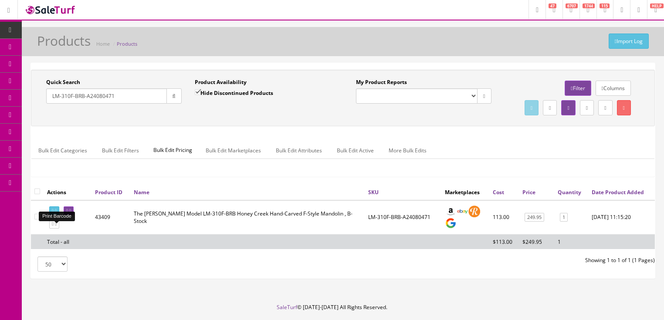
click at [57, 214] on icon at bounding box center [56, 211] width 2 height 5
drag, startPoint x: 84, startPoint y: 97, endPoint x: 150, endPoint y: 100, distance: 66.3
click at [150, 99] on input "LM-310F-BRB-A24080471" at bounding box center [106, 96] width 121 height 15
type input "LM-310F-BRB"
click at [199, 94] on input "Hide Discontinued Products" at bounding box center [198, 92] width 6 height 6
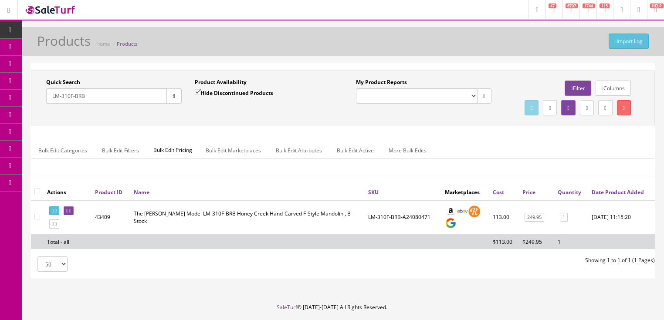
checkbox input "false"
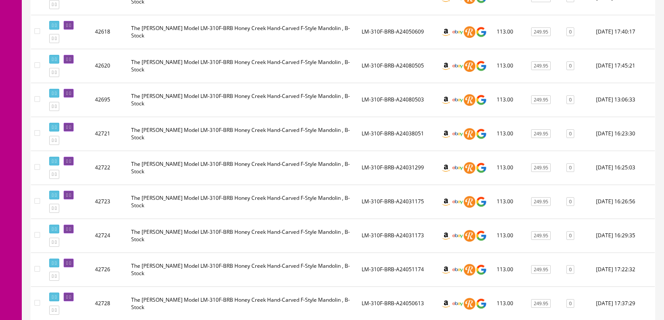
scroll to position [977, 0]
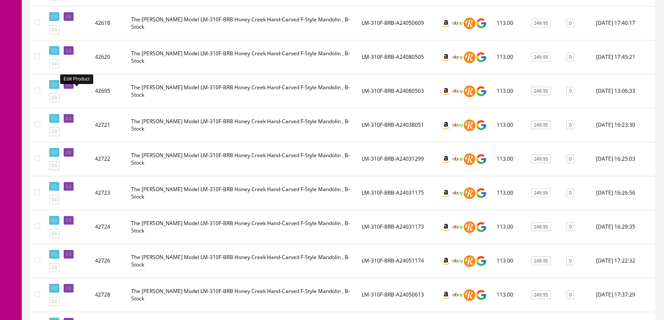
click at [74, 89] on link at bounding box center [69, 84] width 10 height 9
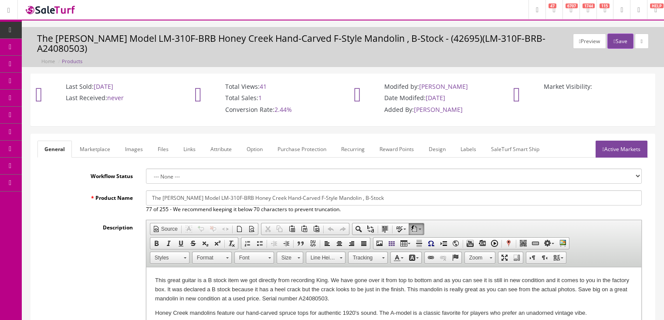
click at [131, 141] on link "Images" at bounding box center [134, 149] width 32 height 17
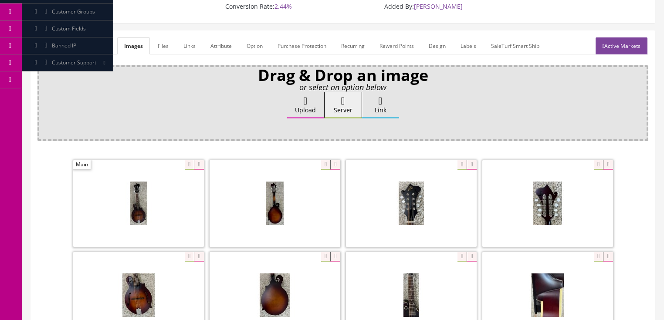
scroll to position [105, 0]
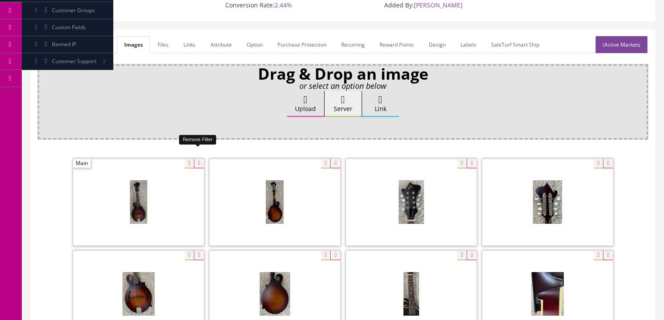
click at [198, 159] on icon at bounding box center [199, 164] width 10 height 10
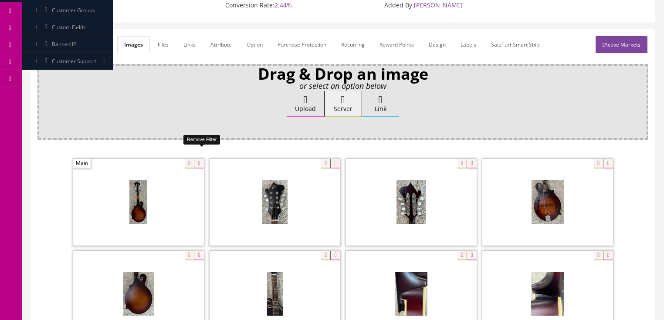
click at [198, 159] on icon at bounding box center [199, 164] width 10 height 10
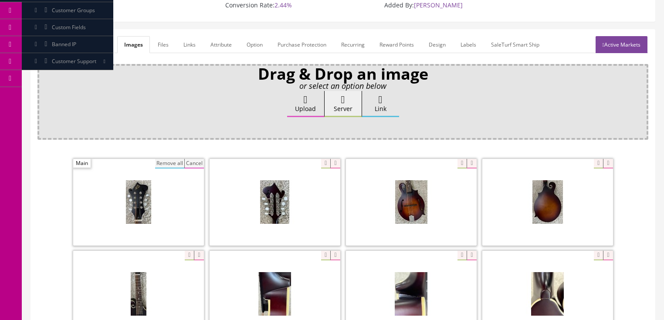
click at [165, 159] on button "Remove all" at bounding box center [169, 164] width 29 height 10
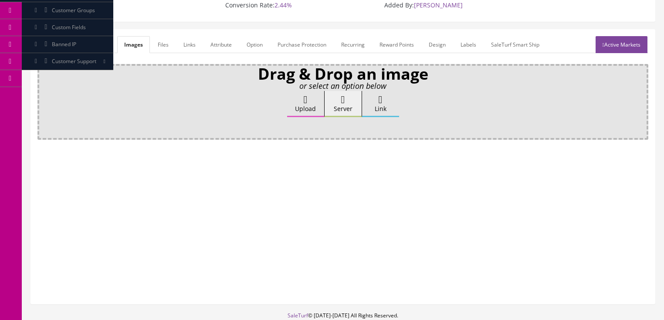
click at [300, 98] on label "Upload" at bounding box center [305, 104] width 37 height 26
click at [44, 98] on input "Upload" at bounding box center [44, 95] width 0 height 9
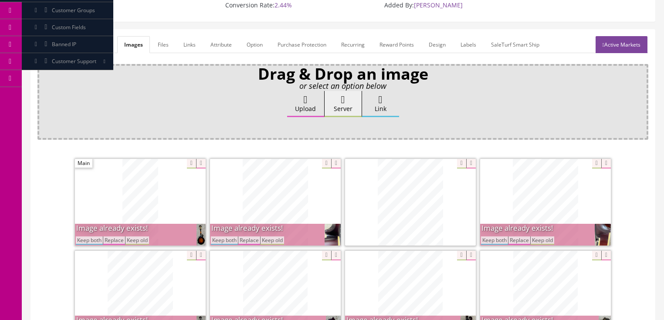
drag, startPoint x: 94, startPoint y: 231, endPoint x: 126, endPoint y: 224, distance: 32.9
click at [95, 237] on button "Keep both" at bounding box center [89, 241] width 27 height 8
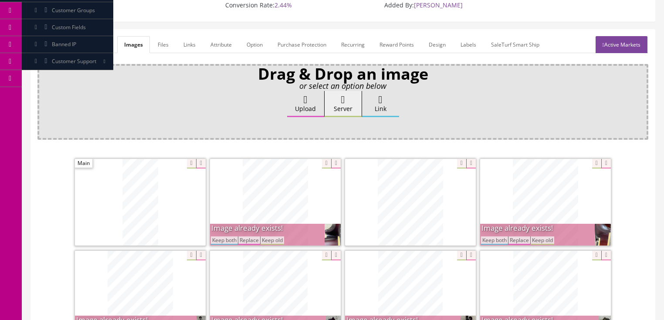
drag, startPoint x: 215, startPoint y: 229, endPoint x: 225, endPoint y: 228, distance: 10.5
click at [220, 237] on button "Keep both" at bounding box center [224, 241] width 27 height 8
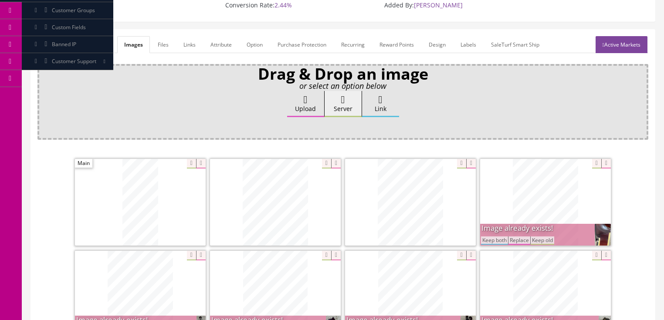
click at [487, 237] on button "Keep both" at bounding box center [494, 241] width 27 height 8
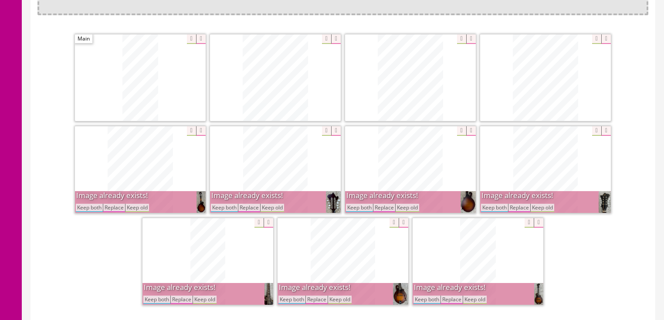
scroll to position [244, 0]
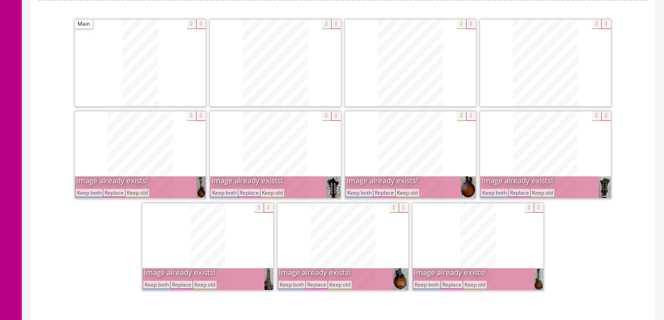
click at [492, 189] on button "Keep both" at bounding box center [494, 193] width 27 height 8
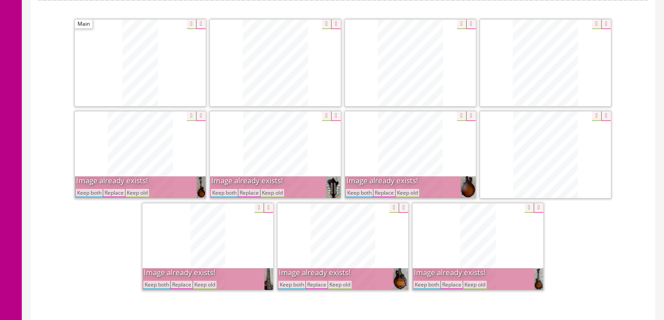
drag, startPoint x: 367, startPoint y: 182, endPoint x: 287, endPoint y: 182, distance: 79.4
click at [366, 189] on button "Keep both" at bounding box center [359, 193] width 27 height 8
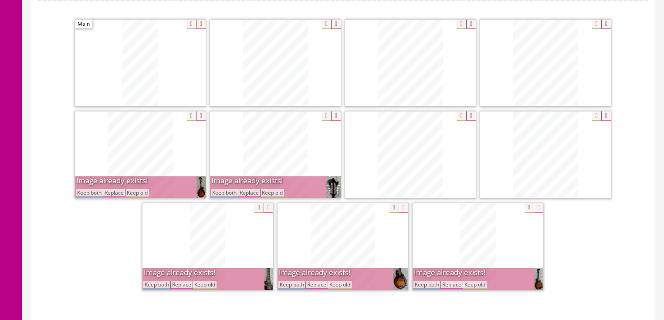
click at [227, 189] on button "Keep both" at bounding box center [224, 193] width 27 height 8
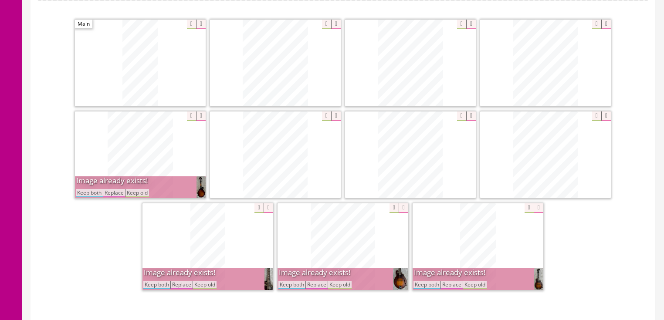
drag, startPoint x: 86, startPoint y: 182, endPoint x: 108, endPoint y: 195, distance: 25.4
click at [91, 189] on button "Keep both" at bounding box center [89, 193] width 27 height 8
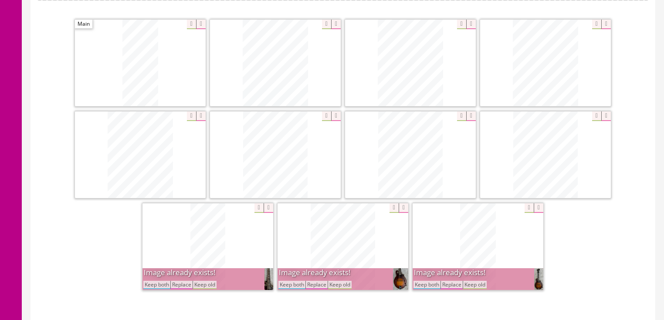
click at [161, 281] on button "Keep both" at bounding box center [156, 285] width 27 height 8
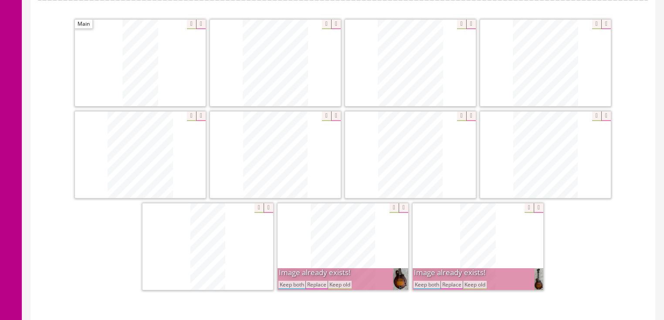
drag, startPoint x: 292, startPoint y: 271, endPoint x: 336, endPoint y: 271, distance: 43.6
click at [294, 281] on button "Keep both" at bounding box center [292, 285] width 27 height 8
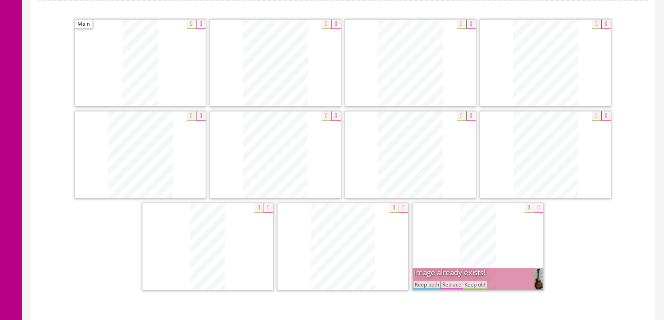
click at [429, 281] on button "Keep both" at bounding box center [427, 285] width 27 height 8
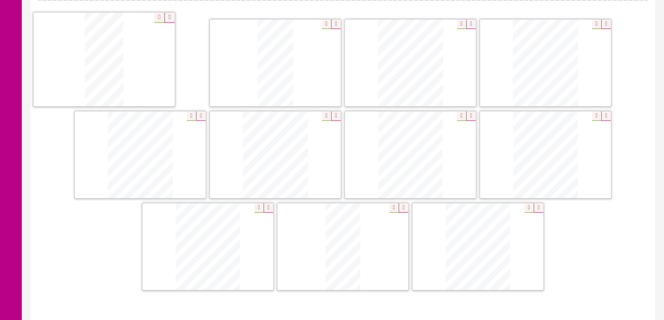
drag, startPoint x: 458, startPoint y: 254, endPoint x: 108, endPoint y: 78, distance: 391.1
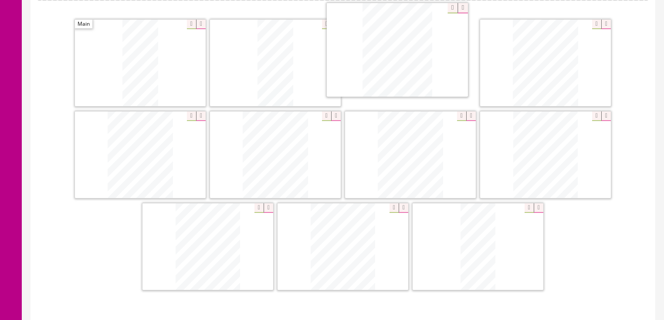
drag, startPoint x: 444, startPoint y: 204, endPoint x: 394, endPoint y: 41, distance: 170.6
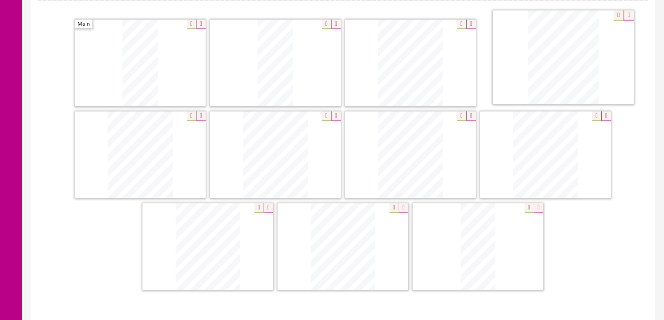
drag, startPoint x: 146, startPoint y: 134, endPoint x: 549, endPoint y: 40, distance: 414.3
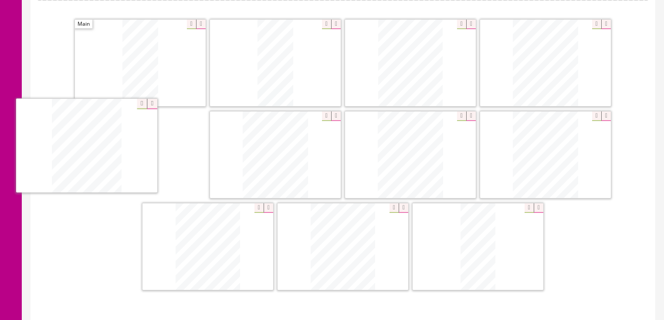
drag, startPoint x: 342, startPoint y: 235, endPoint x: 127, endPoint y: 158, distance: 228.4
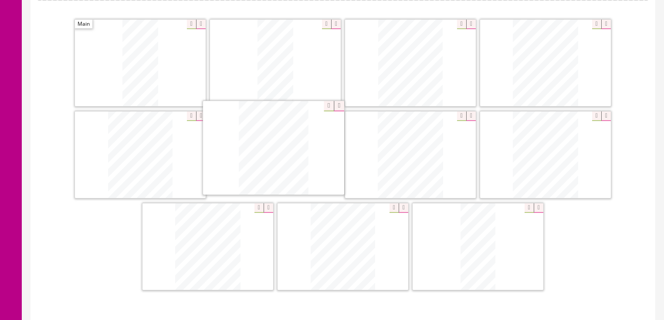
drag, startPoint x: 325, startPoint y: 240, endPoint x: 255, endPoint y: 142, distance: 119.8
drag, startPoint x: 466, startPoint y: 237, endPoint x: 375, endPoint y: 138, distance: 134.5
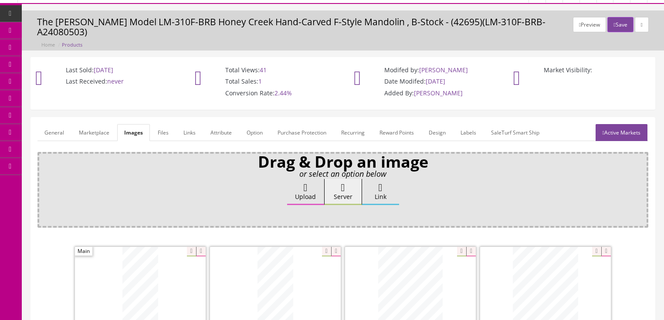
scroll to position [0, 0]
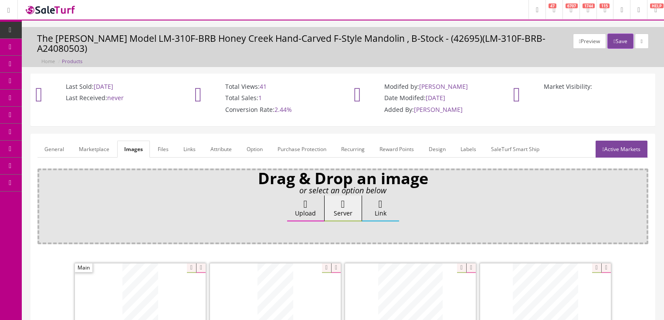
click at [51, 141] on link "General" at bounding box center [54, 149] width 34 height 17
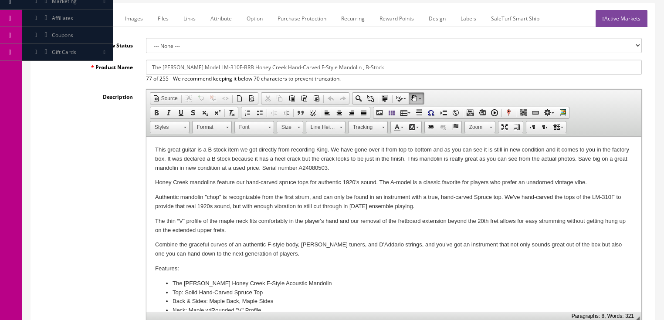
scroll to position [140, 0]
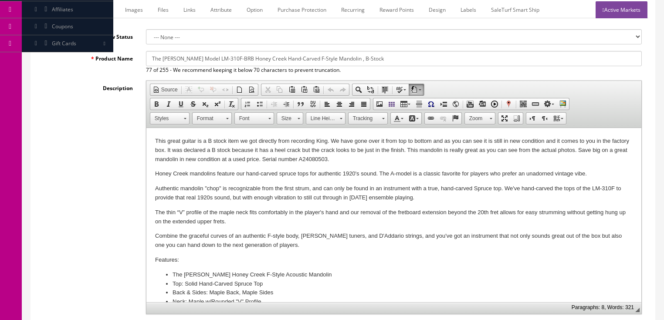
click at [325, 161] on p "This great guitar is a B stock item we got directly from recording King. We hav…" at bounding box center [394, 150] width 478 height 27
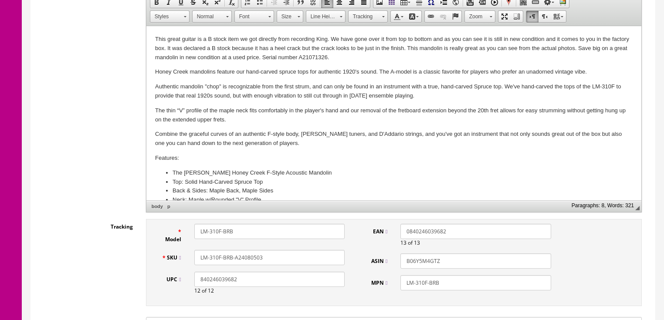
scroll to position [279, 0]
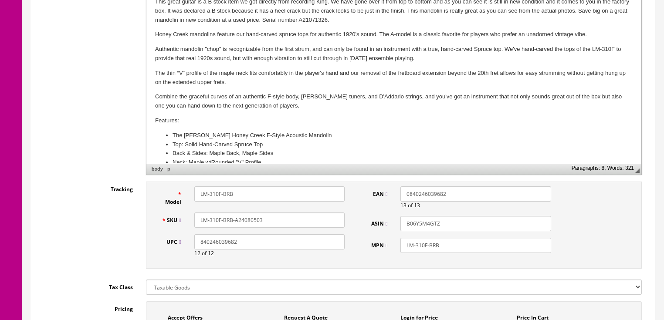
drag, startPoint x: 241, startPoint y: 209, endPoint x: 246, endPoint y: 222, distance: 14.1
click at [241, 213] on input "LM-310F-BRB-A24080503" at bounding box center [269, 220] width 150 height 15
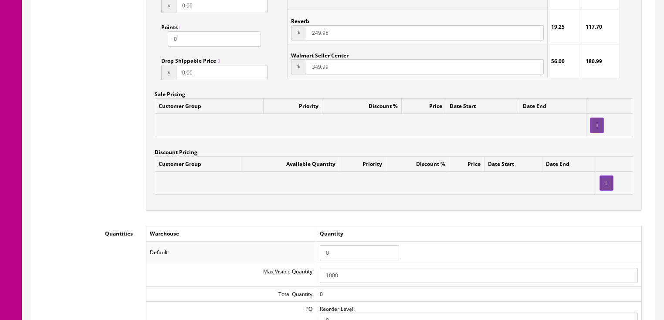
scroll to position [837, 0]
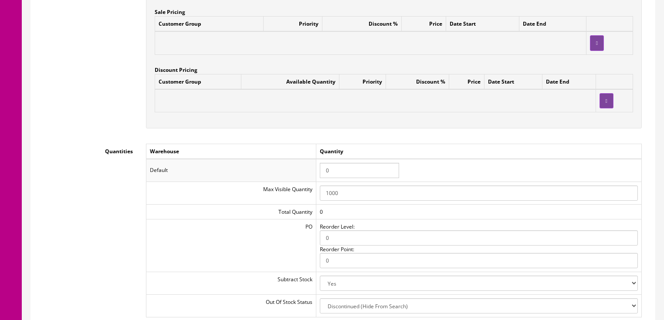
type input "LM-310F-BRB-A21071326"
drag, startPoint x: 338, startPoint y: 166, endPoint x: 311, endPoint y: 159, distance: 28.2
click at [311, 159] on tr "Default 0" at bounding box center [394, 170] width 496 height 23
type input "1"
click at [215, 144] on td "Warehouse" at bounding box center [231, 151] width 170 height 15
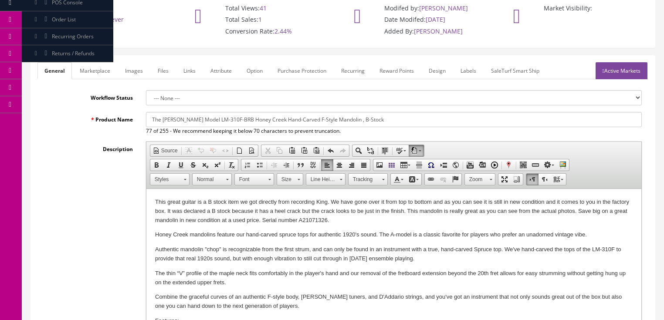
scroll to position [70, 0]
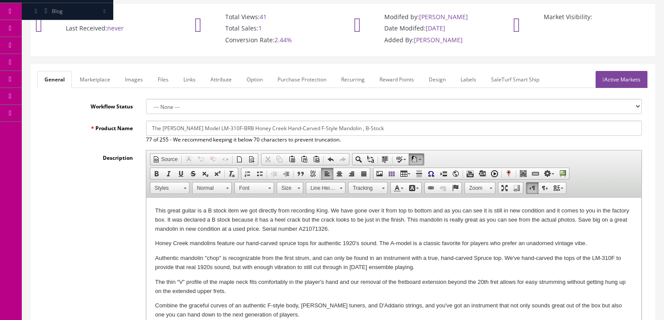
click at [81, 71] on link "Marketplace" at bounding box center [95, 79] width 44 height 17
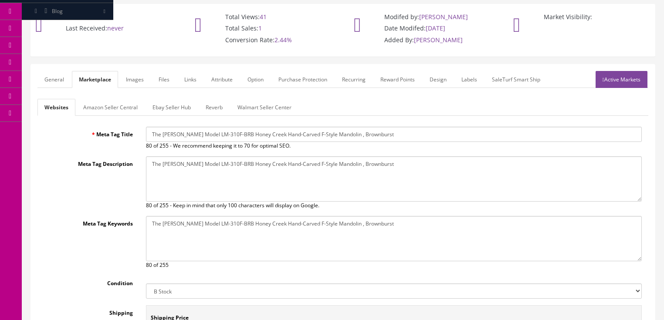
click at [110, 99] on link "Amazon Seller Central" at bounding box center [110, 107] width 68 height 17
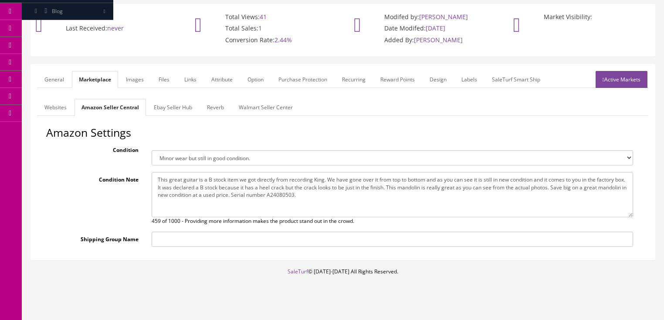
scroll to position [68, 0]
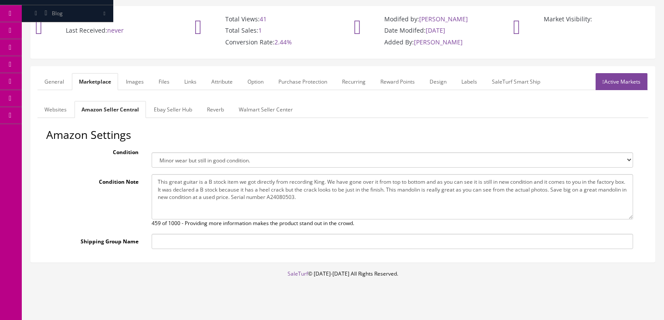
click at [303, 185] on textarea "This great guitar is a B stock item we got directly from recording King. We hav…" at bounding box center [393, 196] width 482 height 45
type textarea "This great guitar is a B stock item we got directly from recording King. We hav…"
click at [67, 73] on link "General" at bounding box center [54, 81] width 34 height 17
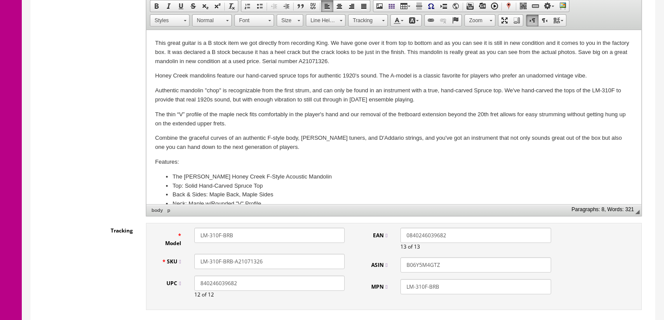
scroll to position [242, 0]
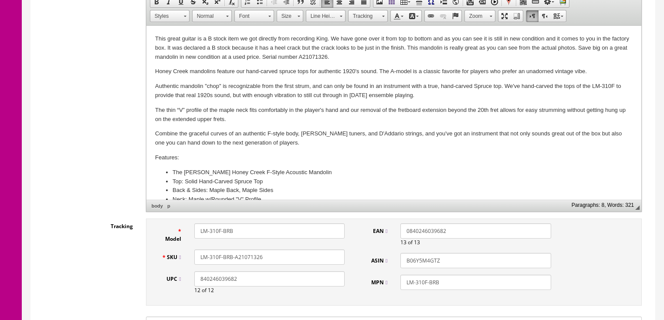
drag, startPoint x: 266, startPoint y: 248, endPoint x: 181, endPoint y: 250, distance: 85.1
click at [181, 250] on div "SKU LM-310F-BRB-A21071326" at bounding box center [253, 257] width 197 height 15
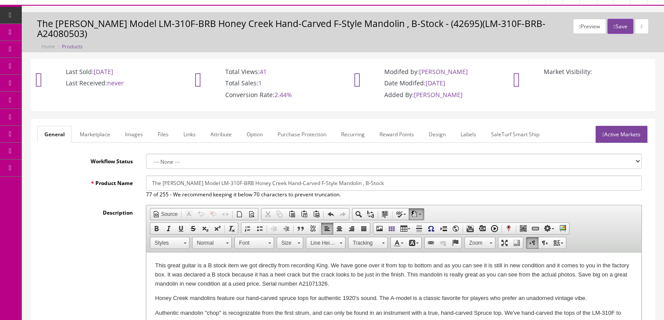
scroll to position [0, 0]
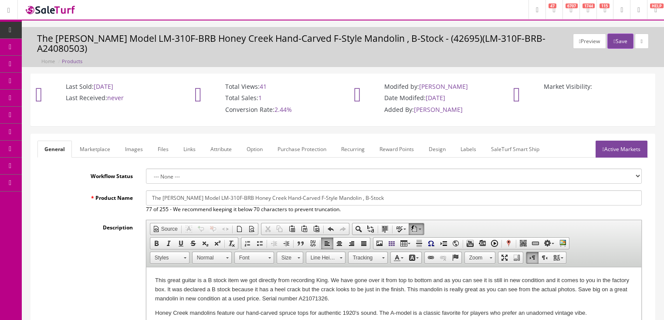
click at [613, 141] on link "Active Markets" at bounding box center [622, 149] width 52 height 17
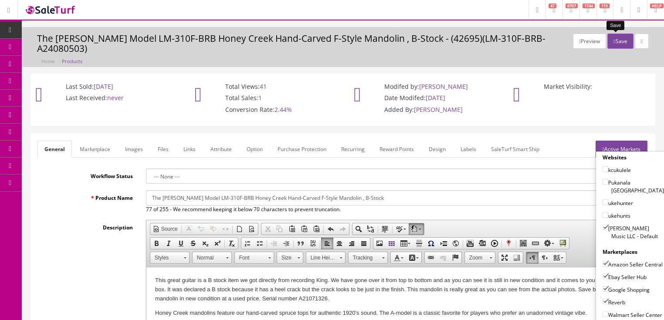
click at [620, 42] on button "Save" at bounding box center [621, 41] width 26 height 15
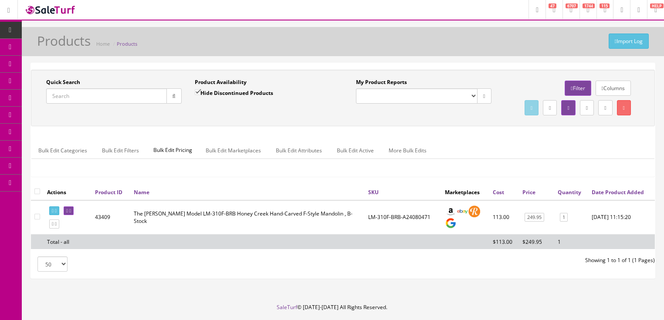
click at [105, 95] on input "Quick Search" at bounding box center [106, 96] width 121 height 15
paste input "LM-310F-BRB-A21071326"
click at [174, 97] on icon "button" at bounding box center [174, 96] width 3 height 5
click at [57, 214] on icon at bounding box center [56, 211] width 2 height 5
drag, startPoint x: 120, startPoint y: 92, endPoint x: 45, endPoint y: 105, distance: 76.6
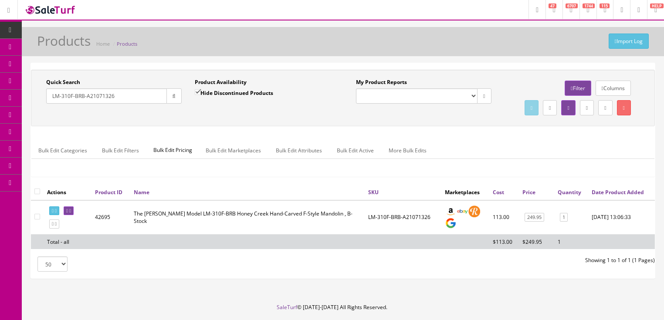
click at [45, 105] on div "Quick Search LM-310F-BRB-A21071326 Date From" at bounding box center [114, 94] width 149 height 32
type input "[PERSON_NAME]"
click at [198, 92] on input "Hide Discontinued Products" at bounding box center [198, 92] width 6 height 6
checkbox input "false"
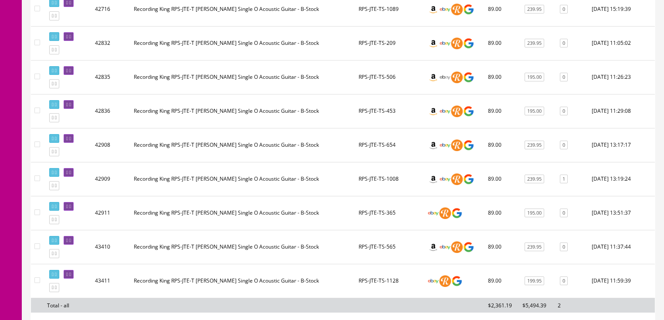
scroll to position [663, 0]
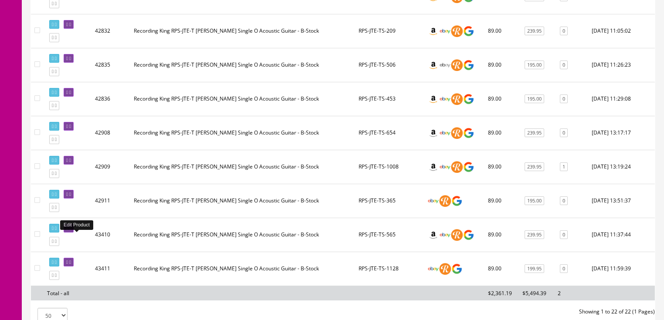
click at [68, 231] on icon at bounding box center [67, 228] width 2 height 5
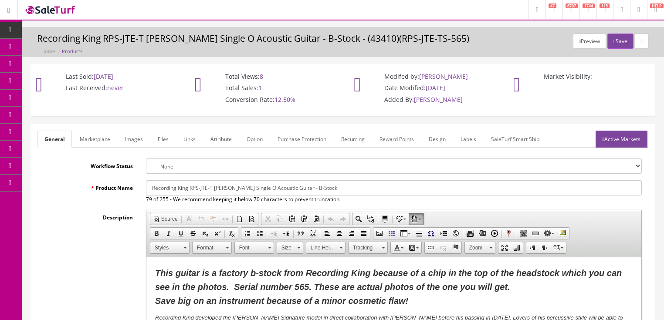
click at [133, 141] on link "Images" at bounding box center [134, 139] width 32 height 17
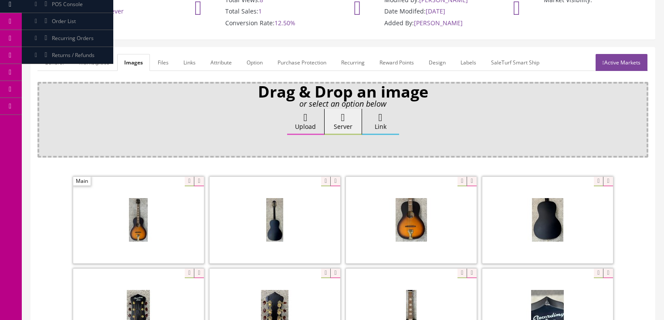
scroll to position [105, 0]
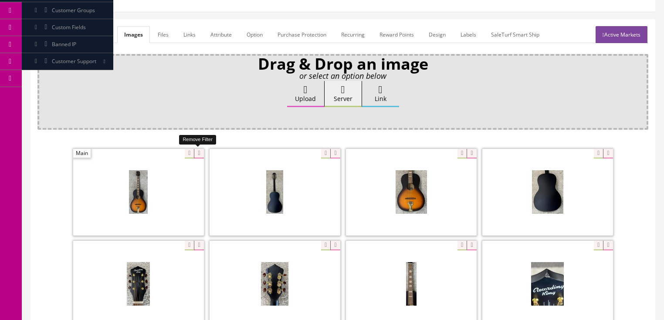
click at [198, 155] on icon at bounding box center [199, 154] width 10 height 10
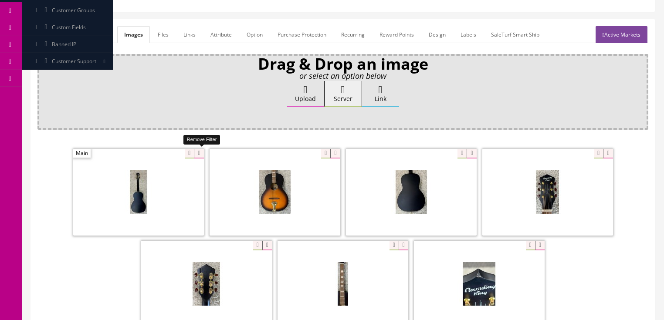
drag, startPoint x: 198, startPoint y: 155, endPoint x: 155, endPoint y: 154, distance: 42.3
click at [197, 155] on icon at bounding box center [199, 154] width 10 height 10
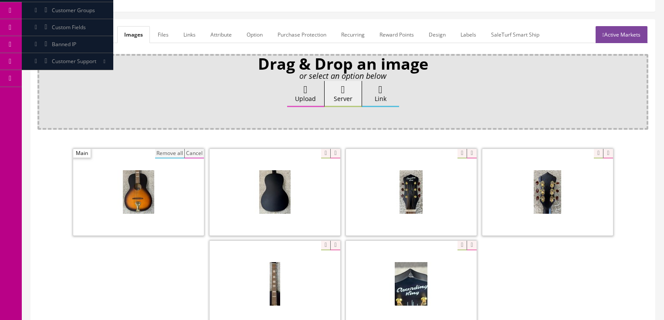
drag, startPoint x: 163, startPoint y: 153, endPoint x: 176, endPoint y: 150, distance: 13.5
click at [164, 153] on button "Remove all" at bounding box center [169, 154] width 29 height 10
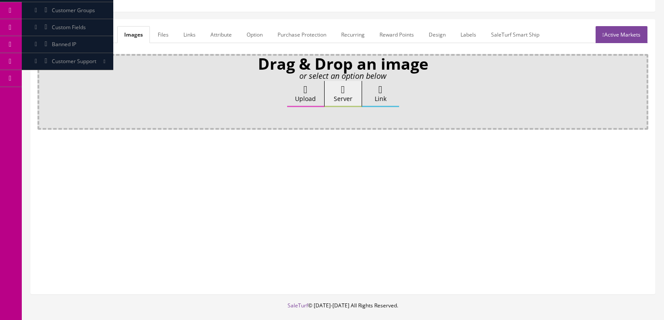
click at [297, 101] on label "Upload" at bounding box center [305, 94] width 37 height 26
click at [44, 90] on input "Upload" at bounding box center [44, 85] width 0 height 9
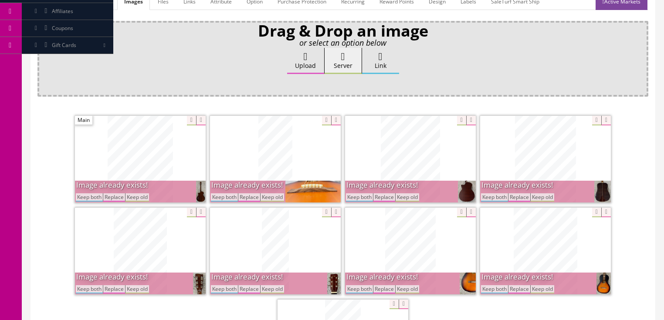
scroll to position [140, 0]
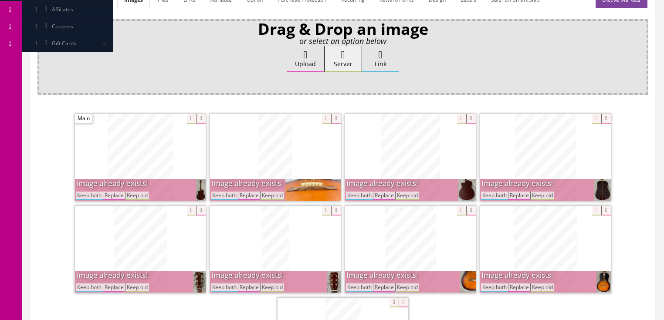
click at [501, 195] on button "Keep both" at bounding box center [494, 196] width 27 height 8
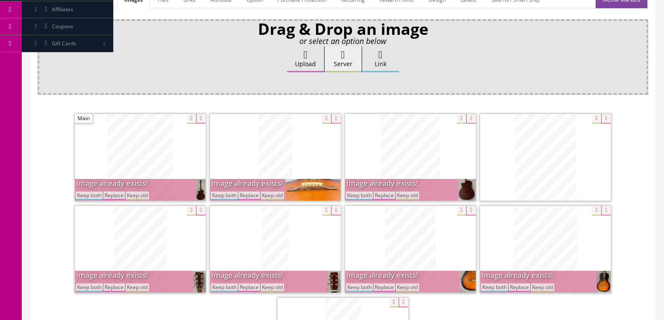
drag, startPoint x: 368, startPoint y: 197, endPoint x: 258, endPoint y: 204, distance: 110.5
click at [368, 197] on button "Keep both" at bounding box center [359, 196] width 27 height 8
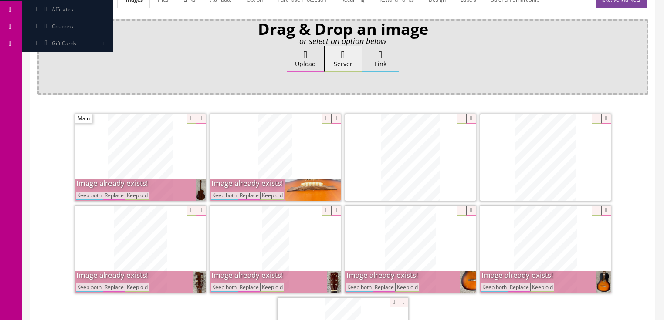
click at [226, 194] on button "Keep both" at bounding box center [224, 196] width 27 height 8
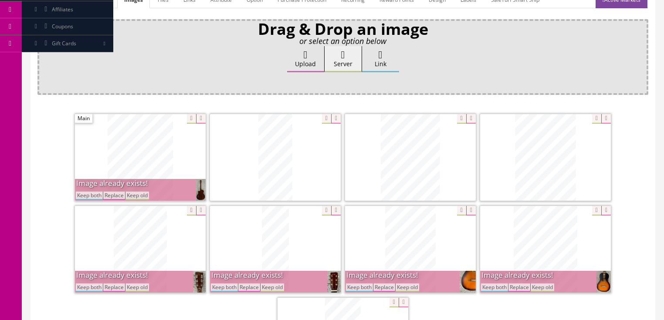
drag, startPoint x: 83, startPoint y: 195, endPoint x: 92, endPoint y: 212, distance: 19.1
click at [84, 195] on button "Keep both" at bounding box center [89, 196] width 27 height 8
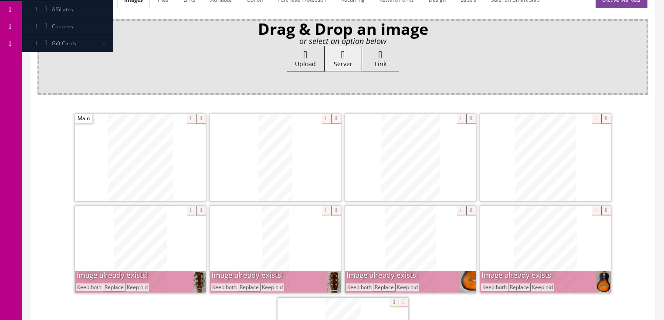
click at [95, 286] on button "Keep both" at bounding box center [89, 288] width 27 height 8
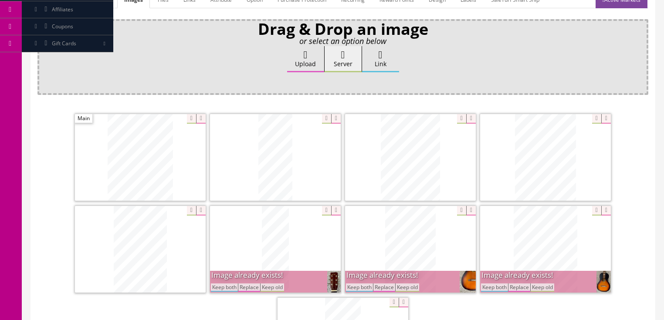
drag, startPoint x: 220, startPoint y: 285, endPoint x: 256, endPoint y: 286, distance: 36.2
click at [226, 286] on button "Keep both" at bounding box center [224, 288] width 27 height 8
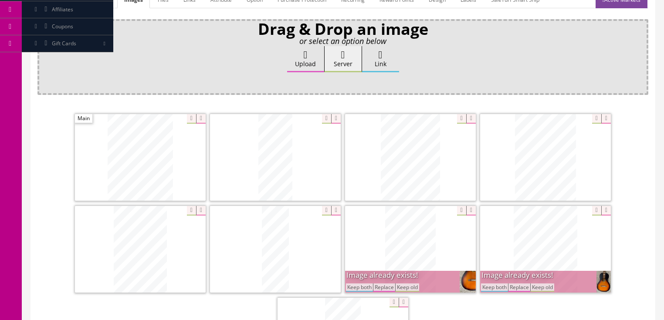
drag, startPoint x: 350, startPoint y: 285, endPoint x: 394, endPoint y: 283, distance: 44.1
click at [355, 285] on button "Keep both" at bounding box center [359, 288] width 27 height 8
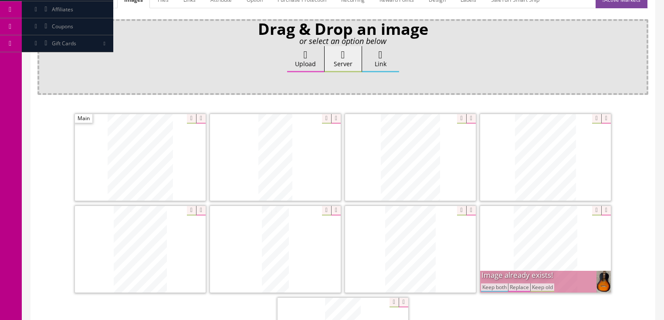
click at [491, 284] on button "Keep both" at bounding box center [494, 288] width 27 height 8
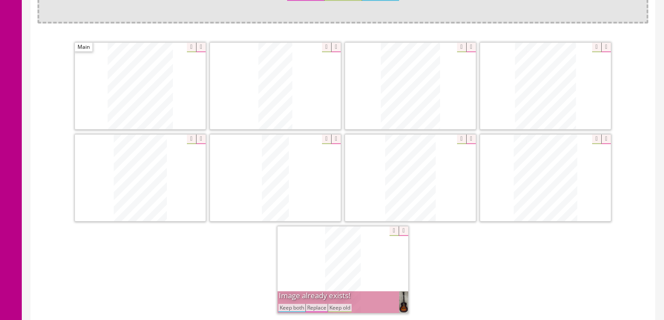
scroll to position [244, 0]
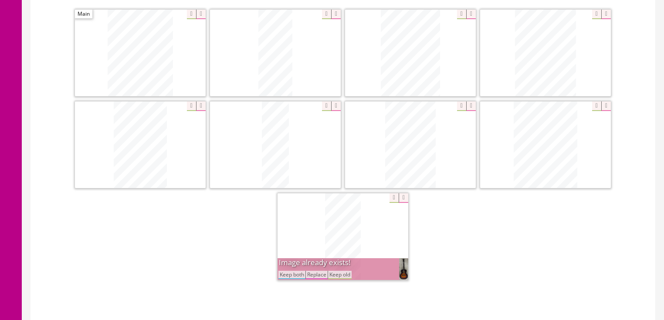
click at [290, 273] on button "Keep both" at bounding box center [292, 275] width 27 height 8
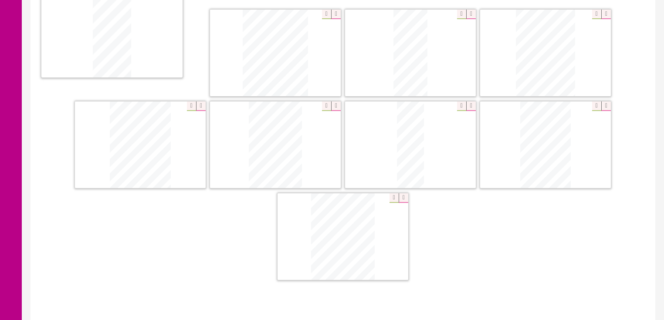
drag, startPoint x: 314, startPoint y: 244, endPoint x: 103, endPoint y: 65, distance: 277.5
drag, startPoint x: 409, startPoint y: 69, endPoint x: 279, endPoint y: 62, distance: 129.7
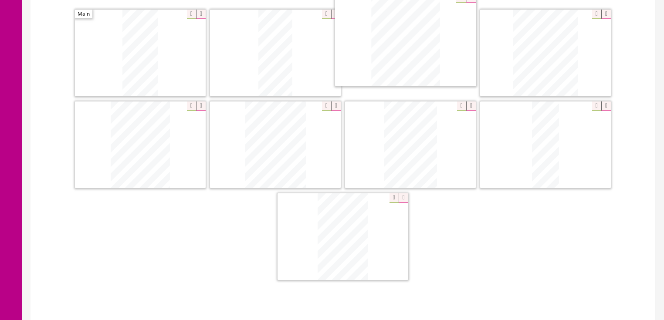
drag, startPoint x: 332, startPoint y: 221, endPoint x: 389, endPoint y: 49, distance: 181.3
drag, startPoint x: 209, startPoint y: 128, endPoint x: 504, endPoint y: 66, distance: 300.7
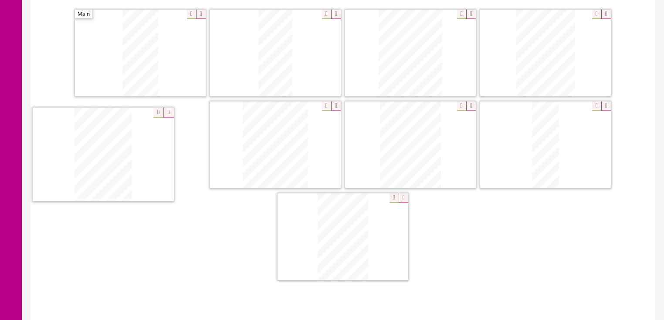
drag, startPoint x: 394, startPoint y: 136, endPoint x: 195, endPoint y: 138, distance: 198.4
drag, startPoint x: 390, startPoint y: 133, endPoint x: 270, endPoint y: 133, distance: 119.9
drag, startPoint x: 536, startPoint y: 138, endPoint x: 379, endPoint y: 138, distance: 157.0
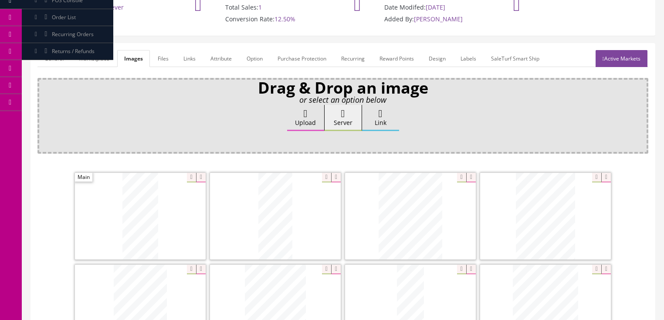
scroll to position [70, 0]
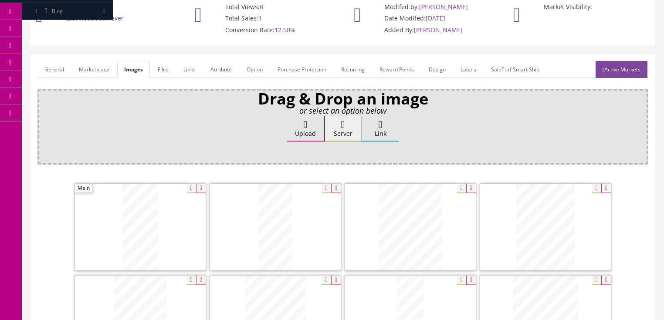
click at [43, 72] on link "General" at bounding box center [54, 69] width 34 height 17
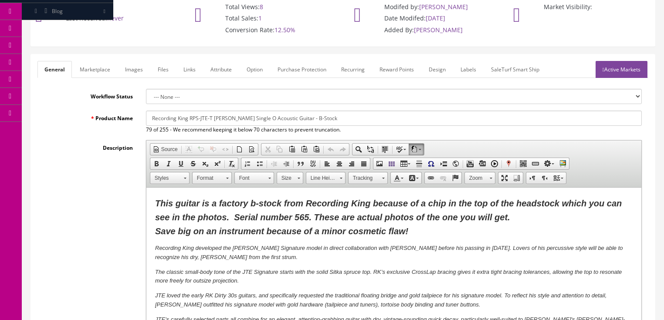
click span "This guitar is a factory b-stock from Recording King because of a chip in the t…"
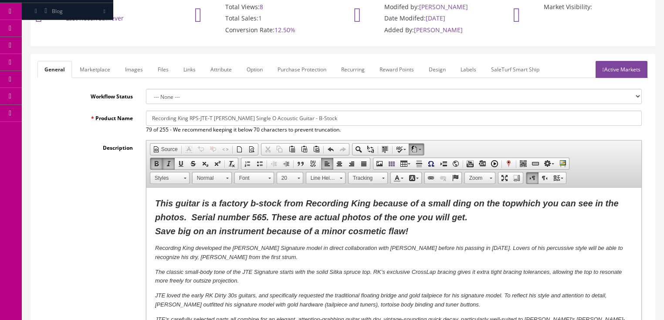
click span "This guitar is a factory b-stock from Recording King because of a small ding on…"
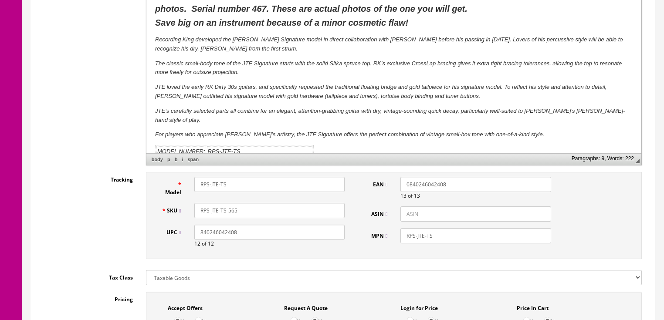
scroll to position [279, 0]
drag, startPoint x: 228, startPoint y: 208, endPoint x: 249, endPoint y: 212, distance: 21.2
click at [249, 212] on input "RPS-JTE-TS-565" at bounding box center [269, 210] width 150 height 15
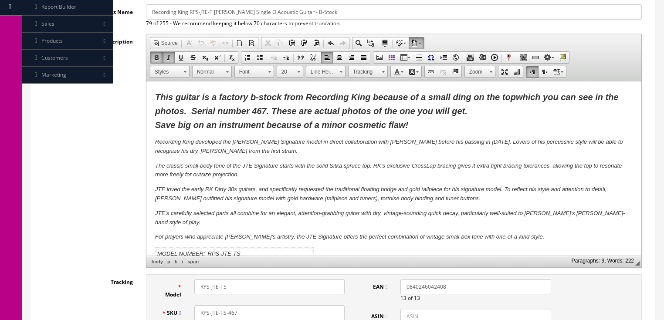
scroll to position [174, 0]
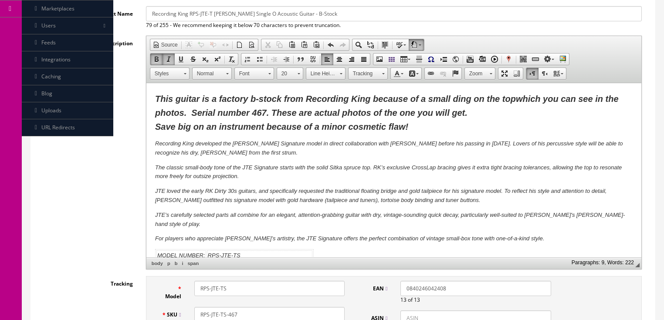
type input "RPS-JTE-TS-467"
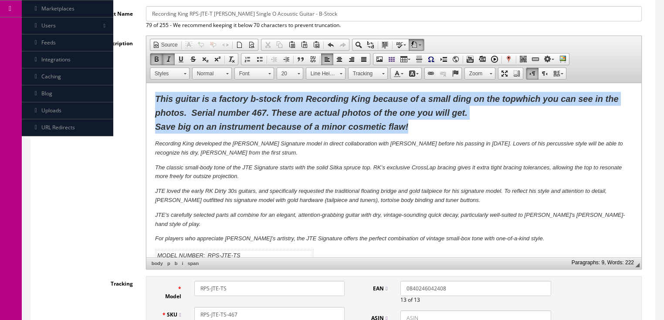
drag, startPoint x: 10, startPoint y: 14, endPoint x: 287, endPoint y: 40, distance: 278.5
click p "This guitar is a factory b-stock from Recording King because of a small ding on…"
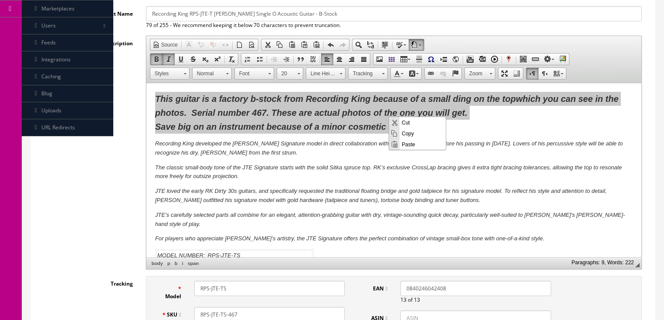
scroll to position [0, 0]
drag, startPoint x: 409, startPoint y: 134, endPoint x: 589, endPoint y: 168, distance: 182.7
click at [409, 134] on span "Copy" at bounding box center [423, 133] width 46 height 11
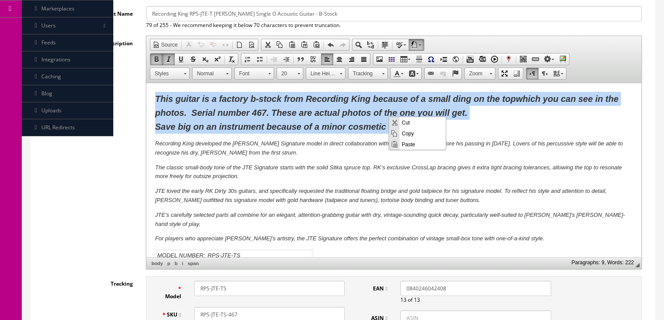
copy span "This guitar is a factory b-stock from Recording King because of a small ding on…"
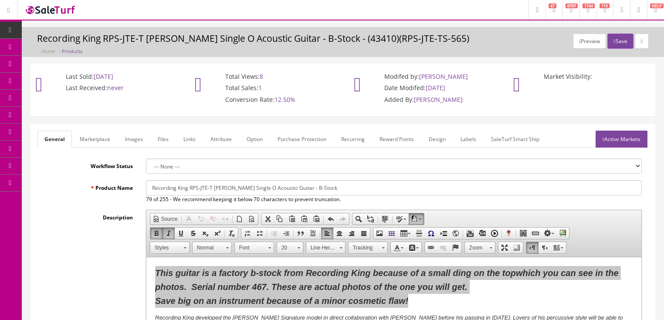
click at [87, 141] on link "Marketplace" at bounding box center [95, 139] width 44 height 17
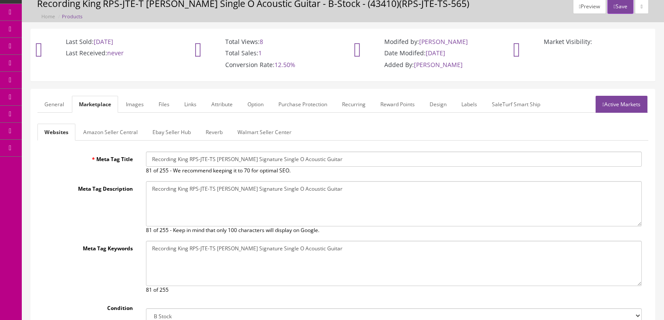
click at [112, 137] on link "Amazon Seller Central" at bounding box center [110, 132] width 68 height 17
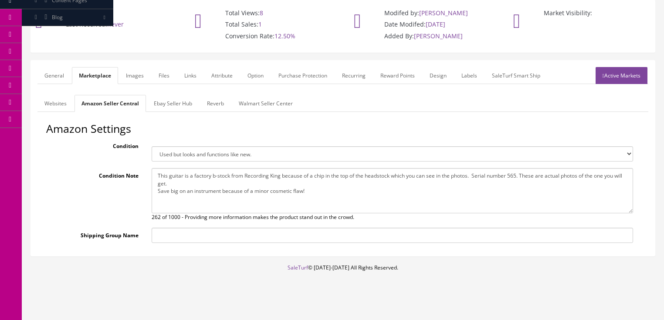
scroll to position [68, 0]
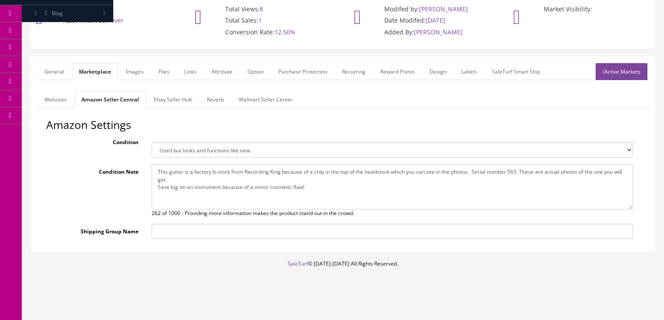
drag, startPoint x: 154, startPoint y: 169, endPoint x: 322, endPoint y: 192, distance: 169.4
click at [322, 192] on textarea "This guitar is a factory b-stock from Recording King because of a chip in the t…" at bounding box center [393, 186] width 482 height 45
paste textarea "small ding on the top which you can see in the photos. Serial number 467"
type textarea "This guitar is a factory b-stock from Recording King because of a small ding on…"
drag, startPoint x: 181, startPoint y: 98, endPoint x: 181, endPoint y: 106, distance: 8.7
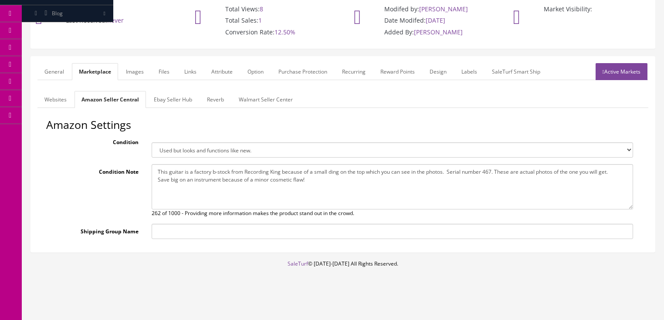
click at [181, 98] on link "Ebay Seller Hub" at bounding box center [173, 99] width 52 height 17
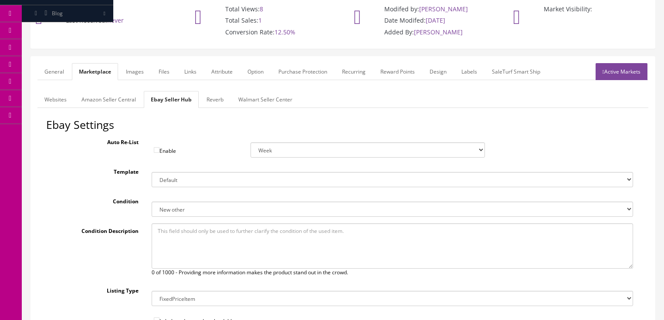
paste textarea "This guitar is a factory b-stock from Recording King because of a small ding on…"
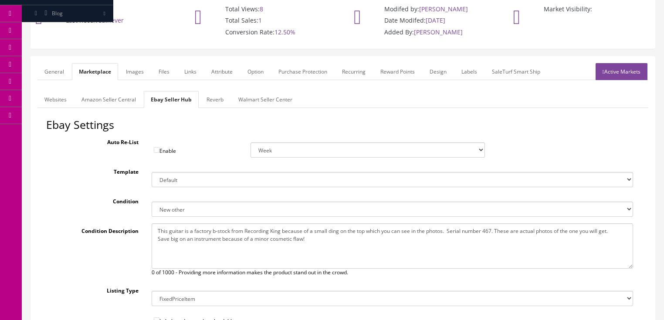
type textarea "This guitar is a factory b-stock from Recording King because of a small ding on…"
click at [621, 73] on link "Active Markets" at bounding box center [622, 71] width 52 height 17
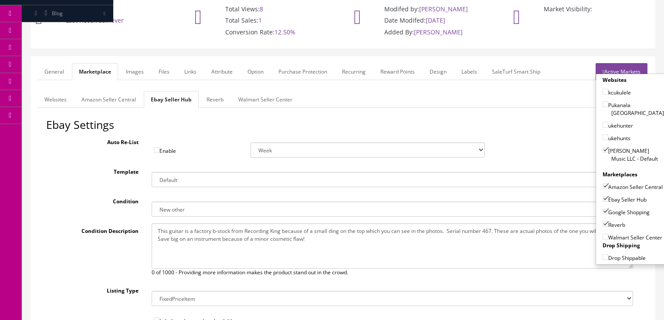
click at [618, 66] on link "Active Markets" at bounding box center [622, 71] width 52 height 17
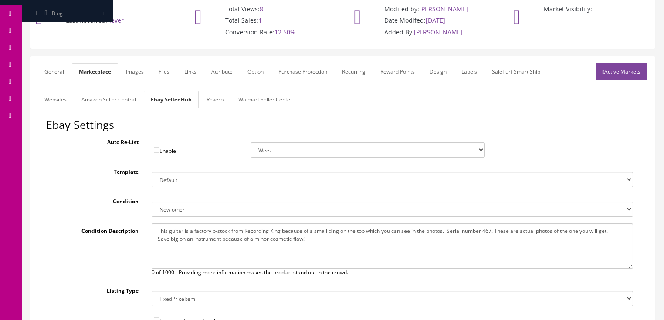
click at [50, 72] on link "General" at bounding box center [54, 71] width 34 height 17
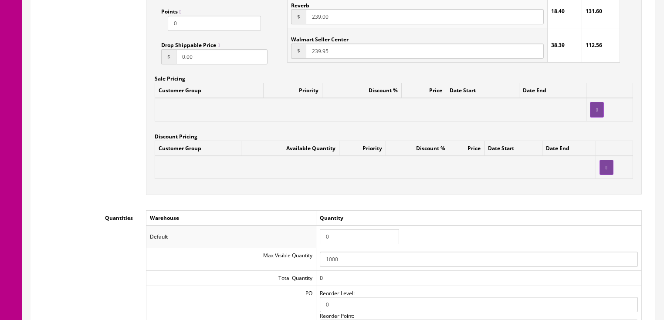
scroll to position [765, 0]
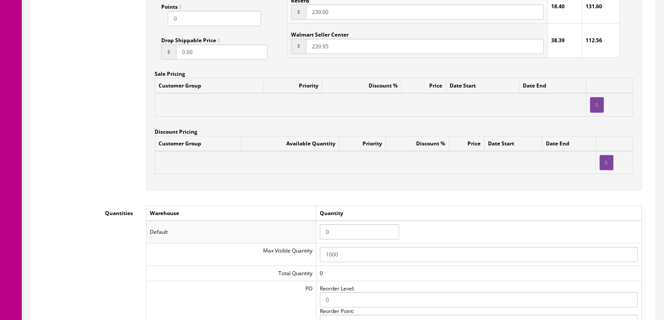
drag, startPoint x: 337, startPoint y: 237, endPoint x: 314, endPoint y: 232, distance: 22.8
click at [314, 234] on tr "Default 0" at bounding box center [394, 232] width 496 height 23
type input "1"
drag, startPoint x: 460, startPoint y: 194, endPoint x: 420, endPoint y: 187, distance: 40.3
click at [460, 194] on div "Accept Offers Yes No Request A Quote Yes No Login for Price Yes No Price In Car…" at bounding box center [394, 3] width 509 height 394
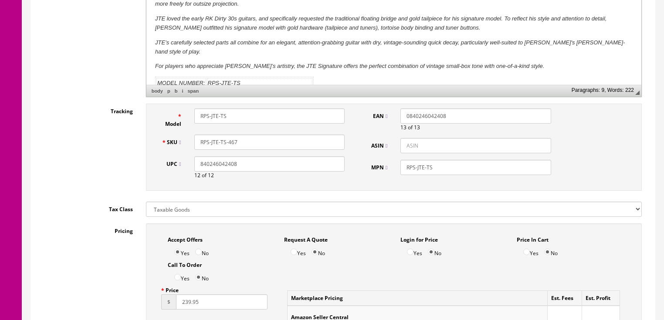
scroll to position [347, 0]
drag, startPoint x: 250, startPoint y: 140, endPoint x: 202, endPoint y: 145, distance: 47.8
click at [182, 147] on div "SKU RPS-JTE-TS-467" at bounding box center [253, 142] width 197 height 15
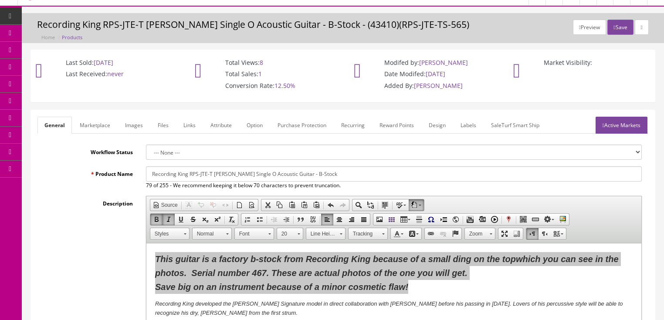
scroll to position [0, 0]
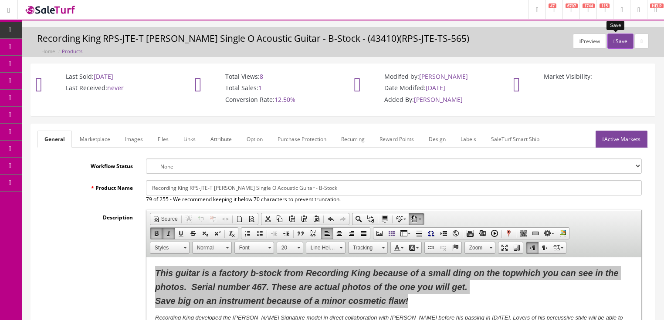
click at [616, 38] on button "Save" at bounding box center [621, 41] width 26 height 15
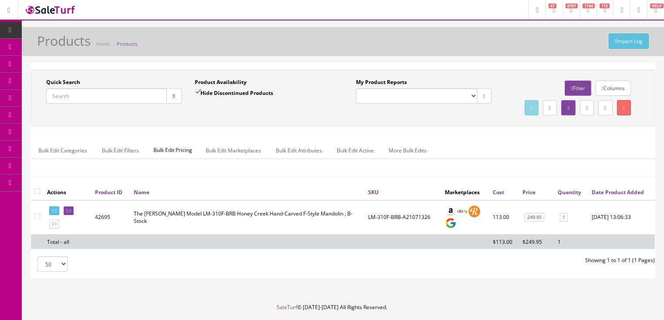
click at [128, 95] on input "Quick Search" at bounding box center [106, 96] width 121 height 15
paste input "RPS-JTE-TS-467"
click at [173, 99] on button "button" at bounding box center [174, 96] width 15 height 15
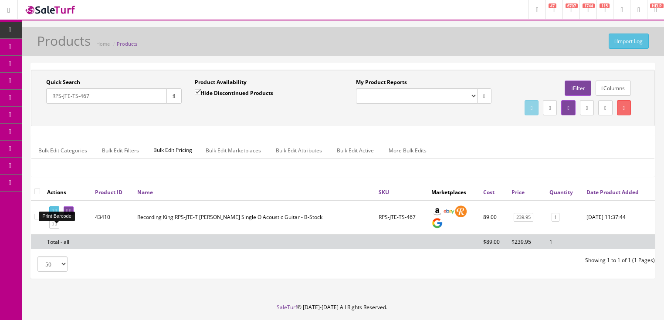
click at [56, 216] on link at bounding box center [54, 211] width 10 height 9
click at [98, 99] on input "RPS-JTE-TS-467" at bounding box center [106, 96] width 121 height 15
drag, startPoint x: 77, startPoint y: 95, endPoint x: 93, endPoint y: 98, distance: 16.4
click at [93, 98] on input "RPS-JTE-TS-467" at bounding box center [106, 96] width 121 height 15
type input "RPS-JTE-TS"
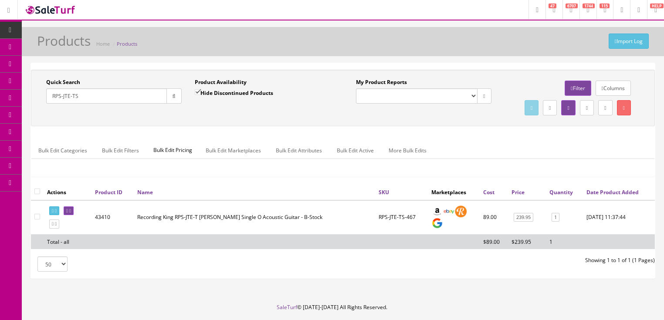
click at [195, 92] on input "Hide Discontinued Products" at bounding box center [198, 92] width 6 height 6
checkbox input "false"
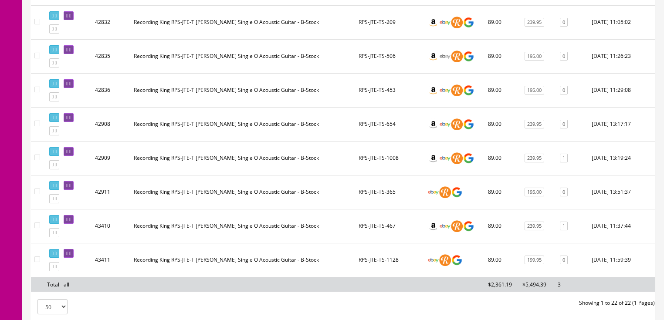
scroll to position [698, 0]
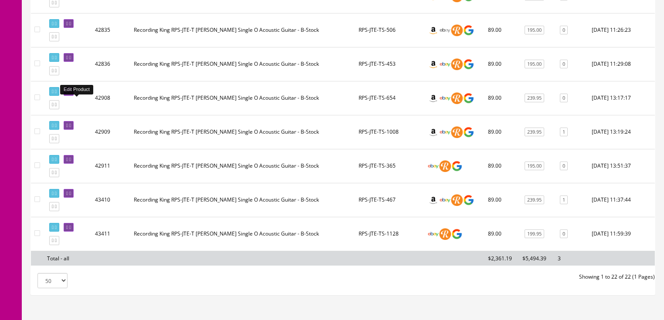
click at [68, 94] on icon at bounding box center [67, 91] width 2 height 5
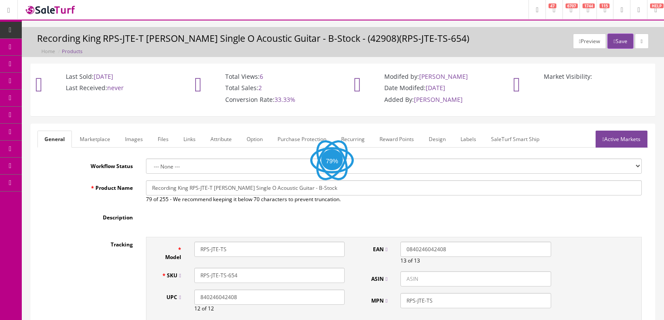
click at [132, 140] on link "Images" at bounding box center [134, 139] width 32 height 17
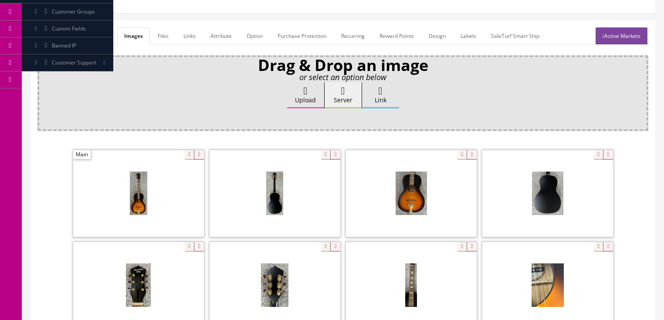
scroll to position [140, 0]
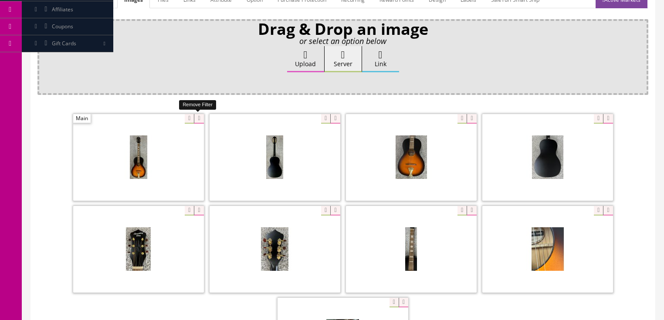
click at [201, 118] on icon at bounding box center [199, 119] width 10 height 10
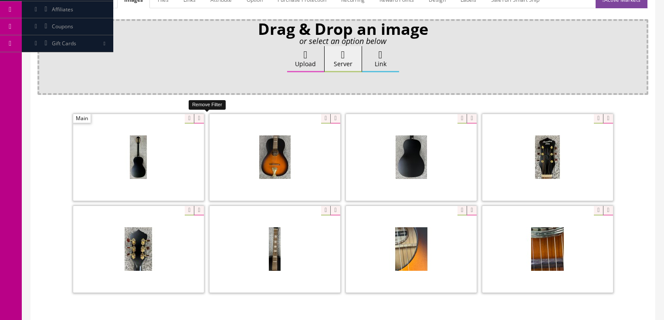
drag, startPoint x: 201, startPoint y: 118, endPoint x: 174, endPoint y: 119, distance: 26.7
click at [200, 118] on icon at bounding box center [199, 119] width 10 height 10
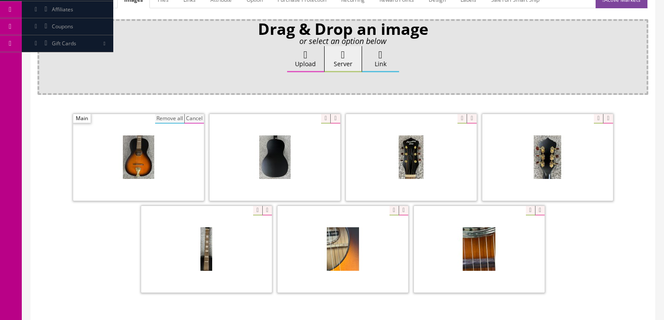
click at [166, 119] on button "Remove all" at bounding box center [169, 119] width 29 height 10
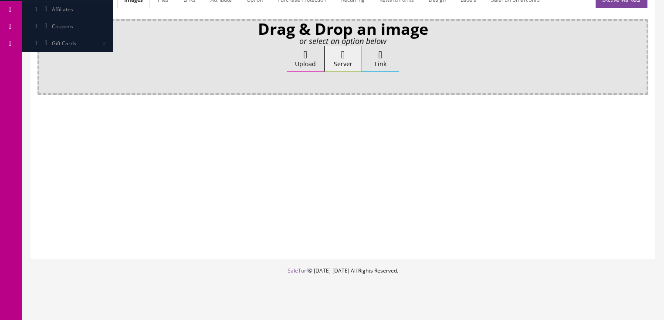
click at [302, 59] on label "Upload" at bounding box center [305, 59] width 37 height 26
click at [44, 55] on input "Upload" at bounding box center [44, 50] width 0 height 9
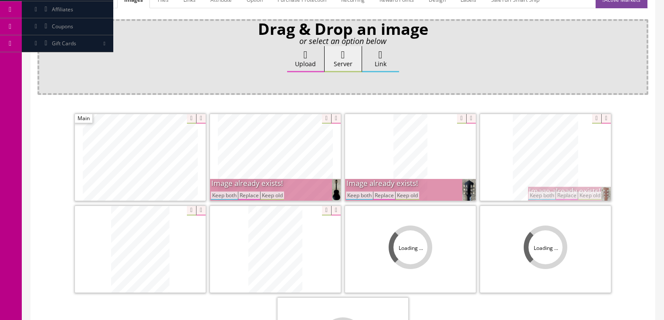
scroll to position [174, 0]
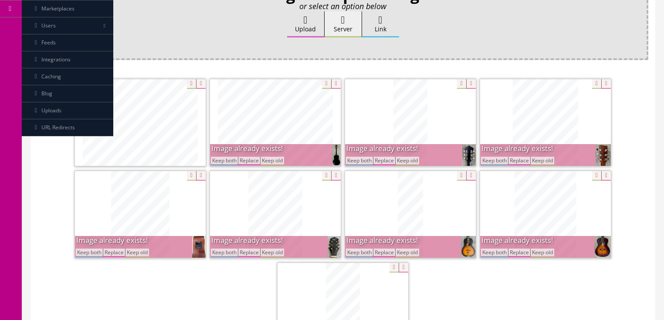
drag, startPoint x: 358, startPoint y: 159, endPoint x: 385, endPoint y: 159, distance: 27.5
click at [360, 159] on button "Keep both" at bounding box center [359, 161] width 27 height 8
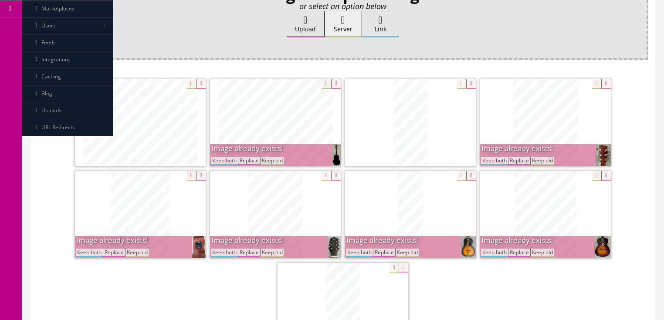
click at [491, 161] on button "Keep both" at bounding box center [494, 161] width 27 height 8
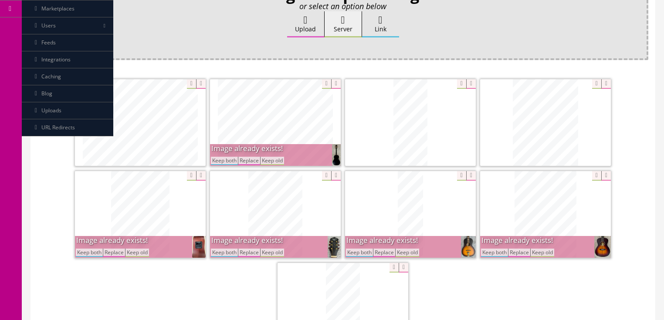
click at [222, 162] on button "Keep both" at bounding box center [224, 161] width 27 height 8
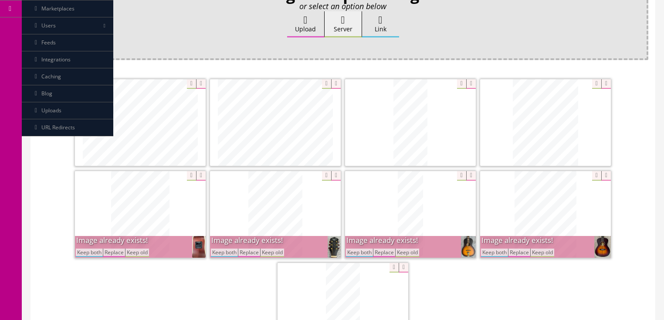
drag, startPoint x: 92, startPoint y: 249, endPoint x: 127, endPoint y: 249, distance: 35.8
click at [93, 249] on button "Keep both" at bounding box center [89, 253] width 27 height 8
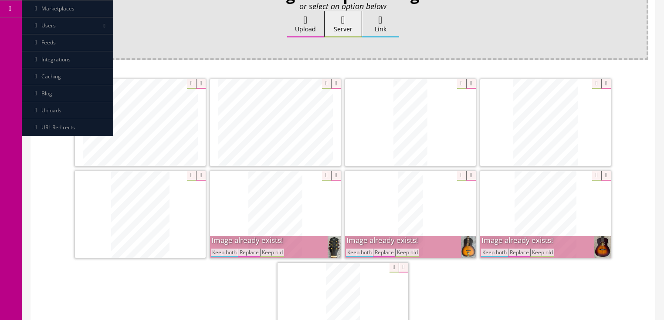
drag, startPoint x: 218, startPoint y: 249, endPoint x: 264, endPoint y: 250, distance: 45.8
click at [226, 250] on button "Keep both" at bounding box center [224, 253] width 27 height 8
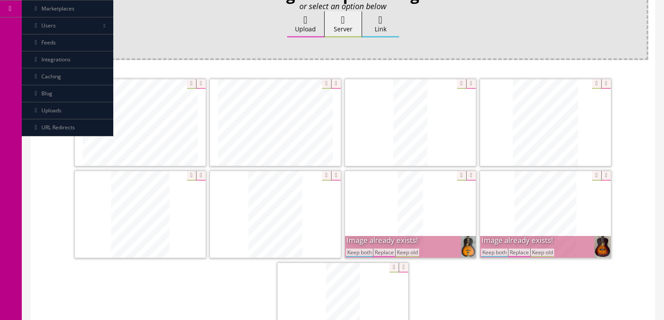
drag, startPoint x: 351, startPoint y: 251, endPoint x: 403, endPoint y: 251, distance: 52.3
click at [361, 251] on button "Keep both" at bounding box center [359, 253] width 27 height 8
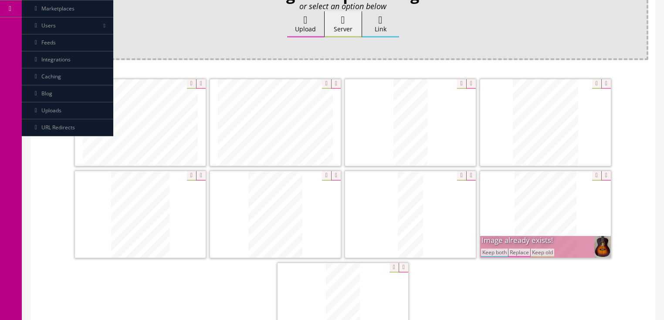
click at [497, 251] on button "Keep both" at bounding box center [494, 253] width 27 height 8
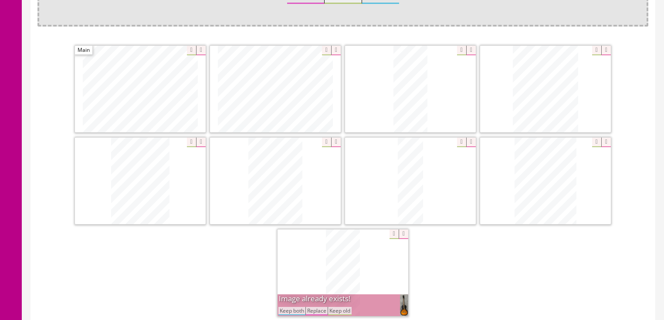
scroll to position [244, 0]
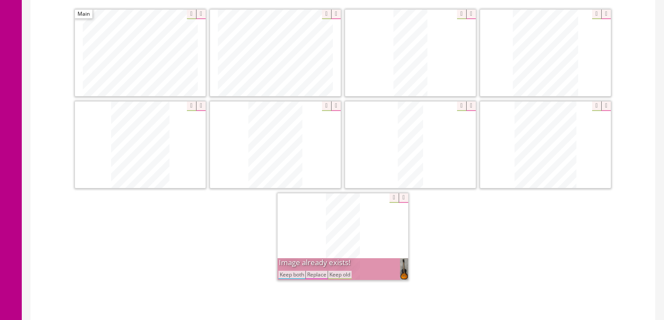
click at [290, 276] on button "Keep both" at bounding box center [292, 275] width 27 height 8
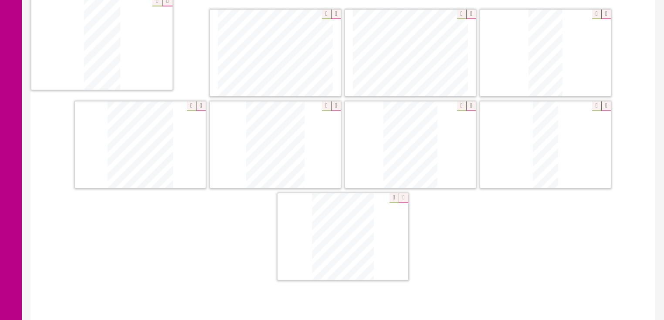
drag, startPoint x: 344, startPoint y: 250, endPoint x: 123, endPoint y: 66, distance: 286.7
drag, startPoint x: 526, startPoint y: 75, endPoint x: 259, endPoint y: 96, distance: 267.7
drag, startPoint x: 340, startPoint y: 246, endPoint x: 401, endPoint y: 63, distance: 193.6
drag, startPoint x: 382, startPoint y: 130, endPoint x: 572, endPoint y: 53, distance: 204.8
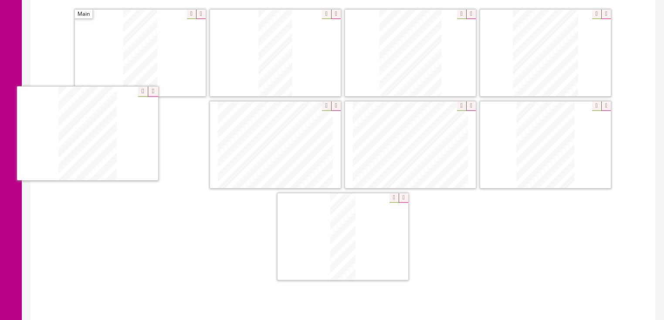
drag, startPoint x: 432, startPoint y: 136, endPoint x: 281, endPoint y: 152, distance: 151.7
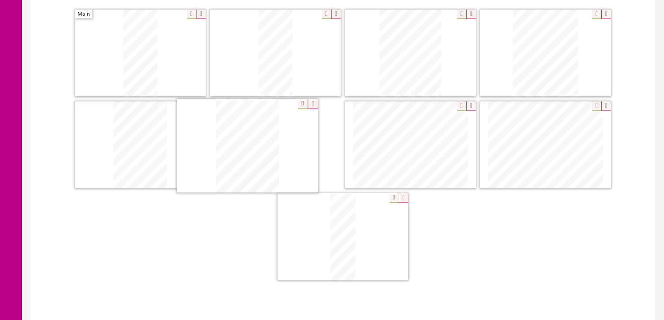
drag, startPoint x: 539, startPoint y: 138, endPoint x: 241, endPoint y: 140, distance: 298.2
drag, startPoint x: 346, startPoint y: 197, endPoint x: 359, endPoint y: 120, distance: 78.3
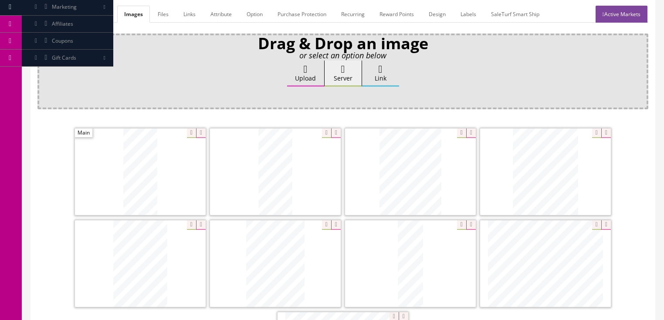
scroll to position [105, 0]
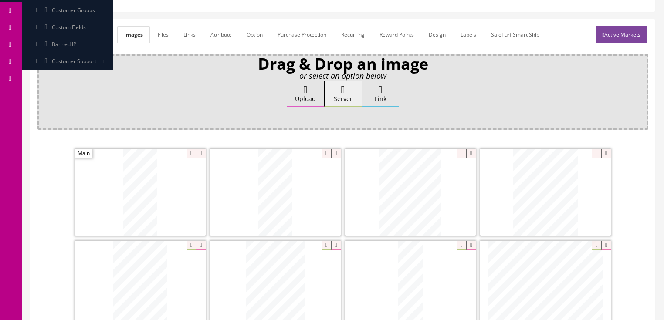
drag, startPoint x: 49, startPoint y: 35, endPoint x: 49, endPoint y: 42, distance: 6.5
click at [49, 35] on link "General" at bounding box center [54, 34] width 34 height 17
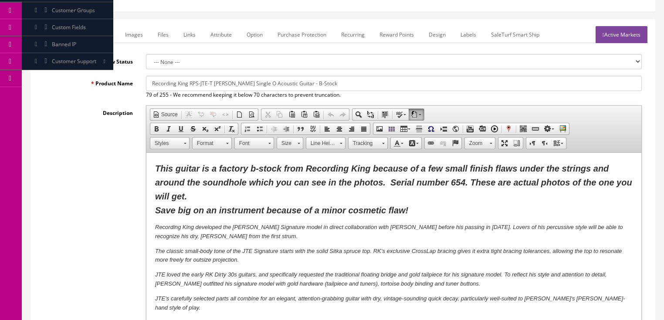
click at [470, 168] on span "This guitar is a factory b-stock from Recording King because of a few small fin…" at bounding box center [393, 189] width 477 height 51
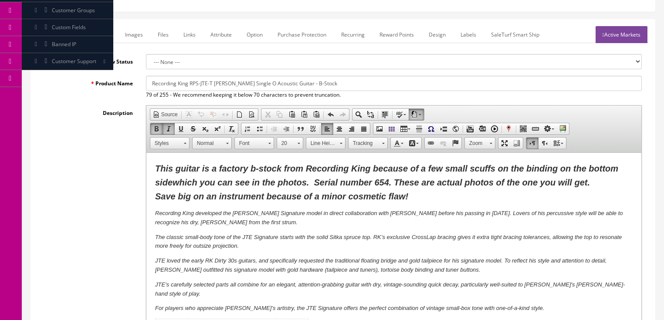
click at [379, 183] on span "This guitar is a factory b-stock from Recording King because of a few small scu…" at bounding box center [386, 182] width 463 height 37
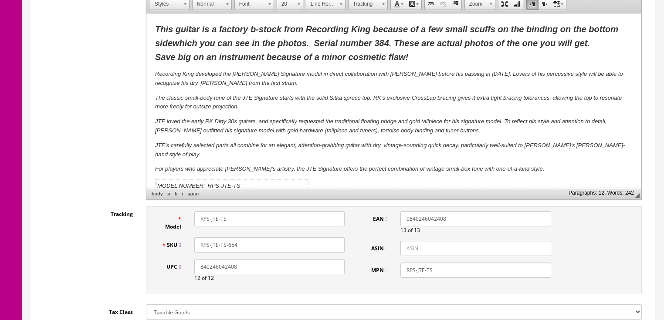
scroll to position [279, 0]
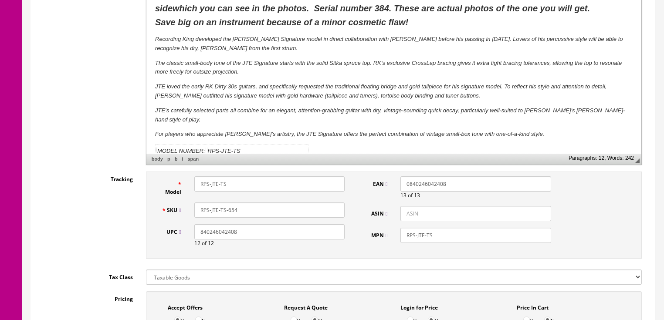
drag, startPoint x: 228, startPoint y: 210, endPoint x: 249, endPoint y: 209, distance: 21.8
click at [249, 209] on input "RPS-JTE-TS-654" at bounding box center [269, 210] width 150 height 15
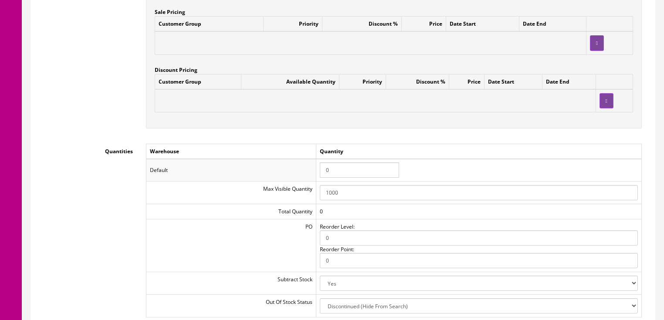
scroll to position [837, 0]
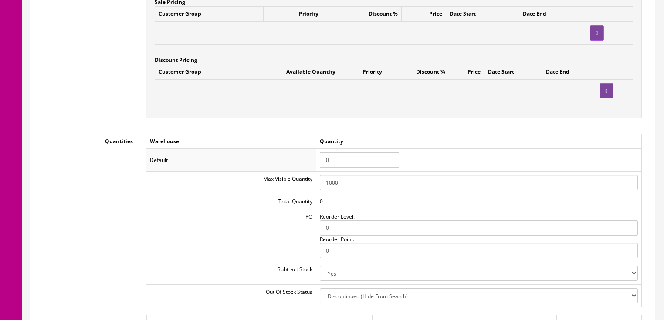
type input "RPS-JTE-TS-384"
drag, startPoint x: 344, startPoint y: 162, endPoint x: 320, endPoint y: 163, distance: 23.1
click at [320, 163] on td "0" at bounding box center [479, 160] width 326 height 23
type input "1"
click at [316, 148] on td "Warehouse" at bounding box center [231, 141] width 170 height 15
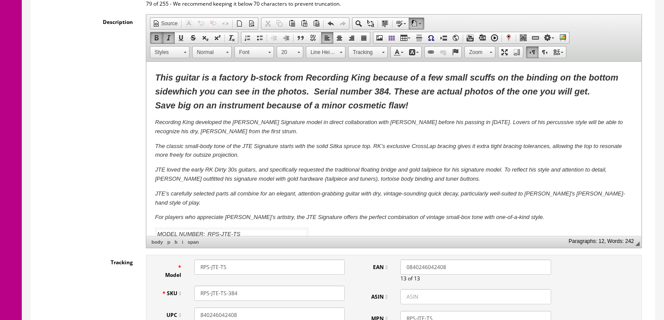
scroll to position [140, 0]
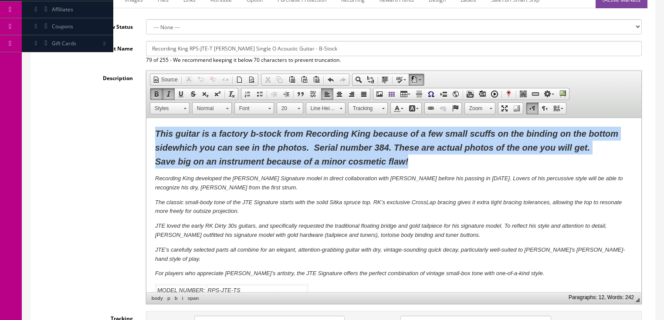
drag, startPoint x: 153, startPoint y: 133, endPoint x: 432, endPoint y: 162, distance: 280.6
click at [425, 162] on html "This guitar is a factory b-stock from Recording King because of a few small scu…" at bounding box center [393, 235] width 495 height 235
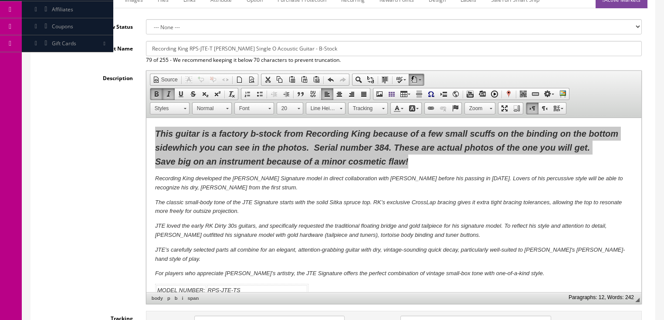
scroll to position [0, 0]
drag, startPoint x: 382, startPoint y: 162, endPoint x: 486, endPoint y: 153, distance: 105.0
click at [382, 162] on span "Copy" at bounding box center [398, 161] width 46 height 11
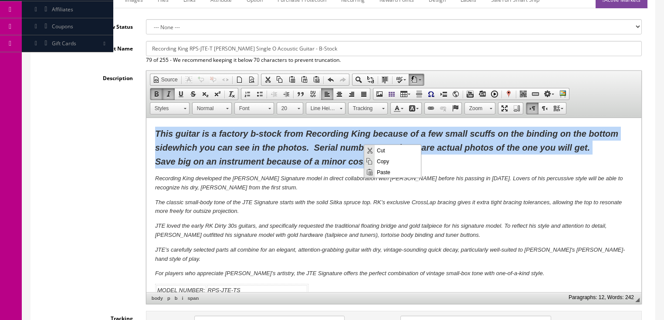
copy span "This guitar is a factory b-stock from Recording King because of a few small scu…"
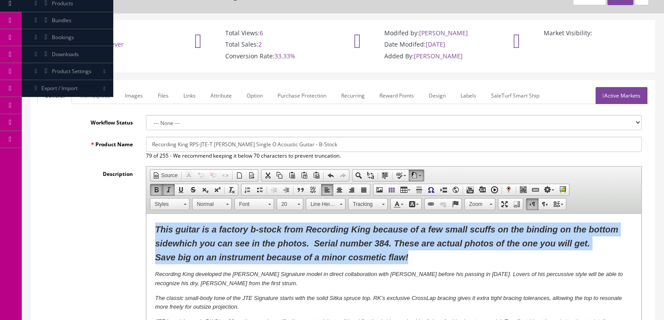
scroll to position [35, 0]
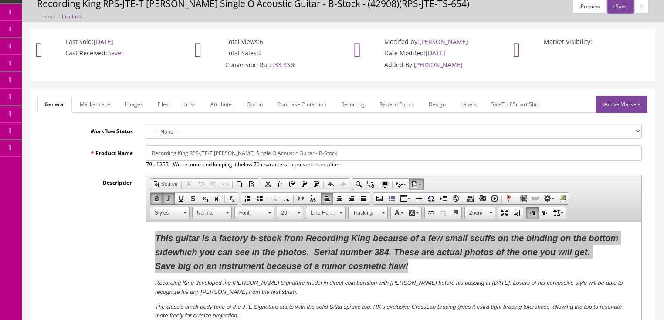
click at [95, 103] on link "Marketplace" at bounding box center [95, 104] width 44 height 17
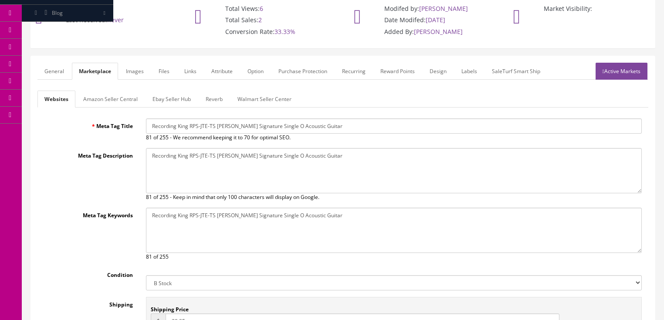
scroll to position [70, 0]
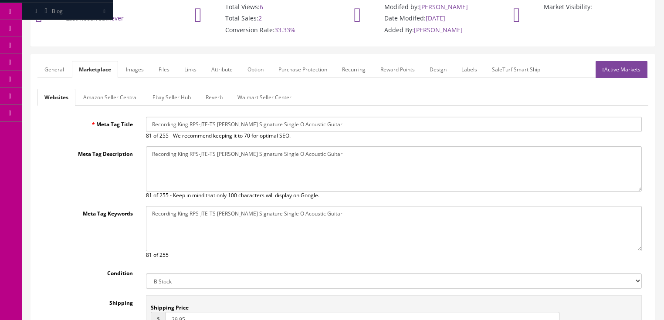
click at [101, 101] on link "Amazon Seller Central" at bounding box center [110, 97] width 68 height 17
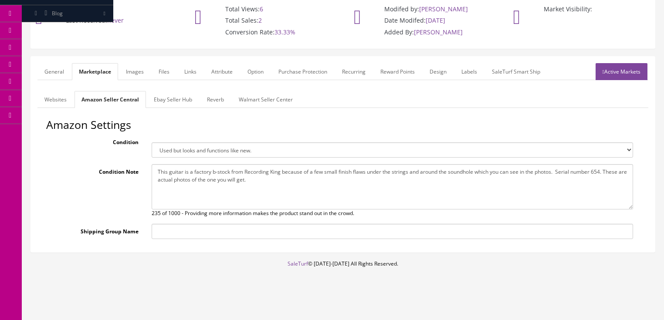
drag, startPoint x: 154, startPoint y: 172, endPoint x: 301, endPoint y: 190, distance: 148.0
click at [301, 190] on textarea "This guitar is a factory b-stock from Recording King because of a few small fin…" at bounding box center [393, 186] width 482 height 45
paste textarea "scuffs on the binding on the bottom side which you can see in the photos. Seria…"
type textarea "This guitar is a factory b-stock from Recording King because of a few small scu…"
click at [171, 105] on link "Ebay Seller Hub" at bounding box center [173, 99] width 52 height 17
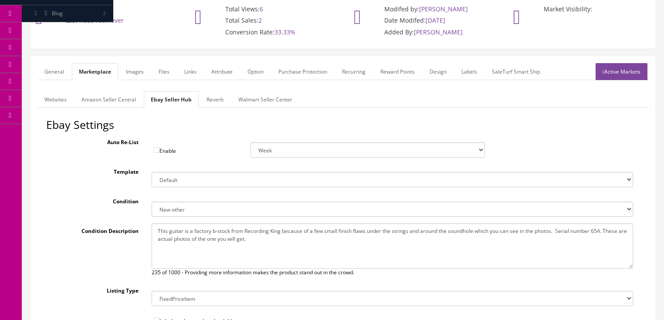
drag, startPoint x: 187, startPoint y: 237, endPoint x: 276, endPoint y: 246, distance: 89.4
click at [304, 249] on textarea "This guitar is a factory b-stock from Recording King because of a few small fin…" at bounding box center [393, 246] width 482 height 45
paste textarea "scuffs on the binding on the bottom side which you can see in the photos. Seria…"
type textarea "This guitar is a factory b-stock from Recording King because of a few small scu…"
click at [626, 66] on link "Active Markets" at bounding box center [622, 71] width 52 height 17
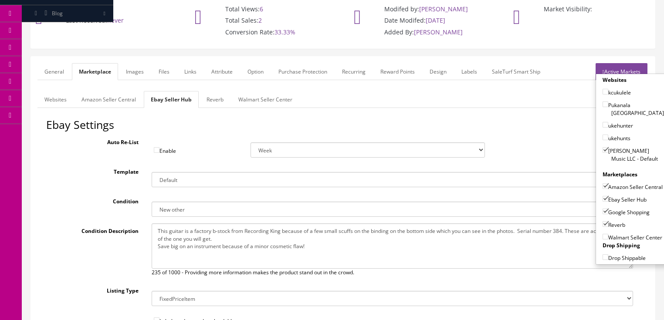
click at [625, 66] on link "Active Markets" at bounding box center [622, 71] width 52 height 17
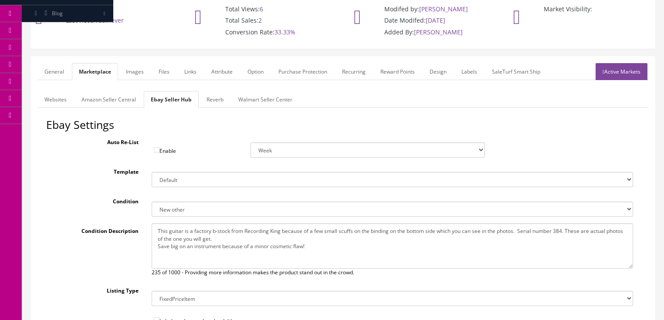
click at [59, 76] on link "General" at bounding box center [54, 71] width 34 height 17
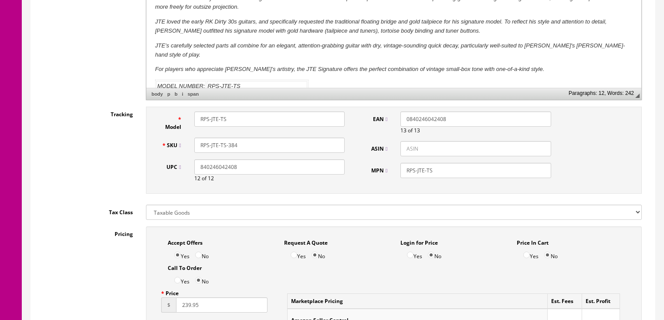
scroll to position [347, 0]
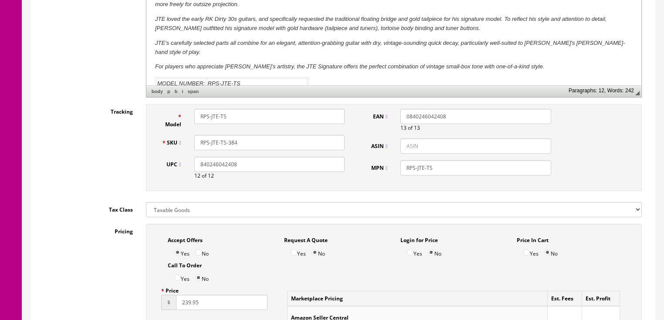
drag, startPoint x: 237, startPoint y: 142, endPoint x: 211, endPoint y: 143, distance: 26.2
click at [185, 143] on div "SKU RPS-JTE-TS-384" at bounding box center [253, 142] width 197 height 15
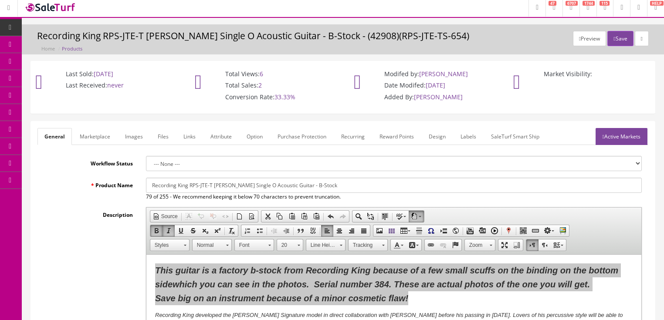
scroll to position [0, 0]
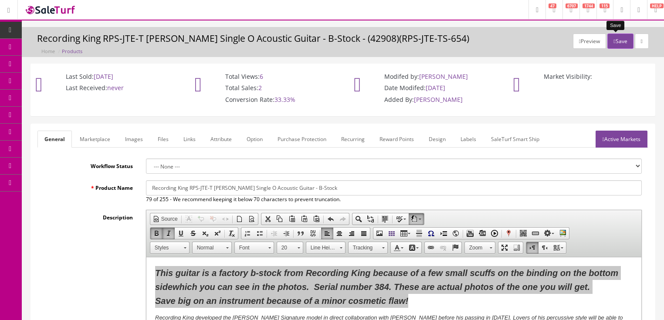
click at [608, 40] on button "Save" at bounding box center [621, 41] width 26 height 15
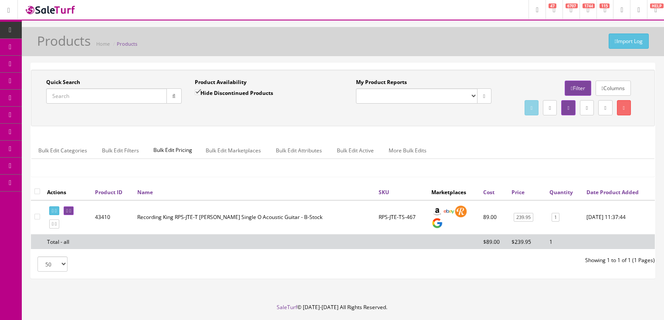
click at [141, 96] on input "Quick Search" at bounding box center [106, 96] width 121 height 15
paste input "RPS-JTE-TS-384"
click at [171, 99] on button "button" at bounding box center [174, 96] width 15 height 15
click at [54, 214] on icon at bounding box center [53, 211] width 2 height 5
drag, startPoint x: 106, startPoint y: 92, endPoint x: 99, endPoint y: 119, distance: 28.2
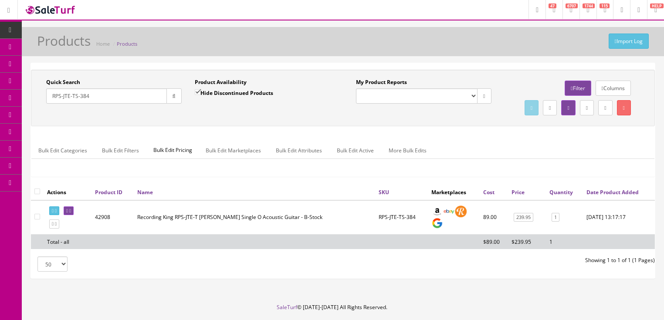
click at [48, 119] on div "Research Trends Trending on Ebay Google Trends Amazon Insights (Login Before Cl…" at bounding box center [332, 173] width 664 height 347
type input "[PERSON_NAME] ukulele"
click at [198, 91] on input "Hide Discontinued Products" at bounding box center [198, 92] width 6 height 6
checkbox input "false"
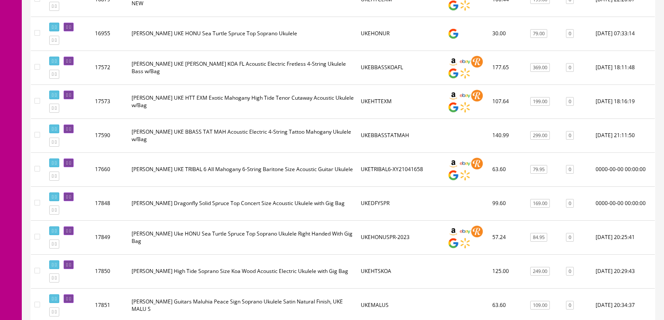
scroll to position [1680, 0]
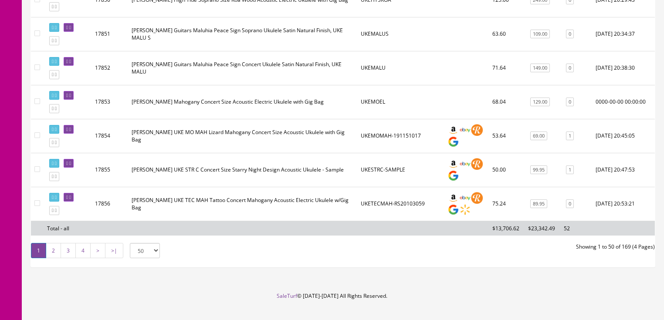
click at [85, 249] on link "4" at bounding box center [82, 250] width 15 height 15
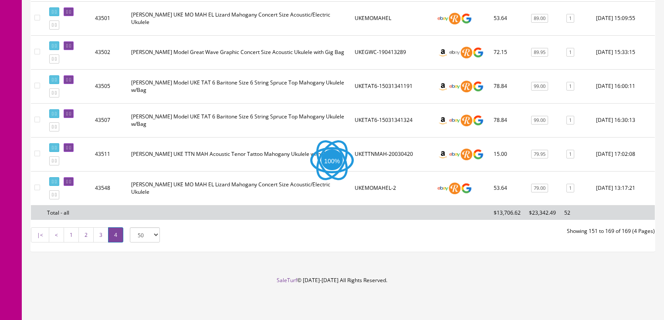
scroll to position [651, 0]
click at [57, 162] on icon at bounding box center [56, 161] width 2 height 5
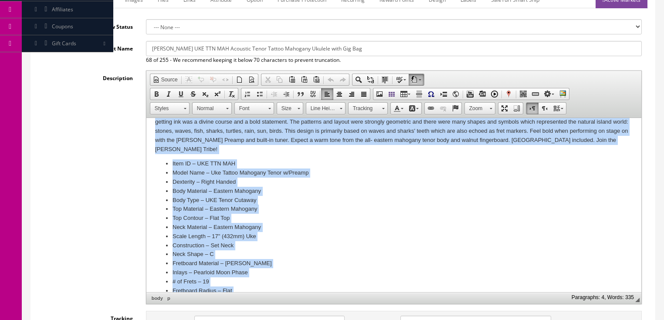
scroll to position [163, 0]
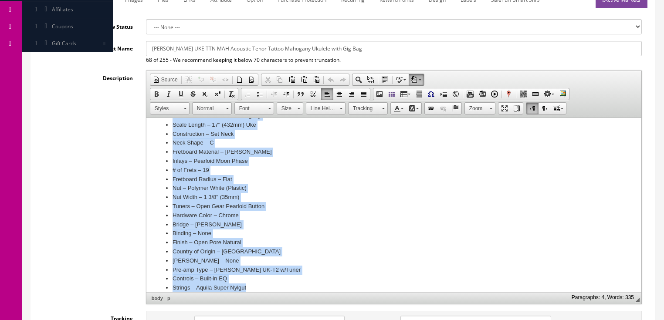
drag, startPoint x: 153, startPoint y: 162, endPoint x: 307, endPoint y: 298, distance: 205.1
click at [307, 298] on html "[PERSON_NAME] Music just purchased 1,688 [PERSON_NAME] and [PERSON_NAME] guitar…" at bounding box center [393, 129] width 495 height 346
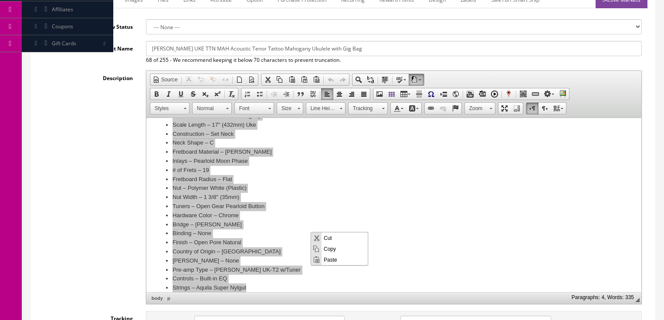
scroll to position [0, 0]
click at [330, 258] on span "Paste" at bounding box center [345, 259] width 46 height 11
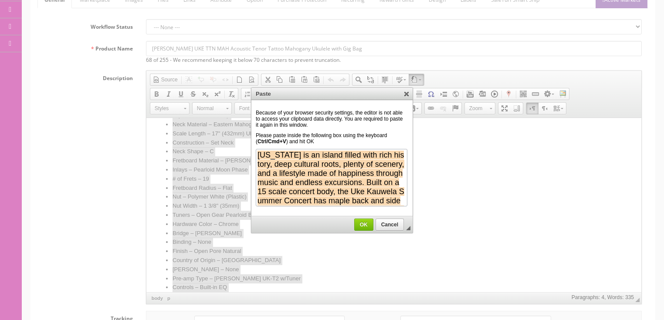
scroll to position [126, 0]
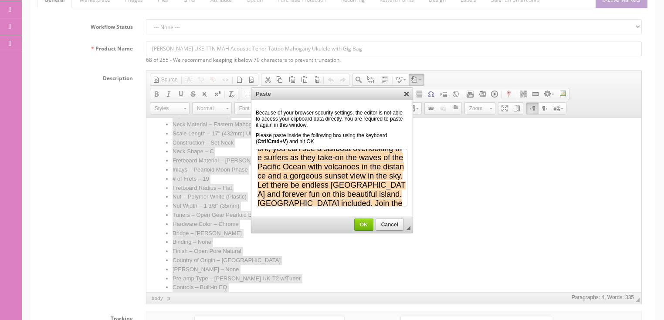
click at [369, 223] on span "OK" at bounding box center [364, 225] width 18 height 6
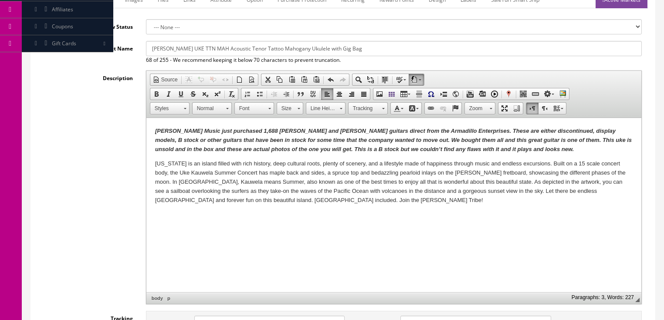
scroll to position [0, 0]
click at [257, 200] on p "[US_STATE] is an island filled with rich history, deep cultural roots, plenty o…" at bounding box center [394, 182] width 478 height 45
drag, startPoint x: 185, startPoint y: 317, endPoint x: 172, endPoint y: 219, distance: 98.5
click at [172, 219] on span "Paste" at bounding box center [193, 220] width 46 height 11
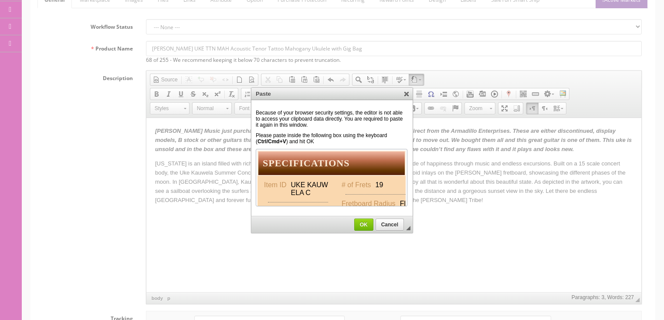
scroll to position [318, 0]
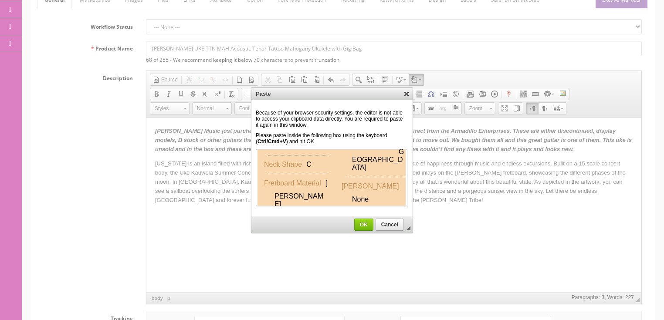
click at [369, 222] on span "OK" at bounding box center [364, 225] width 18 height 6
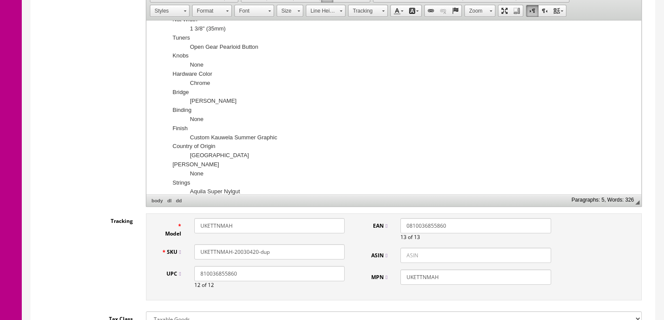
scroll to position [244, 0]
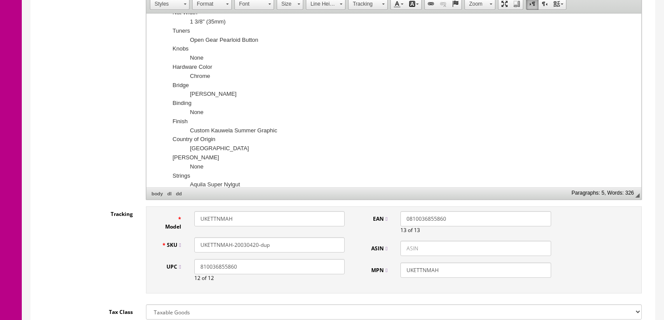
drag, startPoint x: 210, startPoint y: 218, endPoint x: 249, endPoint y: 220, distance: 39.3
click at [248, 220] on input "UKETTNMAH" at bounding box center [269, 218] width 150 height 15
drag, startPoint x: 243, startPoint y: 221, endPoint x: 206, endPoint y: 221, distance: 37.1
click at [198, 221] on input "UKEKauwelaC" at bounding box center [269, 218] width 150 height 15
type input "UKEKauwelaC"
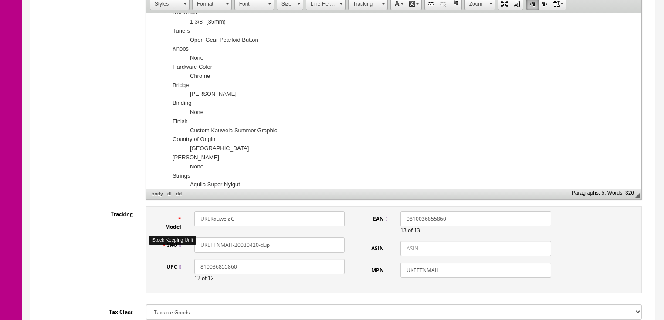
drag, startPoint x: 276, startPoint y: 249, endPoint x: 211, endPoint y: 248, distance: 65.0
click at [180, 251] on div "SKU UKETTNMAH-20030420-dup" at bounding box center [253, 245] width 197 height 15
paste input "KauwelaC"
type input "UKEKauwelaC"
drag, startPoint x: 443, startPoint y: 271, endPoint x: 402, endPoint y: 274, distance: 41.1
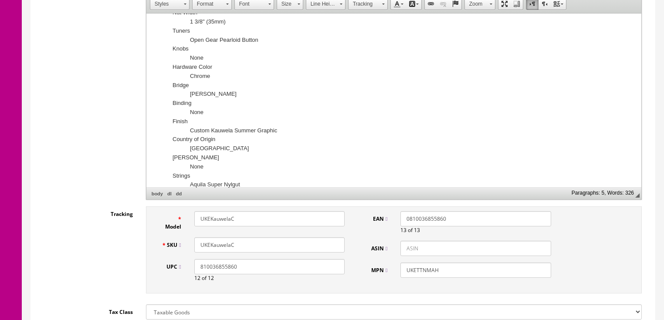
click at [402, 274] on input "UKETTNMAH" at bounding box center [476, 270] width 150 height 15
paste input "KauwelaC"
type input "UKEKauwelaC"
drag, startPoint x: 450, startPoint y: 225, endPoint x: 392, endPoint y: 187, distance: 69.5
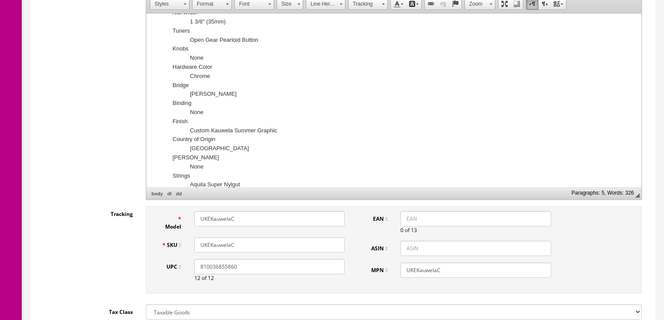
drag, startPoint x: 261, startPoint y: 267, endPoint x: 106, endPoint y: 276, distance: 154.6
click at [106, 276] on div "Tracking Model UKEKauwelaC SKU UKEKauwelaC UPC 810036855860 12 of 12 EAN 0 of 1…" at bounding box center [342, 253] width 611 height 92
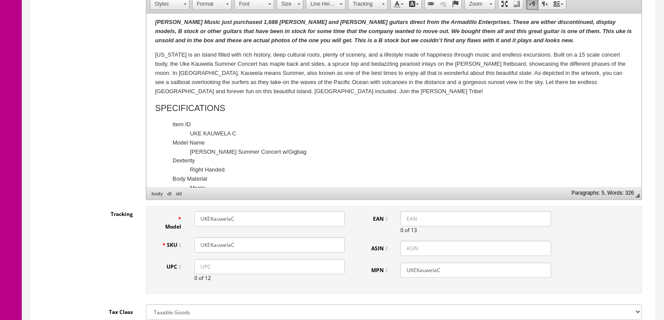
scroll to position [0, 0]
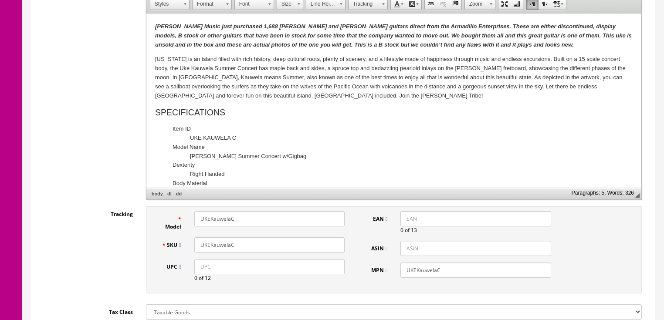
click at [290, 47] on em "[PERSON_NAME] Music just purchased 1,688 [PERSON_NAME] and [PERSON_NAME] guitar…" at bounding box center [393, 35] width 477 height 25
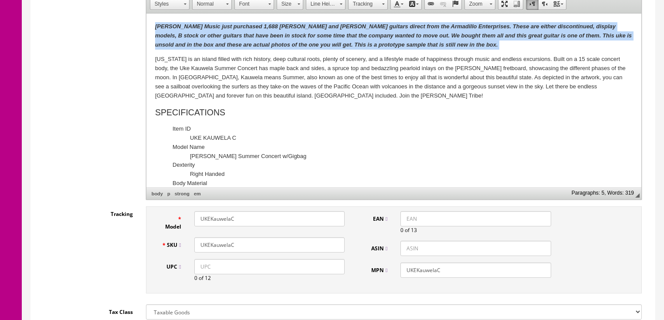
drag, startPoint x: 156, startPoint y: 26, endPoint x: 422, endPoint y: 44, distance: 267.1
click at [422, 44] on p "[PERSON_NAME] Music just purchased 1,688 [PERSON_NAME] and [PERSON_NAME] guitar…" at bounding box center [394, 35] width 478 height 27
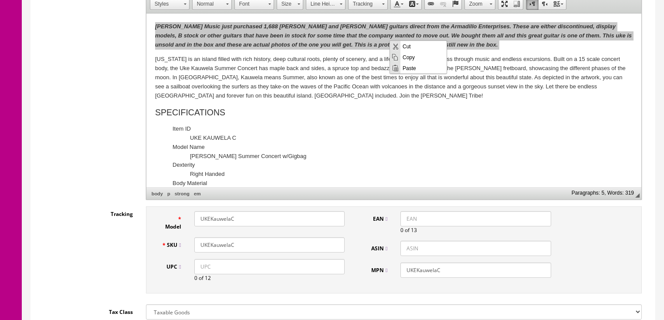
click at [406, 56] on span "Copy" at bounding box center [424, 56] width 46 height 11
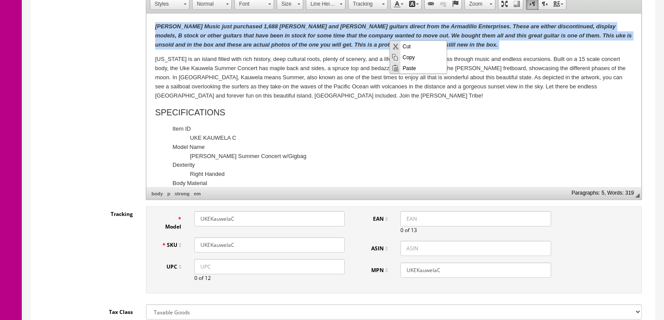
copy em "[PERSON_NAME] Music just purchased 1,688 [PERSON_NAME] and [PERSON_NAME] guitar…"
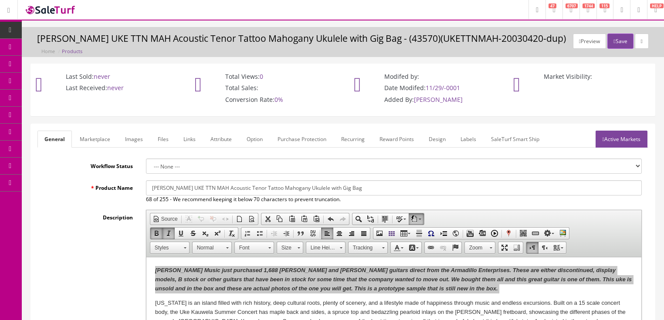
click at [99, 142] on link "Marketplace" at bounding box center [95, 139] width 44 height 17
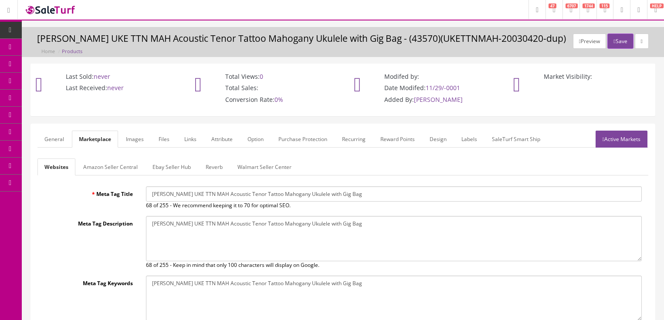
click at [101, 163] on link "Amazon Seller Central" at bounding box center [110, 167] width 68 height 17
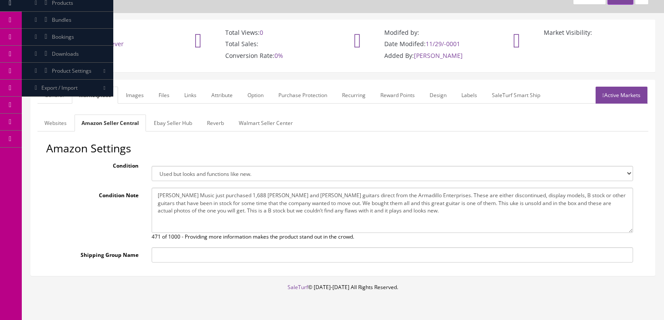
scroll to position [68, 0]
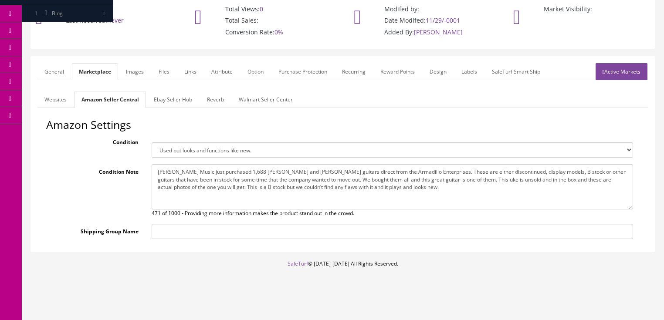
drag, startPoint x: 155, startPoint y: 171, endPoint x: 425, endPoint y: 206, distance: 271.8
click at [425, 206] on textarea "[PERSON_NAME] Music just purchased 1,688 [PERSON_NAME] and [PERSON_NAME] guitar…" at bounding box center [393, 186] width 482 height 45
paste textarea "prototype sample that is still new in the box."
type textarea "[PERSON_NAME] Music just purchased 1,688 [PERSON_NAME] and [PERSON_NAME] guitar…"
click at [172, 101] on link "Ebay Seller Hub" at bounding box center [173, 99] width 52 height 17
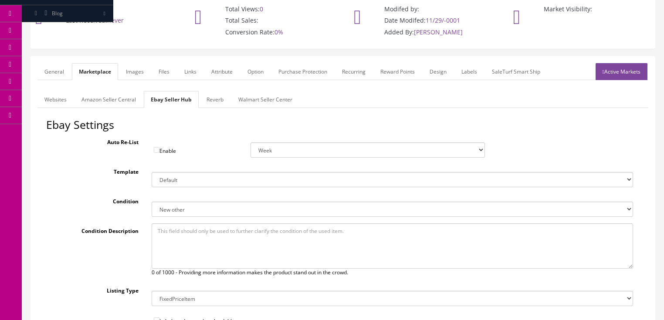
paste textarea "[PERSON_NAME] Music just purchased 1,688 [PERSON_NAME] and [PERSON_NAME] guitar…"
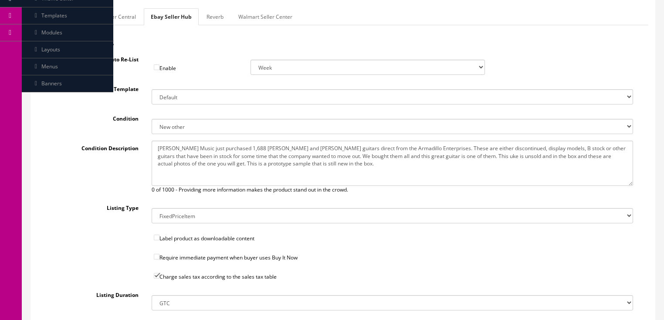
scroll to position [136, 0]
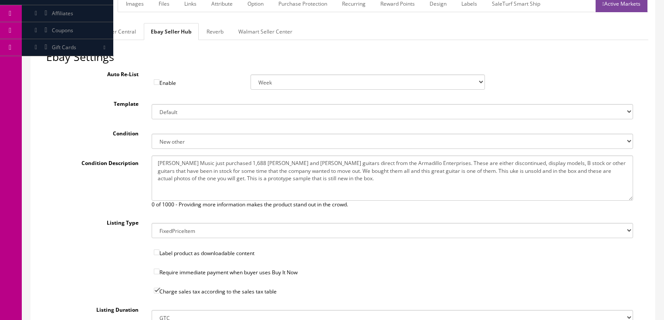
type textarea "[PERSON_NAME] Music just purchased 1,688 [PERSON_NAME] and [PERSON_NAME] guitar…"
click at [221, 24] on link "Reverb" at bounding box center [215, 31] width 31 height 17
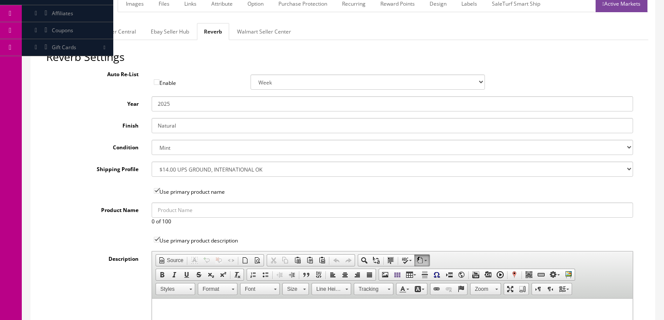
drag, startPoint x: 167, startPoint y: 106, endPoint x: 180, endPoint y: 108, distance: 12.8
click at [180, 108] on input "2025" at bounding box center [393, 103] width 482 height 15
type input "2022"
drag, startPoint x: 185, startPoint y: 126, endPoint x: 119, endPoint y: 117, distance: 66.5
click at [119, 117] on div "Reverb Settings Auto Re-List Enable Week 2 Weeks 30 Days (Month) 90 Days (3 Mon…" at bounding box center [342, 271] width 611 height 441
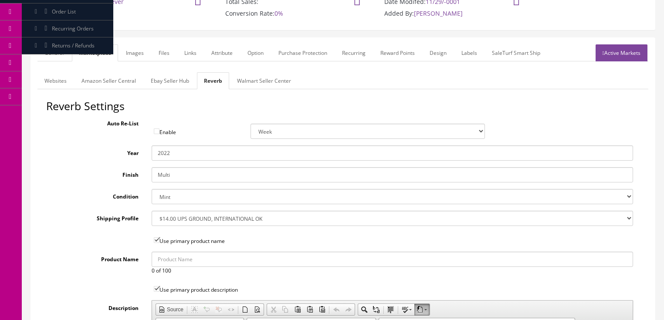
scroll to position [66, 0]
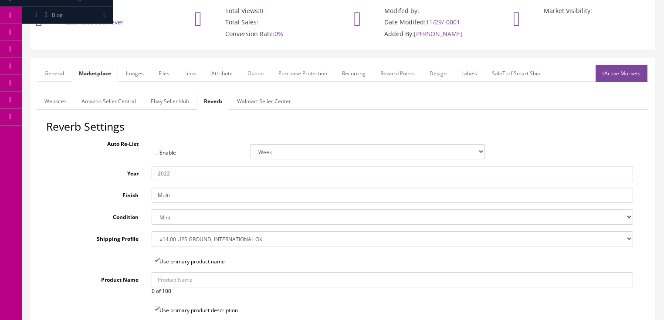
type input "Multi"
drag, startPoint x: 137, startPoint y: 75, endPoint x: 141, endPoint y: 78, distance: 4.7
click at [137, 75] on link "Images" at bounding box center [135, 73] width 32 height 17
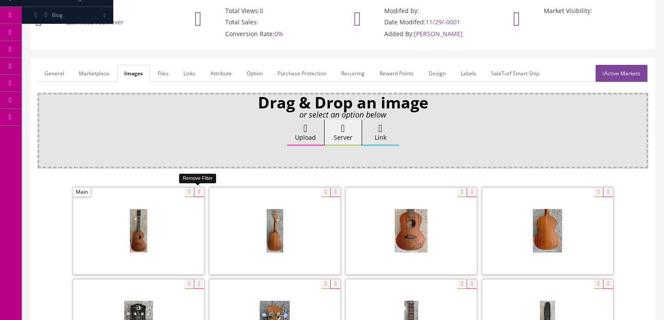
click at [198, 190] on icon at bounding box center [199, 193] width 10 height 10
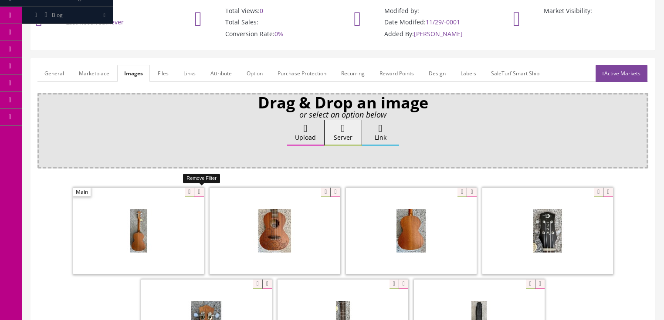
click at [198, 190] on icon at bounding box center [199, 193] width 10 height 10
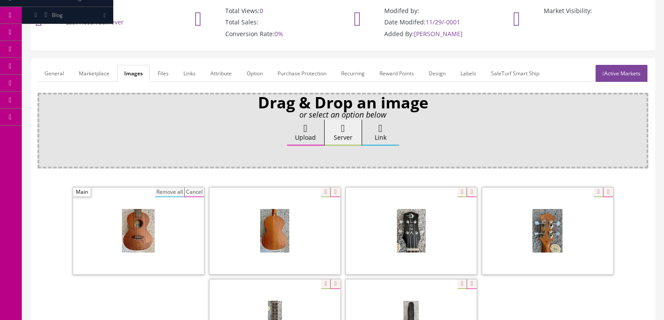
click at [177, 189] on button "Remove all" at bounding box center [169, 193] width 29 height 10
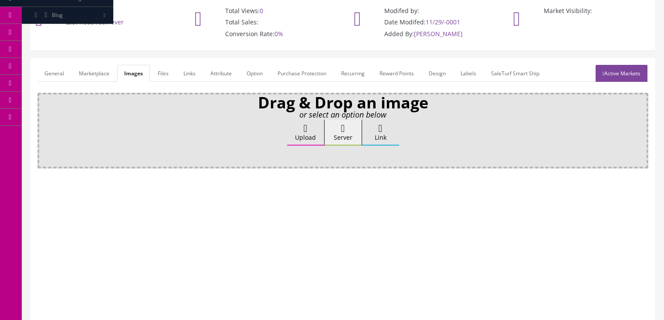
click at [312, 127] on label "Upload" at bounding box center [305, 133] width 37 height 26
click at [44, 127] on input "Upload" at bounding box center [44, 124] width 0 height 9
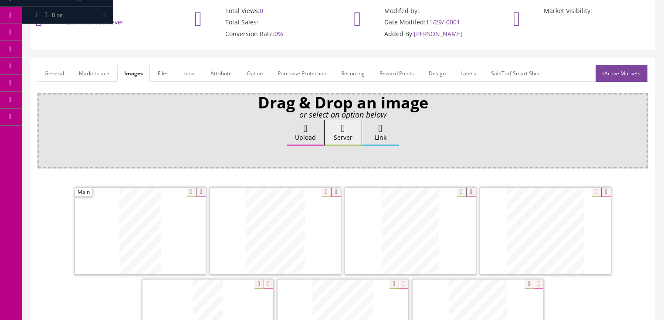
click at [331, 192] on icon at bounding box center [336, 193] width 10 height 10
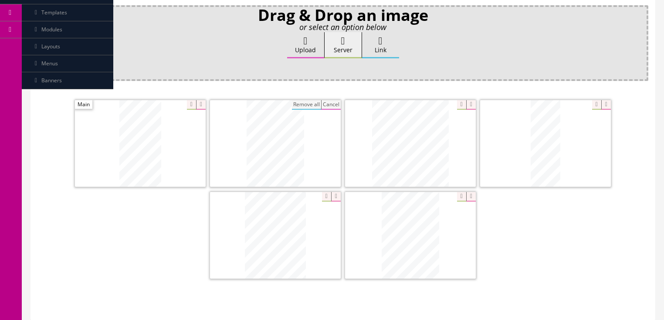
scroll to position [170, 0]
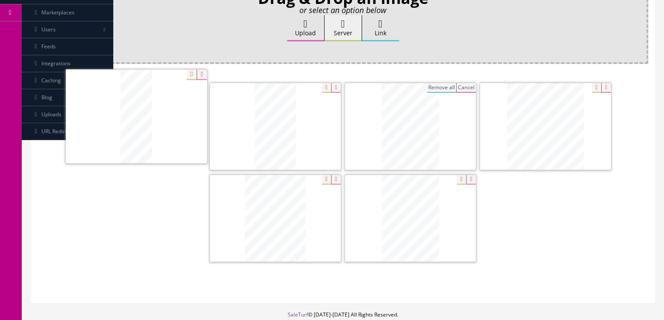
drag, startPoint x: 521, startPoint y: 133, endPoint x: 128, endPoint y: 130, distance: 393.3
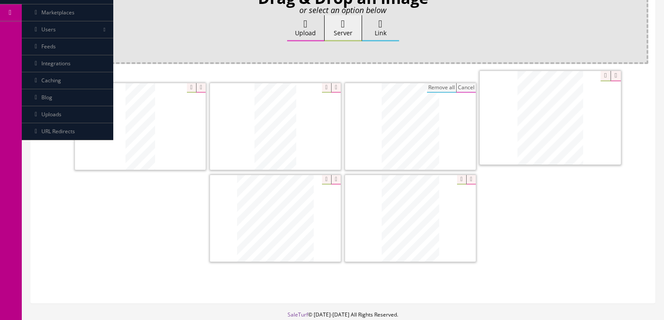
drag, startPoint x: 281, startPoint y: 213, endPoint x: 556, endPoint y: 113, distance: 293.1
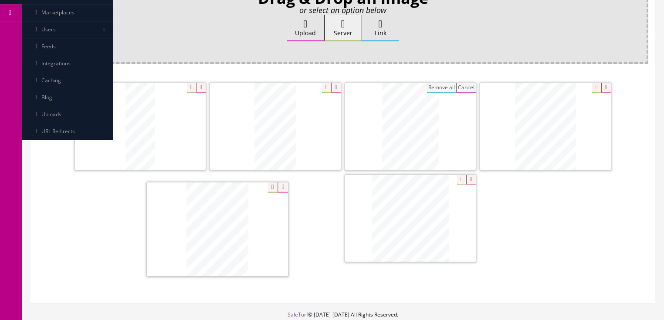
drag, startPoint x: 406, startPoint y: 218, endPoint x: 200, endPoint y: 229, distance: 206.1
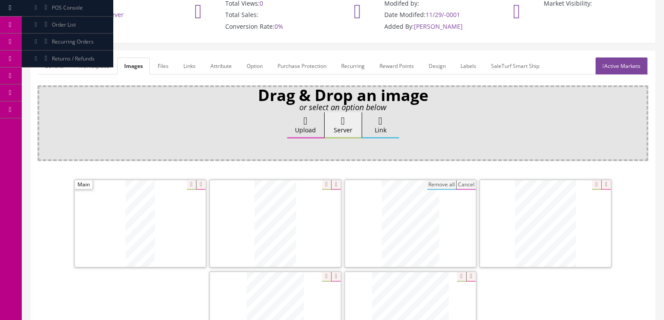
scroll to position [66, 0]
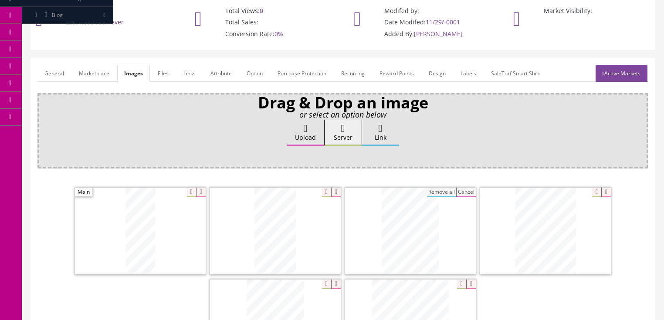
click at [626, 78] on link "Active Markets" at bounding box center [622, 73] width 52 height 17
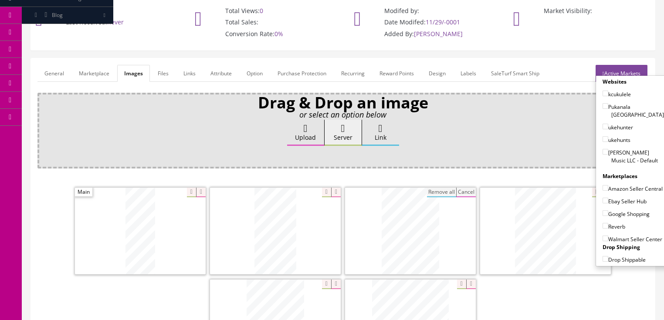
drag, startPoint x: 602, startPoint y: 141, endPoint x: 601, endPoint y: 148, distance: 7.4
click at [603, 149] on input"] "[PERSON_NAME] Music LLC - Default" at bounding box center [606, 152] width 6 height 6
checkbox input"] "true"
drag, startPoint x: 602, startPoint y: 178, endPoint x: 602, endPoint y: 183, distance: 5.2
click at [603, 185] on input"] "Amazon Seller Central" at bounding box center [606, 188] width 6 height 6
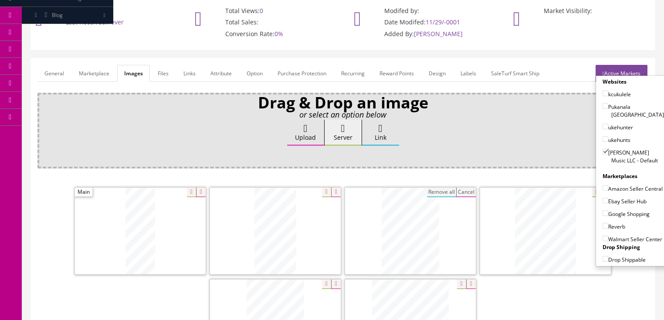
checkbox input"] "true"
drag, startPoint x: 600, startPoint y: 199, endPoint x: 600, endPoint y: 207, distance: 7.9
click at [603, 200] on input"] "Ebay Seller Hub" at bounding box center [606, 201] width 6 height 6
checkbox input"] "true"
drag, startPoint x: 600, startPoint y: 209, endPoint x: 601, endPoint y: 215, distance: 5.4
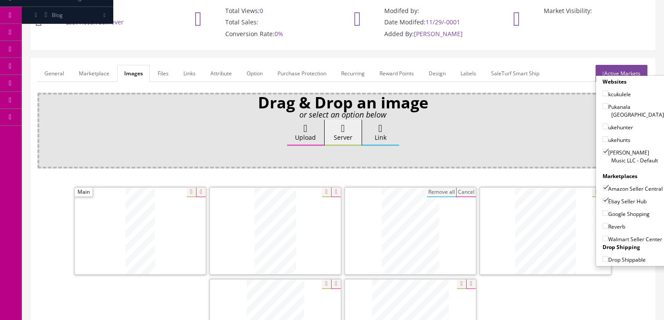
click at [603, 213] on input"] "Google Shopping" at bounding box center [606, 214] width 6 height 6
checkbox input"] "true"
drag, startPoint x: 603, startPoint y: 223, endPoint x: 609, endPoint y: 211, distance: 13.9
click at [607, 218] on div "Reverb" at bounding box center [633, 224] width 61 height 13
click at [606, 225] on label "Reverb" at bounding box center [614, 226] width 23 height 9
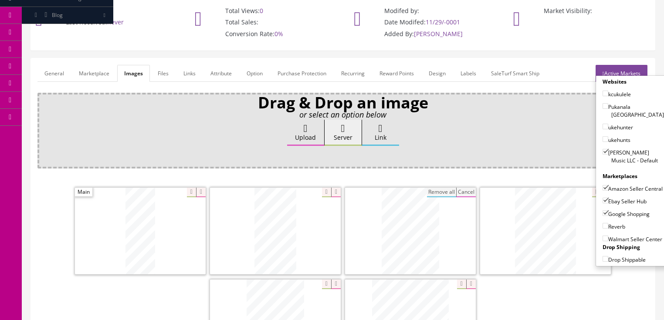
click at [606, 225] on input"] "Reverb" at bounding box center [606, 226] width 6 height 6
checkbox input"] "true"
click at [637, 72] on link "Active Markets" at bounding box center [622, 73] width 52 height 17
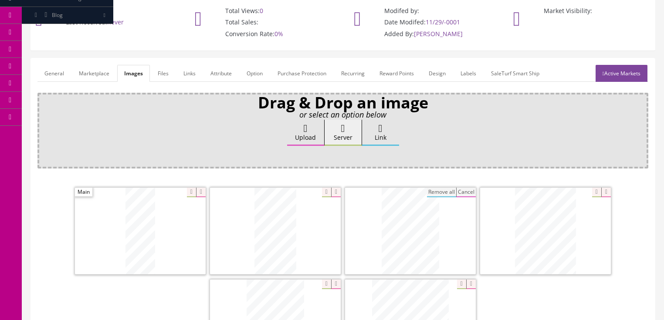
click at [53, 78] on link "General" at bounding box center [54, 73] width 34 height 17
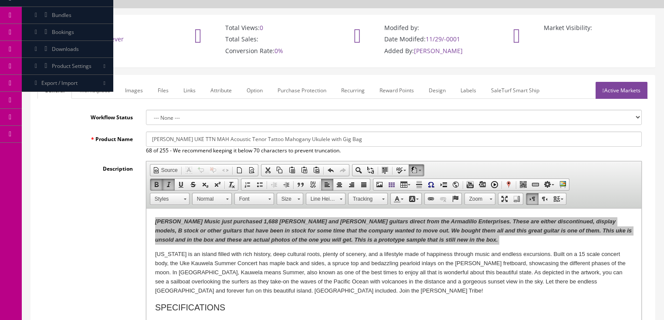
scroll to position [31, 0]
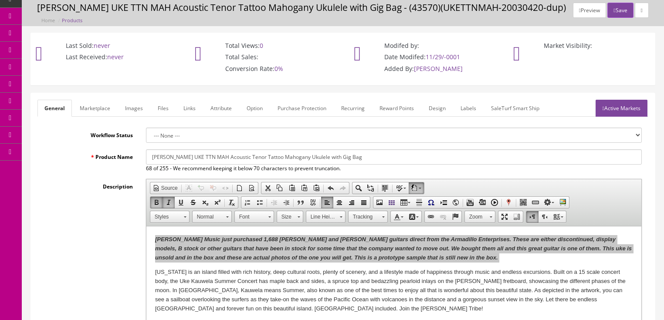
click at [122, 109] on link "Images" at bounding box center [134, 108] width 32 height 17
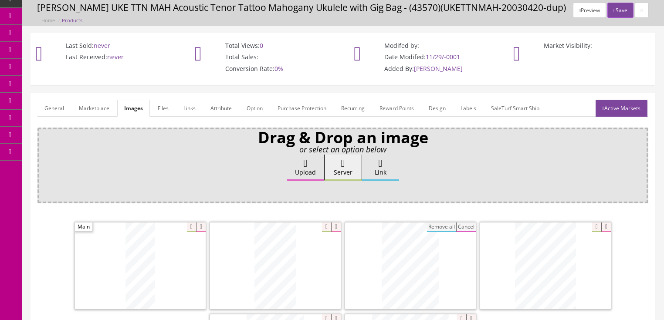
click at [61, 109] on link "General" at bounding box center [54, 108] width 34 height 17
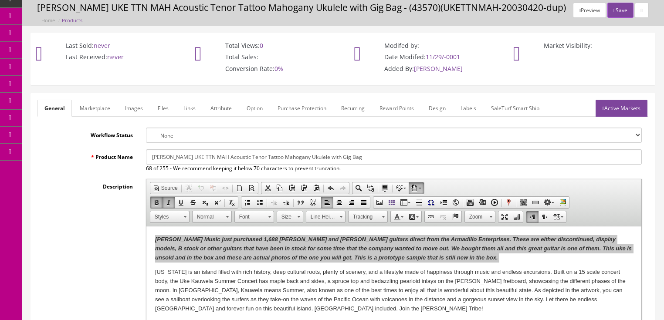
drag, startPoint x: 152, startPoint y: 158, endPoint x: 337, endPoint y: 158, distance: 185.7
click at [342, 158] on input "Luna UKE TTN MAH Acoustic Tenor Tattoo Mahogany Ukulele with Gig Bag" at bounding box center [394, 157] width 496 height 15
paste input "Kauwela Summer Soprano Ukulele Custom Graphic"
drag, startPoint x: 209, startPoint y: 157, endPoint x: 298, endPoint y: 157, distance: 88.9
click at [209, 157] on input "Luna Kauwela Summer Soprano Ukulele Custom Graphic - Prototype" at bounding box center [394, 157] width 496 height 15
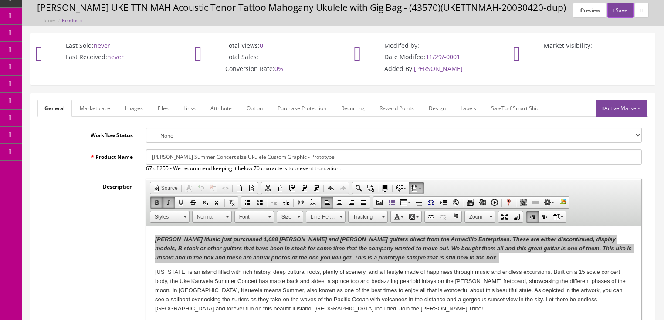
drag, startPoint x: 260, startPoint y: 157, endPoint x: 373, endPoint y: 147, distance: 113.8
click at [262, 157] on input "Luna Kauwela Summer Concert size Ukulele Custom Graphic - Prototype" at bounding box center [394, 157] width 496 height 15
drag, startPoint x: 357, startPoint y: 155, endPoint x: 145, endPoint y: 160, distance: 212.4
click at [134, 163] on div "Product Name Luna Kauwela Summer Concert size Ukulele with Custom Graphics - Pr…" at bounding box center [342, 161] width 611 height 23
type input "[PERSON_NAME] Summer Concert size Ukulele with Custom Graphics - Prototype"
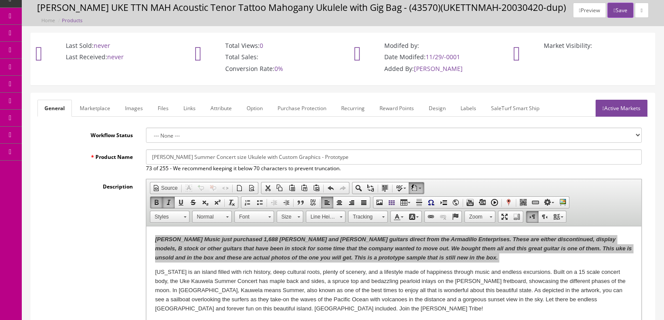
click at [100, 107] on link "Marketplace" at bounding box center [95, 108] width 44 height 17
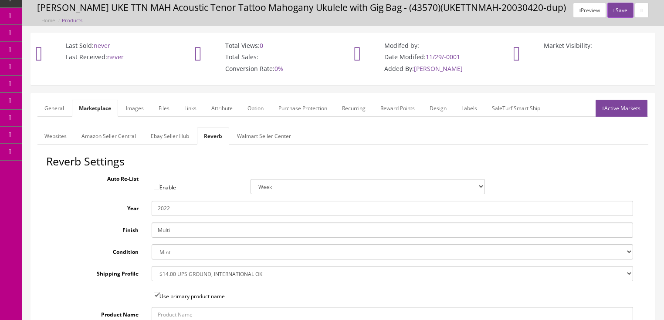
click at [113, 134] on link "Amazon Seller Central" at bounding box center [109, 136] width 68 height 17
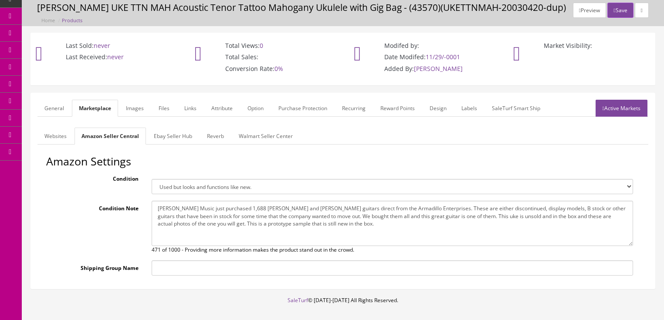
click at [60, 136] on link "Websites" at bounding box center [55, 136] width 36 height 17
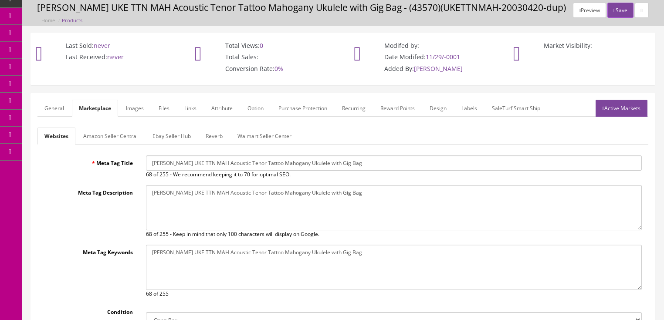
drag, startPoint x: 154, startPoint y: 161, endPoint x: 326, endPoint y: 165, distance: 171.8
click at [364, 163] on input "Luna UKE TTN MAH Acoustic Tenor Tattoo Mahogany Ukulele with Gig Bag" at bounding box center [394, 163] width 496 height 15
paste input "Kauwela Summer Concert size Ukulele with Custom Graphics - Prototype"
type input "[PERSON_NAME] Summer Concert size Ukulele with Custom Graphics - Prototype"
drag, startPoint x: 150, startPoint y: 193, endPoint x: 351, endPoint y: 197, distance: 200.6
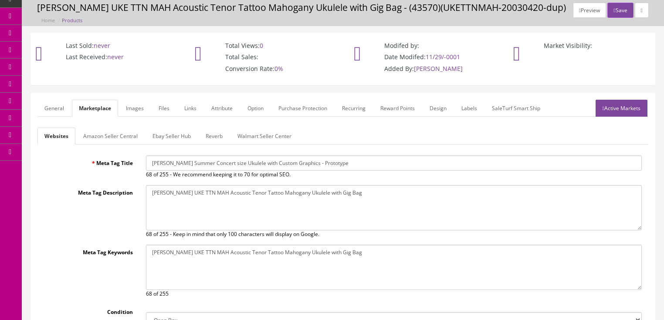
click at [392, 195] on textarea "Luna UKE TTN MAH Acoustic Tenor Tattoo Mahogany Ukulele with Gig Bag" at bounding box center [394, 207] width 496 height 45
paste textarea "Kauwela Summer Concert size Ukulele with Custom Graphics - Prototype"
type textarea "[PERSON_NAME] Summer Concert size Ukulele with Custom Graphics - Prototype"
drag, startPoint x: 146, startPoint y: 252, endPoint x: 360, endPoint y: 261, distance: 213.8
click at [360, 261] on textarea "Luna UKE TTN MAH Acoustic Tenor Tattoo Mahogany Ukulele with Gig Bag" at bounding box center [394, 267] width 496 height 45
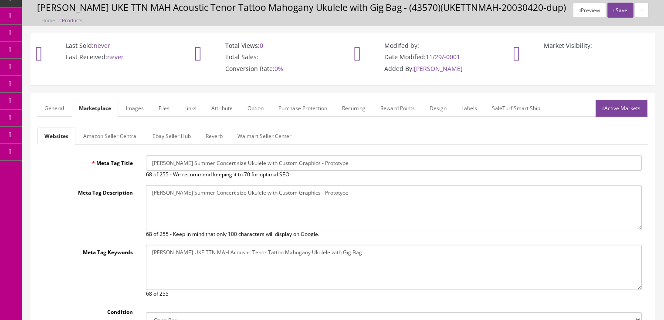
paste textarea "Kauwela Summer Concert size Ukulele with Custom Graphics - Prototype"
type textarea "[PERSON_NAME] Summer Concert size Ukulele with Custom Graphics - Prototype"
click at [620, 113] on link "Active Markets" at bounding box center [622, 108] width 52 height 17
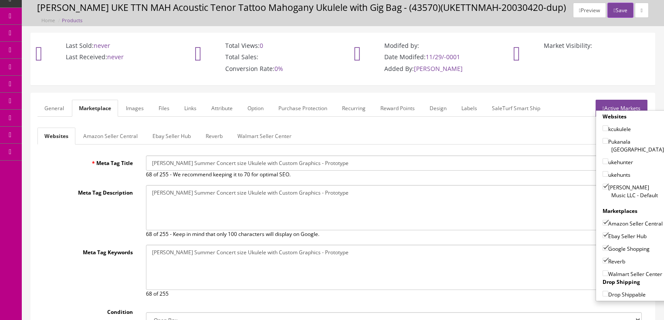
click at [603, 159] on input"] "ukehunter" at bounding box center [606, 162] width 6 height 6
checkbox input"] "true"
drag, startPoint x: 600, startPoint y: 164, endPoint x: 602, endPoint y: 146, distance: 17.9
click at [603, 171] on input"] "ukehunts" at bounding box center [606, 174] width 6 height 6
checkbox input"] "true"
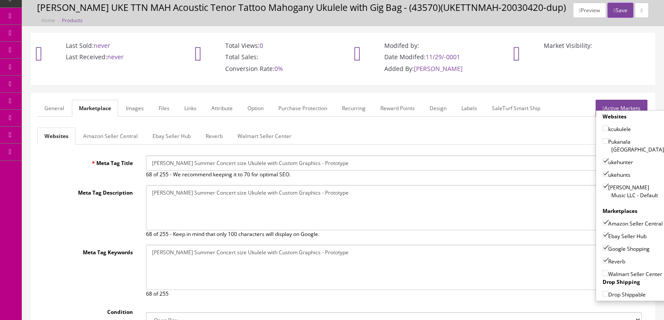
click at [603, 129] on input"] "kcukulele" at bounding box center [606, 129] width 6 height 6
checkbox input"] "true"
click at [629, 102] on link "Active Markets" at bounding box center [622, 108] width 52 height 17
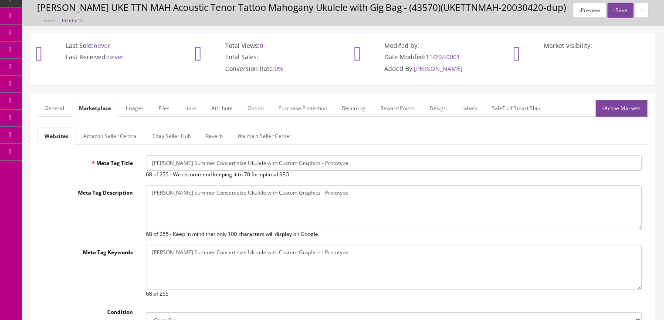
click at [53, 105] on link "General" at bounding box center [54, 108] width 34 height 17
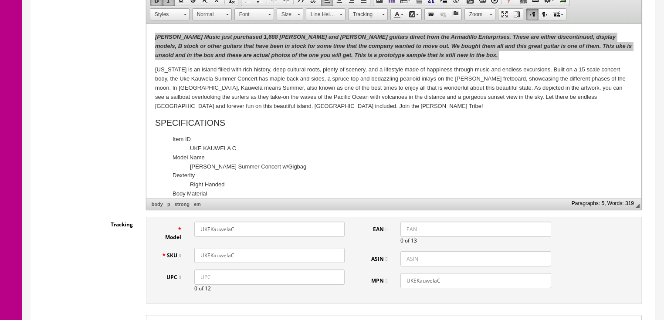
scroll to position [240, 0]
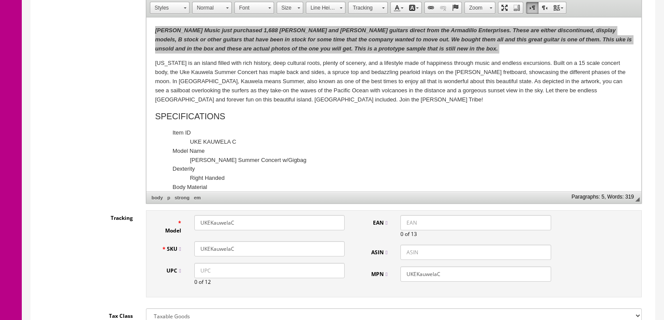
drag, startPoint x: 235, startPoint y: 246, endPoint x: 191, endPoint y: 246, distance: 44.0
click at [191, 246] on div "UKEKauwelaC" at bounding box center [270, 249] width 164 height 15
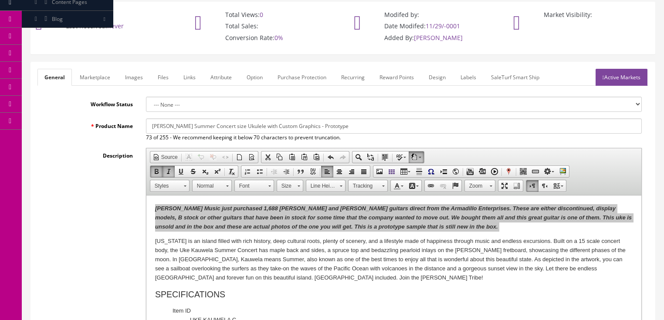
scroll to position [31, 0]
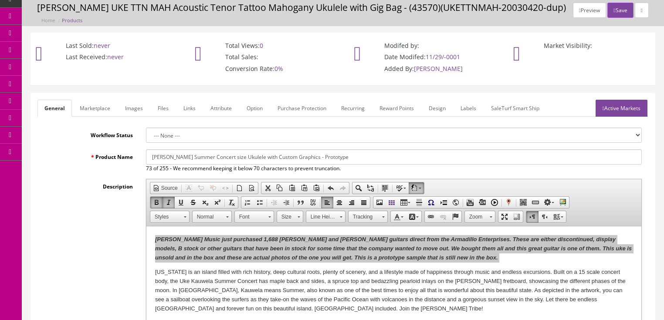
click at [627, 106] on link "Active Markets" at bounding box center [622, 108] width 52 height 17
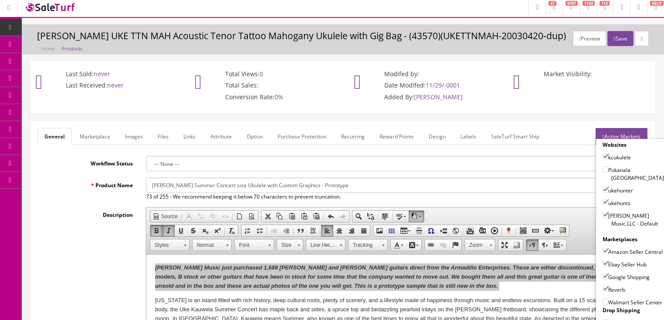
scroll to position [0, 0]
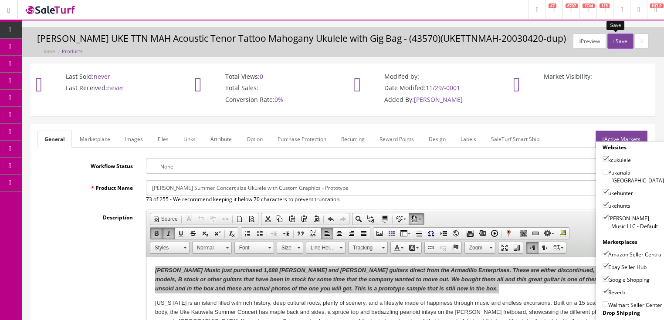
click at [619, 45] on button "Save" at bounding box center [621, 41] width 26 height 15
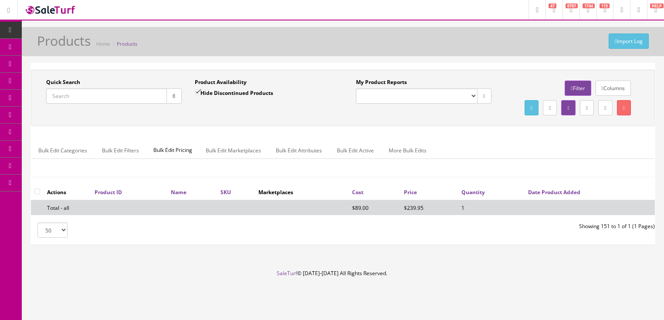
click at [148, 95] on input "Quick Search" at bounding box center [106, 96] width 121 height 15
paste input "UKEKauwelaC"
click at [174, 97] on icon "button" at bounding box center [174, 96] width 3 height 5
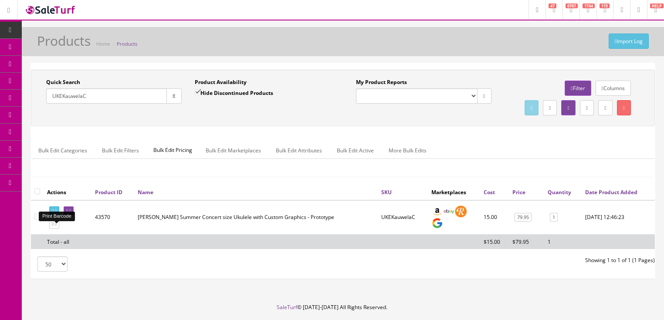
click at [54, 214] on icon at bounding box center [53, 211] width 2 height 5
drag, startPoint x: 92, startPoint y: 99, endPoint x: 55, endPoint y: 112, distance: 38.7
click at [55, 112] on div "Quick Search UKEKauwelaC Date From Product Availability Hide Discontinued Produ…" at bounding box center [343, 97] width 620 height 39
type input "U"
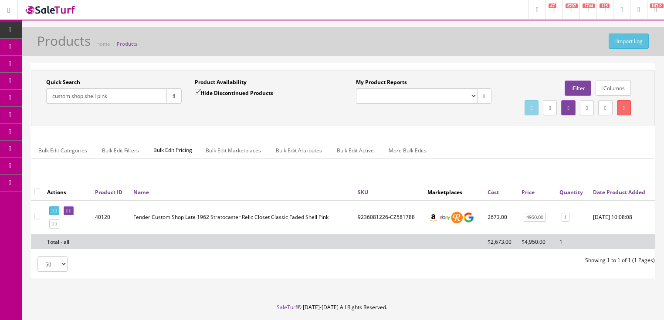
type input "custom shop shell pink"
